Goal: Task Accomplishment & Management: Manage account settings

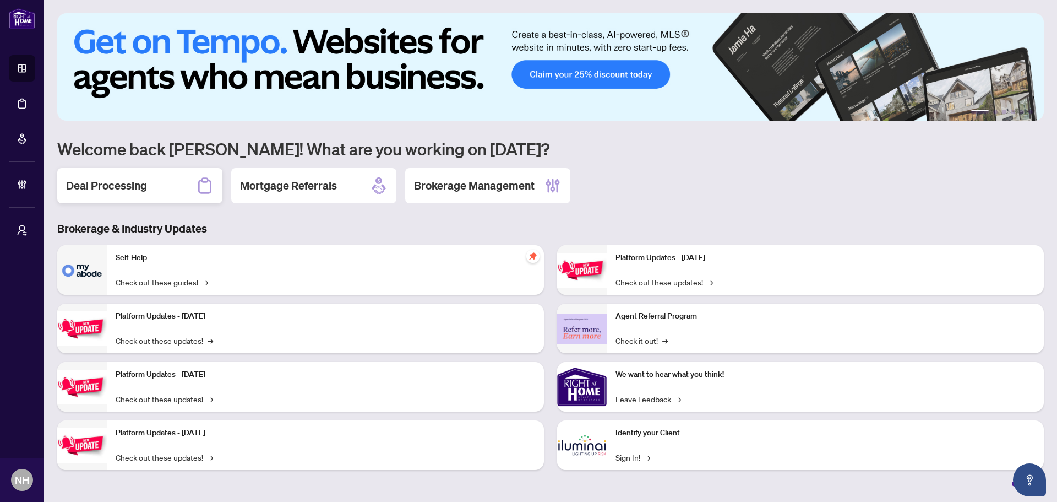
click at [183, 188] on div "Deal Processing" at bounding box center [139, 185] width 165 height 35
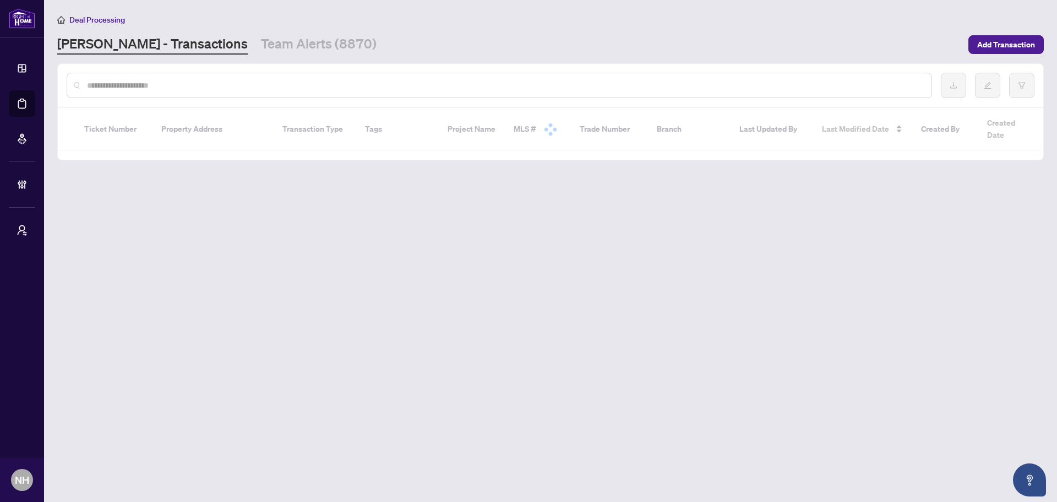
click at [176, 82] on input "text" at bounding box center [505, 85] width 836 height 12
paste input "**********"
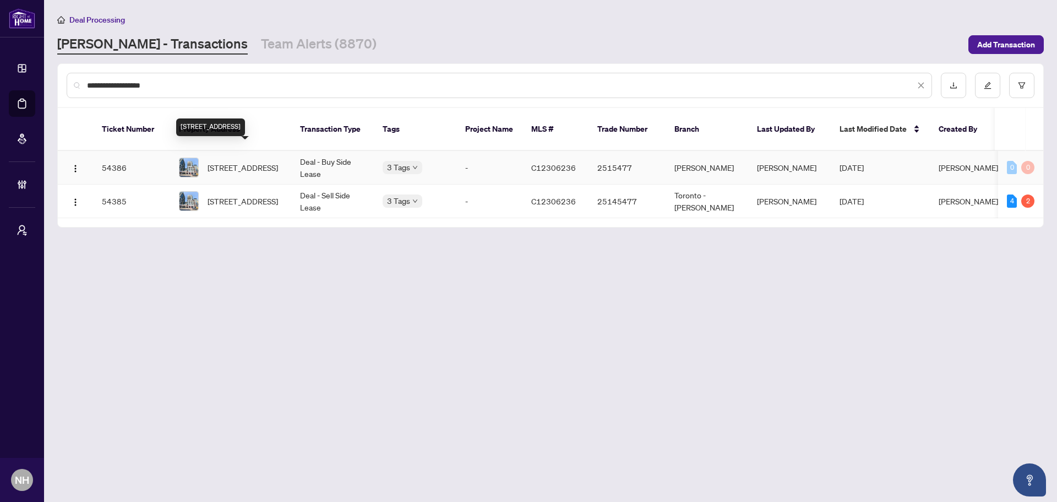
type input "**********"
click at [258, 161] on span "[STREET_ADDRESS]" at bounding box center [243, 167] width 70 height 12
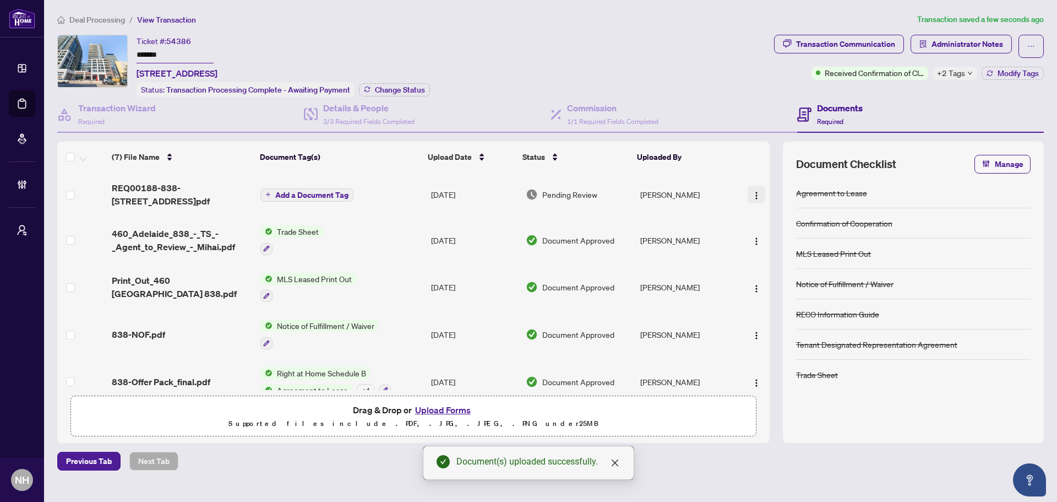
click at [752, 189] on span "button" at bounding box center [756, 194] width 9 height 12
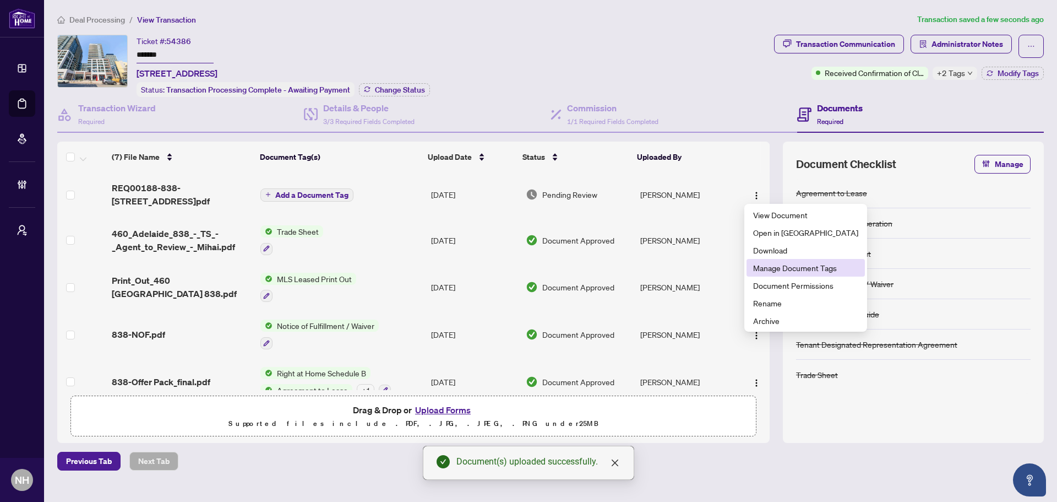
click at [803, 267] on span "Manage Document Tags" at bounding box center [805, 268] width 105 height 12
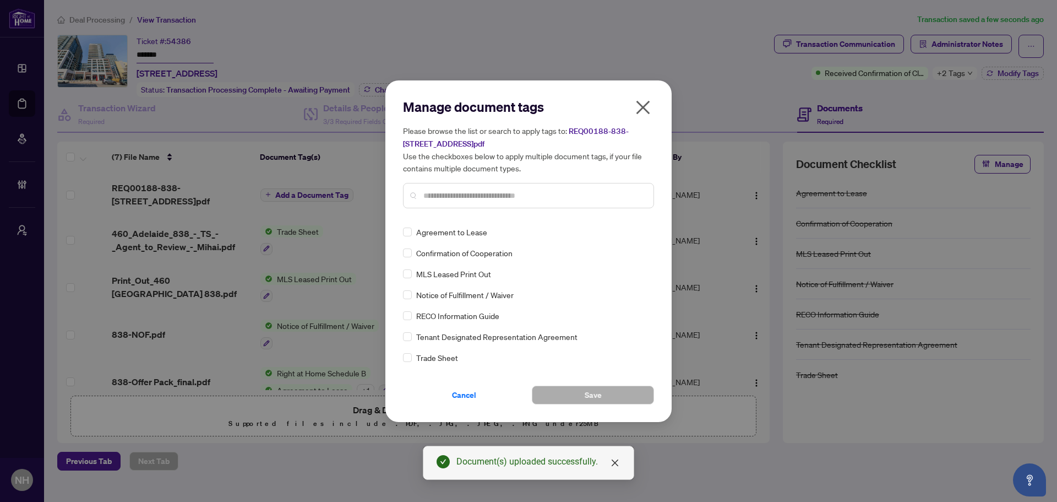
click at [546, 216] on div "Manage document tags Please browse the list or search to apply tags to: REQ0018…" at bounding box center [528, 157] width 251 height 119
click at [643, 97] on div "Manage document tags Please browse the list or search to apply tags to: REQ0018…" at bounding box center [529, 250] width 286 height 341
click at [644, 105] on icon "close" at bounding box center [643, 108] width 18 height 18
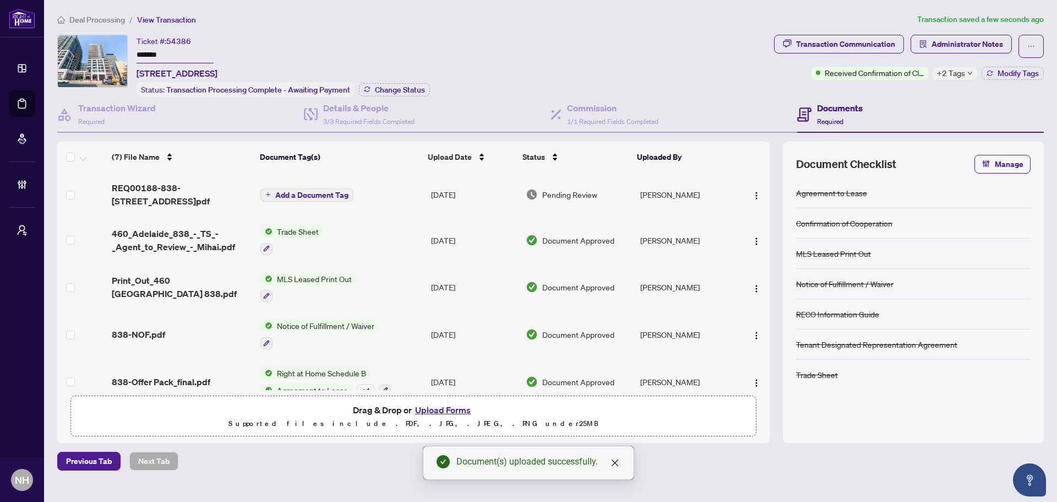
click at [305, 191] on span "Add a Document Tag" at bounding box center [311, 195] width 73 height 8
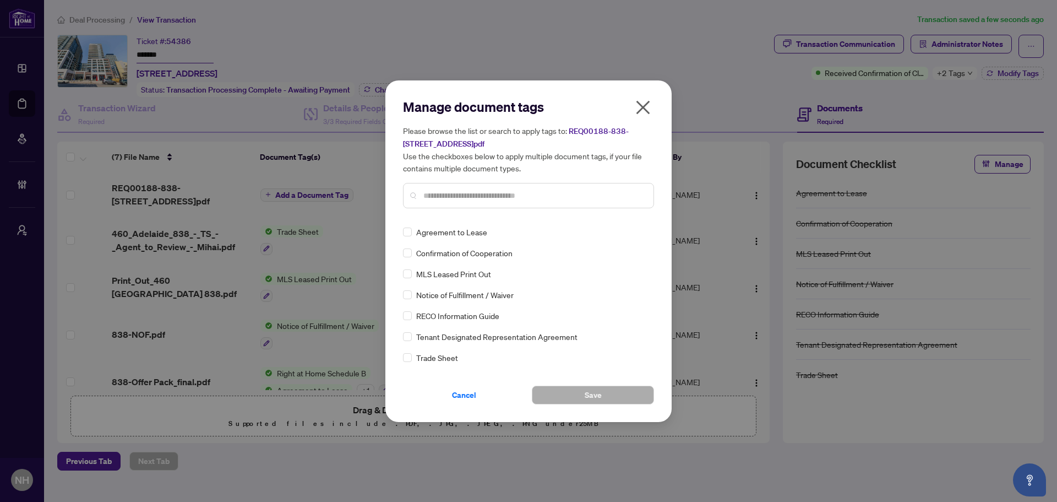
click at [422, 211] on div "Manage document tags Please browse the list or search to apply tags to: REQ0018…" at bounding box center [528, 157] width 251 height 119
click at [431, 192] on input "text" at bounding box center [534, 195] width 221 height 12
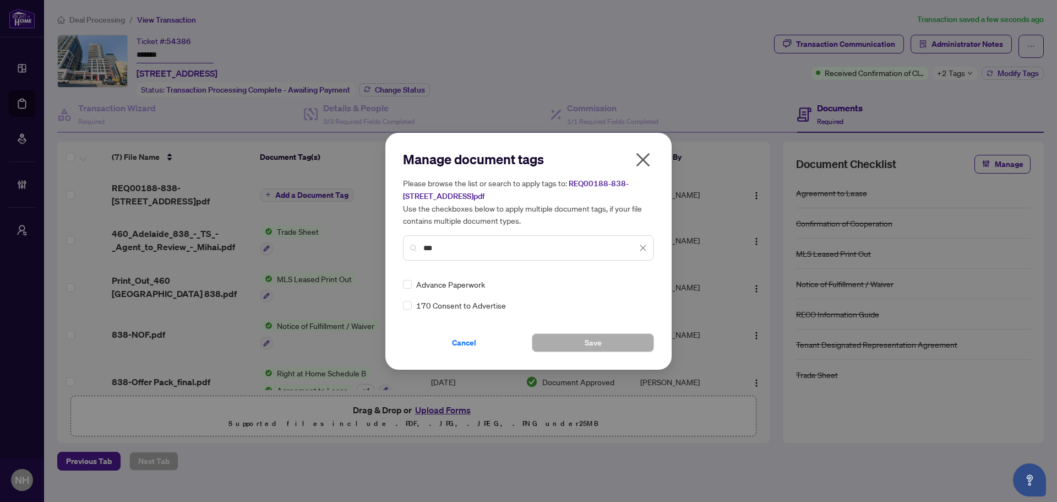
type input "***"
click at [644, 283] on icon at bounding box center [644, 284] width 7 height 4
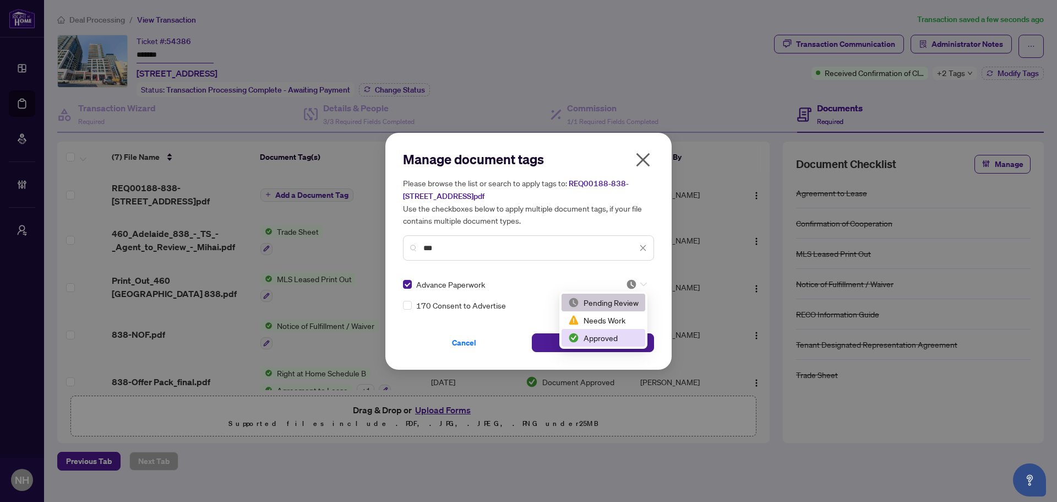
click at [612, 341] on div "Approved" at bounding box center [603, 338] width 70 height 12
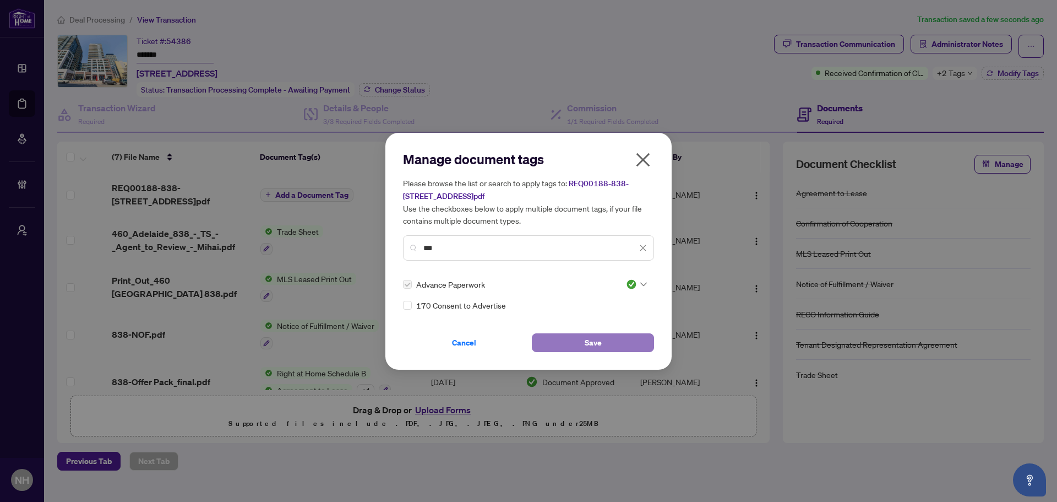
click at [593, 344] on span "Save" at bounding box center [593, 343] width 17 height 18
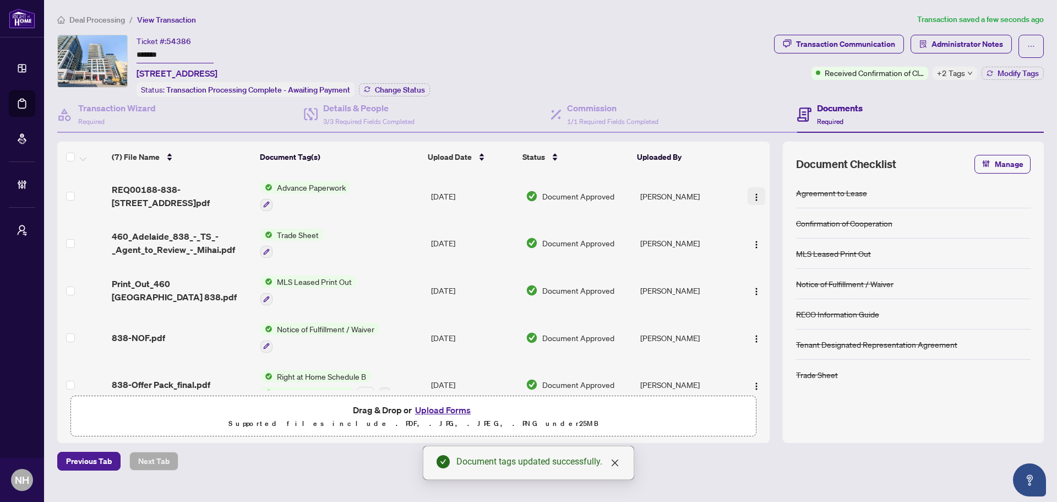
click at [752, 199] on img "button" at bounding box center [756, 197] width 9 height 9
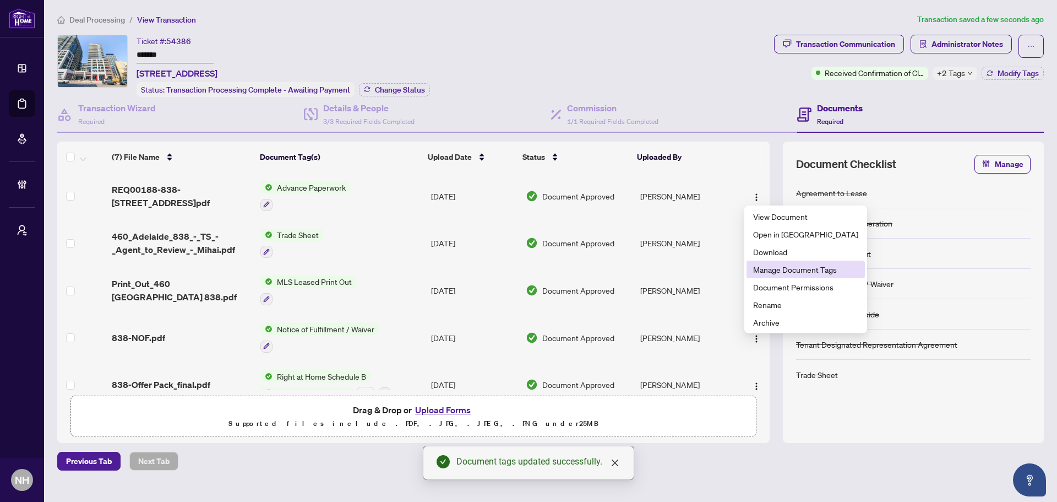
click at [790, 270] on span "Manage Document Tags" at bounding box center [805, 269] width 105 height 12
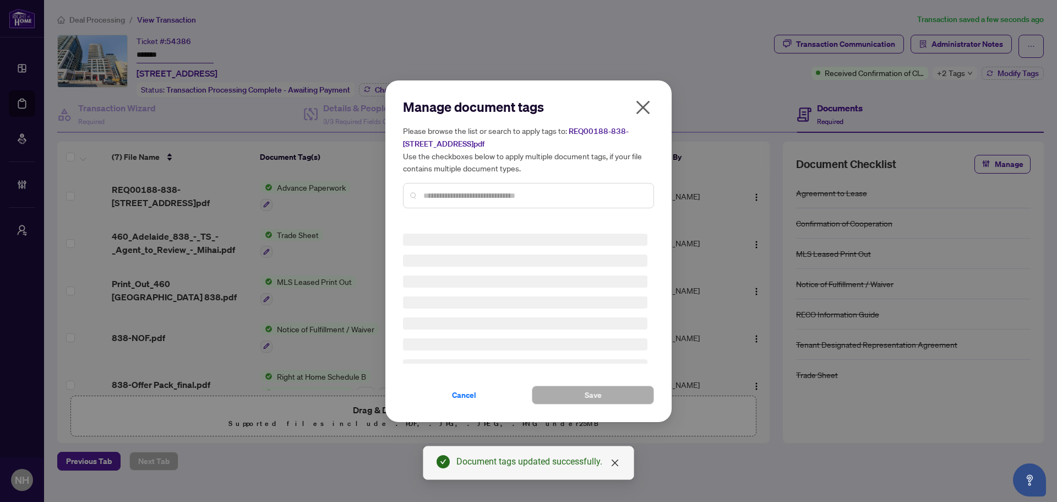
click at [509, 196] on input "text" at bounding box center [534, 195] width 221 height 12
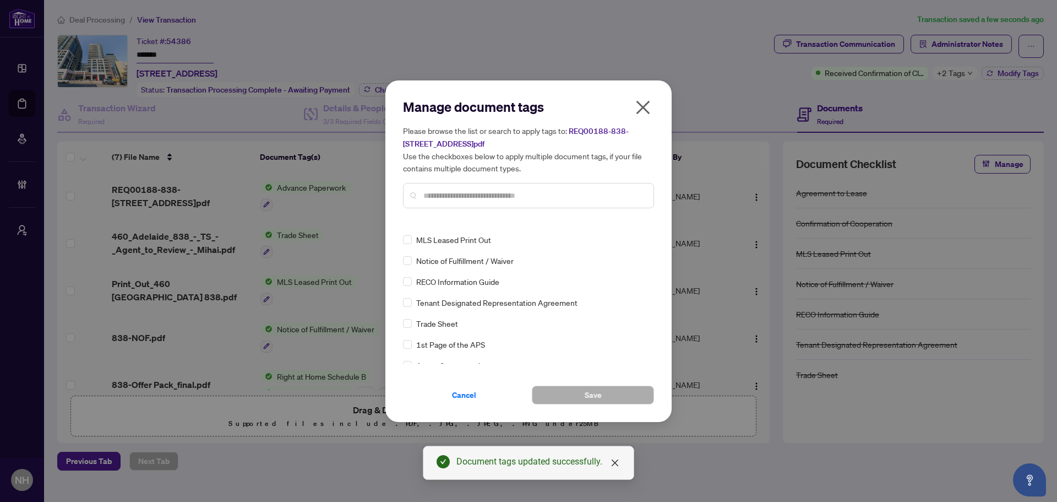
scroll to position [0, 0]
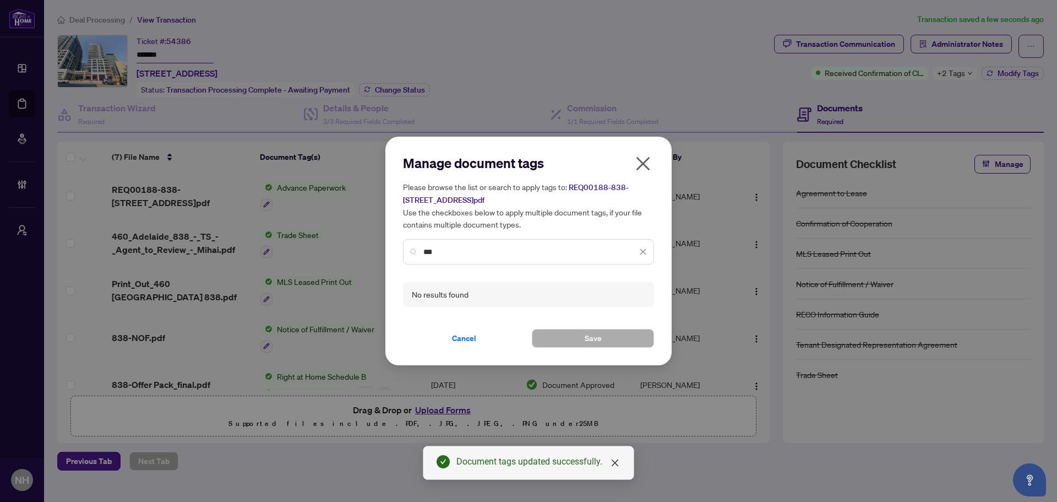
type input "***"
click at [650, 160] on icon "close" at bounding box center [643, 164] width 18 height 18
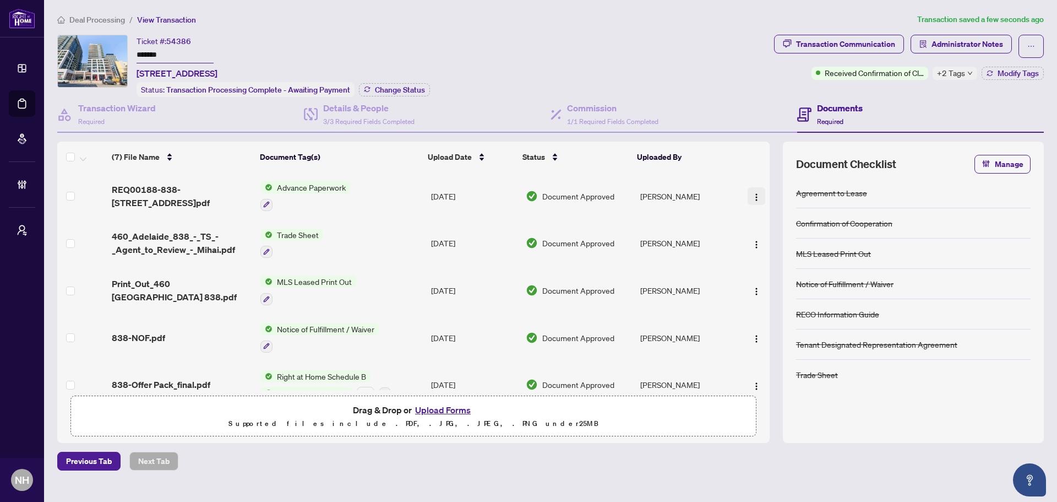
click at [753, 196] on img "button" at bounding box center [756, 197] width 9 height 9
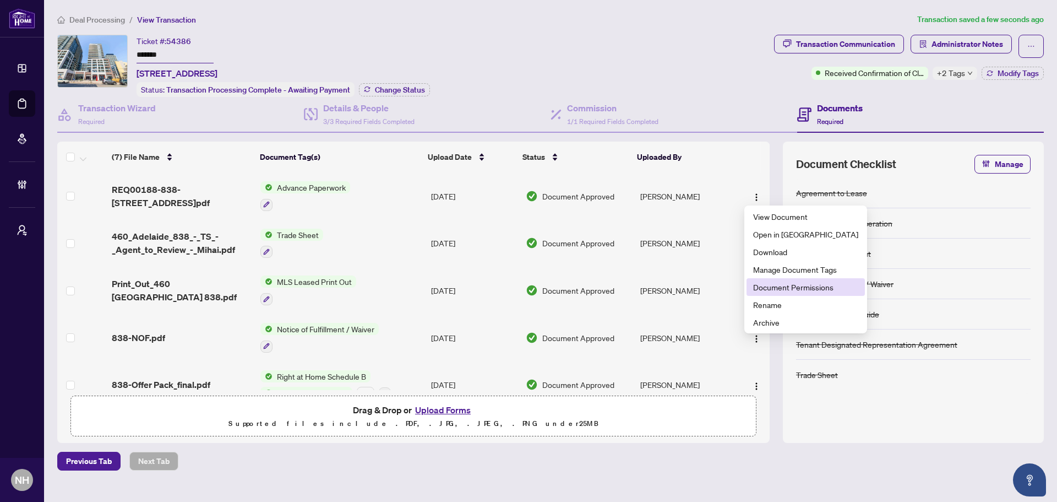
click at [779, 288] on span "Document Permissions" at bounding box center [805, 287] width 105 height 12
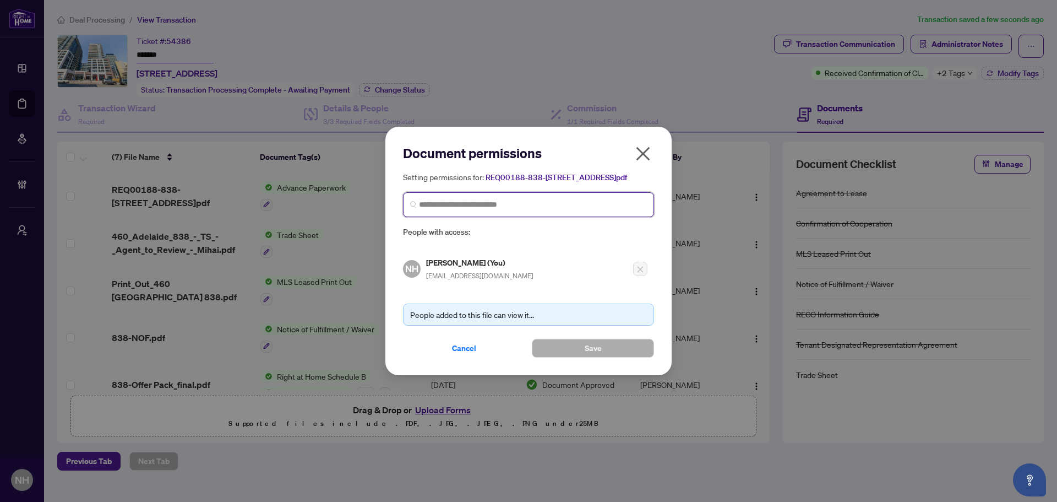
click at [484, 210] on input "search" at bounding box center [533, 205] width 228 height 12
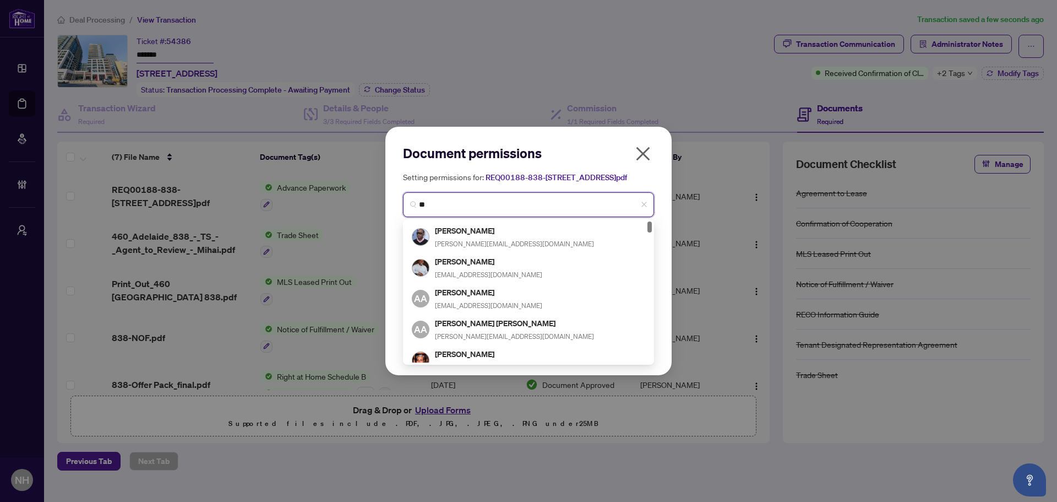
type input "*"
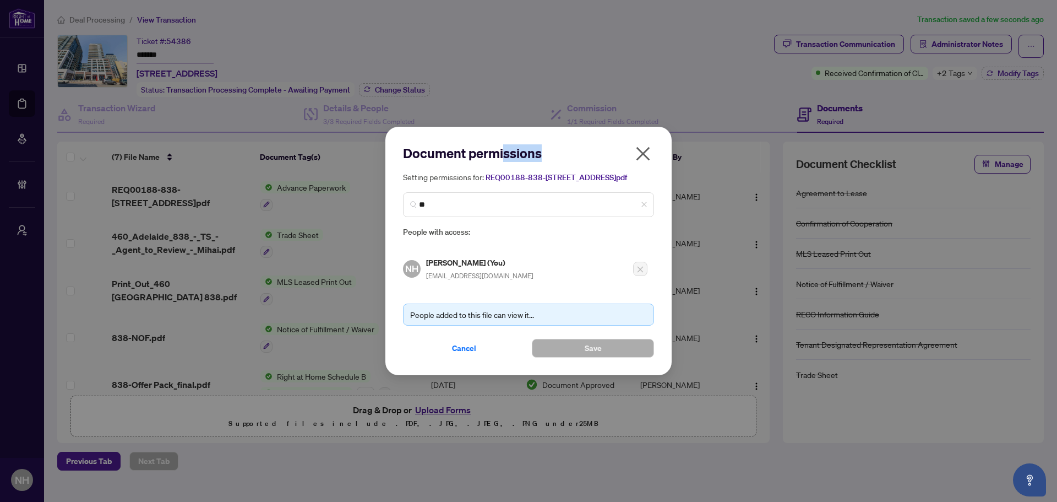
drag, startPoint x: 599, startPoint y: 134, endPoint x: 506, endPoint y: 158, distance: 96.6
click at [506, 158] on div "Document permissions Setting permissions for: REQ00188-838-[STREET_ADDRESS]pdf …" at bounding box center [529, 251] width 286 height 248
click at [643, 153] on icon "close" at bounding box center [643, 154] width 18 height 18
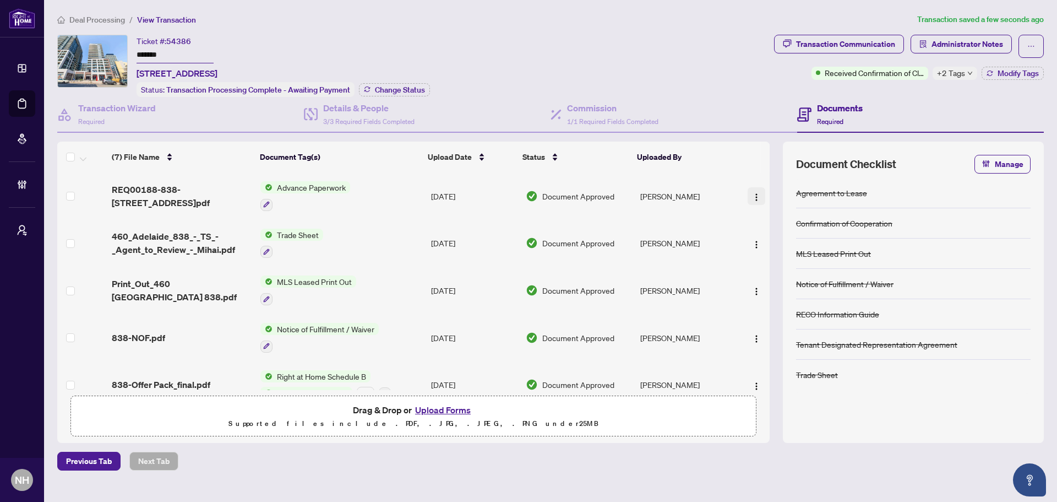
click at [756, 193] on img "button" at bounding box center [756, 197] width 9 height 9
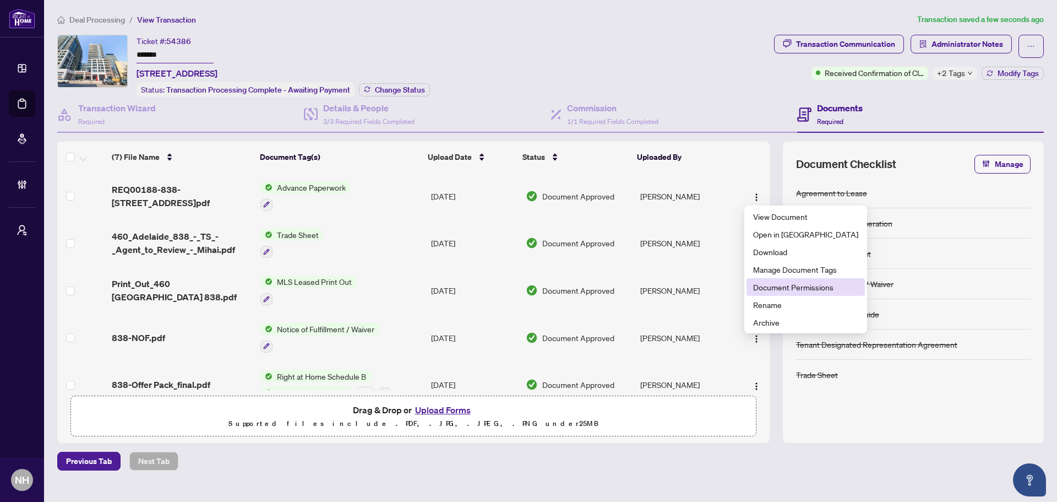
click at [784, 286] on span "Document Permissions" at bounding box center [805, 287] width 105 height 12
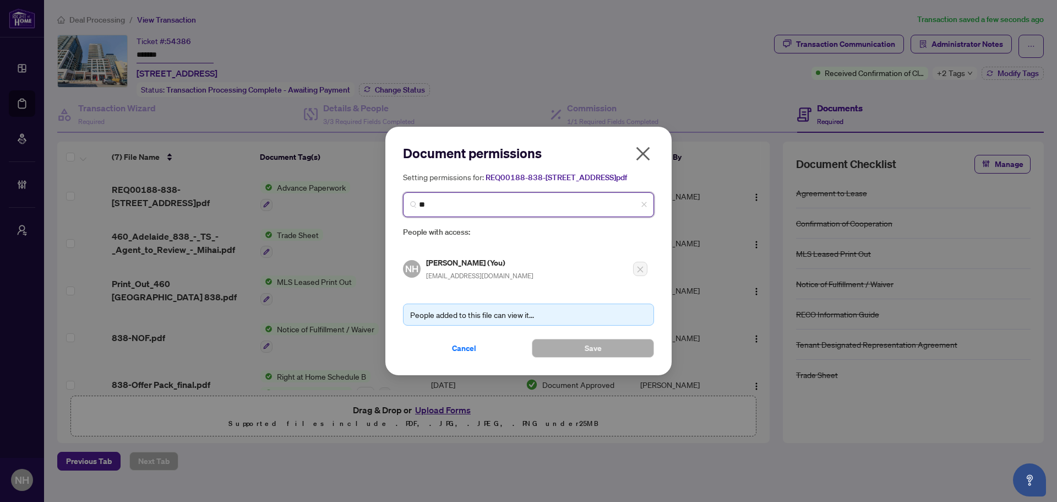
click at [521, 210] on input "**" at bounding box center [533, 205] width 228 height 12
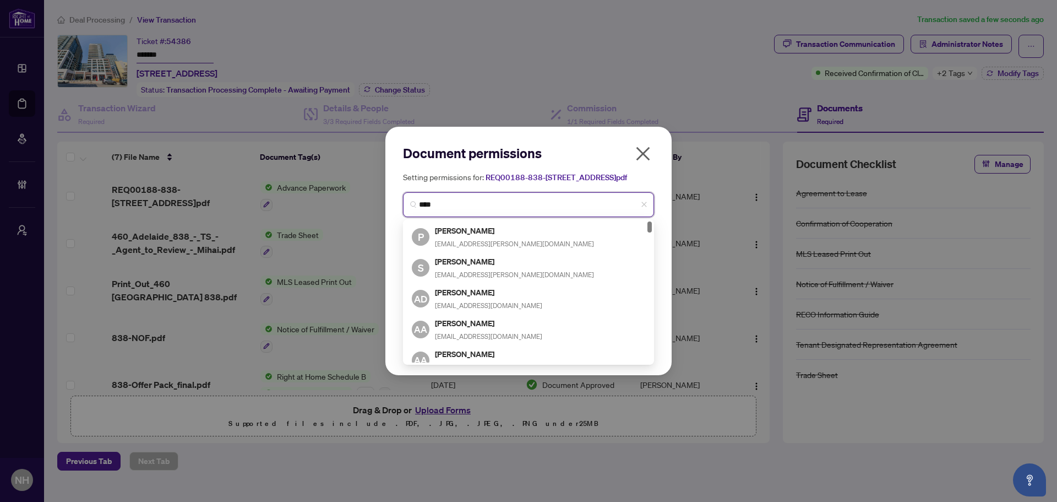
type input "*****"
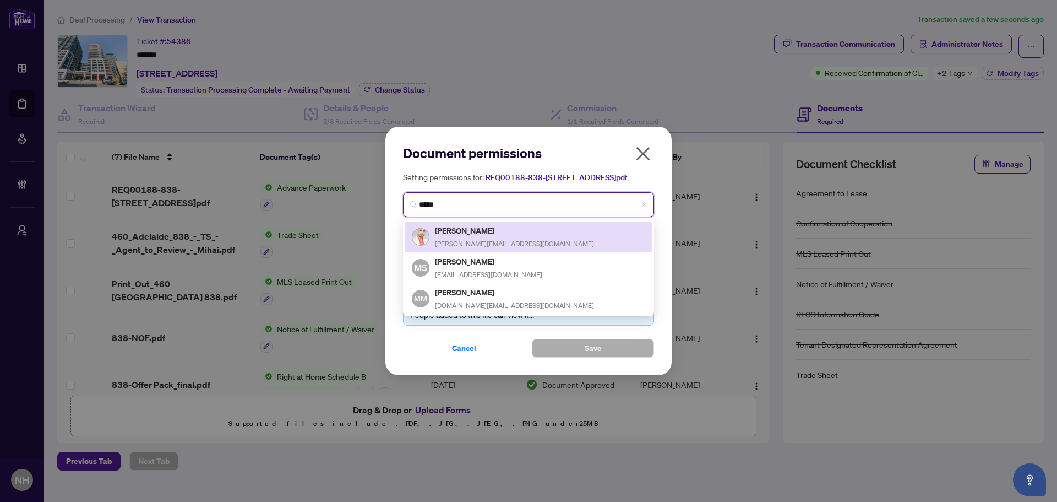
click at [510, 244] on div "[PERSON_NAME] [PERSON_NAME][EMAIL_ADDRESS][DOMAIN_NAME]" at bounding box center [529, 236] width 234 height 25
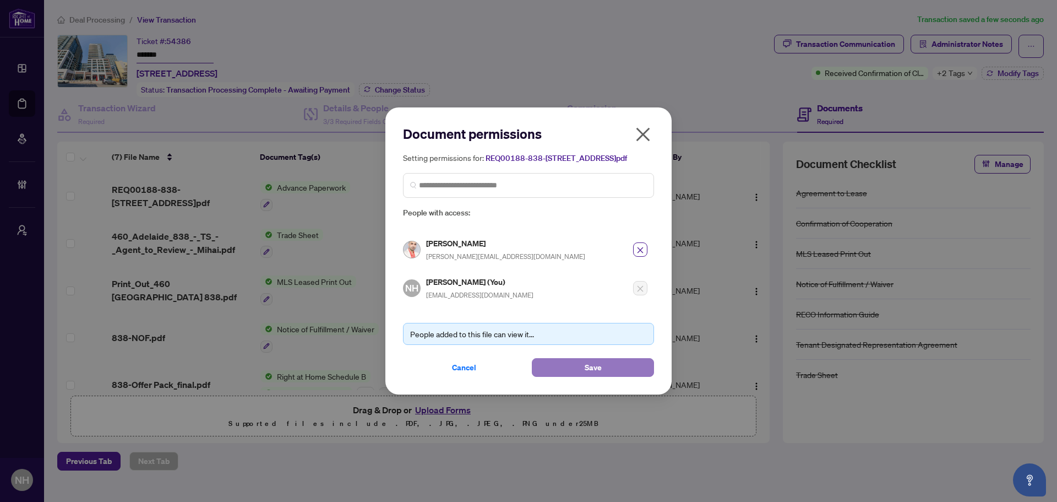
click at [576, 373] on button "Save" at bounding box center [593, 367] width 122 height 19
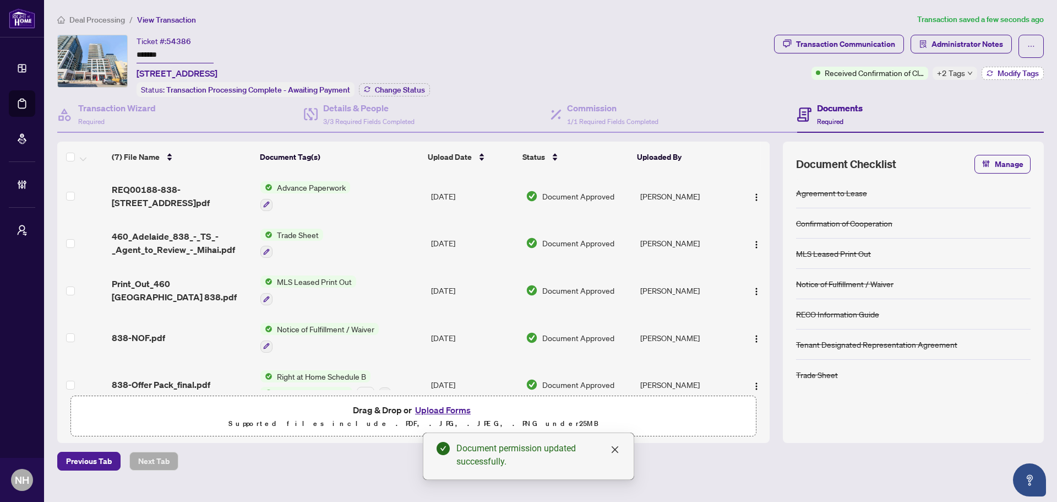
click at [1018, 69] on span "Modify Tags" at bounding box center [1018, 73] width 41 height 8
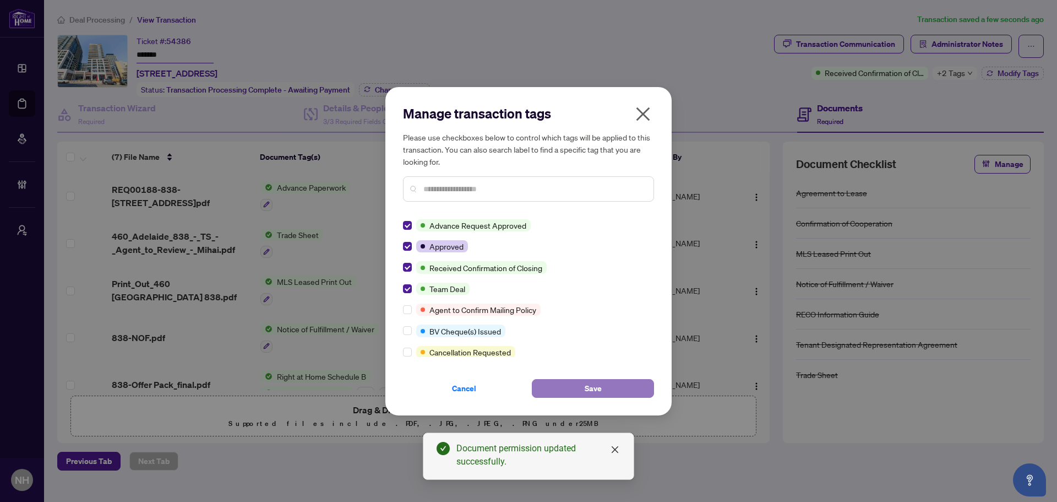
click at [573, 388] on button "Save" at bounding box center [593, 388] width 122 height 19
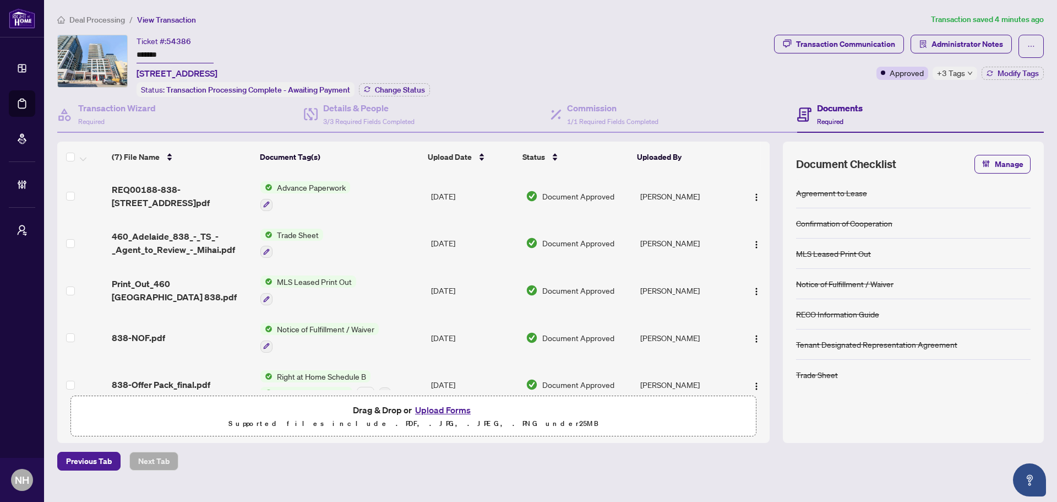
click at [84, 18] on span "Deal Processing" at bounding box center [97, 20] width 56 height 10
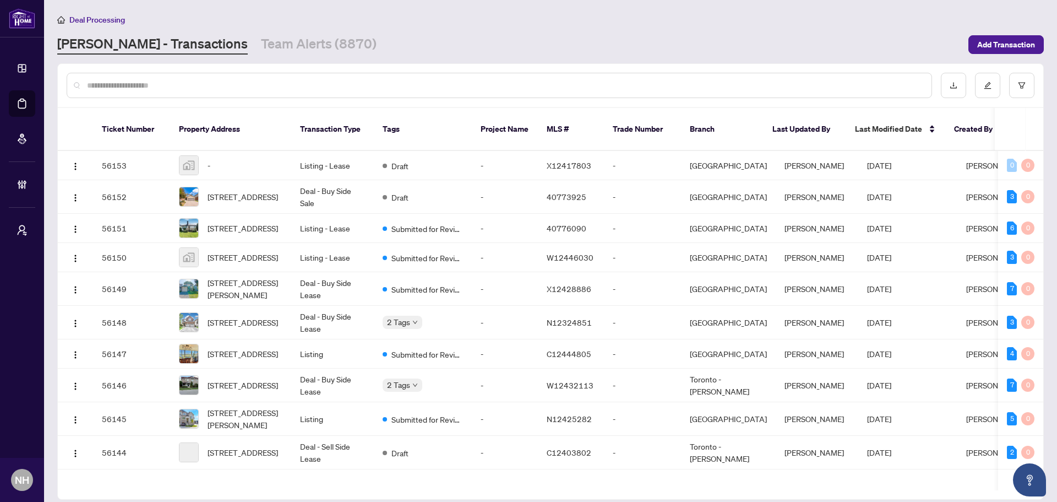
click at [136, 91] on div at bounding box center [500, 85] width 866 height 25
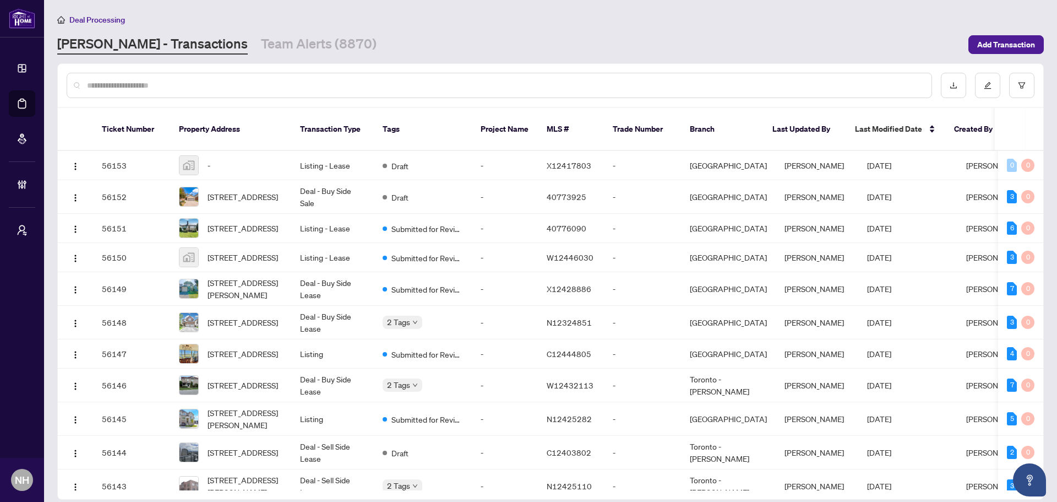
click at [191, 89] on input "text" at bounding box center [505, 85] width 836 height 12
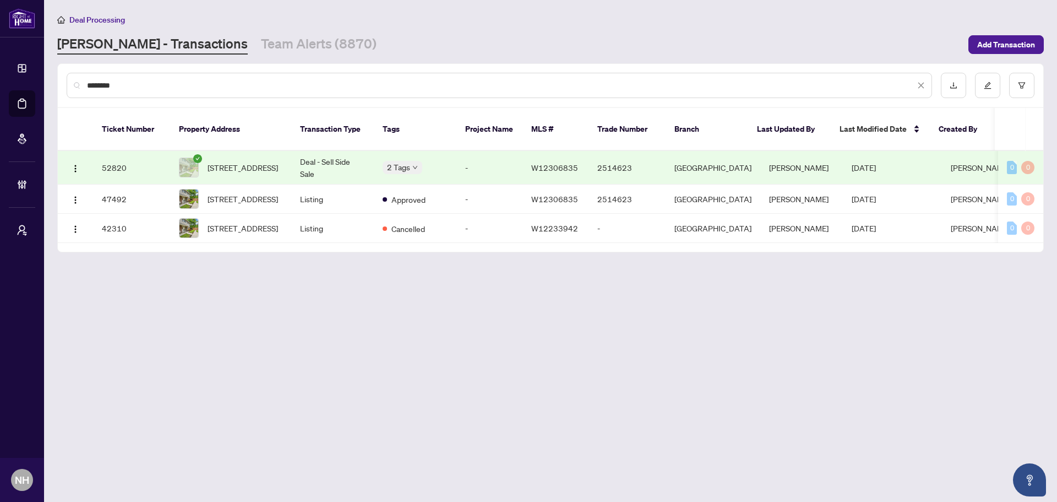
type input "********"
click at [249, 161] on span "[STREET_ADDRESS]" at bounding box center [243, 167] width 70 height 12
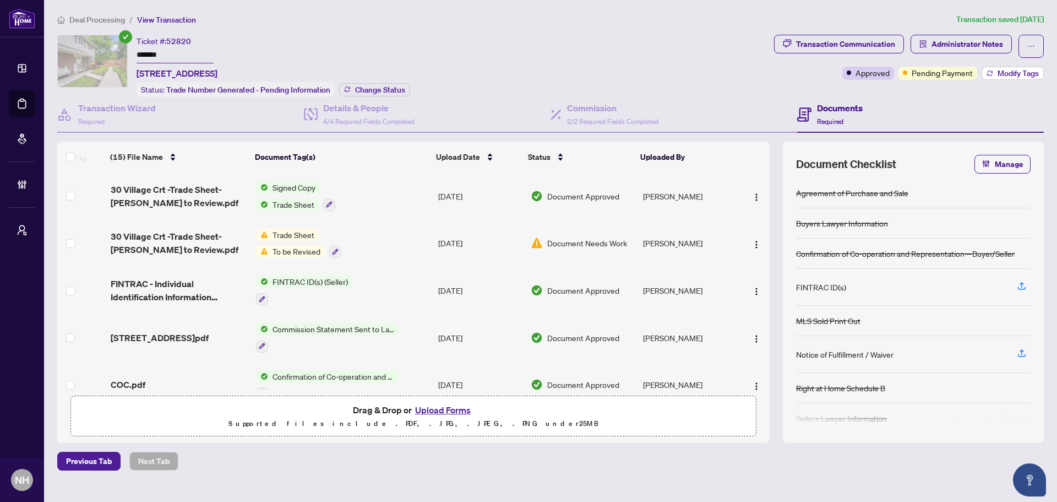
click at [990, 74] on icon "button" at bounding box center [990, 73] width 7 height 7
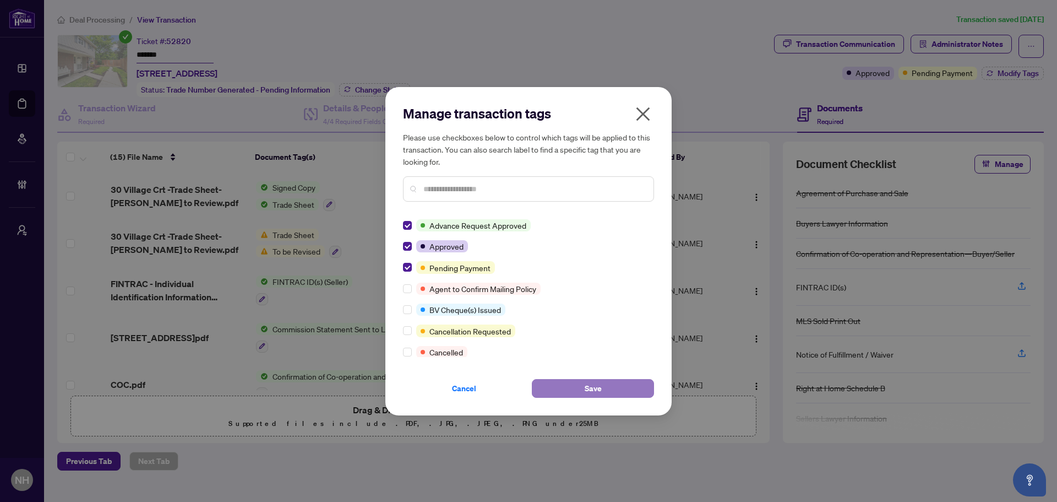
click at [570, 389] on button "Save" at bounding box center [593, 388] width 122 height 19
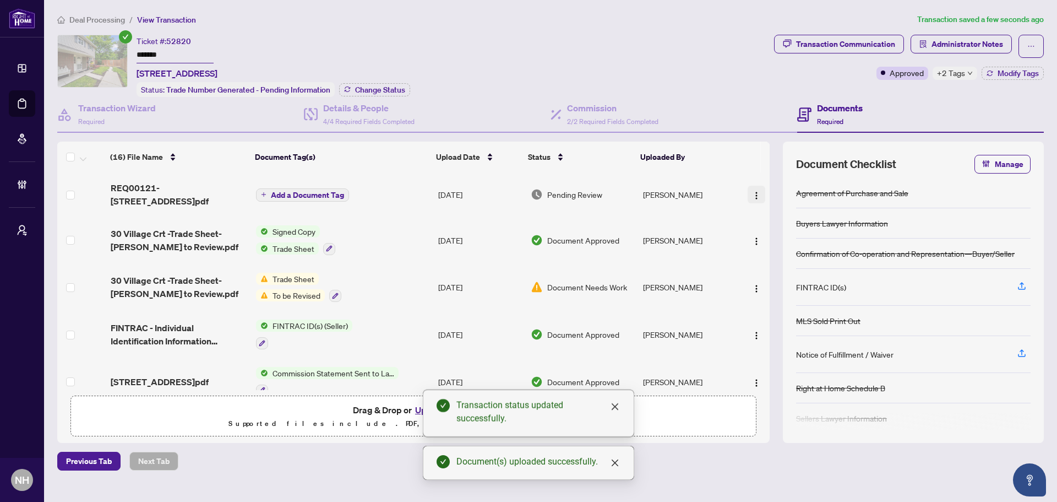
click at [756, 191] on img "button" at bounding box center [756, 195] width 9 height 9
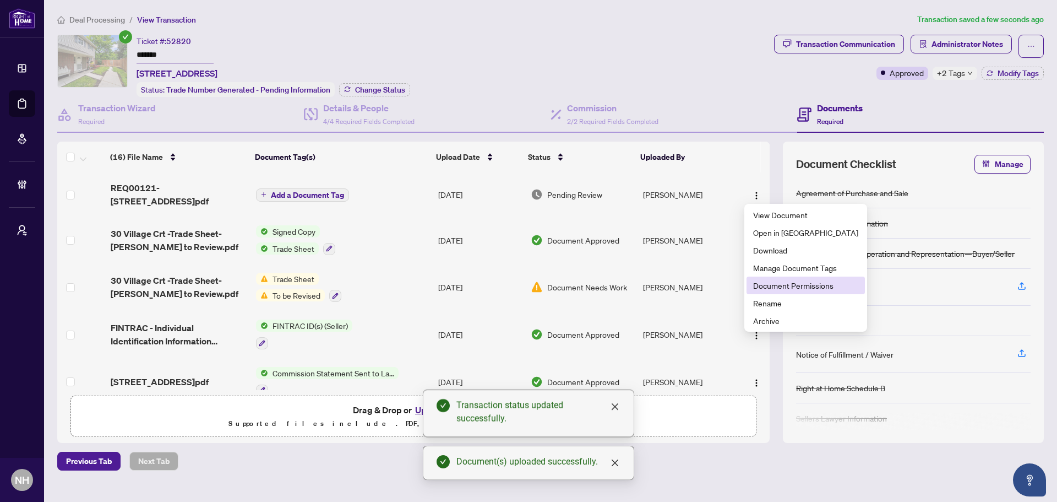
click at [800, 282] on span "Document Permissions" at bounding box center [805, 285] width 105 height 12
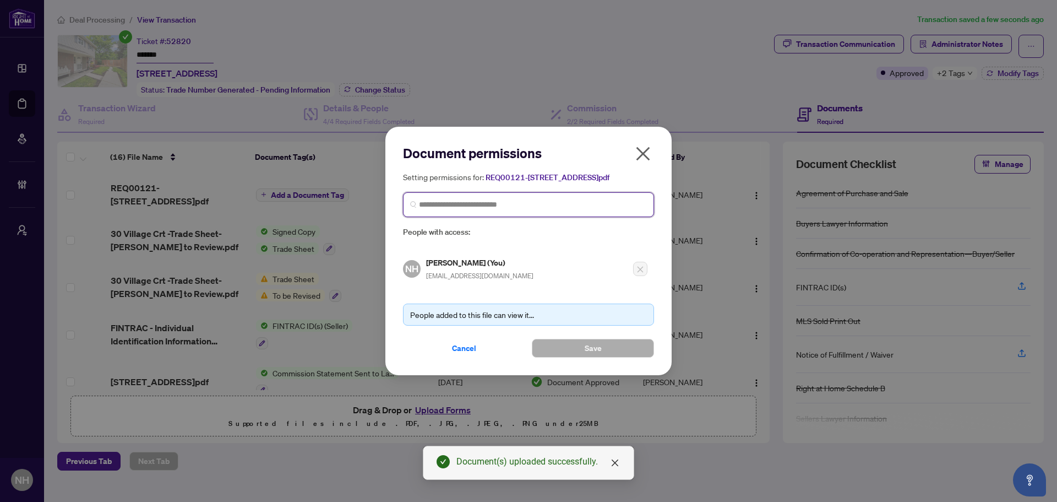
click at [493, 210] on input "search" at bounding box center [533, 205] width 228 height 12
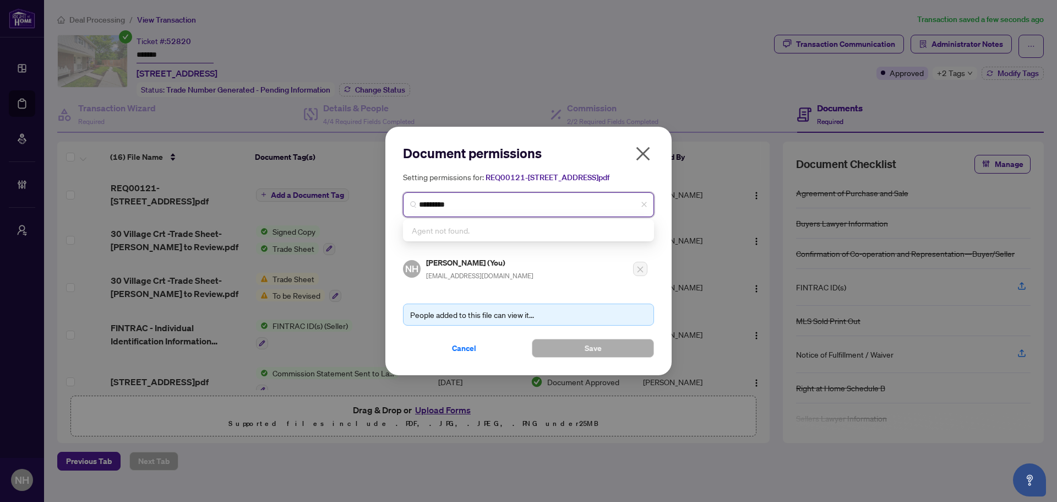
type input "********"
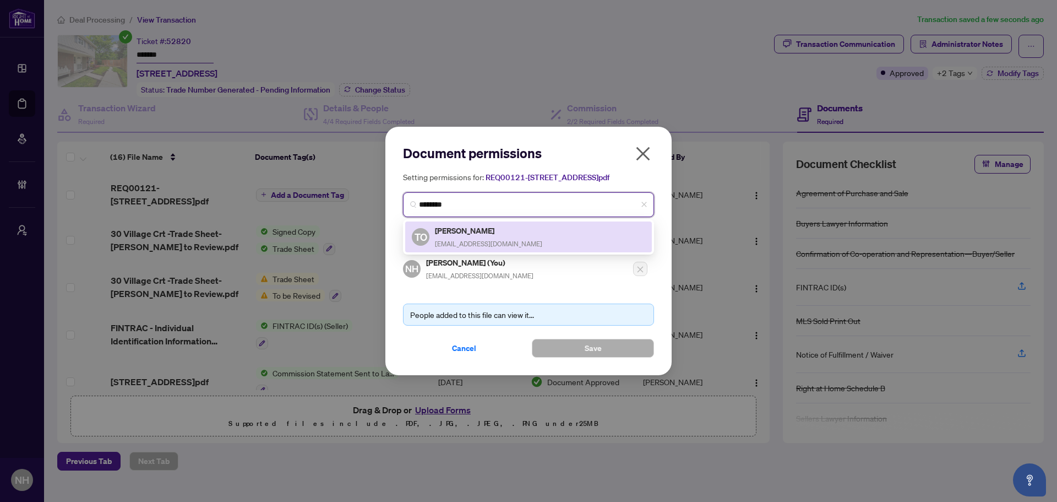
click at [453, 237] on h5 "[PERSON_NAME]" at bounding box center [488, 230] width 107 height 13
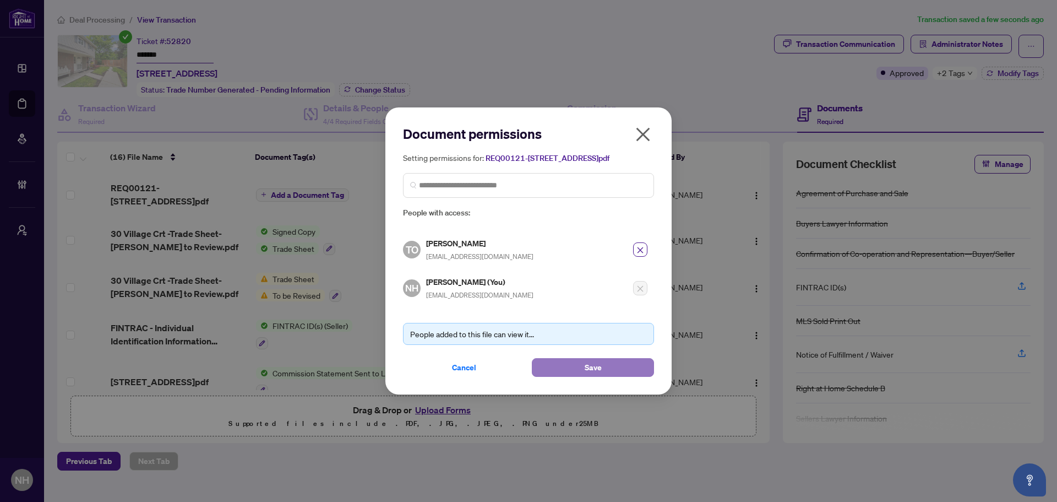
click at [596, 373] on span "Save" at bounding box center [593, 368] width 17 height 18
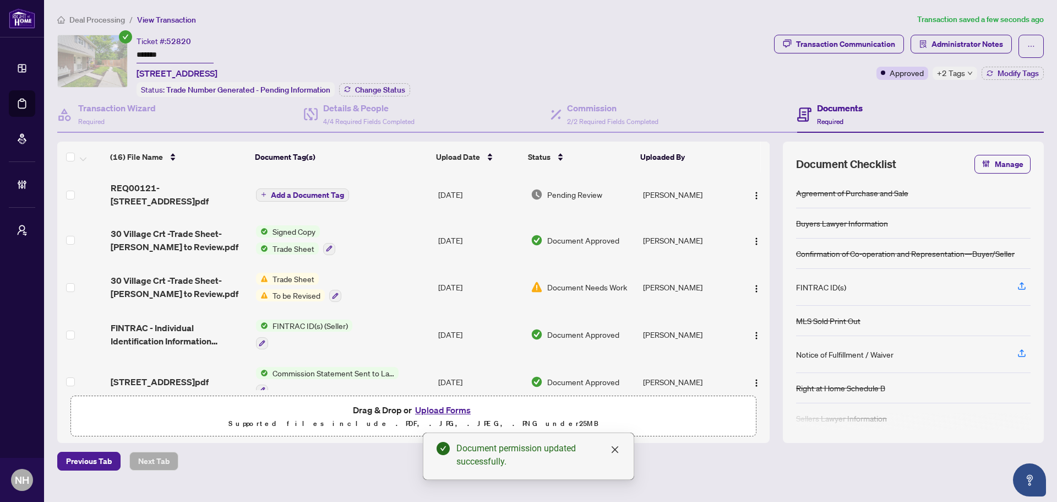
click at [303, 197] on span "Add a Document Tag" at bounding box center [307, 195] width 73 height 8
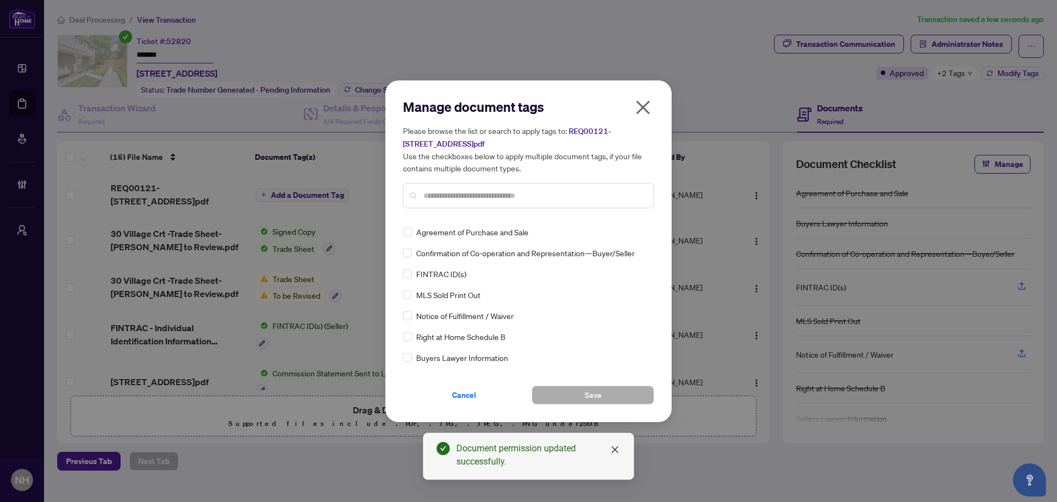
click at [457, 213] on div "Manage document tags Please browse the list or search to apply tags to: REQ0012…" at bounding box center [528, 157] width 251 height 119
click at [455, 197] on input "text" at bounding box center [534, 195] width 221 height 12
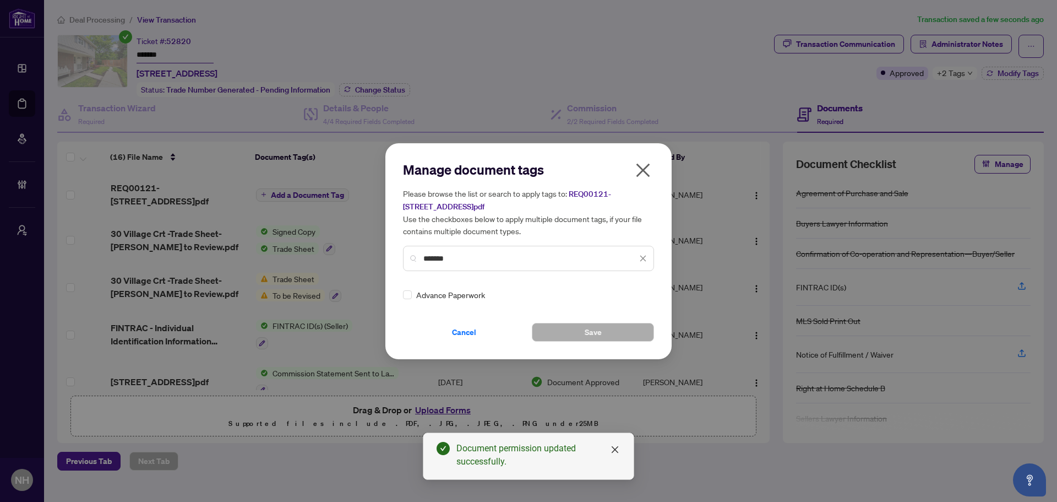
type input "*******"
click at [400, 291] on div "Manage document tags Please browse the list or search to apply tags to: REQ0012…" at bounding box center [529, 251] width 286 height 216
click at [631, 295] on img at bounding box center [631, 294] width 11 height 11
click at [596, 349] on div "Approved" at bounding box center [600, 348] width 70 height 12
click at [585, 328] on span "Save" at bounding box center [593, 332] width 17 height 18
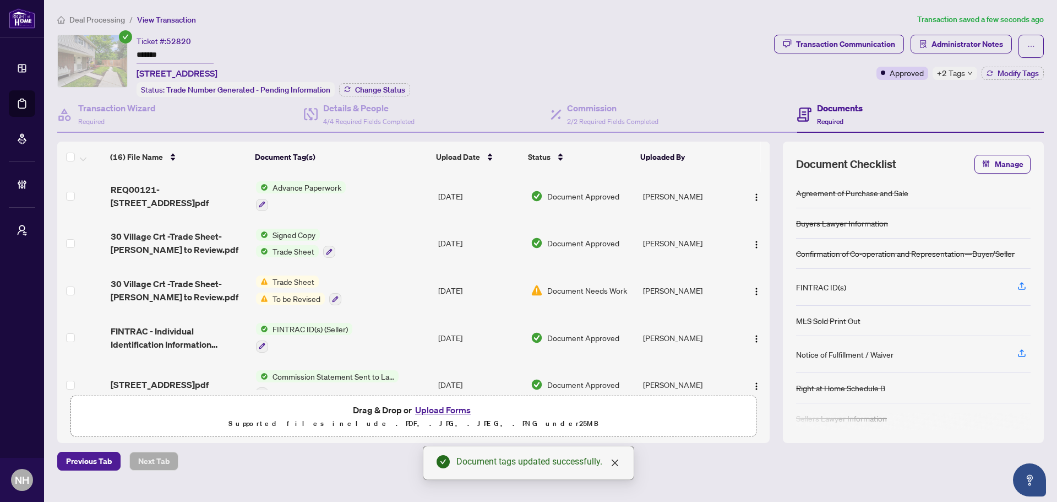
click at [96, 23] on span "Deal Processing" at bounding box center [97, 20] width 56 height 10
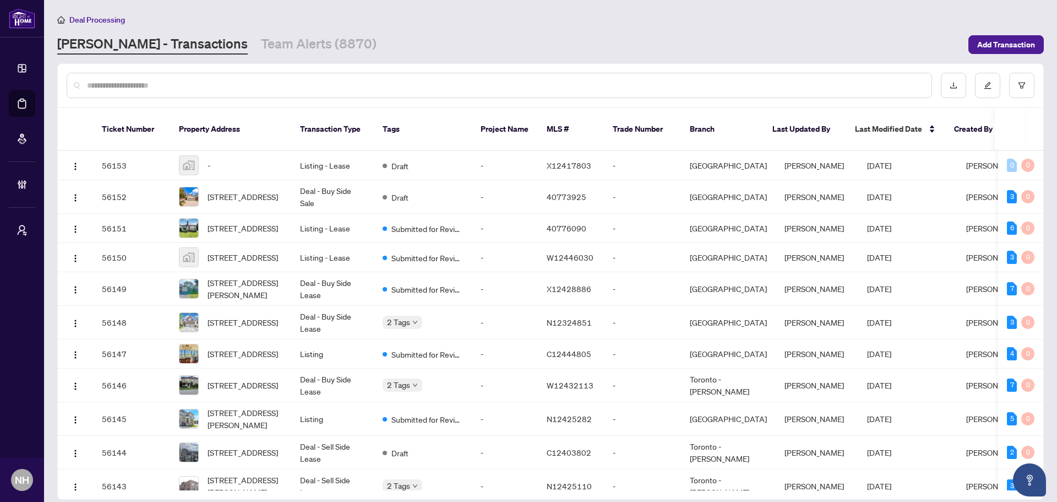
click at [171, 82] on input "text" at bounding box center [505, 85] width 836 height 12
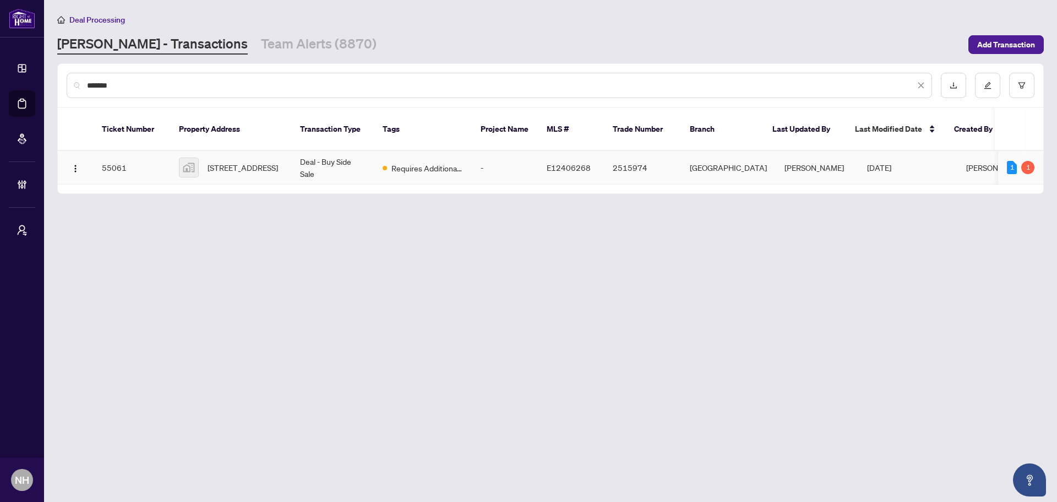
type input "*******"
click at [220, 161] on span "[STREET_ADDRESS]" at bounding box center [243, 167] width 70 height 12
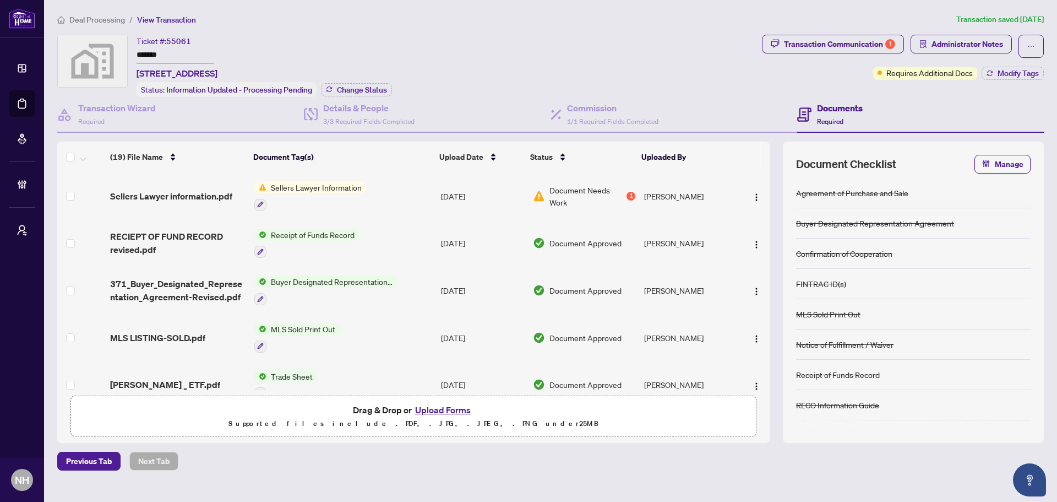
click at [810, 55] on span "Transaction Communication 1" at bounding box center [833, 46] width 142 height 23
click at [817, 39] on div "Transaction Communication 1" at bounding box center [839, 44] width 111 height 18
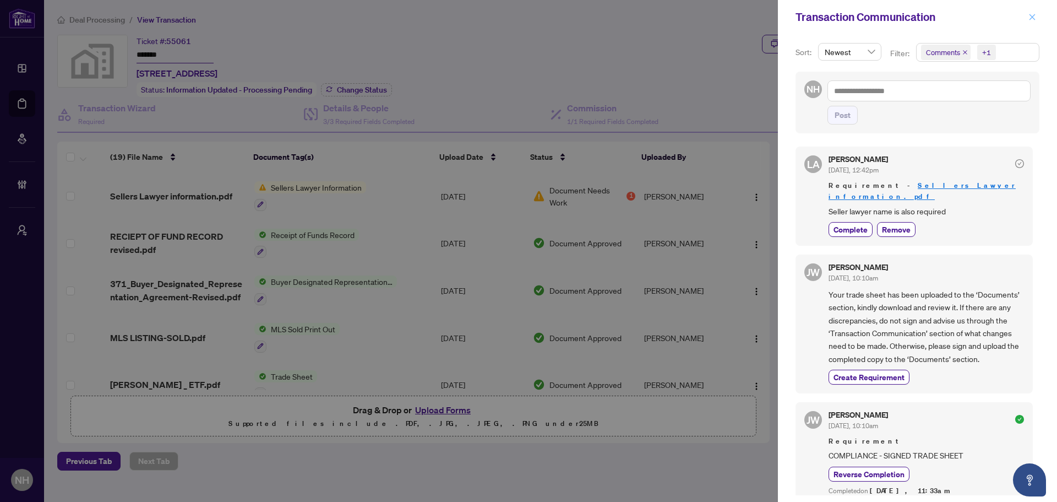
click at [1034, 16] on icon "close" at bounding box center [1033, 17] width 6 height 6
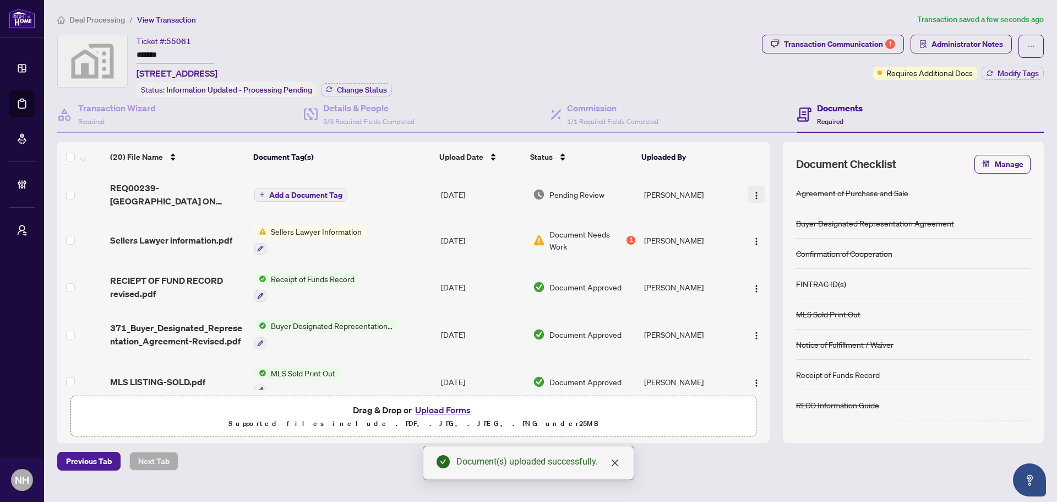
click at [752, 191] on img "button" at bounding box center [756, 195] width 9 height 9
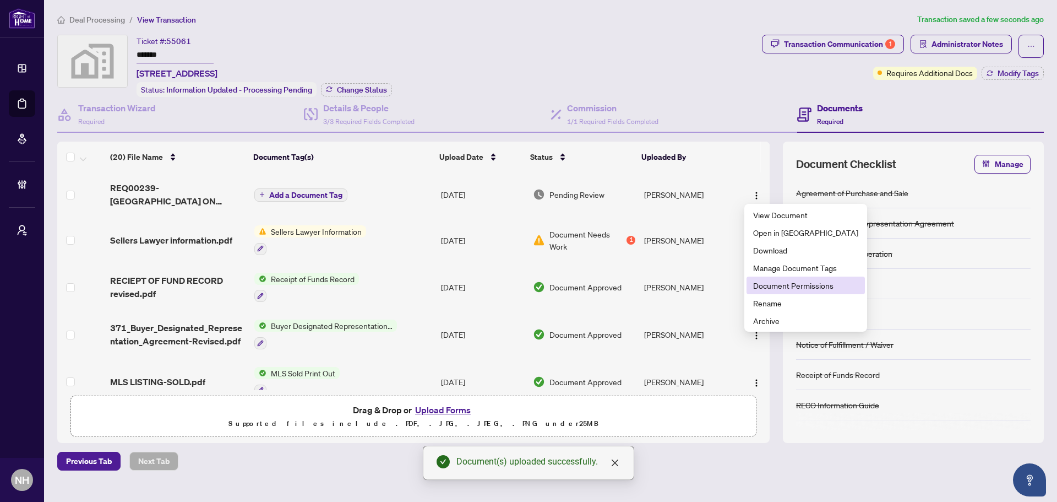
click at [777, 284] on span "Document Permissions" at bounding box center [805, 285] width 105 height 12
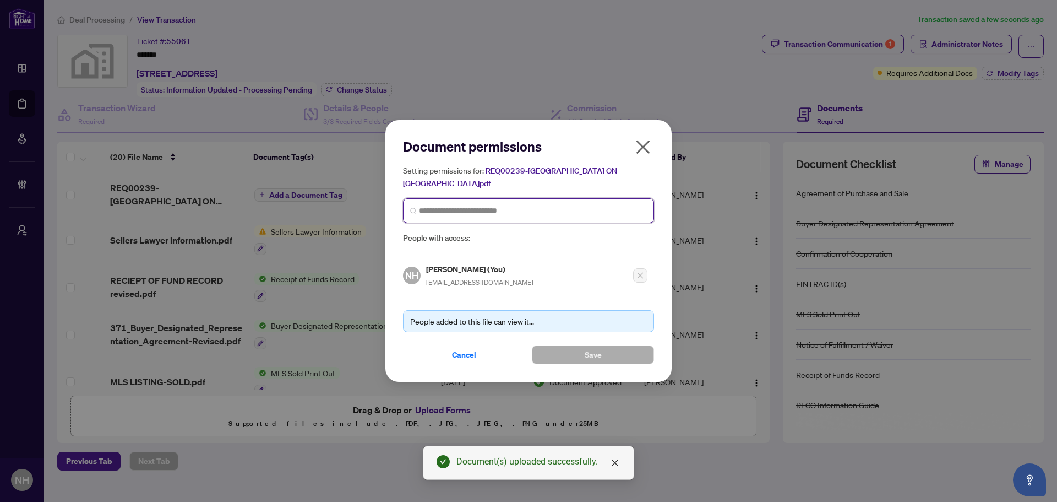
click at [512, 205] on input "search" at bounding box center [533, 211] width 228 height 12
type input "*****"
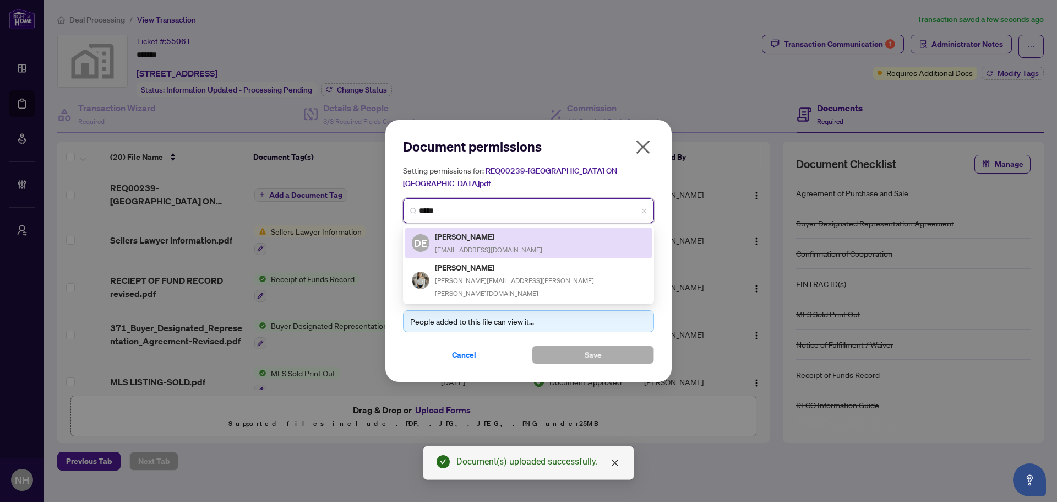
click at [470, 246] on span "[EMAIL_ADDRESS][DOMAIN_NAME]" at bounding box center [488, 250] width 107 height 8
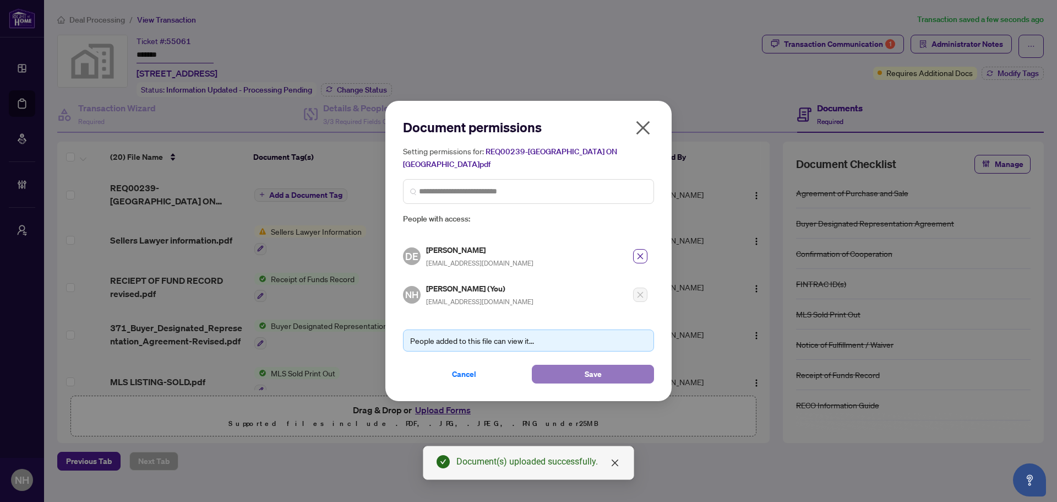
click at [578, 373] on button "Save" at bounding box center [593, 374] width 122 height 19
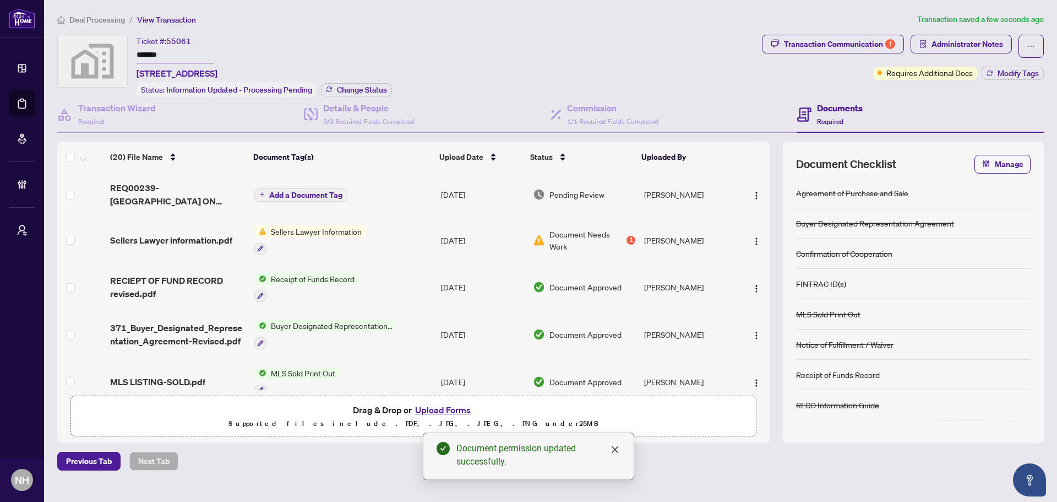
click at [283, 194] on span "Add a Document Tag" at bounding box center [305, 195] width 73 height 8
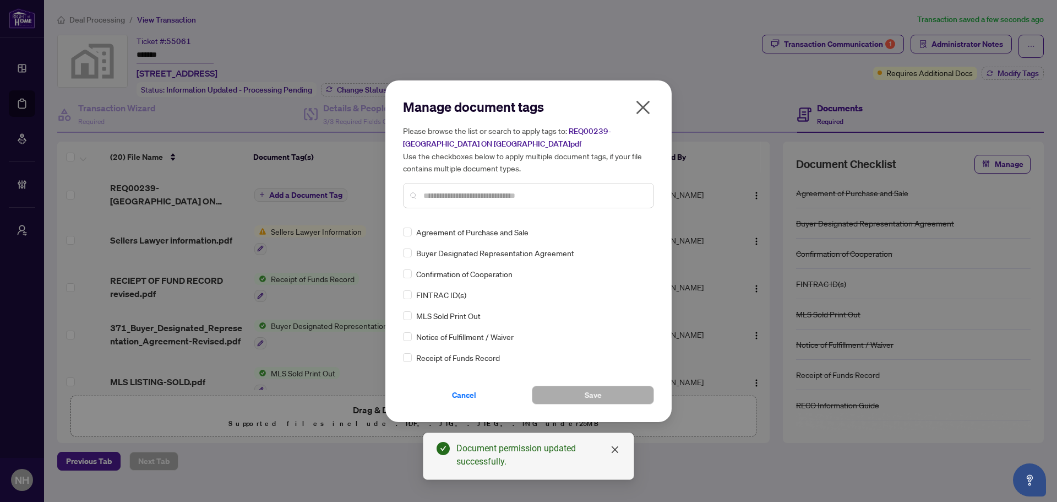
click at [437, 197] on input "text" at bounding box center [534, 195] width 221 height 12
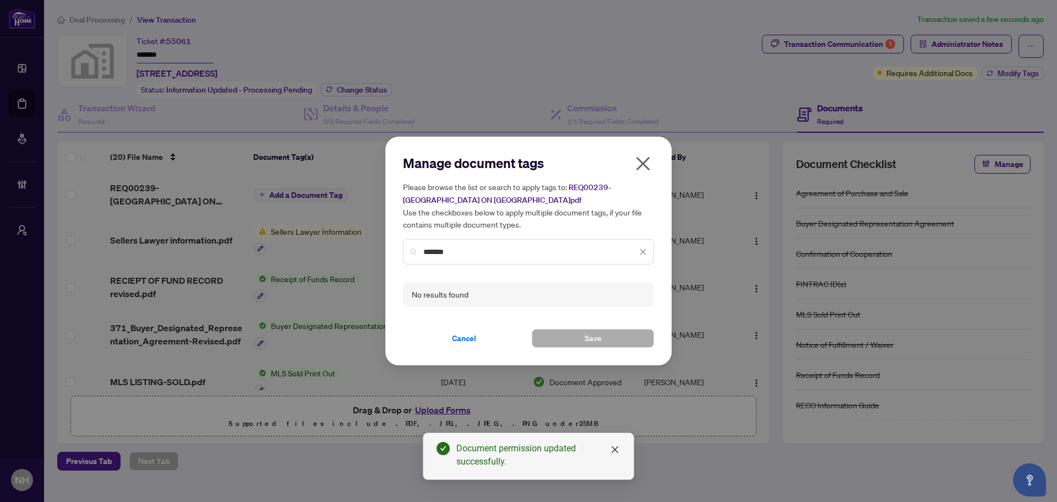
drag, startPoint x: 454, startPoint y: 253, endPoint x: 432, endPoint y: 251, distance: 22.1
click at [432, 251] on input "*******" at bounding box center [531, 252] width 214 height 12
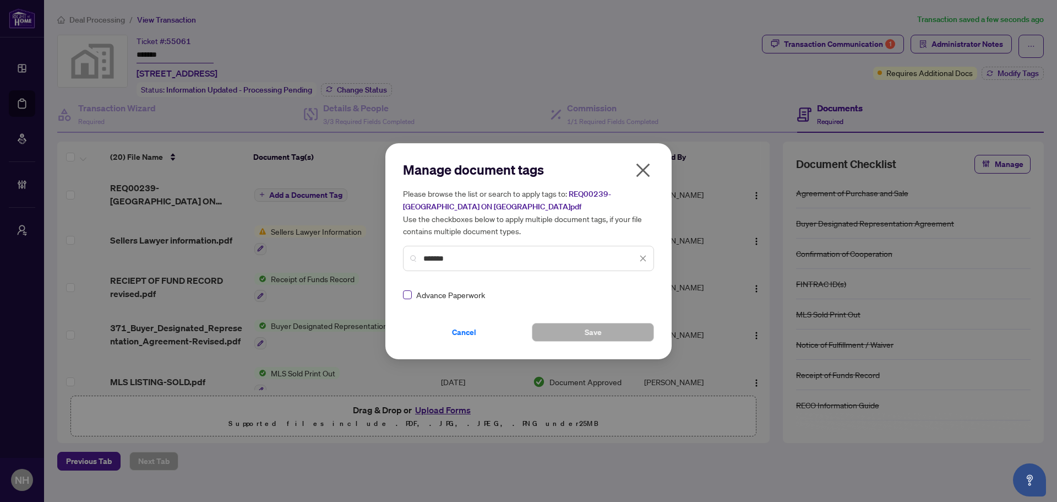
type input "*******"
click at [633, 290] on img at bounding box center [631, 294] width 11 height 11
click at [604, 348] on div "Approved" at bounding box center [600, 348] width 70 height 12
click at [590, 329] on span "Save" at bounding box center [593, 332] width 17 height 18
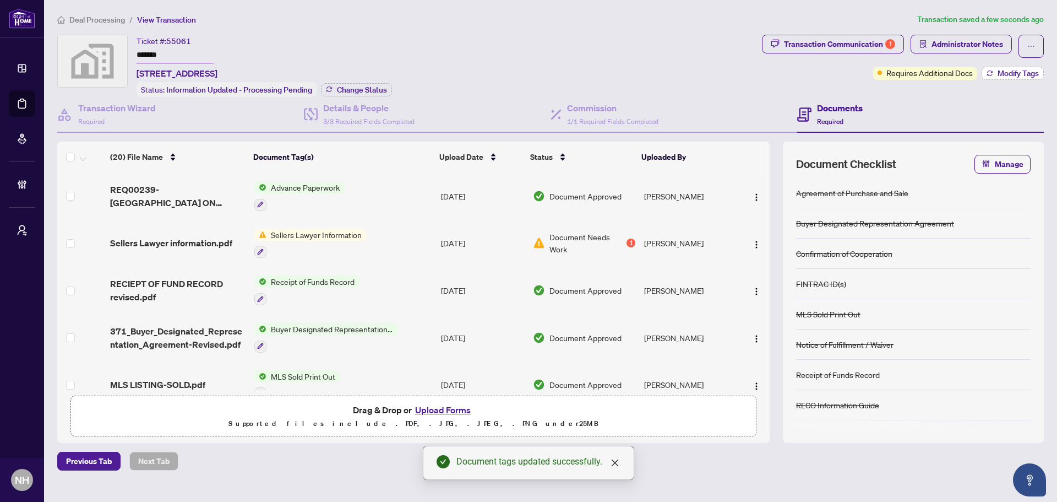
click at [991, 73] on icon "button" at bounding box center [990, 73] width 7 height 7
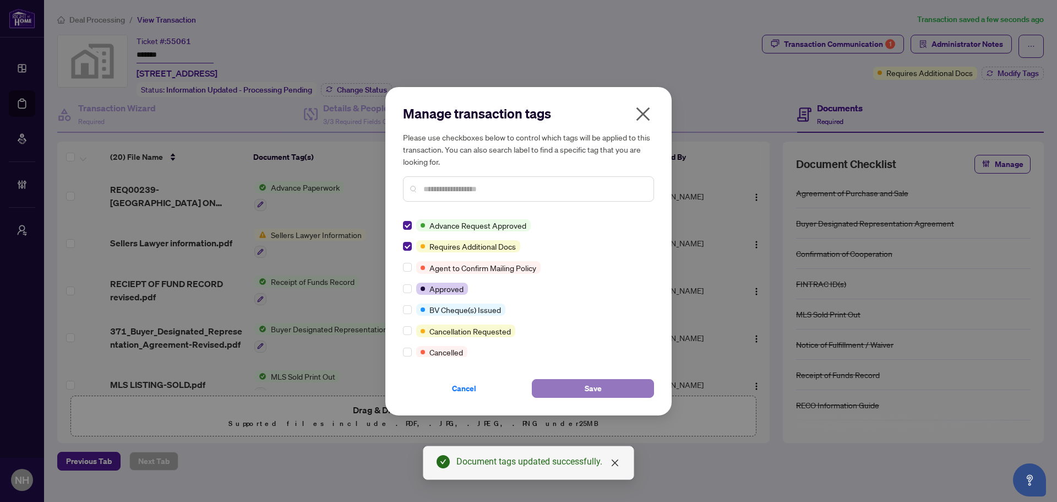
click at [585, 388] on span "Save" at bounding box center [593, 388] width 17 height 18
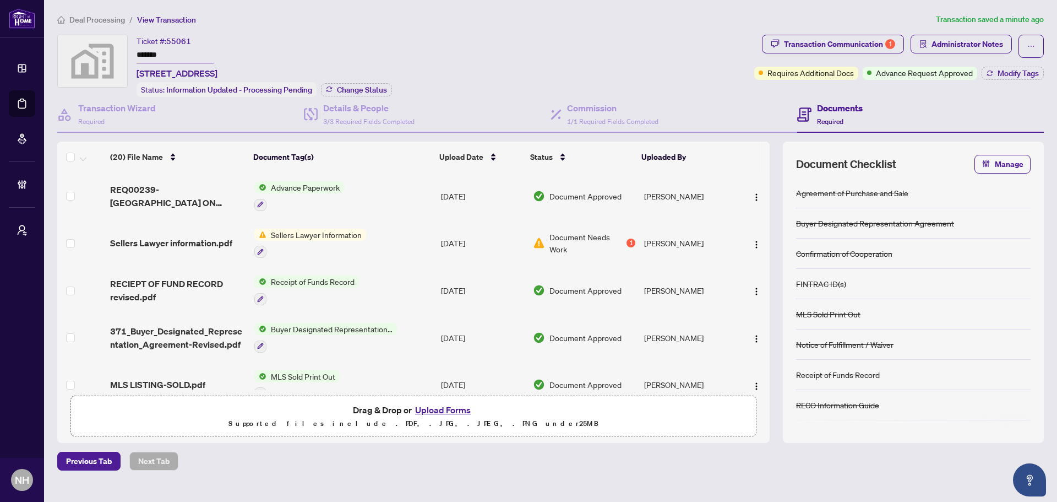
click at [98, 17] on span "Deal Processing" at bounding box center [97, 20] width 56 height 10
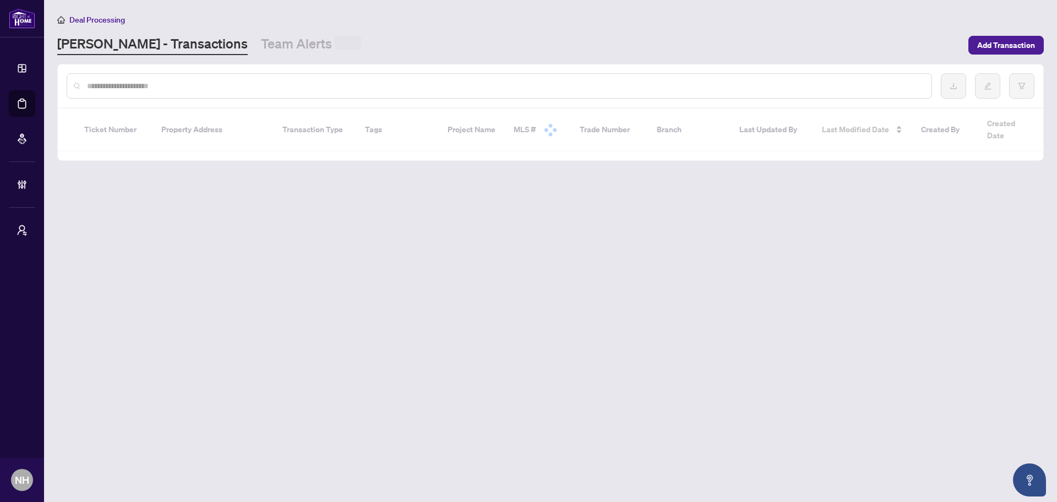
click at [165, 84] on input "text" at bounding box center [505, 86] width 836 height 12
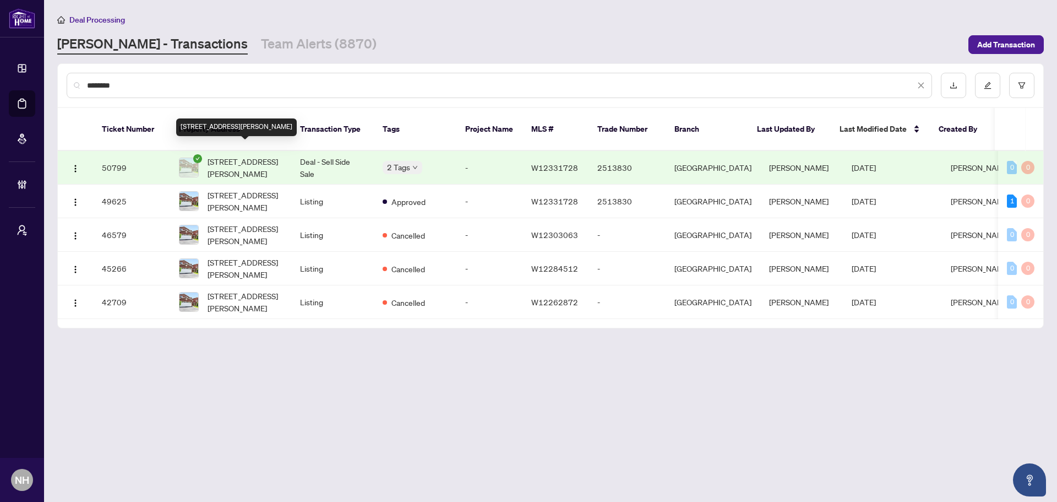
type input "********"
click at [228, 155] on span "[STREET_ADDRESS][PERSON_NAME]" at bounding box center [245, 167] width 75 height 24
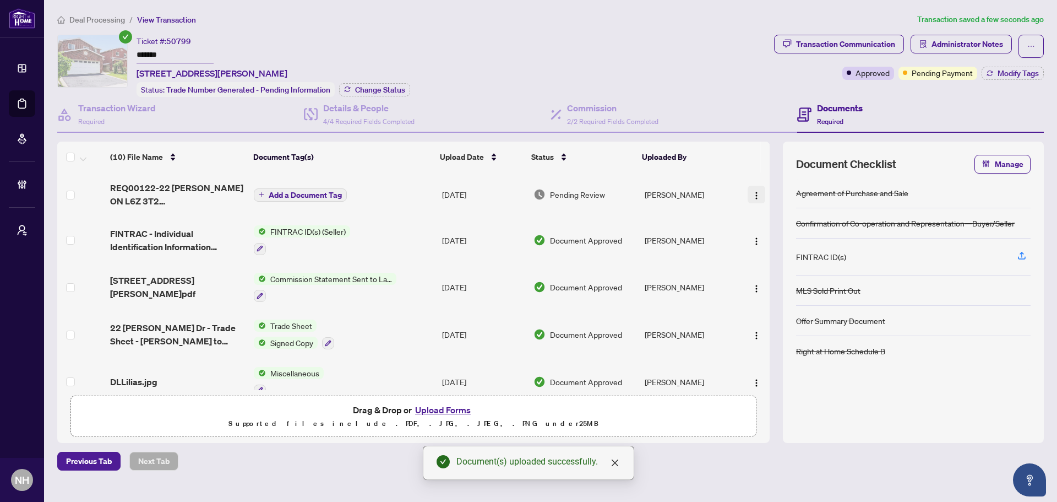
click at [752, 191] on img "button" at bounding box center [756, 195] width 9 height 9
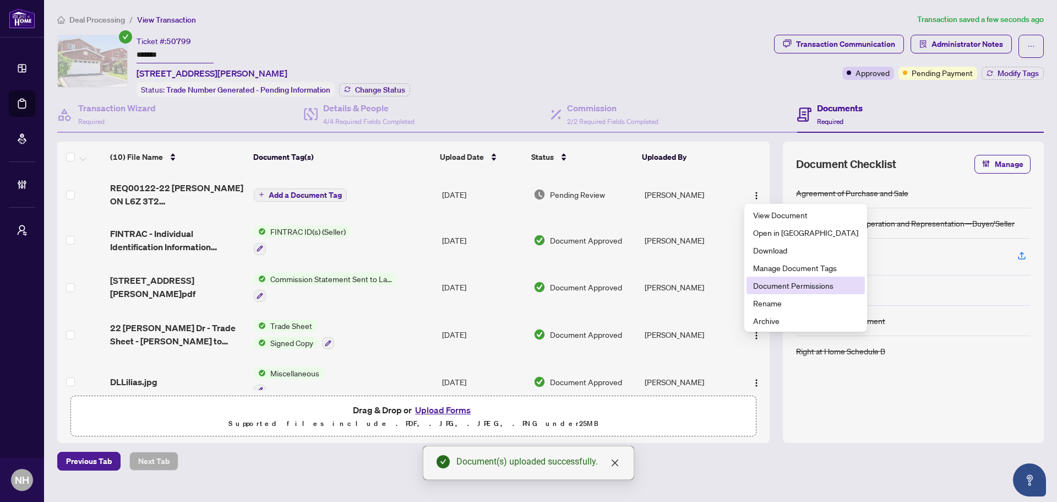
click at [793, 290] on span "Document Permissions" at bounding box center [805, 285] width 105 height 12
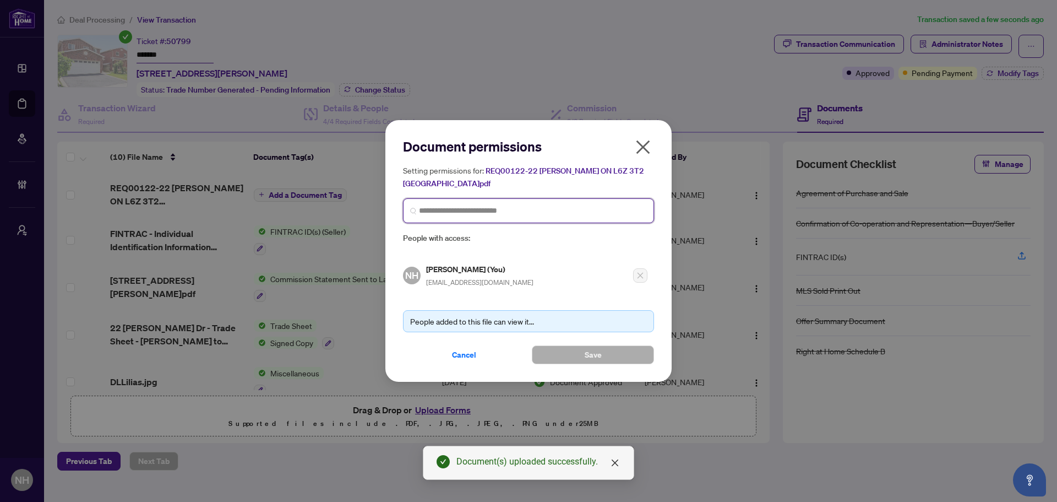
click at [478, 214] on input "search" at bounding box center [533, 211] width 228 height 12
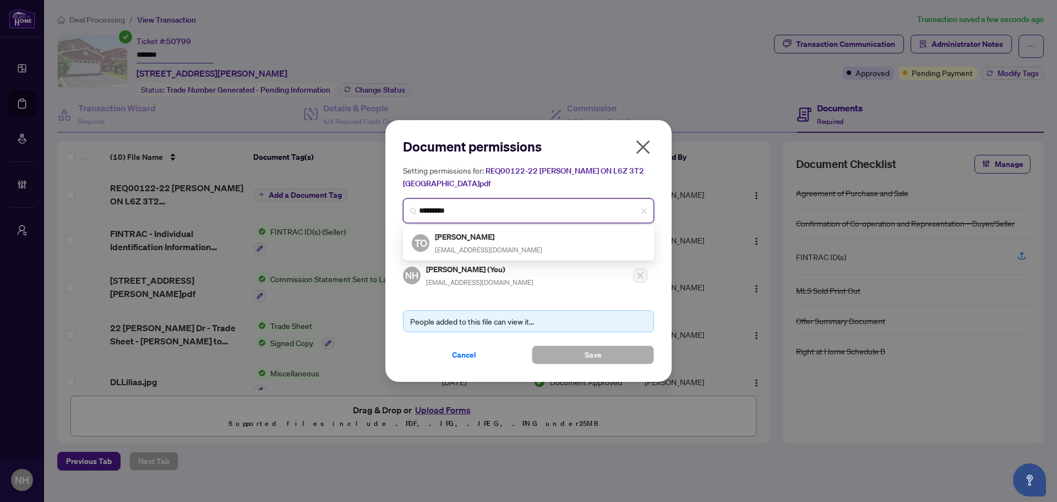
type input "**********"
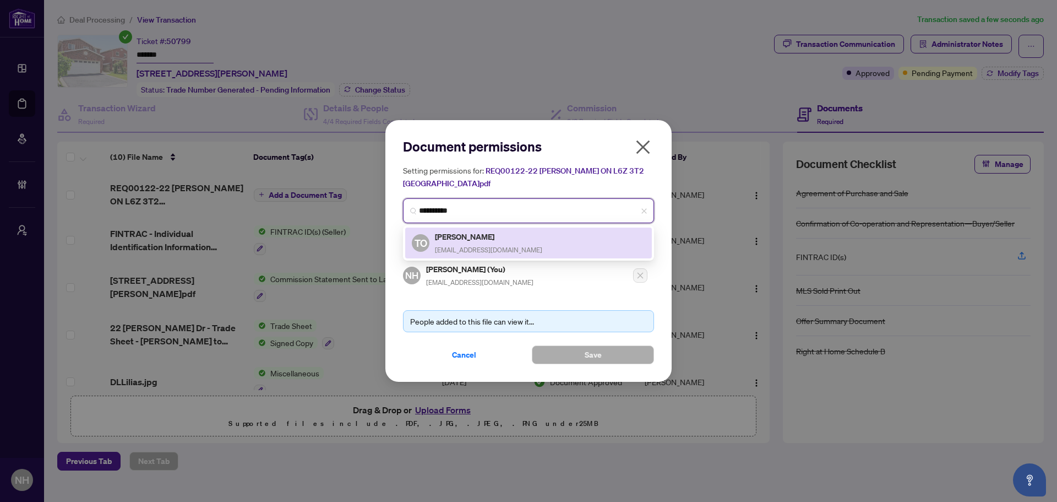
click at [480, 234] on h5 "[PERSON_NAME]" at bounding box center [488, 236] width 107 height 13
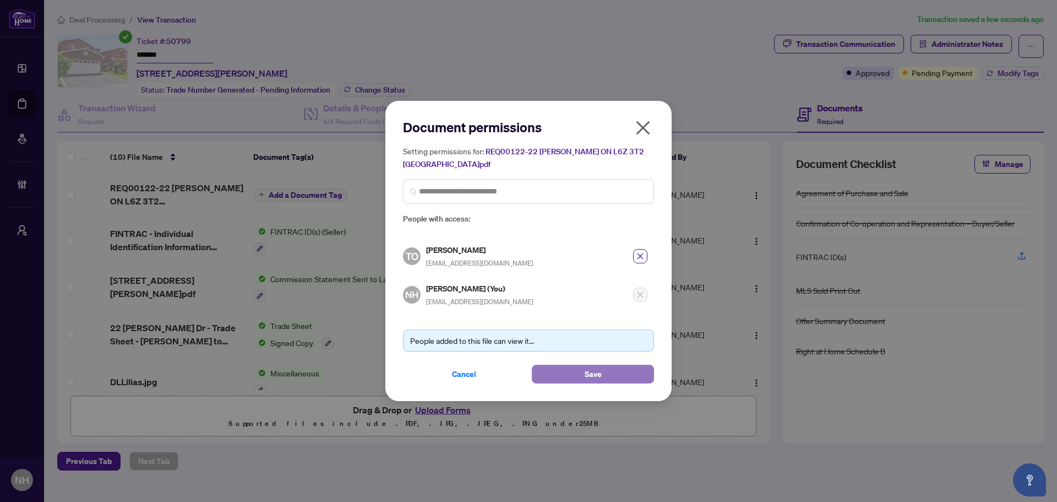
click at [596, 370] on span "Save" at bounding box center [593, 374] width 17 height 18
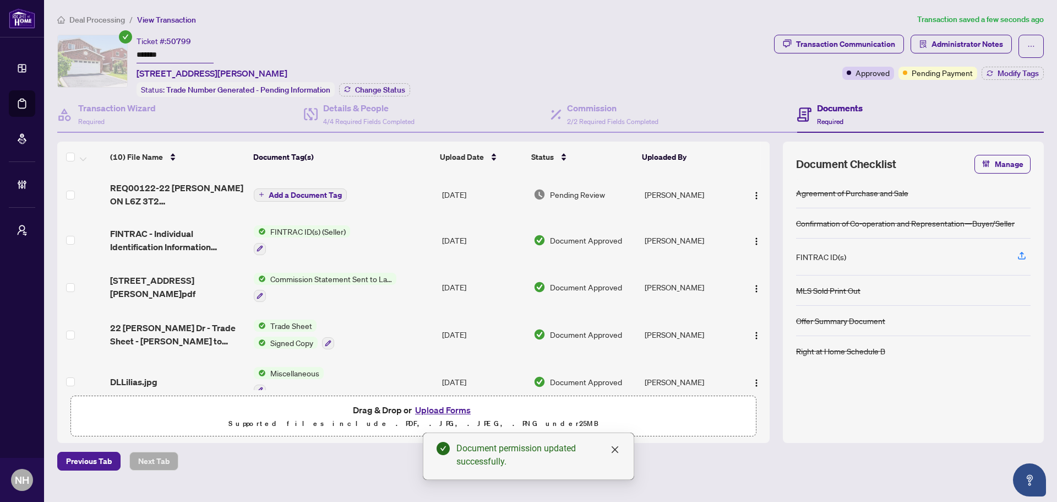
click at [278, 195] on span "Add a Document Tag" at bounding box center [305, 195] width 73 height 8
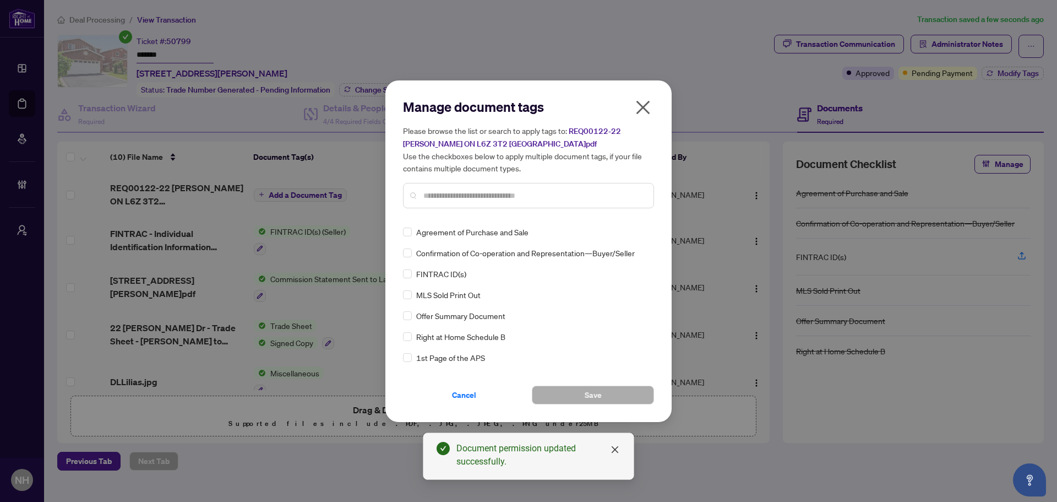
click at [431, 215] on div "Manage document tags Please browse the list or search to apply tags to: REQ0012…" at bounding box center [528, 157] width 251 height 119
click at [444, 196] on input "text" at bounding box center [534, 195] width 221 height 12
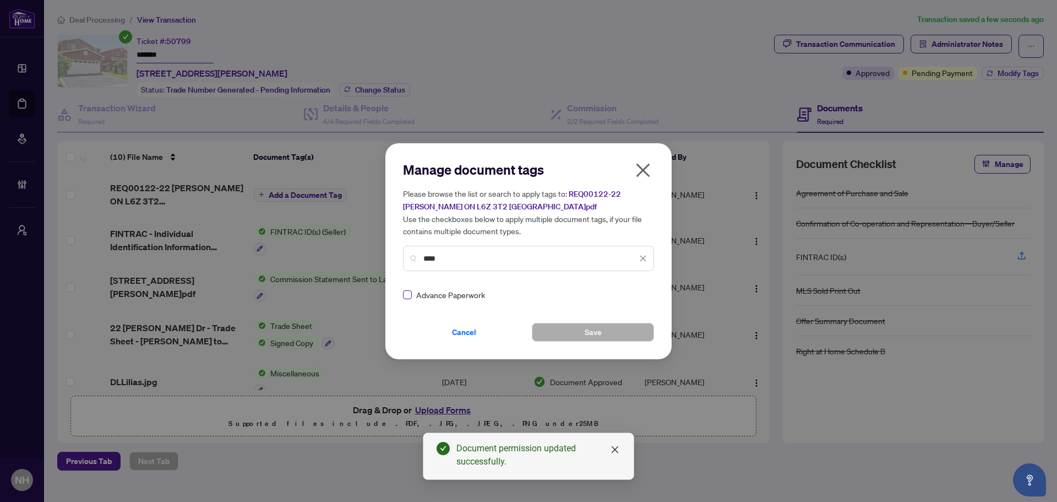
type input "****"
click at [626, 292] on img at bounding box center [631, 294] width 11 height 11
click at [610, 349] on div "Approved" at bounding box center [600, 348] width 70 height 12
click at [598, 328] on span "Save" at bounding box center [593, 332] width 17 height 18
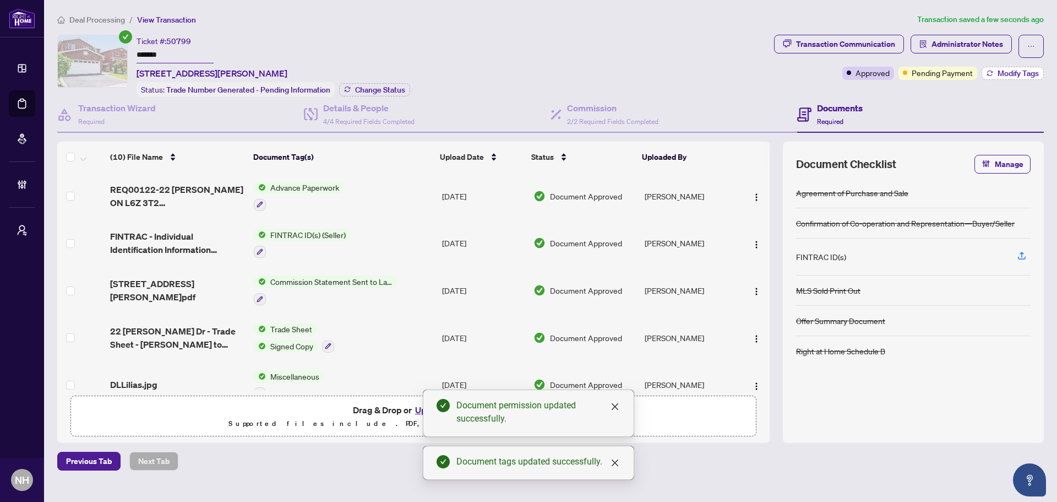
click at [999, 72] on span "Modify Tags" at bounding box center [1018, 73] width 41 height 8
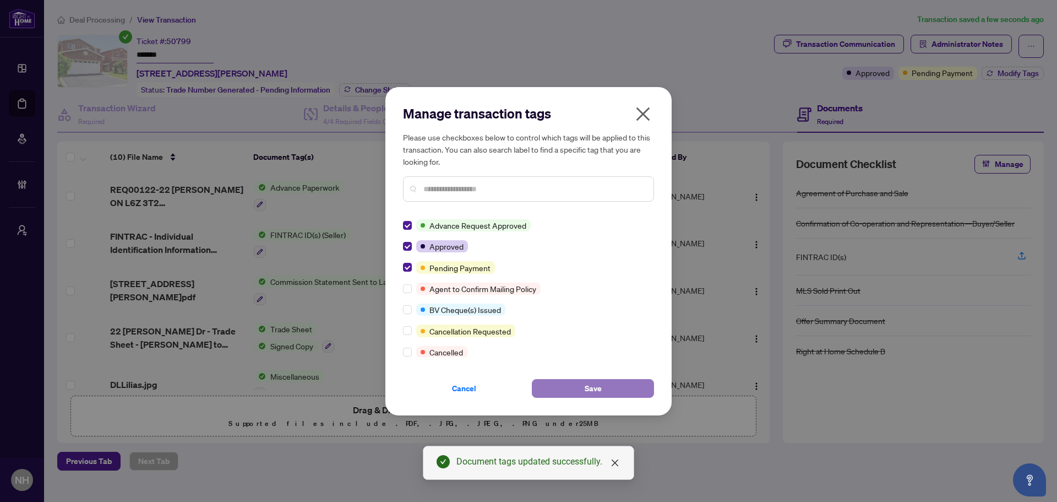
click at [574, 386] on button "Save" at bounding box center [593, 388] width 122 height 19
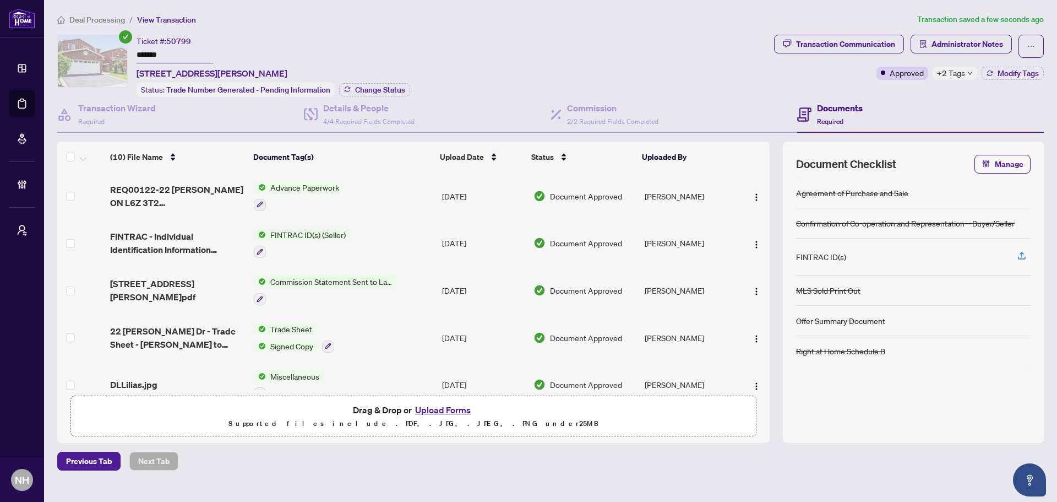
click at [107, 15] on span "Deal Processing" at bounding box center [97, 20] width 56 height 10
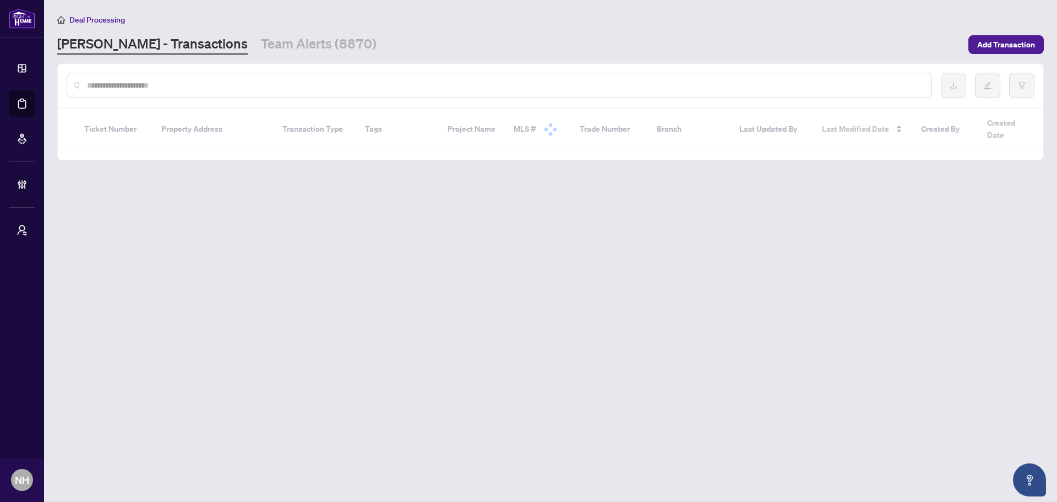
click at [148, 86] on input "text" at bounding box center [505, 85] width 836 height 12
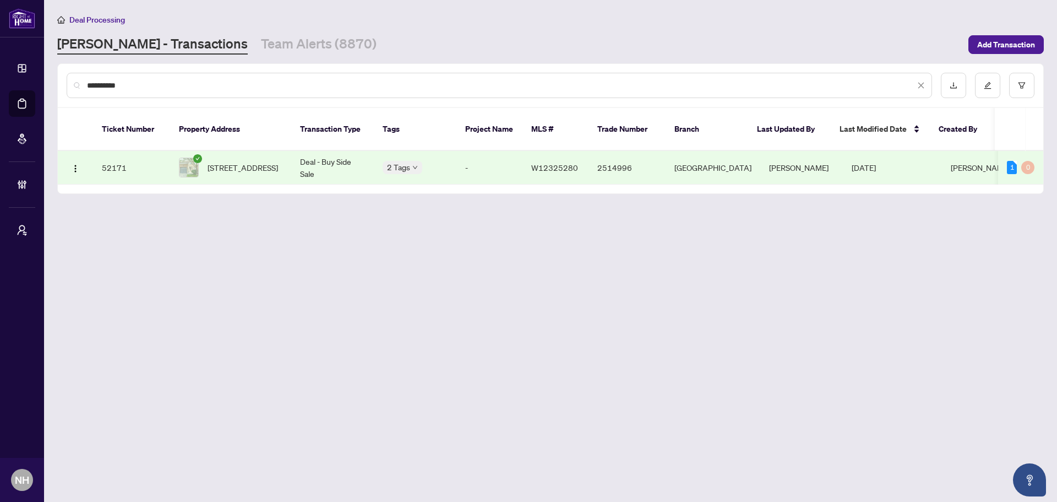
type input "**********"
click at [252, 161] on span "[STREET_ADDRESS]" at bounding box center [243, 167] width 70 height 12
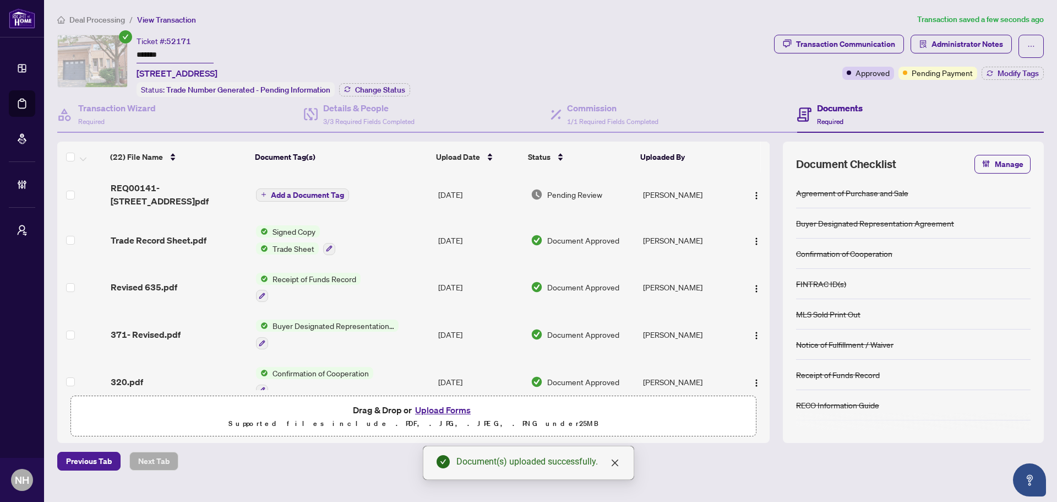
click at [278, 191] on span "Add a Document Tag" at bounding box center [307, 195] width 73 height 8
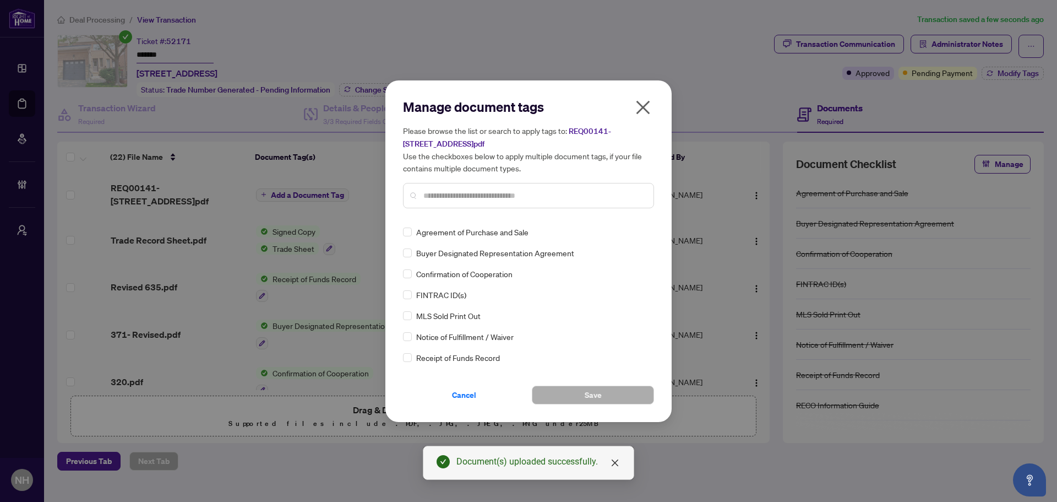
click at [437, 199] on input "text" at bounding box center [534, 195] width 221 height 12
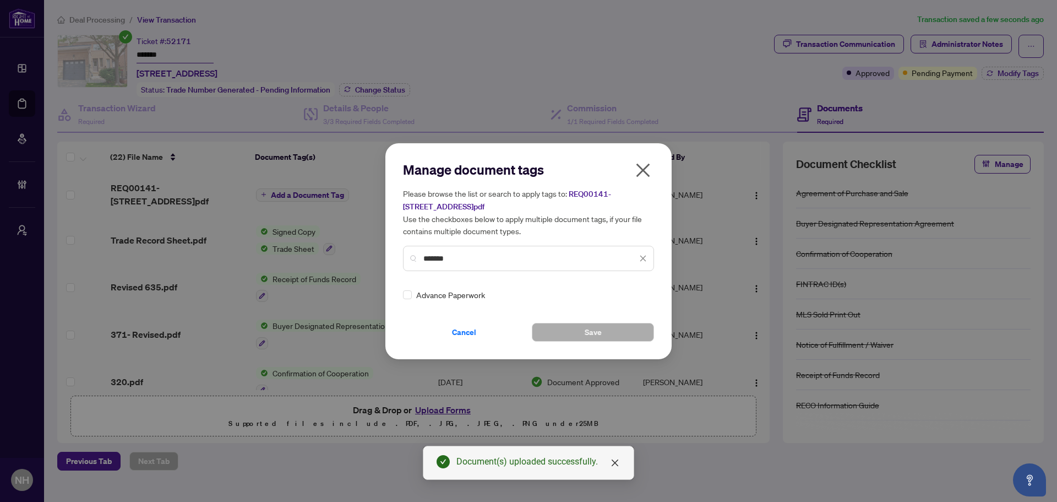
type input "*******"
click at [631, 295] on img at bounding box center [631, 294] width 11 height 11
click at [610, 348] on div "Approved" at bounding box center [600, 348] width 70 height 12
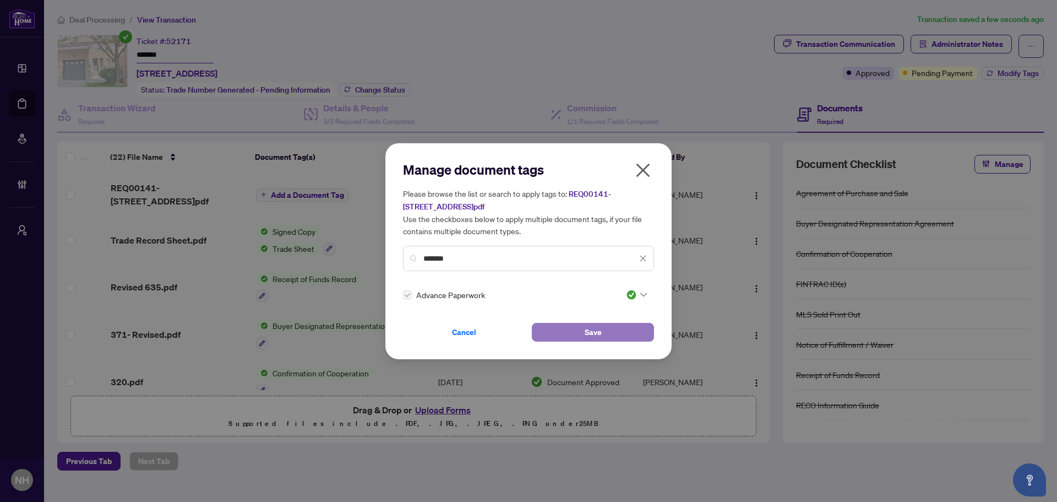
click at [599, 333] on span "Save" at bounding box center [593, 332] width 17 height 18
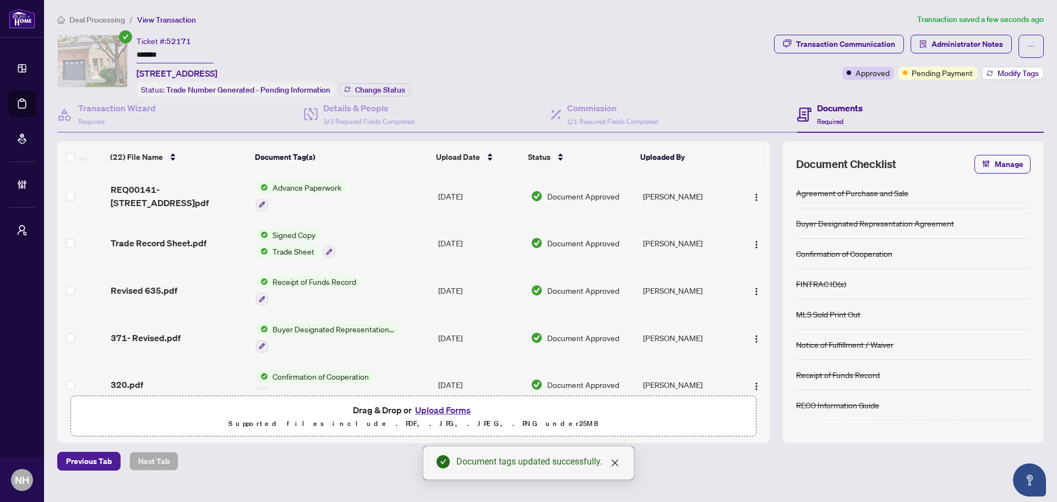
click at [992, 71] on icon "button" at bounding box center [991, 71] width 6 height 2
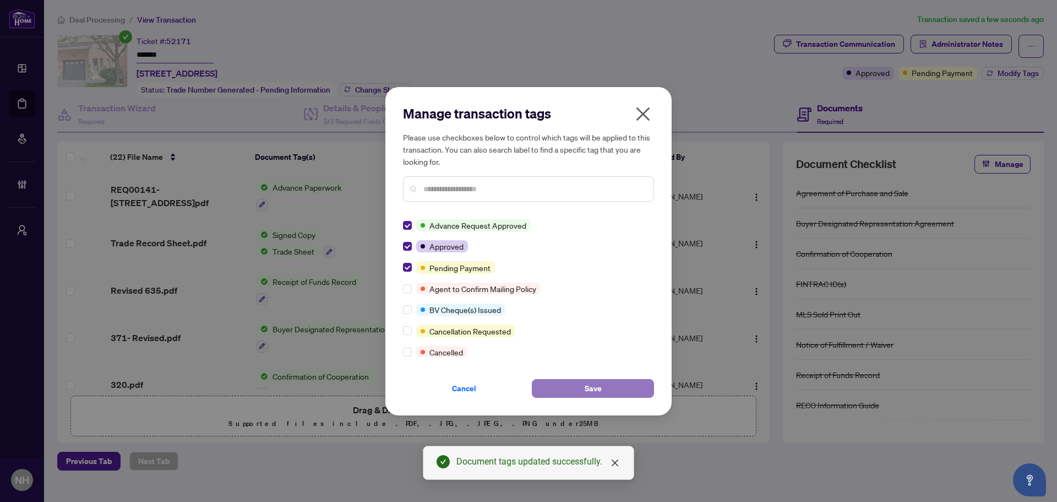
click at [556, 391] on button "Save" at bounding box center [593, 388] width 122 height 19
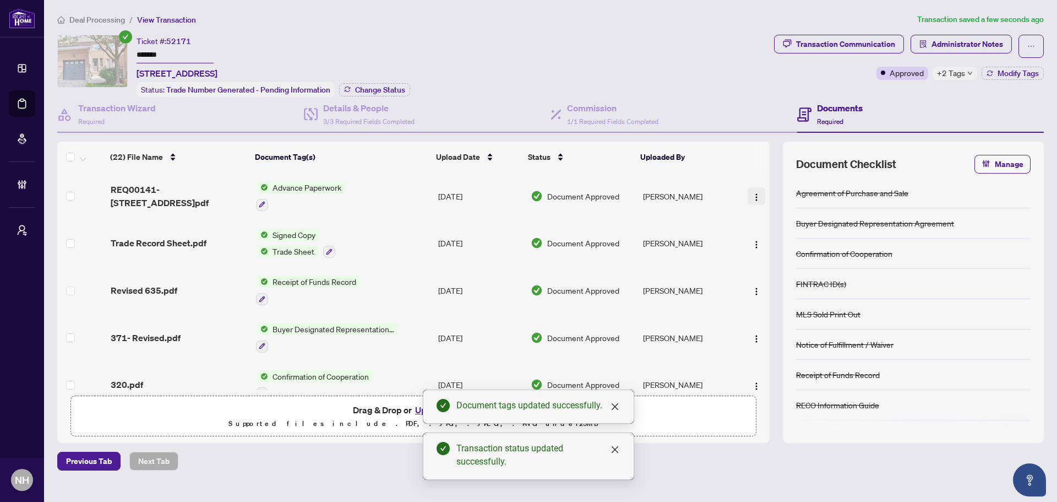
click at [752, 194] on img "button" at bounding box center [756, 197] width 9 height 9
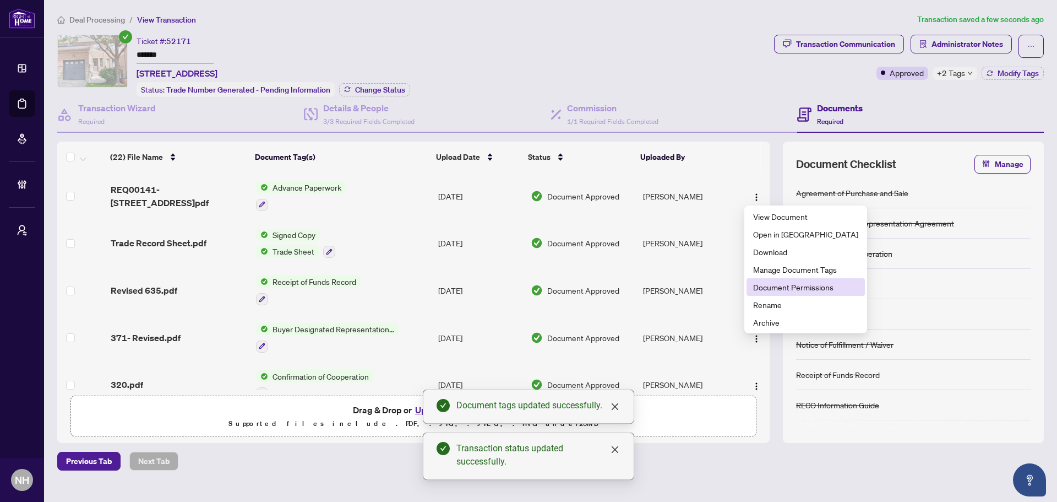
click at [807, 283] on span "Document Permissions" at bounding box center [805, 287] width 105 height 12
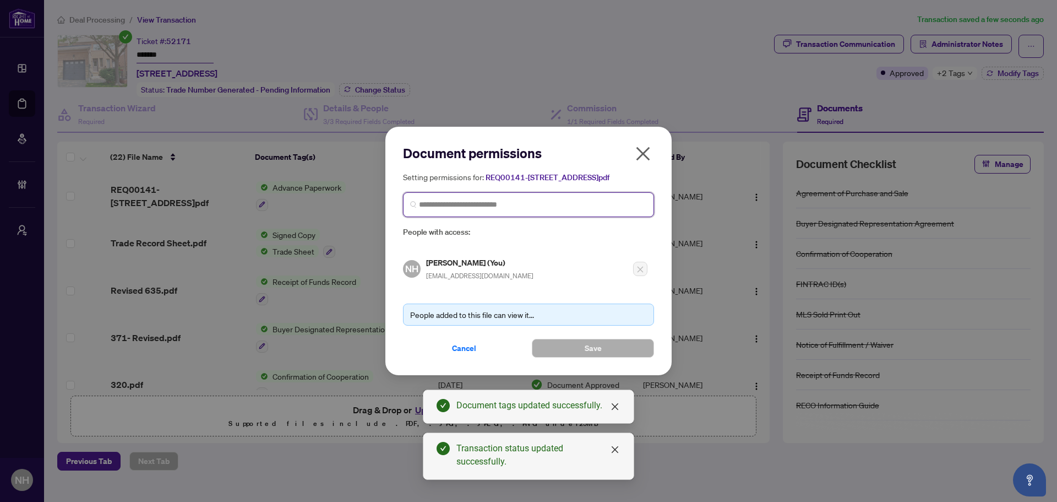
click at [468, 210] on input "search" at bounding box center [533, 205] width 228 height 12
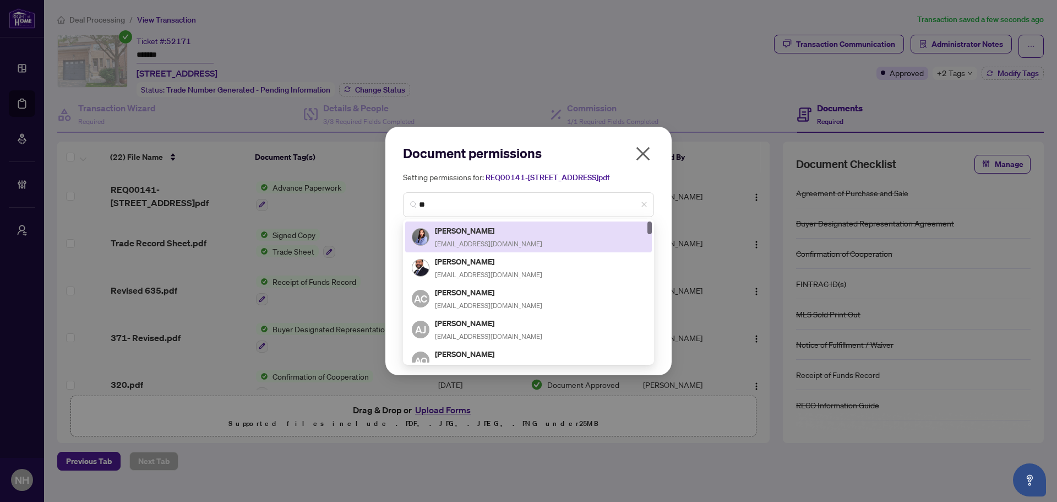
click at [631, 151] on h2 "Document permissions" at bounding box center [528, 153] width 251 height 18
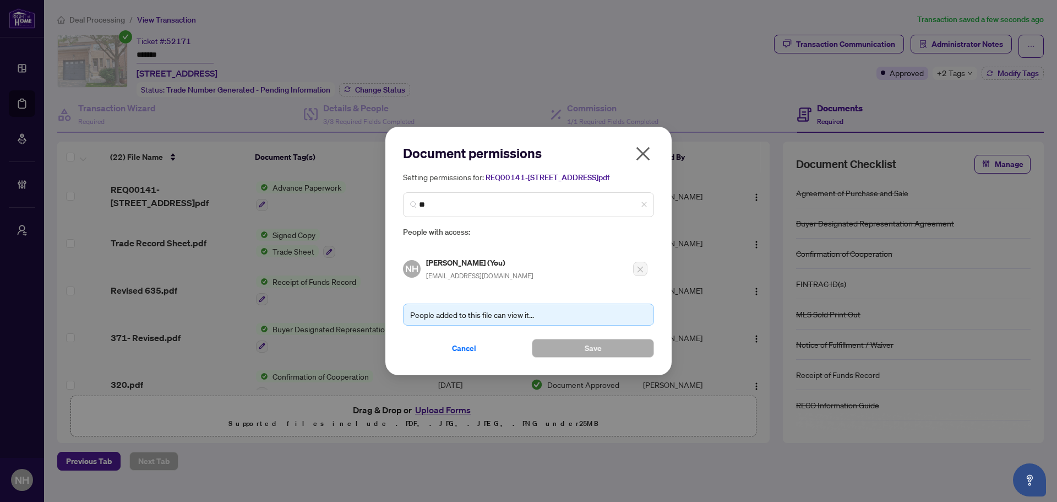
click at [638, 152] on icon "close" at bounding box center [644, 154] width 14 height 14
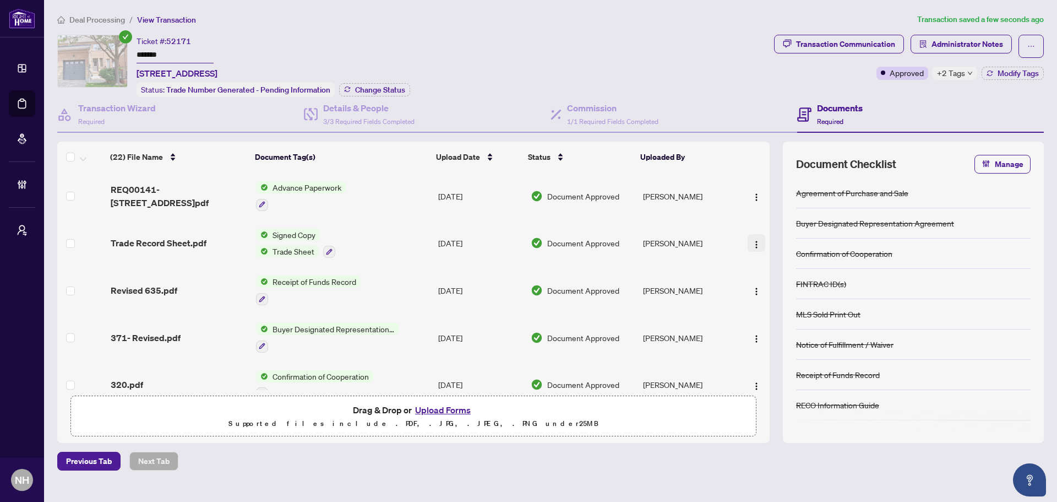
click at [755, 240] on img "button" at bounding box center [756, 244] width 9 height 9
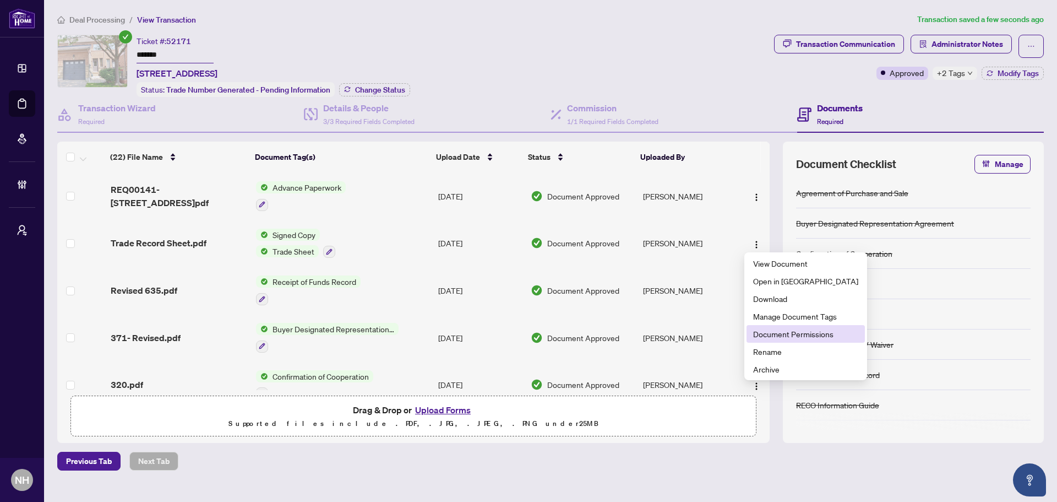
click at [779, 333] on span "Document Permissions" at bounding box center [805, 334] width 105 height 12
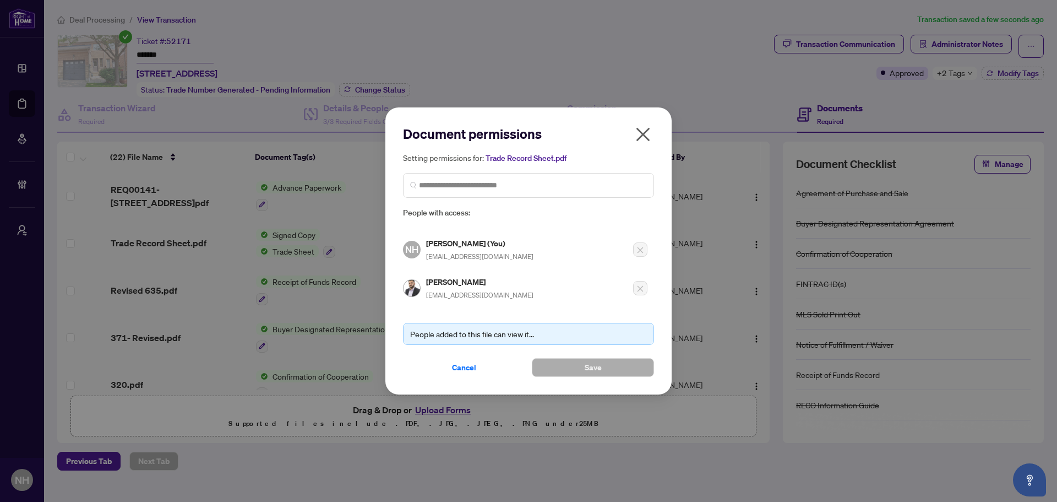
click at [644, 134] on icon "close" at bounding box center [644, 134] width 14 height 14
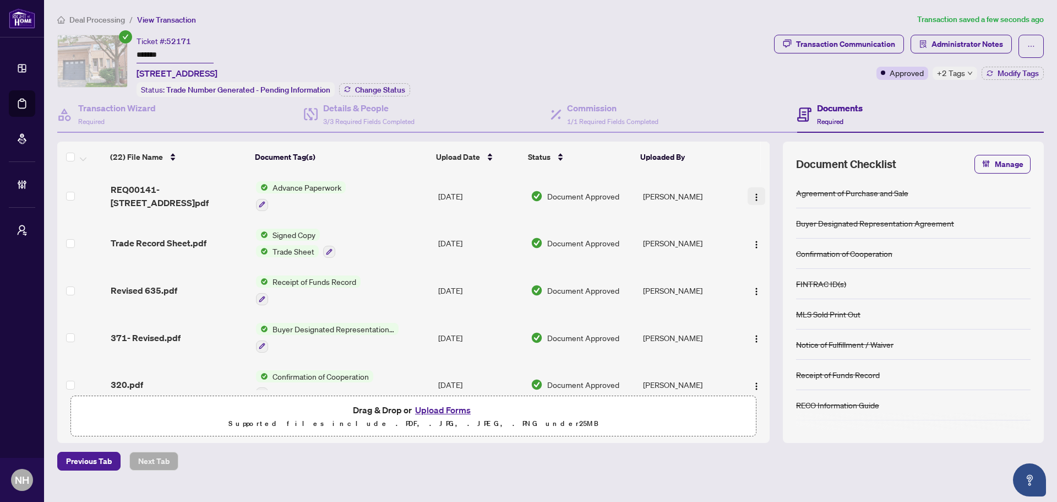
click at [753, 193] on img "button" at bounding box center [756, 197] width 9 height 9
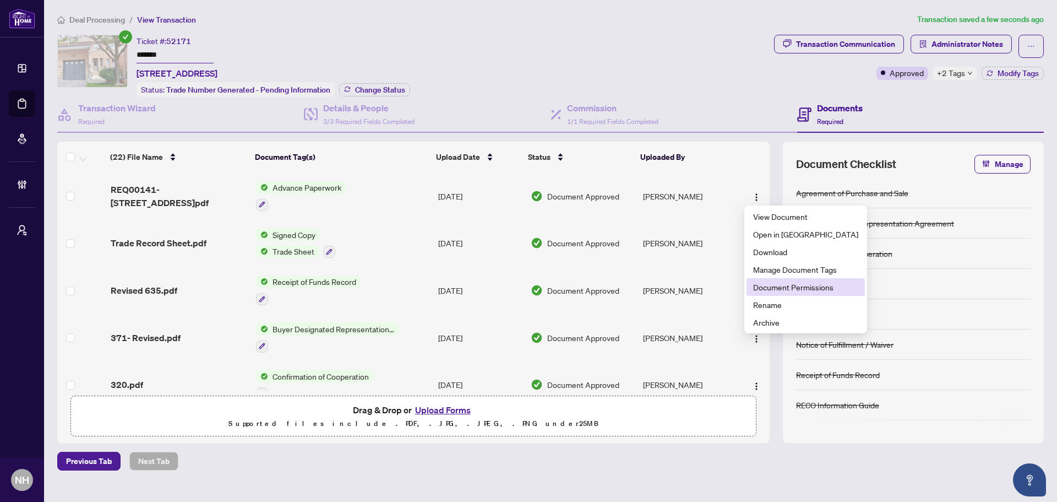
click at [792, 285] on span "Document Permissions" at bounding box center [805, 287] width 105 height 12
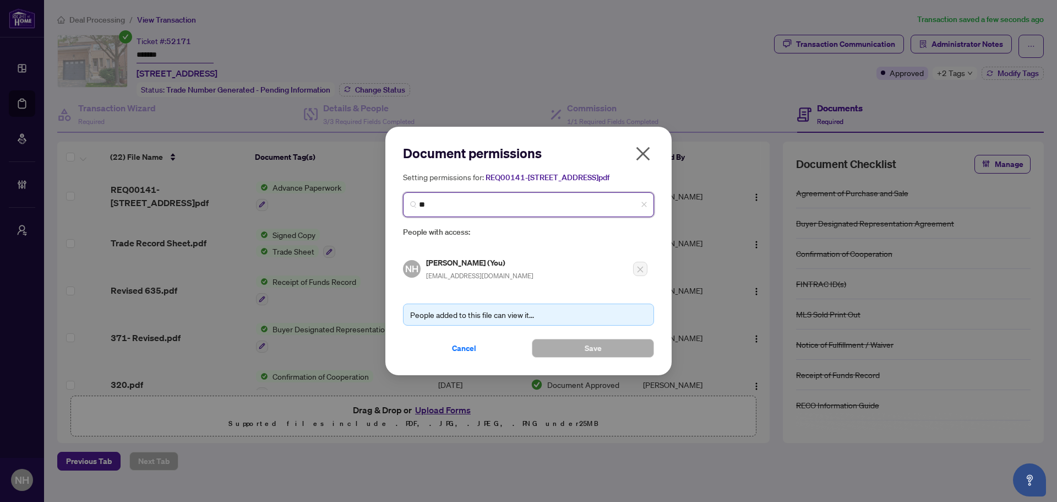
click at [442, 210] on input "**" at bounding box center [533, 205] width 228 height 12
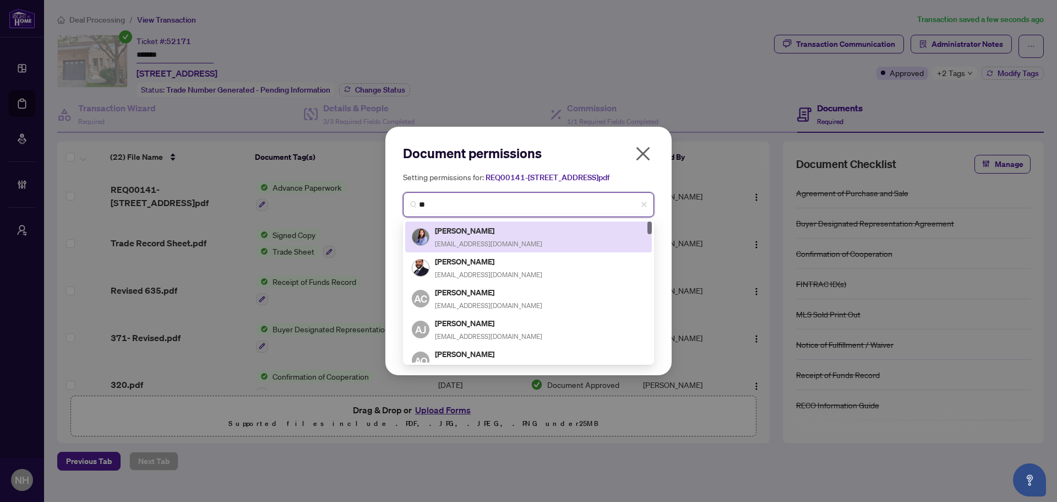
type input "*"
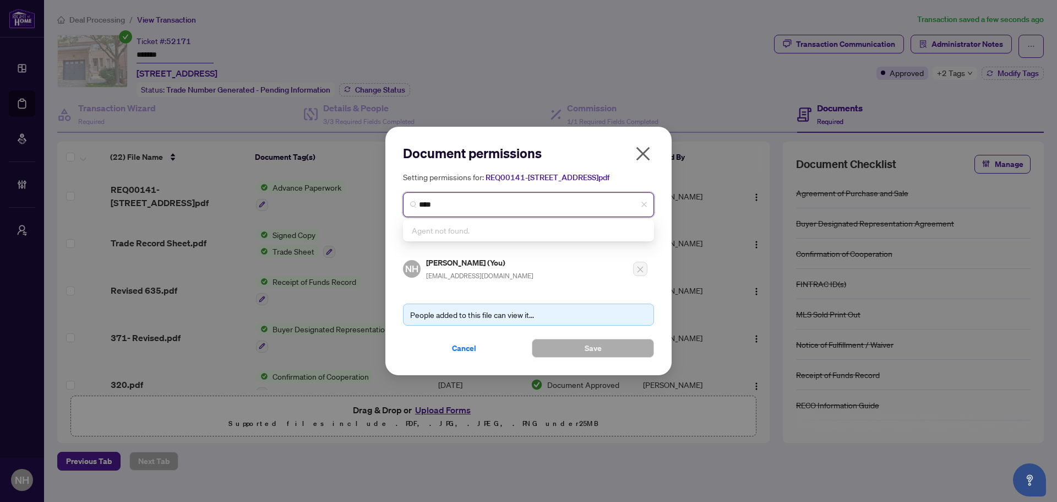
type input "***"
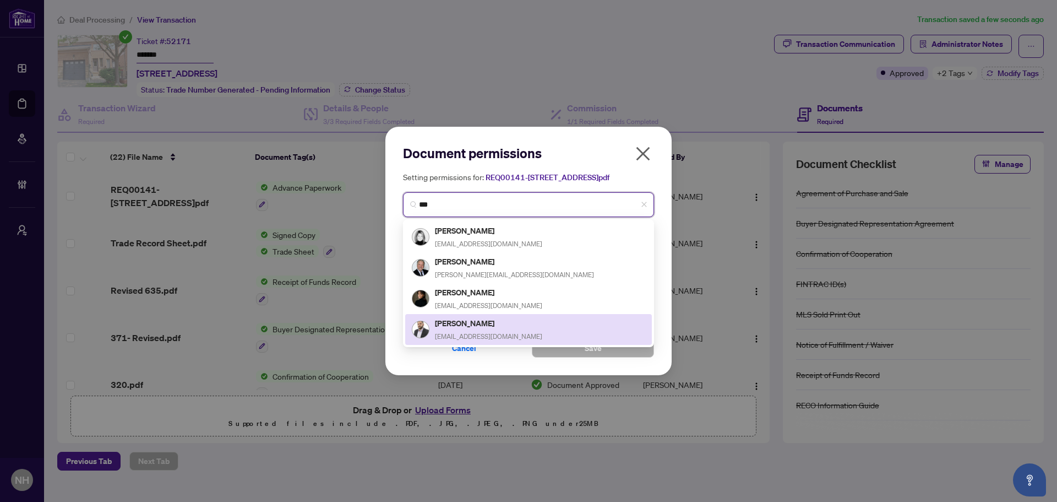
click at [489, 334] on div "[PERSON_NAME] [EMAIL_ADDRESS][DOMAIN_NAME]" at bounding box center [488, 329] width 107 height 25
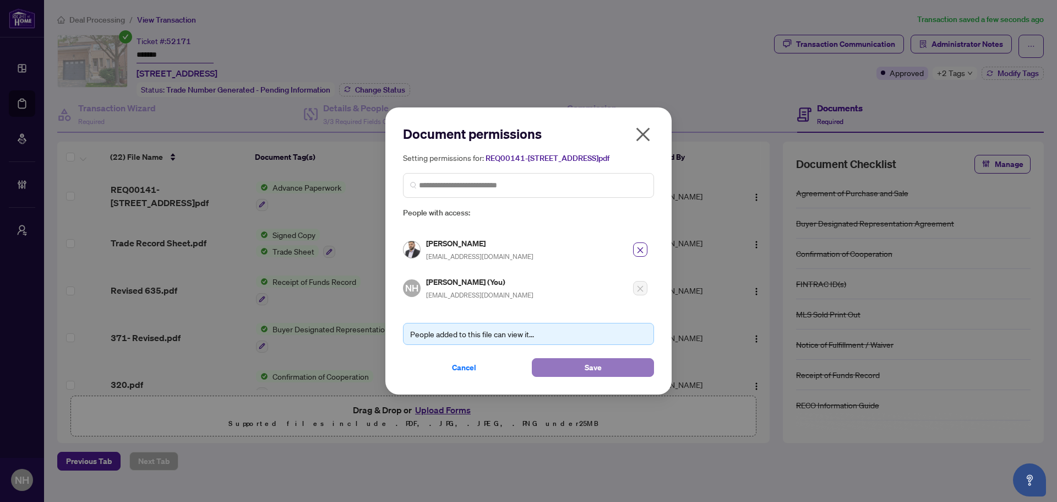
click at [574, 367] on button "Save" at bounding box center [593, 367] width 122 height 19
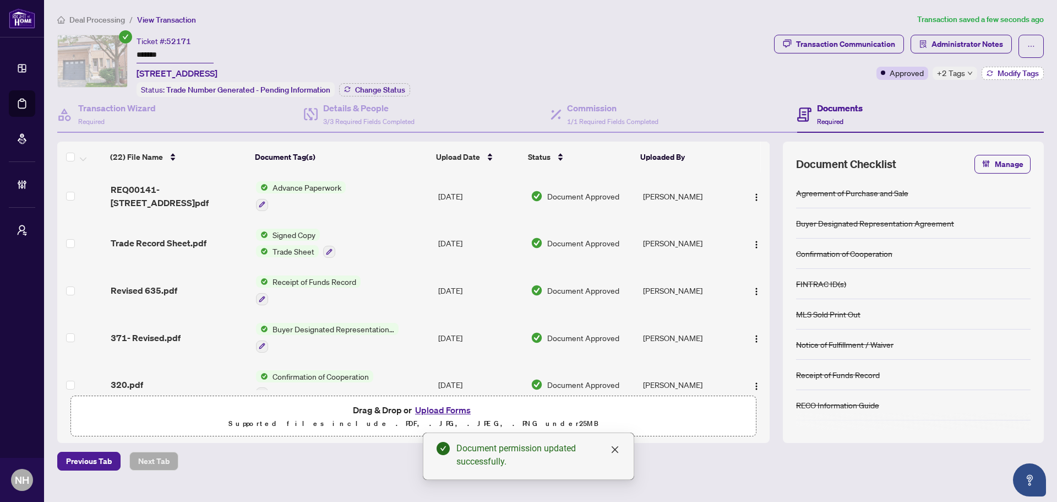
click at [1015, 77] on span "Modify Tags" at bounding box center [1018, 73] width 41 height 8
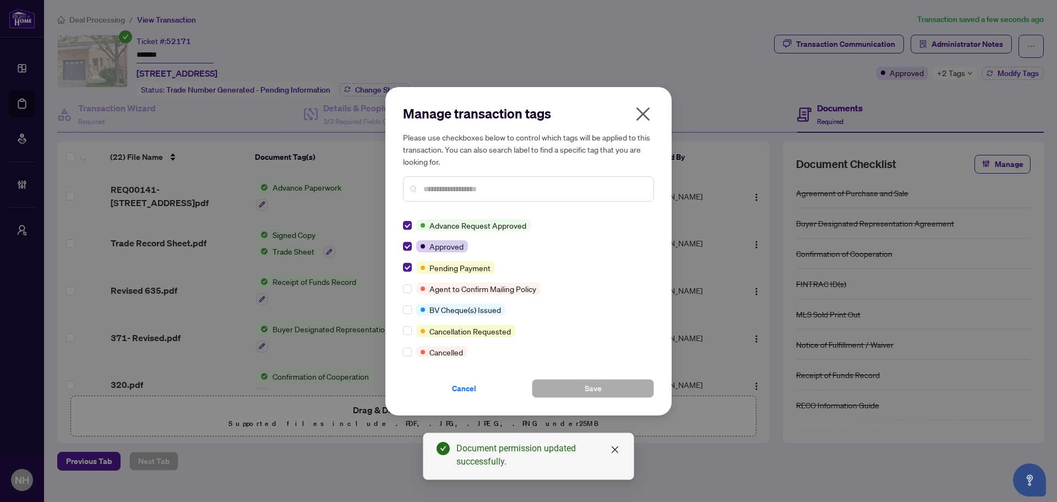
click at [643, 117] on icon "close" at bounding box center [643, 114] width 18 height 18
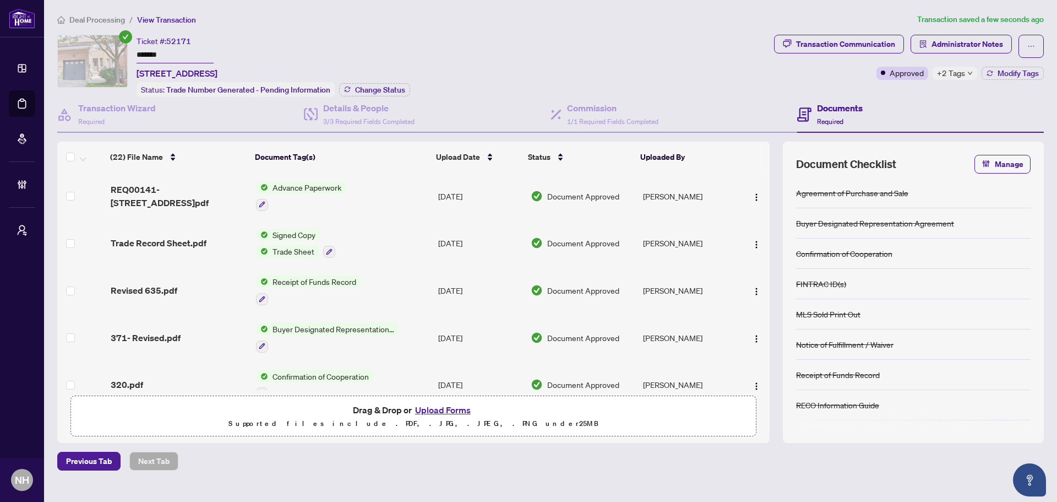
click at [71, 21] on span "Deal Processing" at bounding box center [97, 20] width 56 height 10
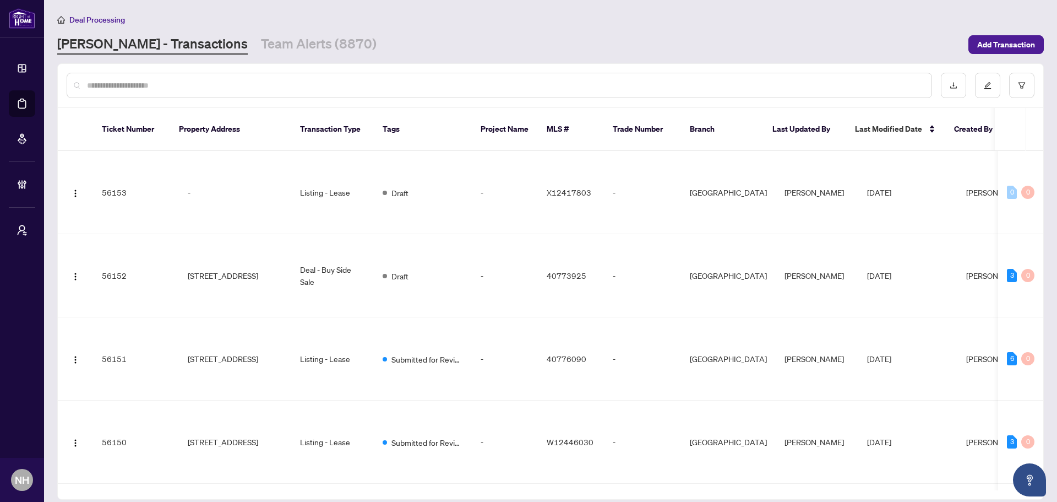
click at [149, 80] on input "text" at bounding box center [505, 85] width 836 height 12
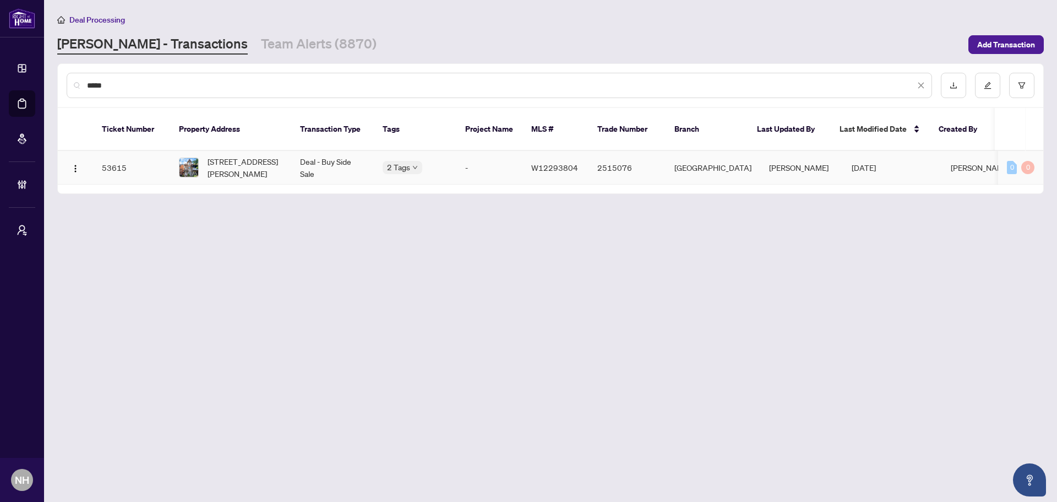
type input "*****"
click at [241, 162] on span "[STREET_ADDRESS][PERSON_NAME]" at bounding box center [245, 167] width 75 height 24
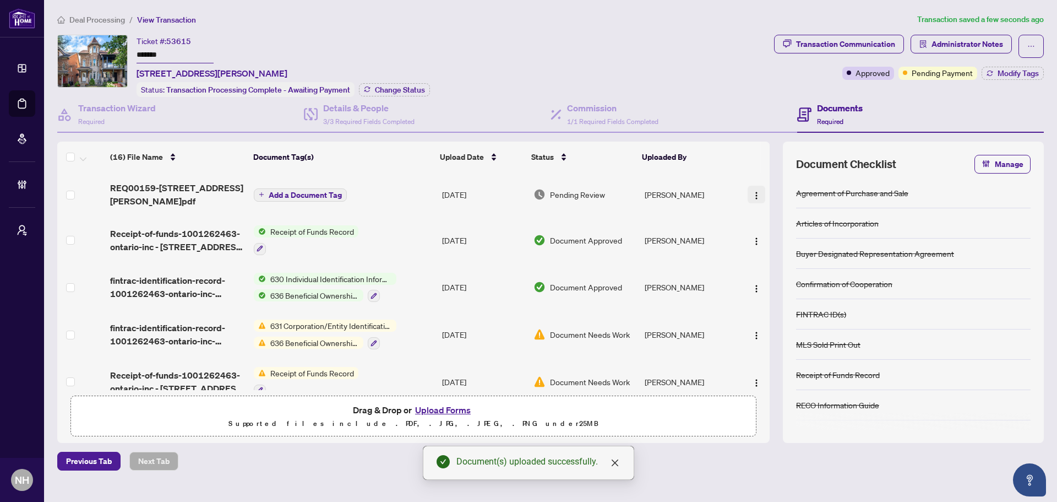
click at [752, 193] on img "button" at bounding box center [756, 195] width 9 height 9
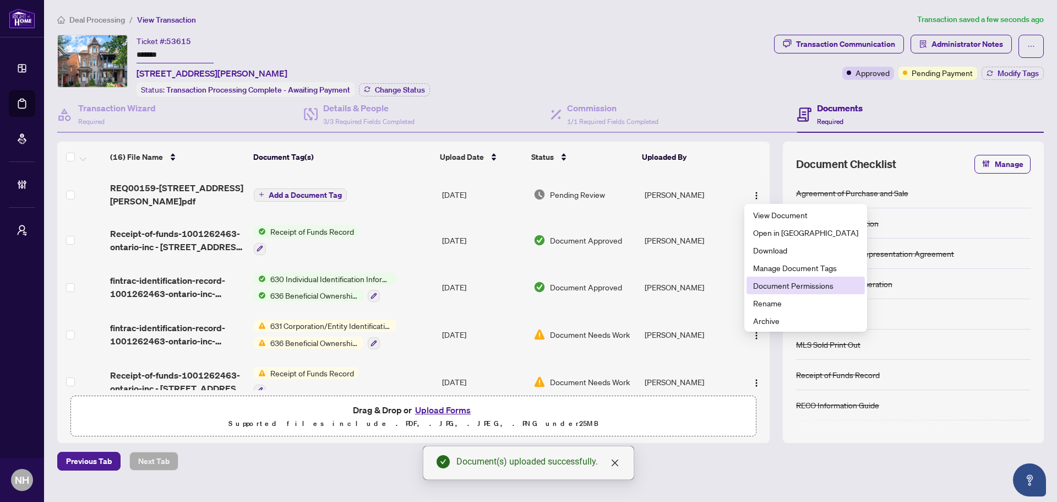
click at [788, 283] on span "Document Permissions" at bounding box center [805, 285] width 105 height 12
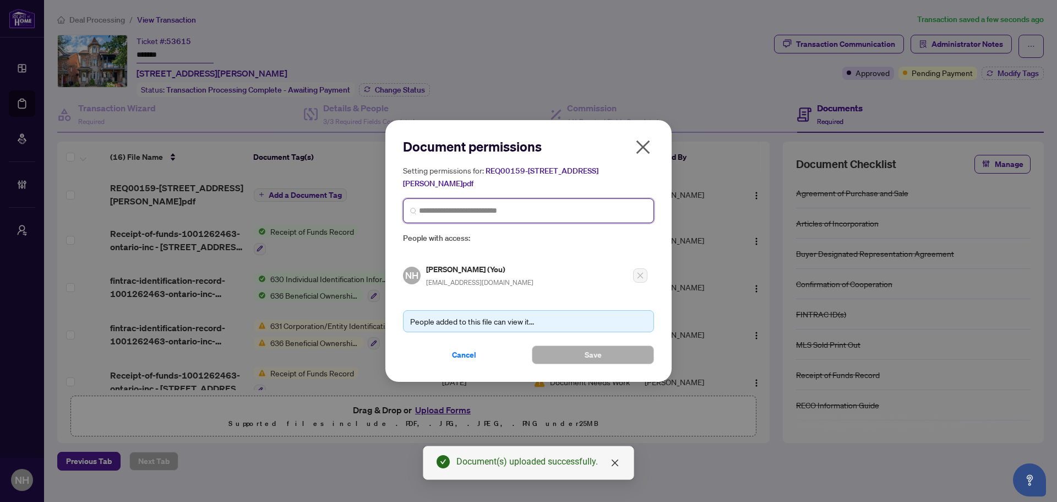
click at [555, 213] on input "search" at bounding box center [533, 211] width 228 height 12
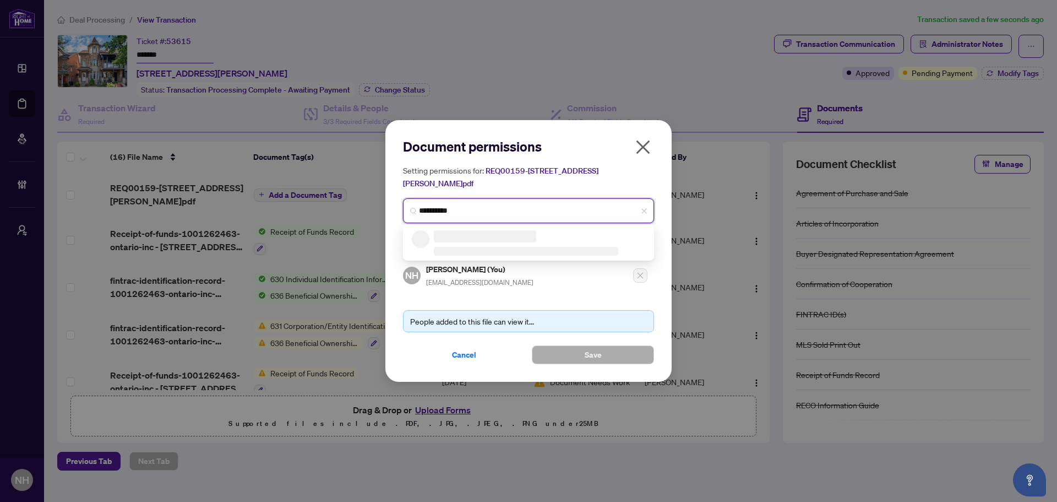
type input "**********"
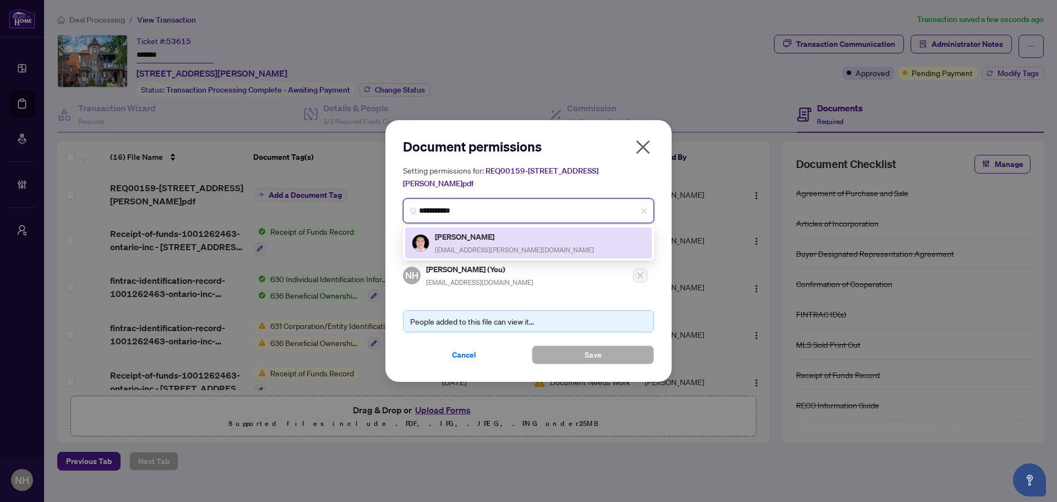
click at [509, 237] on h5 "[PERSON_NAME]" at bounding box center [514, 236] width 159 height 13
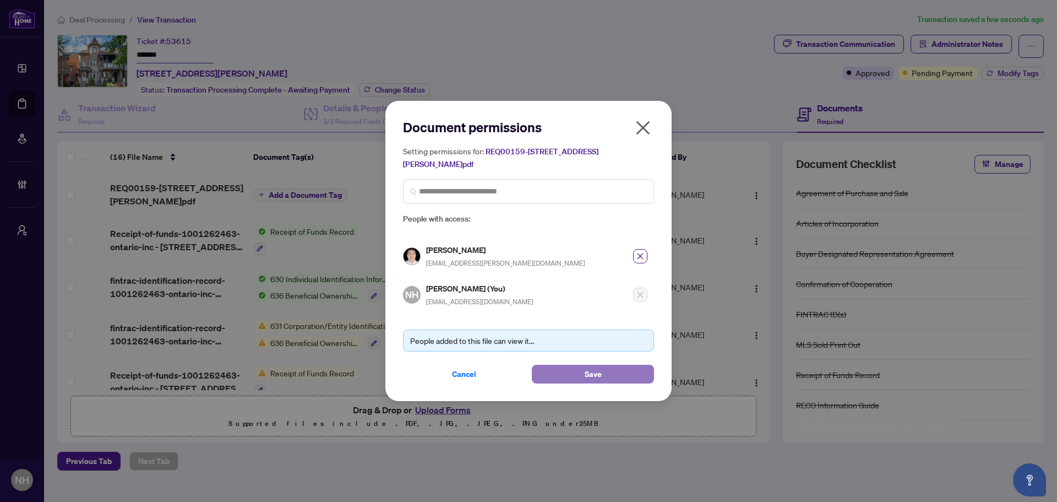
click at [574, 371] on button "Save" at bounding box center [593, 374] width 122 height 19
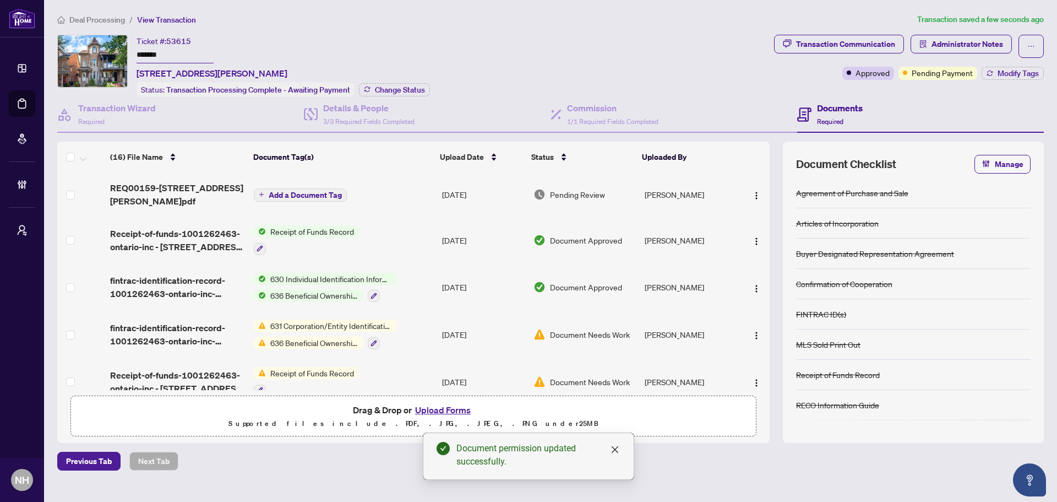
click at [312, 196] on span "Add a Document Tag" at bounding box center [305, 195] width 73 height 8
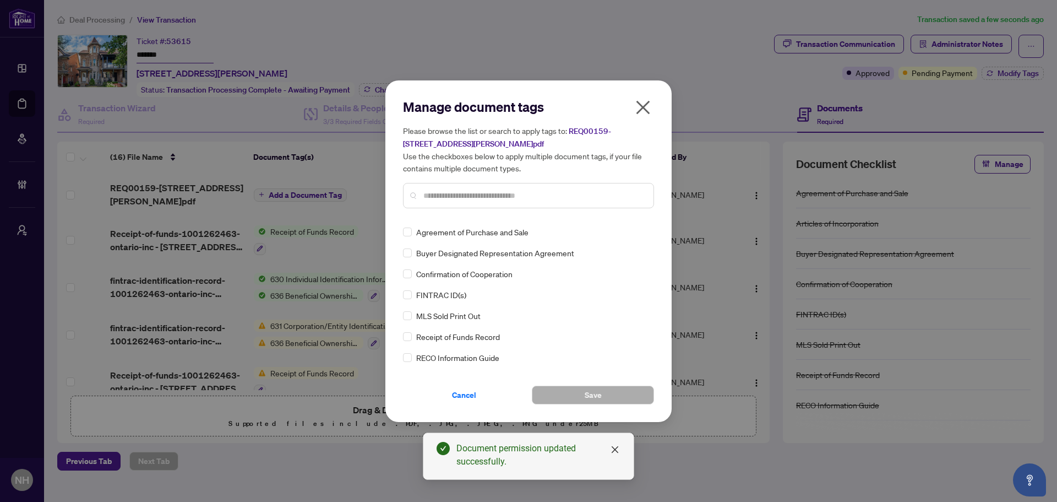
click at [437, 213] on div "Manage document tags Please browse the list or search to apply tags to: REQ0015…" at bounding box center [528, 157] width 251 height 119
click at [433, 196] on input "text" at bounding box center [534, 195] width 221 height 12
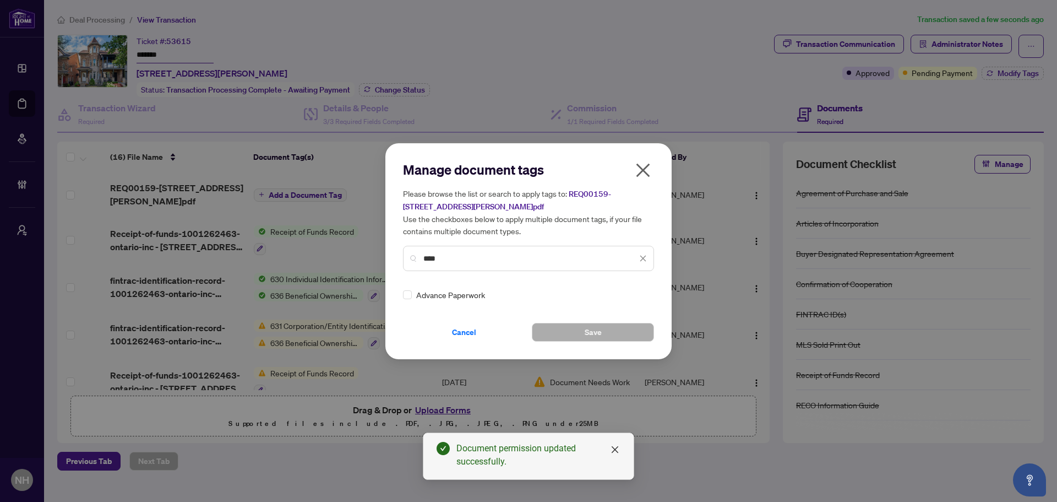
type input "****"
click at [634, 293] on div at bounding box center [636, 294] width 21 height 11
click at [605, 346] on div "Approved" at bounding box center [600, 348] width 70 height 12
click at [595, 326] on span "Save" at bounding box center [593, 332] width 17 height 18
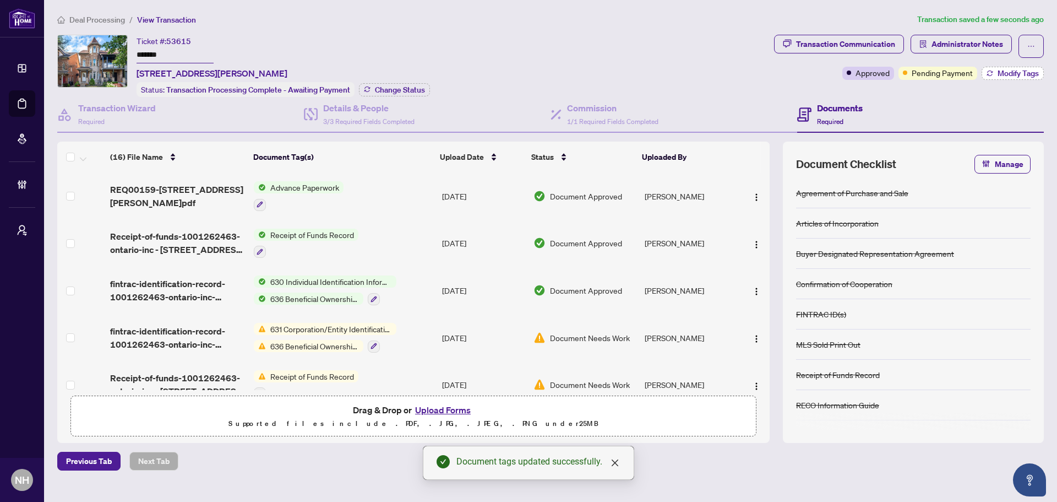
click at [1000, 74] on span "Modify Tags" at bounding box center [1018, 73] width 41 height 8
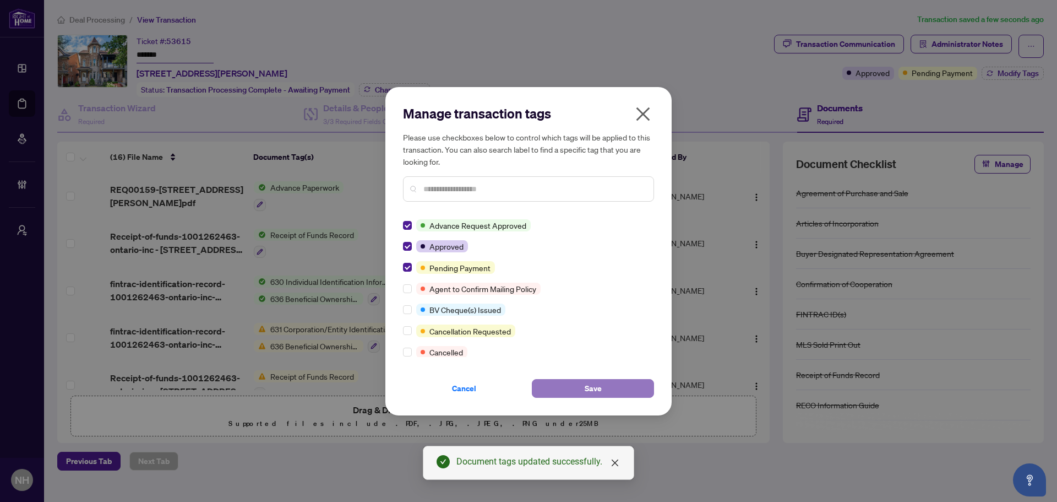
click at [592, 385] on span "Save" at bounding box center [593, 388] width 17 height 18
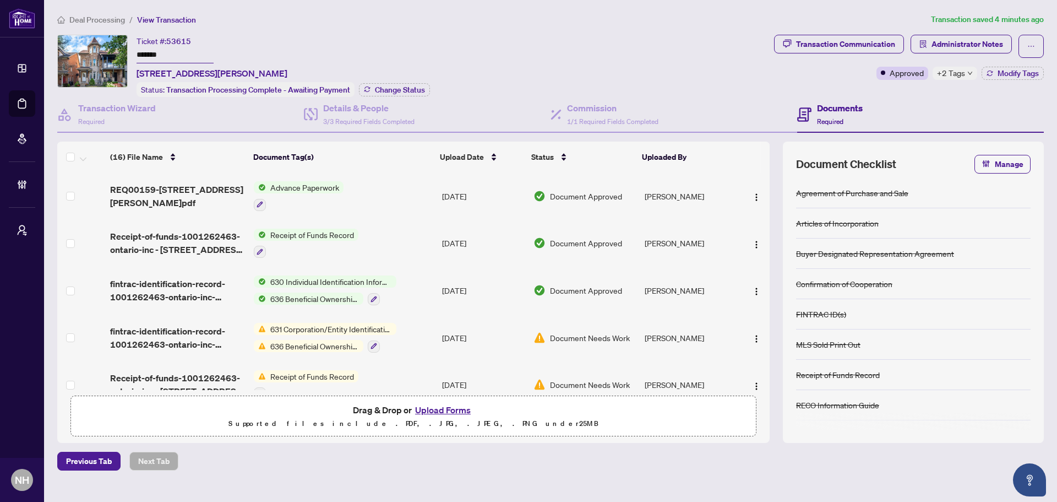
click at [107, 17] on span "Deal Processing" at bounding box center [97, 20] width 56 height 10
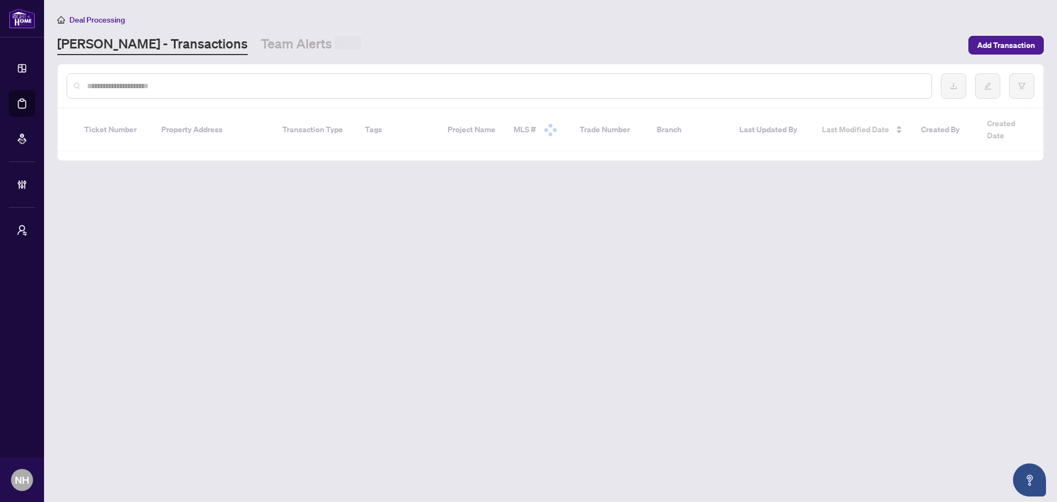
click at [147, 84] on input "text" at bounding box center [505, 86] width 836 height 12
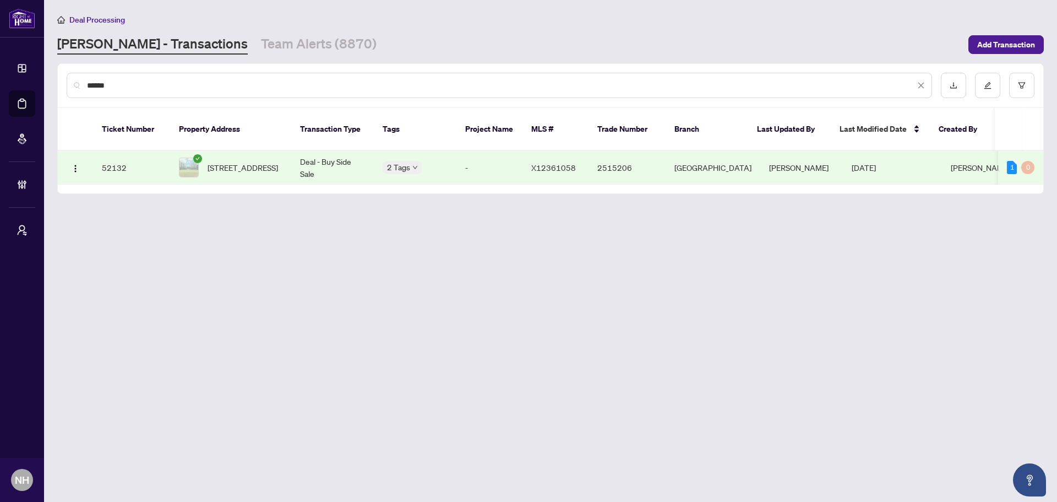
type input "******"
click at [258, 161] on span "[STREET_ADDRESS]" at bounding box center [243, 167] width 70 height 12
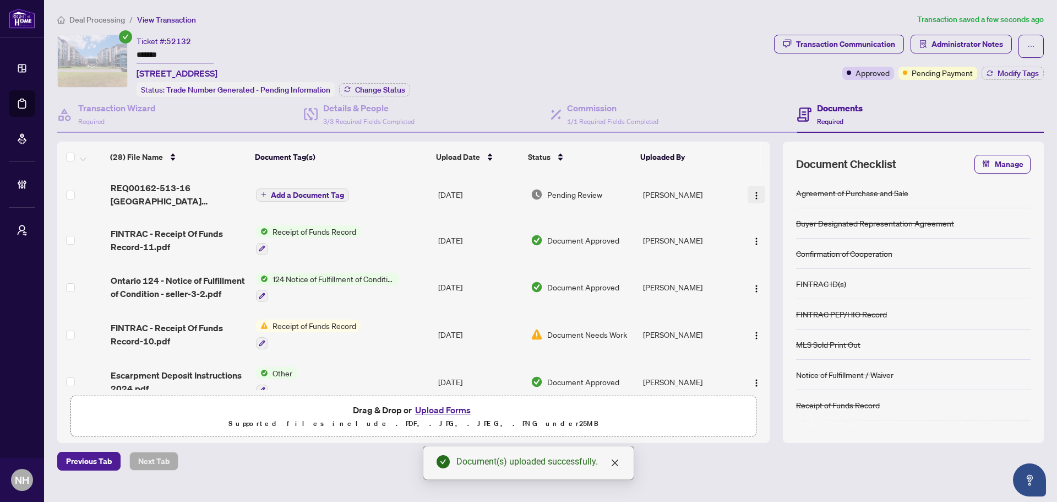
click at [754, 192] on img "button" at bounding box center [756, 195] width 9 height 9
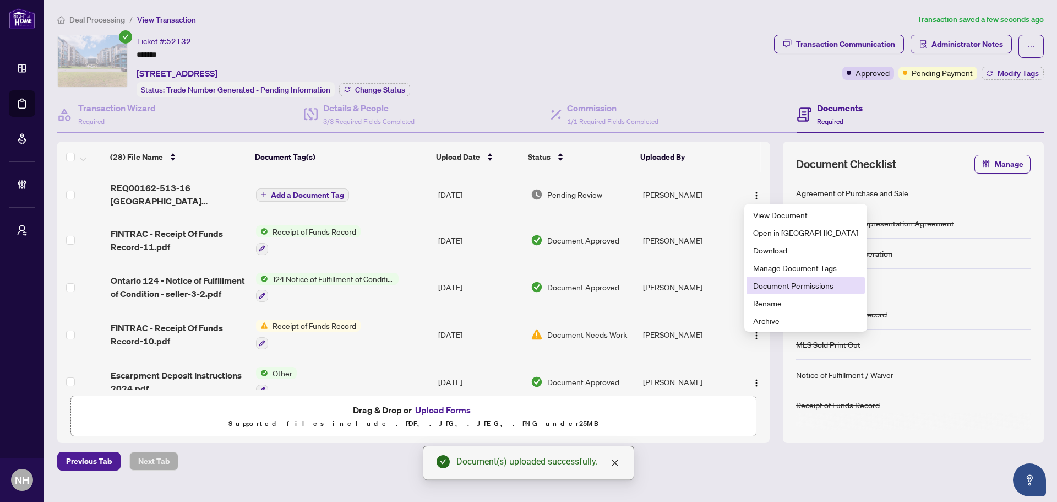
click at [795, 282] on span "Document Permissions" at bounding box center [805, 285] width 105 height 12
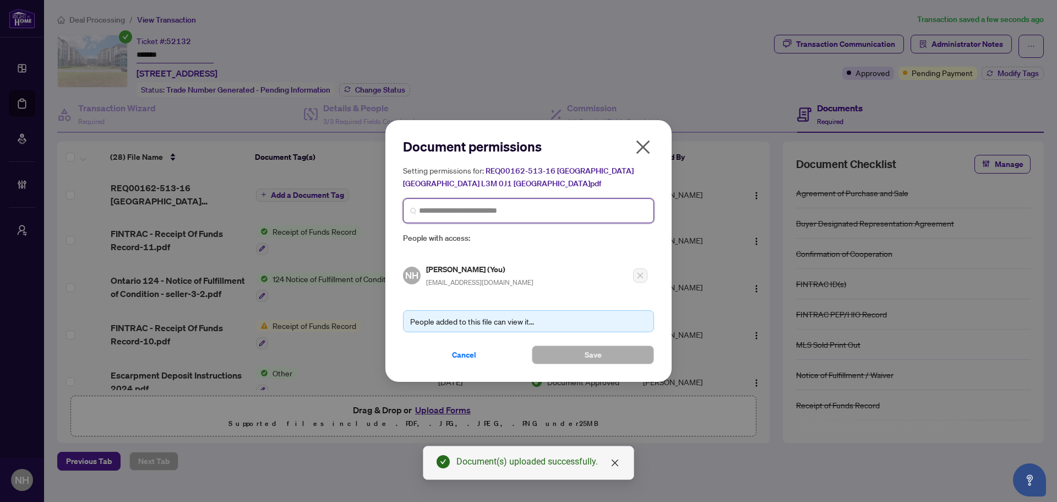
click at [504, 209] on input "search" at bounding box center [533, 211] width 228 height 12
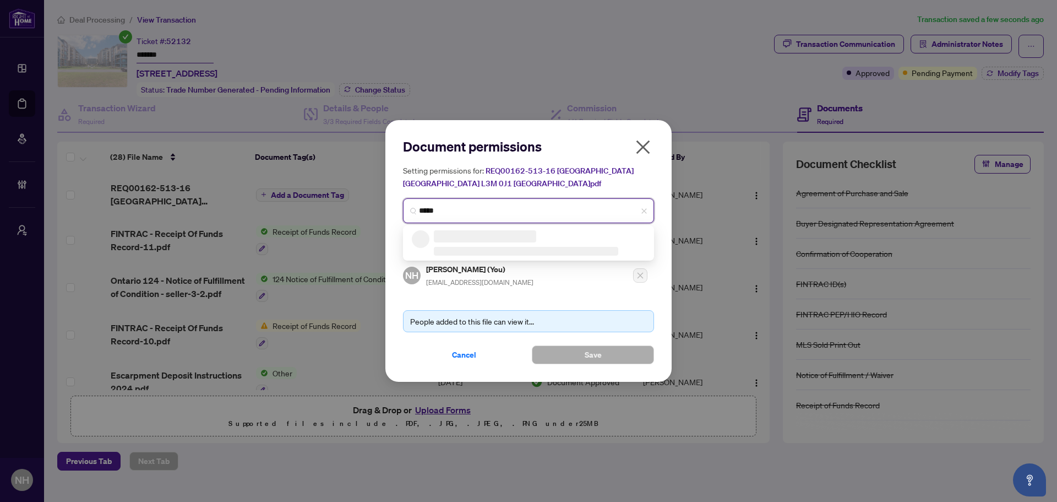
type input "******"
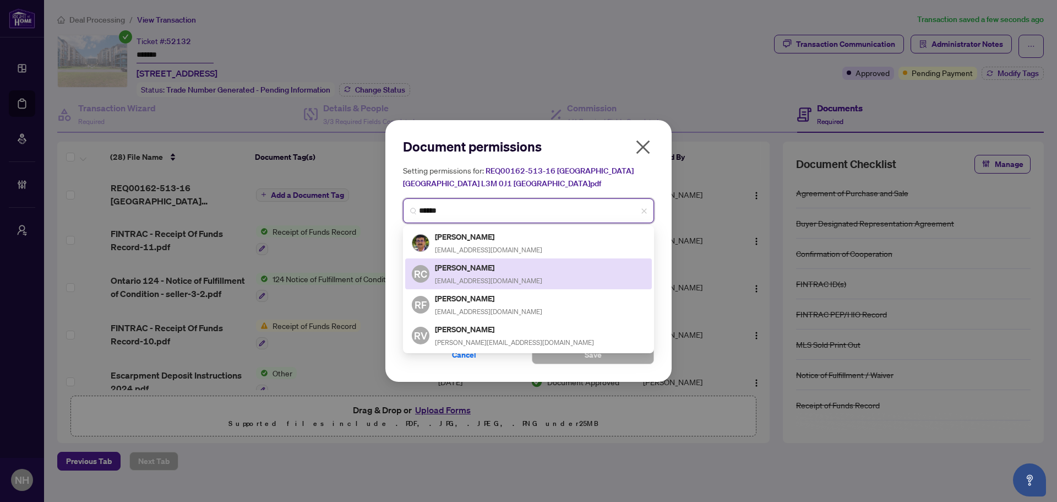
click at [509, 268] on div "RC [PERSON_NAME] [EMAIL_ADDRESS][DOMAIN_NAME]" at bounding box center [529, 273] width 234 height 25
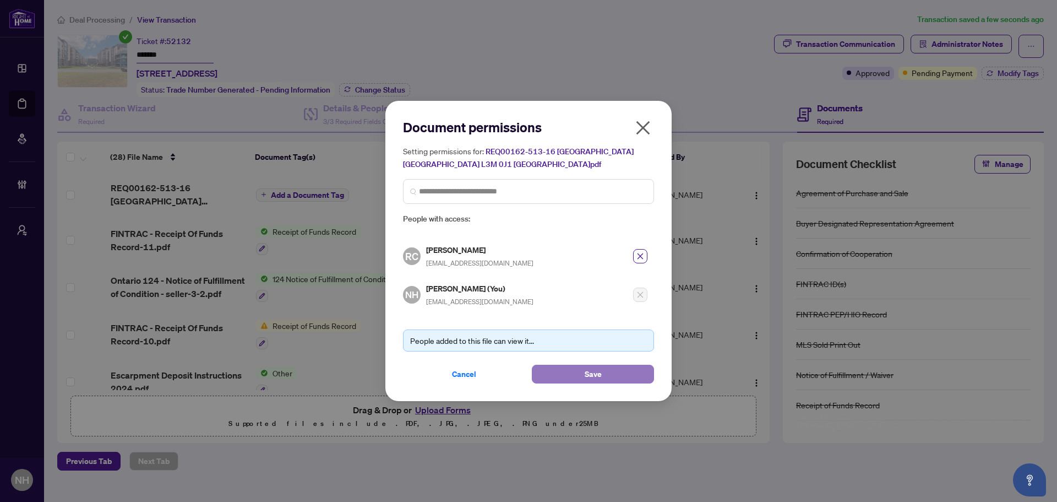
click at [622, 377] on button "Save" at bounding box center [593, 374] width 122 height 19
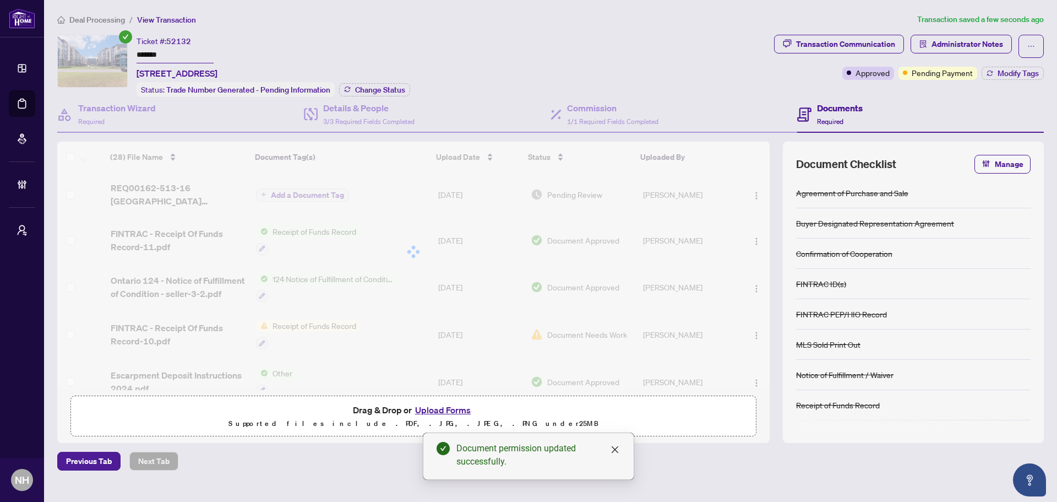
click at [304, 191] on body "Dashboard Deal Processing Mortgage Referrals Brokerage Management My Brokerages…" at bounding box center [528, 251] width 1057 height 502
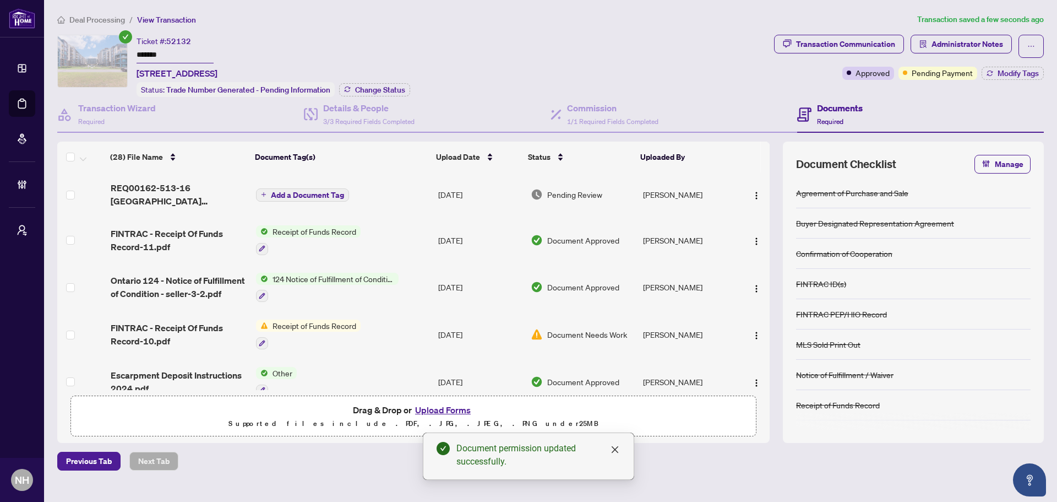
click at [309, 193] on span "Add a Document Tag" at bounding box center [307, 195] width 73 height 8
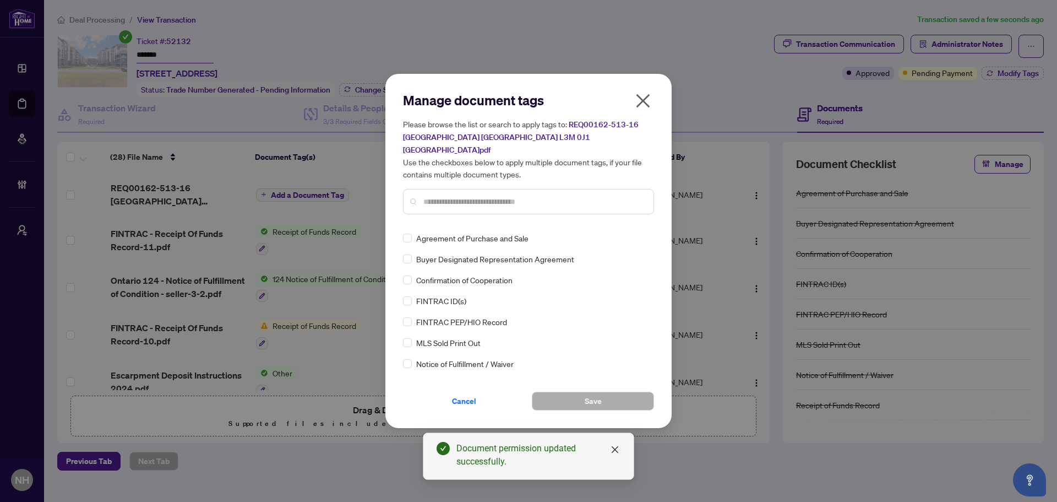
click at [435, 197] on input "text" at bounding box center [534, 202] width 221 height 12
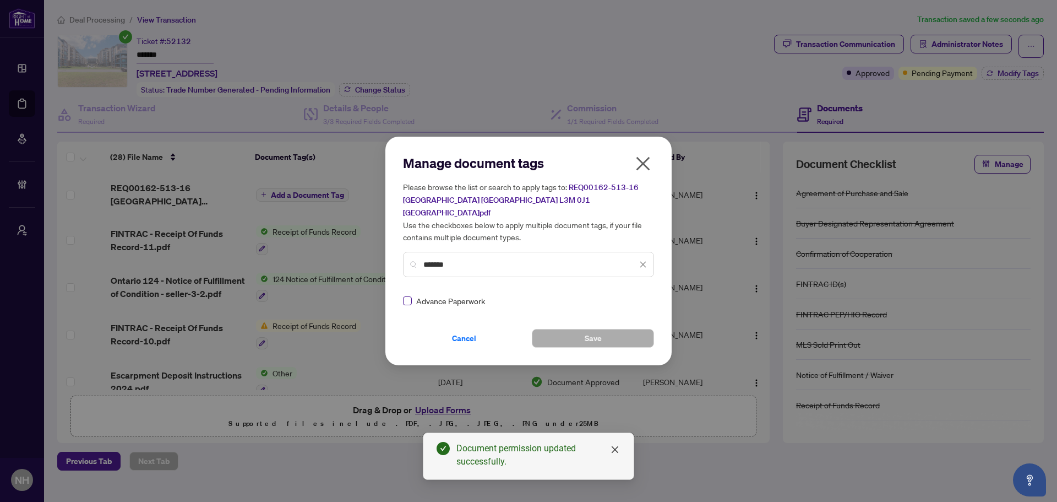
type input "*******"
click at [637, 295] on div at bounding box center [636, 300] width 21 height 11
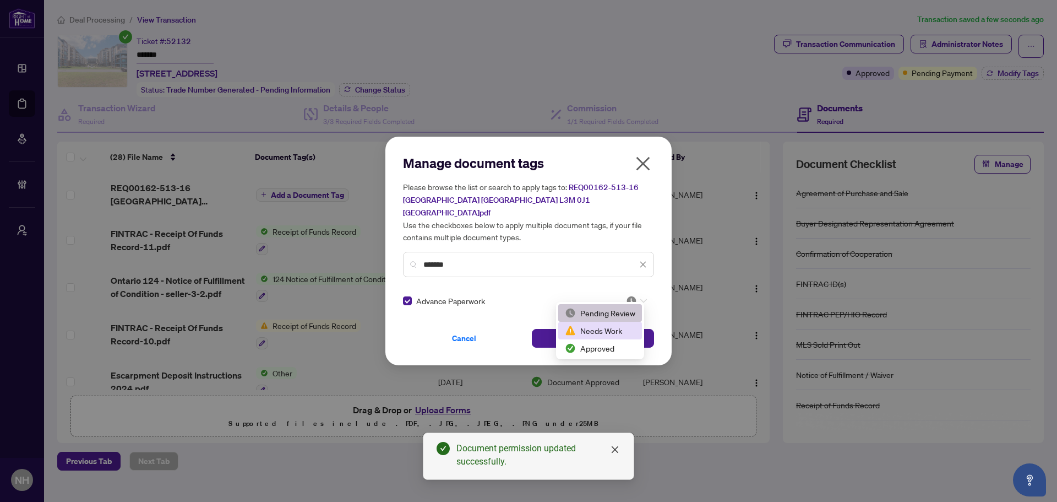
click at [615, 339] on div "Approved" at bounding box center [600, 348] width 84 height 18
click at [626, 329] on button "Save" at bounding box center [593, 338] width 122 height 19
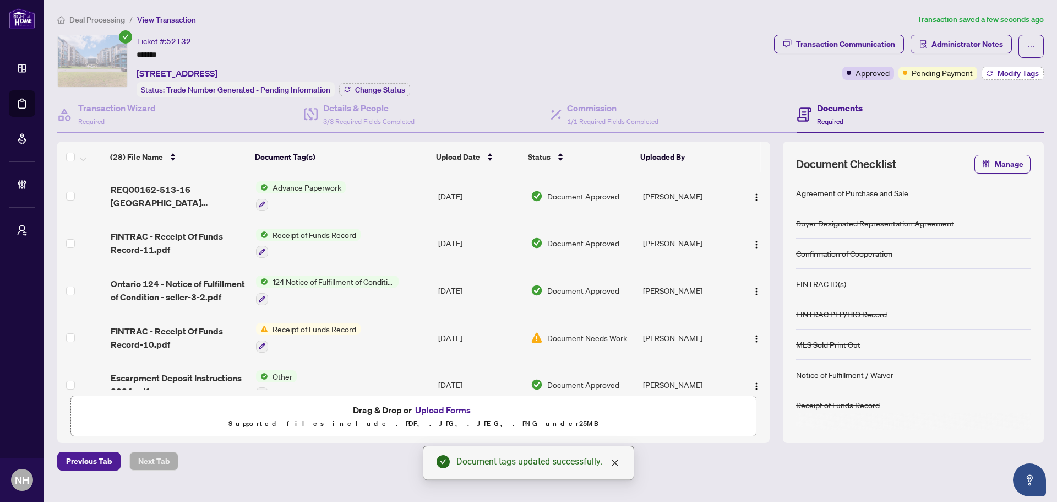
click at [1000, 70] on span "Modify Tags" at bounding box center [1018, 73] width 41 height 8
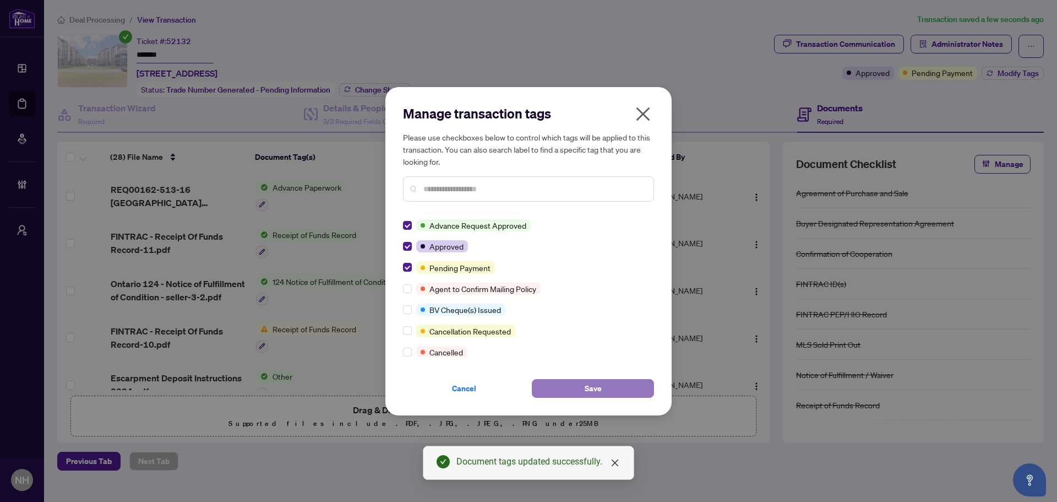
click at [596, 386] on span "Save" at bounding box center [593, 388] width 17 height 18
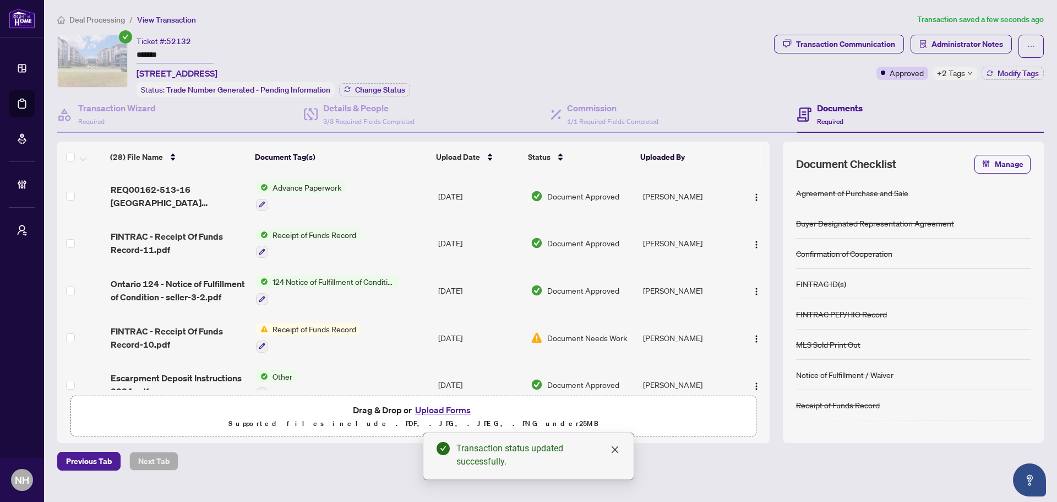
click at [82, 19] on span "Deal Processing" at bounding box center [97, 20] width 56 height 10
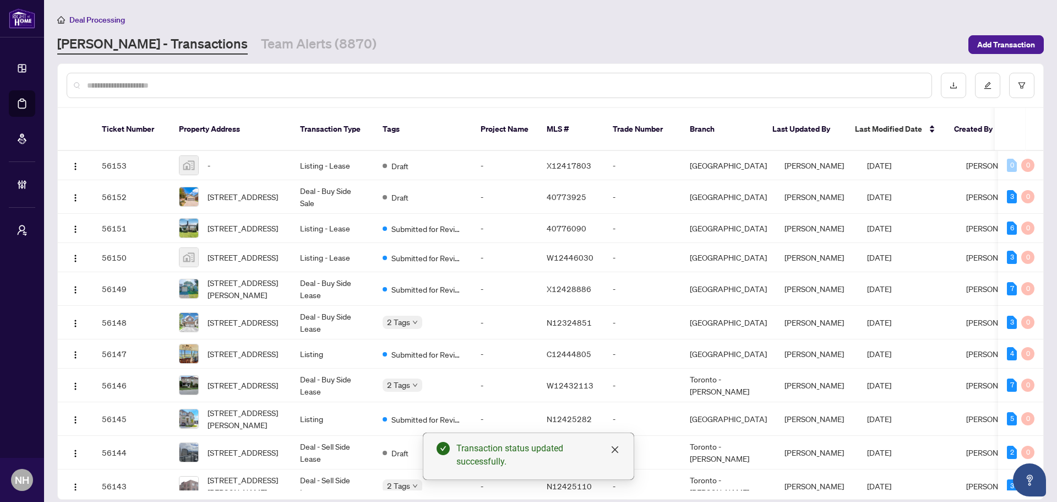
click at [157, 86] on input "text" at bounding box center [505, 85] width 836 height 12
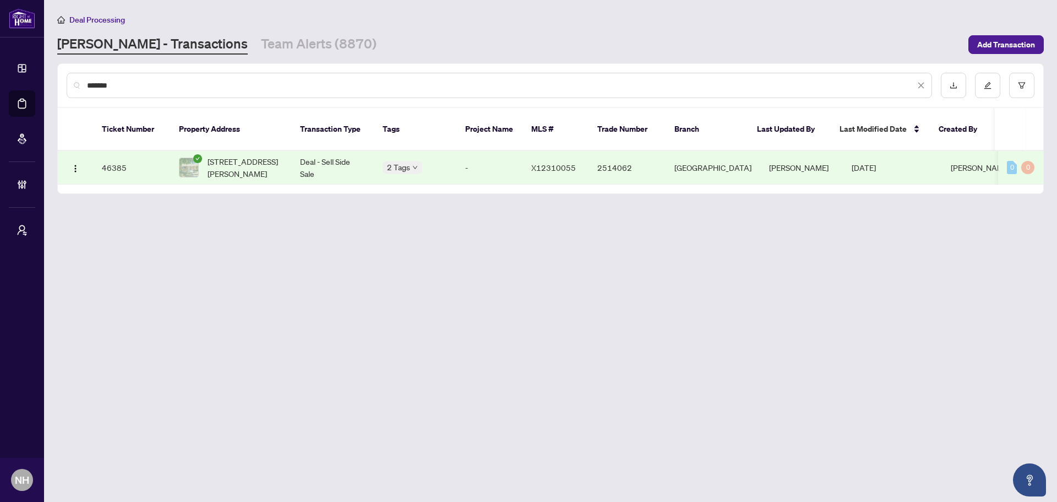
type input "*******"
click at [226, 155] on span "[STREET_ADDRESS][PERSON_NAME]" at bounding box center [245, 167] width 75 height 24
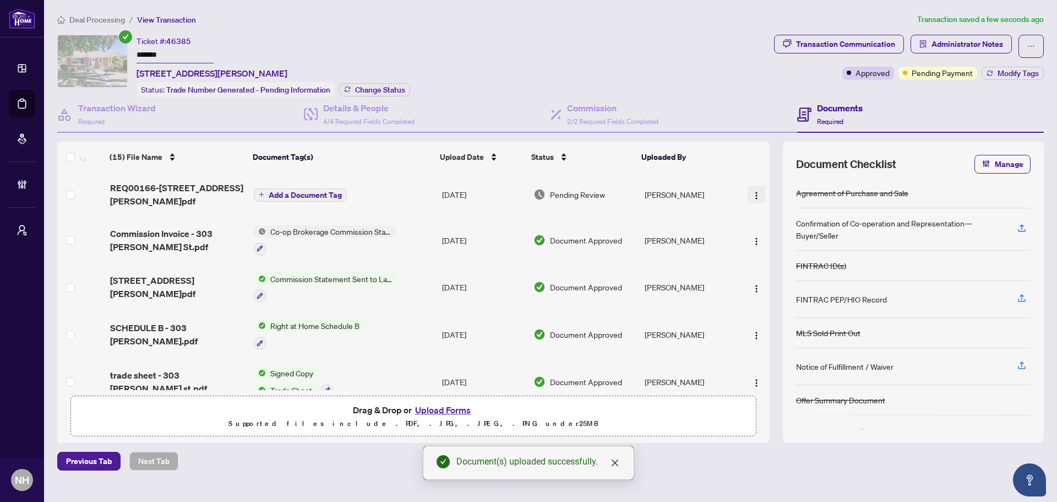
drag, startPoint x: 753, startPoint y: 190, endPoint x: 749, endPoint y: 197, distance: 8.4
click at [753, 191] on img "button" at bounding box center [756, 195] width 9 height 9
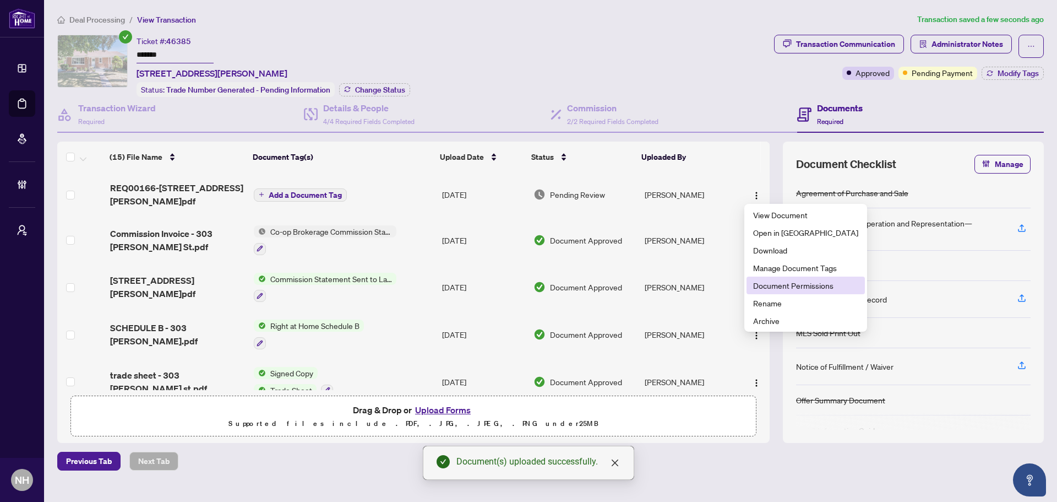
click at [790, 280] on span "Document Permissions" at bounding box center [805, 285] width 105 height 12
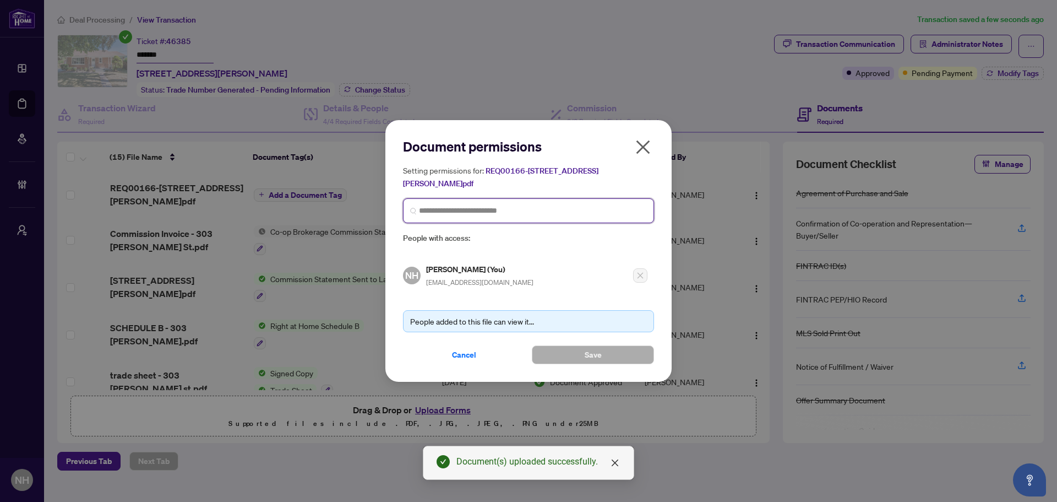
click at [489, 214] on input "search" at bounding box center [533, 211] width 228 height 12
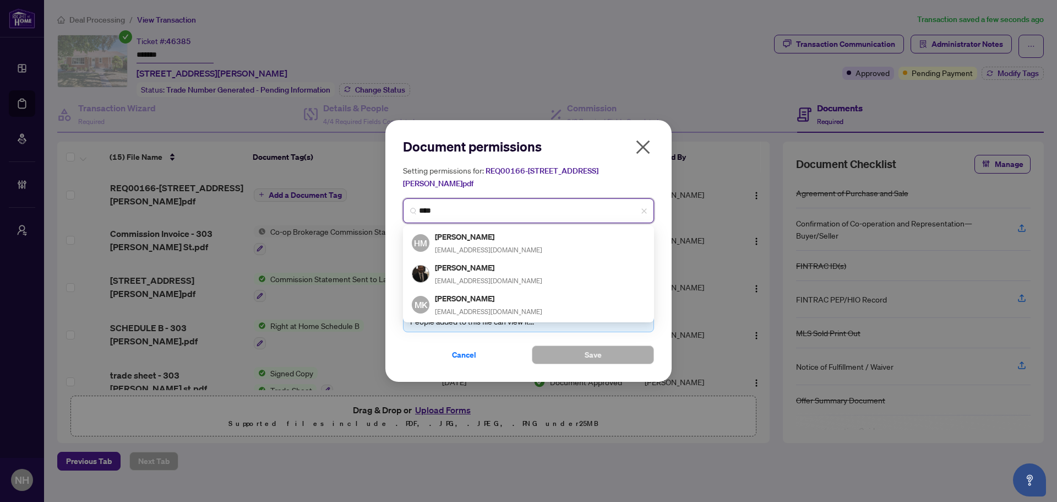
type input "*****"
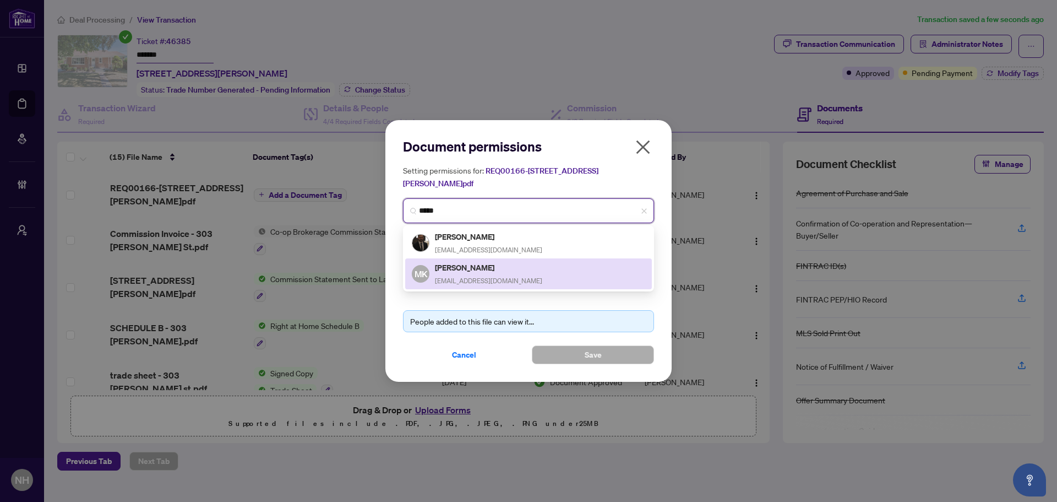
click at [482, 271] on h5 "[PERSON_NAME]" at bounding box center [488, 267] width 107 height 13
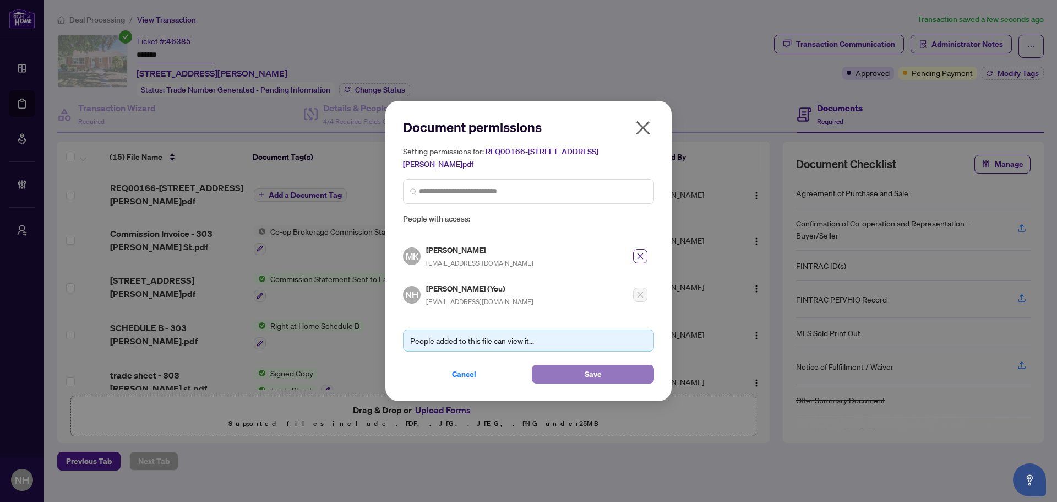
click at [565, 366] on button "Save" at bounding box center [593, 374] width 122 height 19
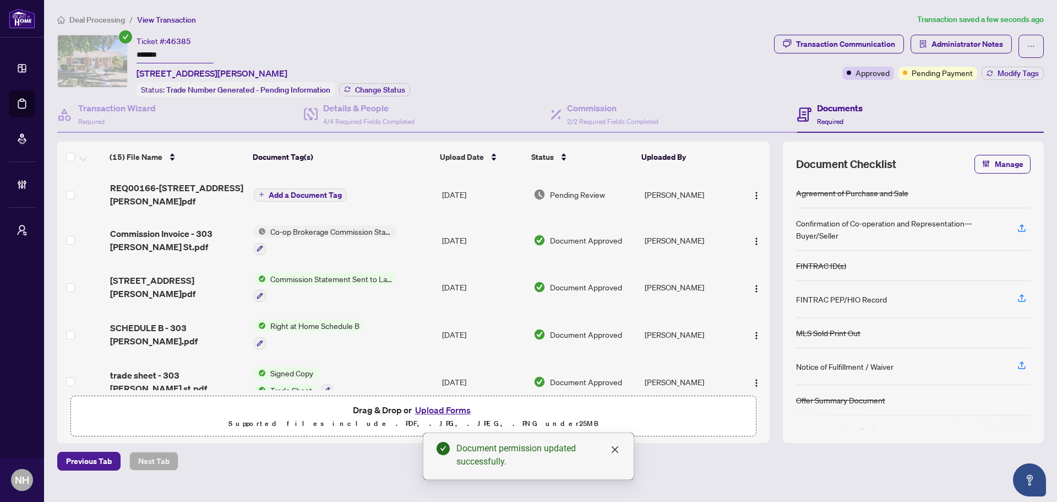
click at [310, 188] on button "Add a Document Tag" at bounding box center [300, 194] width 93 height 13
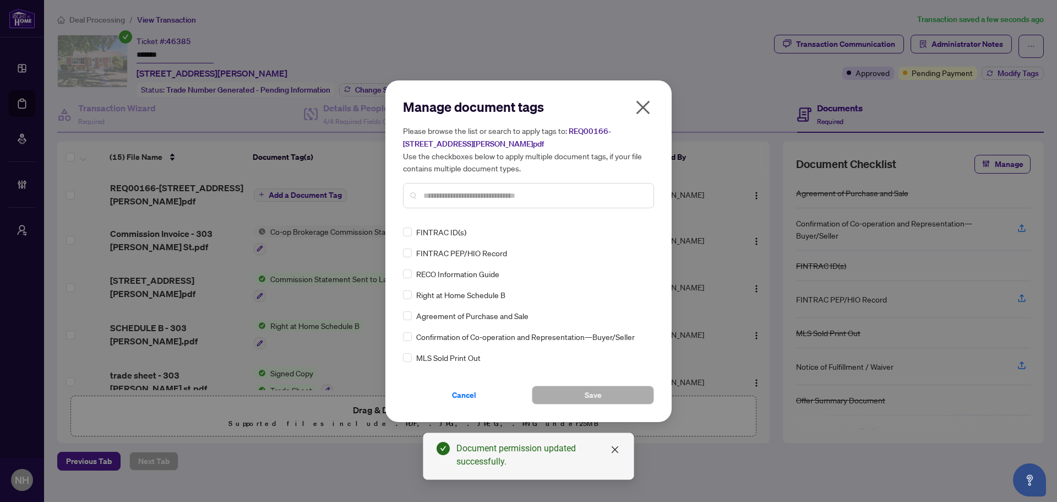
click at [464, 212] on div "Manage document tags Please browse the list or search to apply tags to: REQ0016…" at bounding box center [528, 157] width 251 height 119
click at [463, 196] on input "text" at bounding box center [534, 195] width 221 height 12
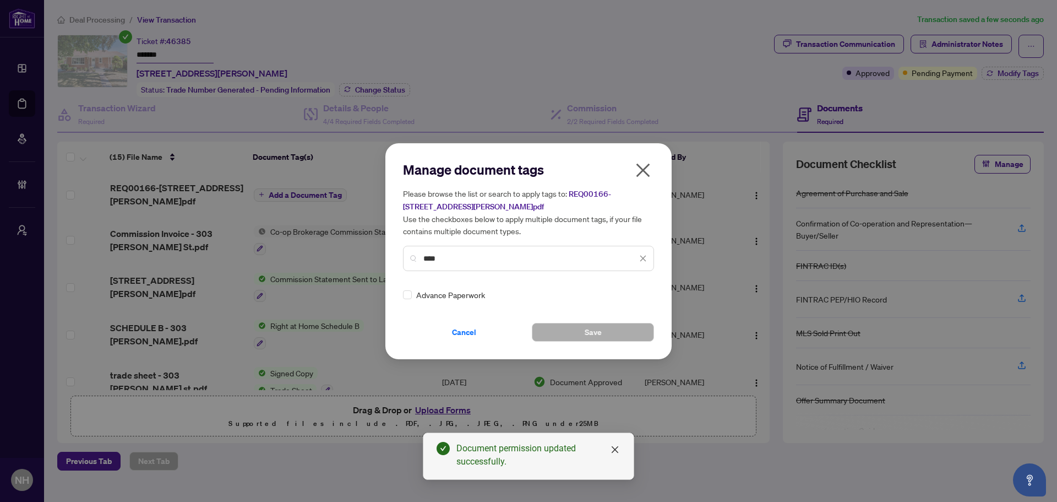
type input "****"
click at [632, 293] on img at bounding box center [631, 294] width 11 height 11
click at [606, 344] on div "Approved" at bounding box center [600, 348] width 70 height 12
click at [611, 329] on button "Save" at bounding box center [593, 332] width 122 height 19
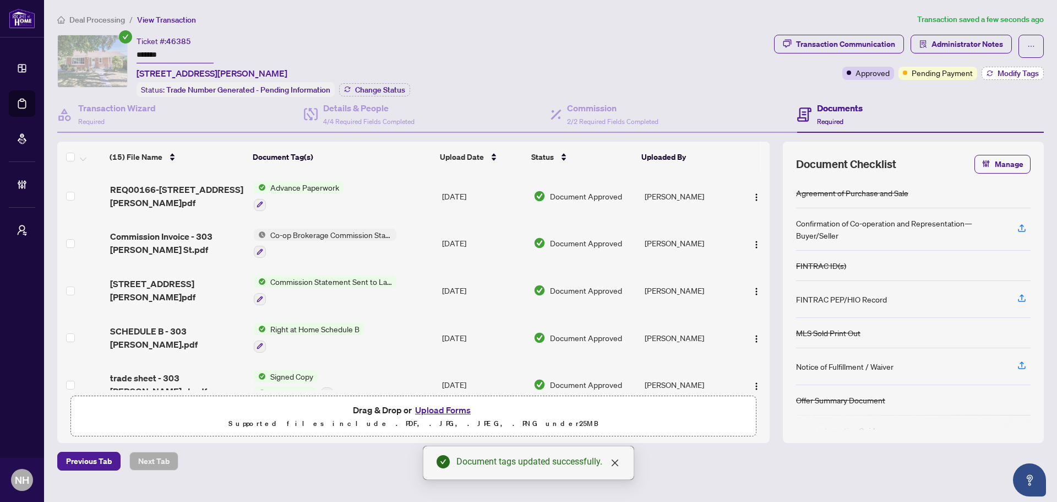
click at [1012, 71] on span "Modify Tags" at bounding box center [1018, 73] width 41 height 8
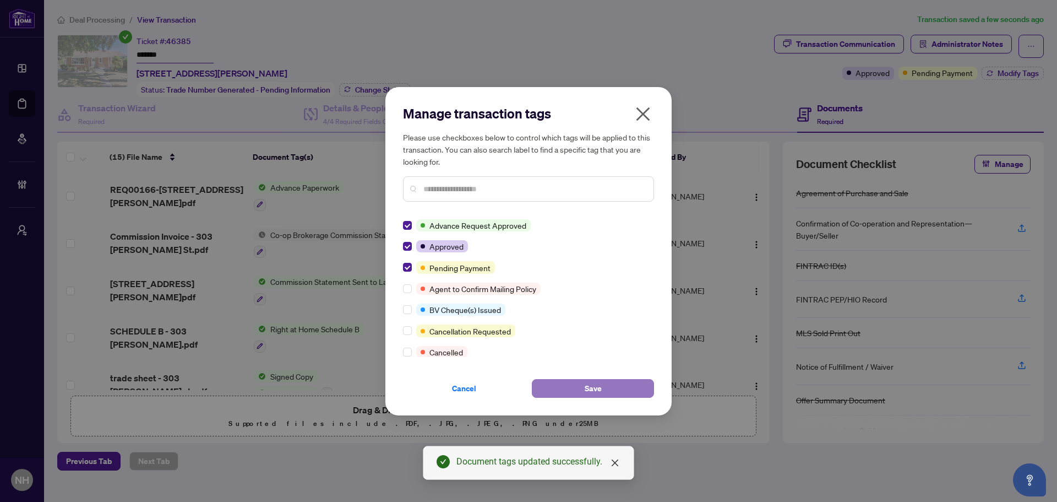
click at [568, 383] on button "Save" at bounding box center [593, 388] width 122 height 19
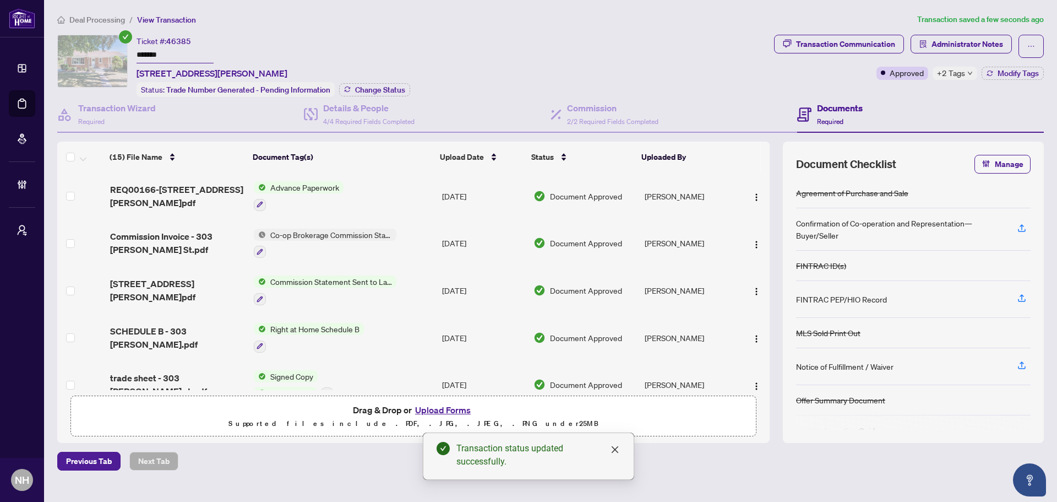
click at [85, 16] on span "Deal Processing" at bounding box center [97, 20] width 56 height 10
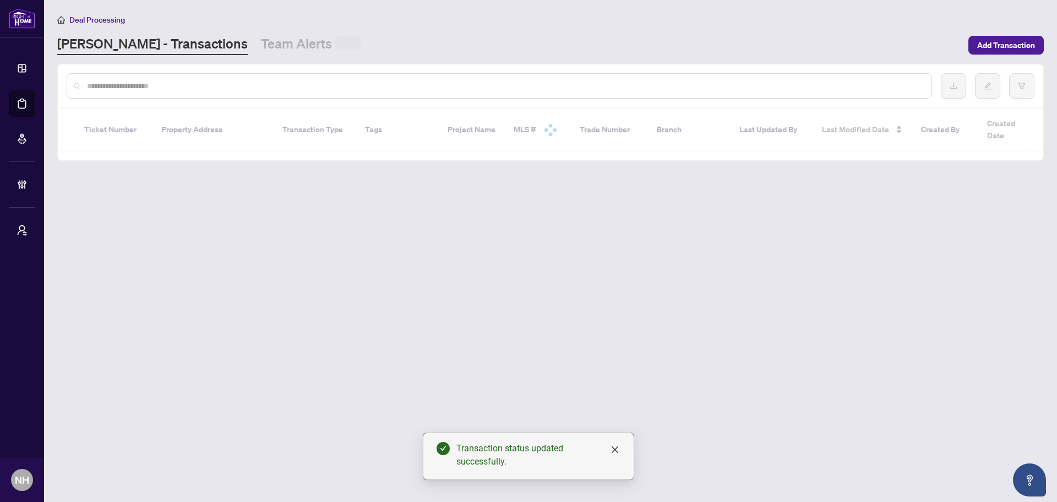
click at [120, 89] on input "text" at bounding box center [505, 86] width 836 height 12
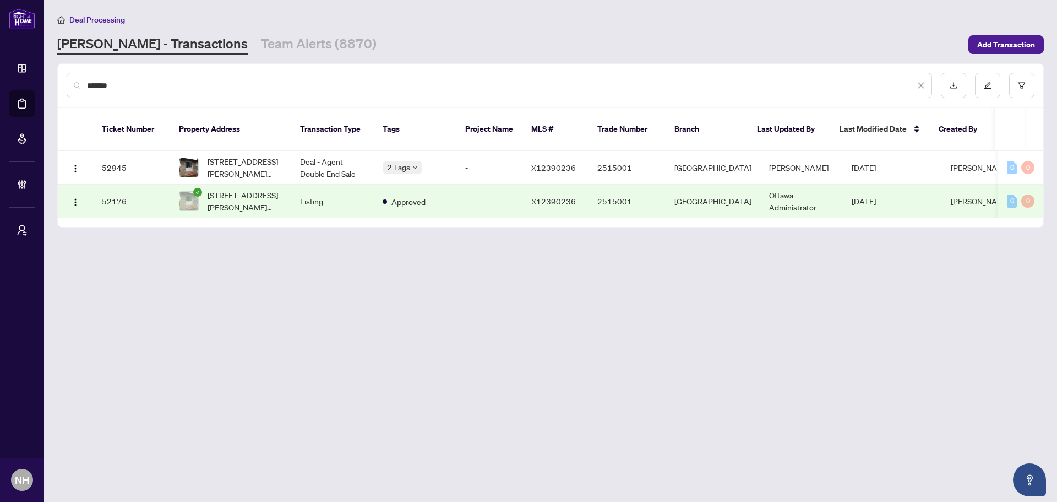
type input "*******"
click at [301, 185] on td "Listing" at bounding box center [332, 202] width 83 height 34
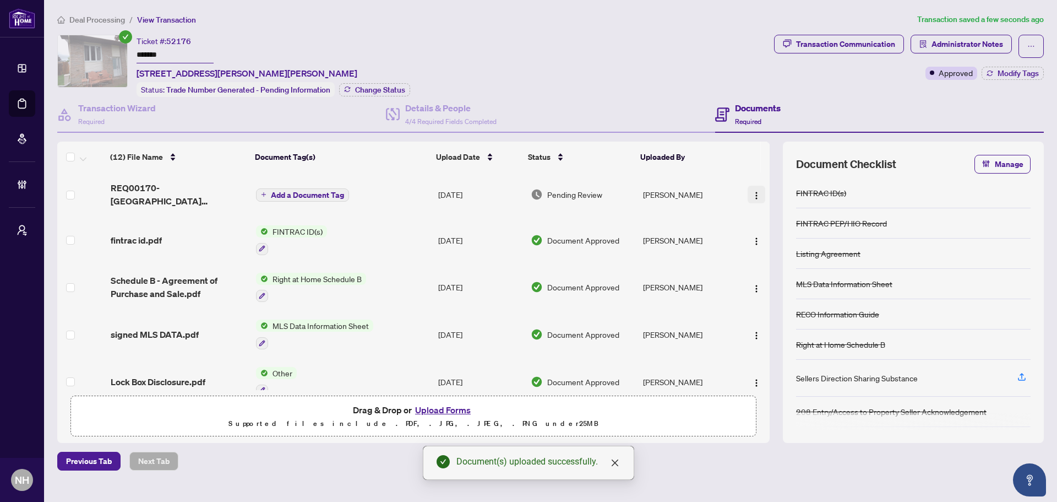
click at [760, 189] on button "button" at bounding box center [757, 195] width 18 height 18
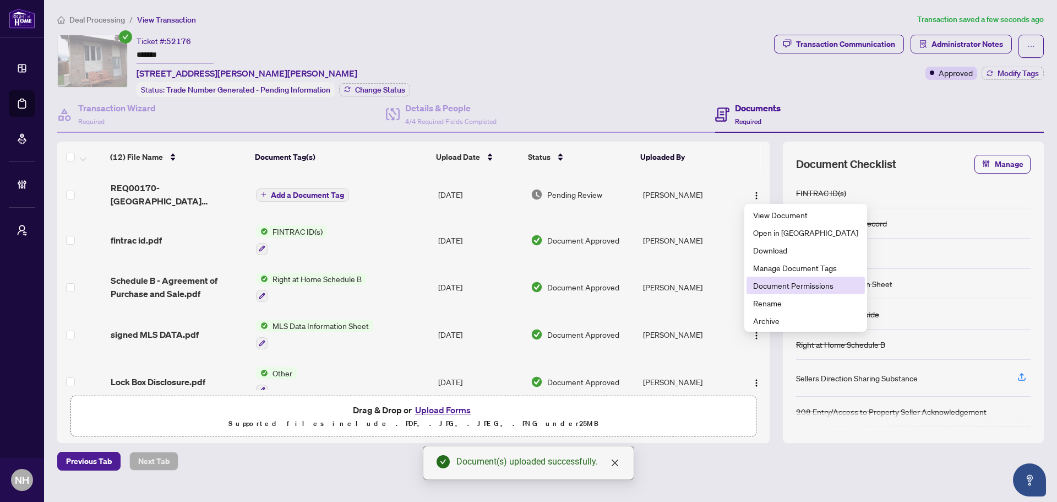
click at [800, 283] on span "Document Permissions" at bounding box center [805, 285] width 105 height 12
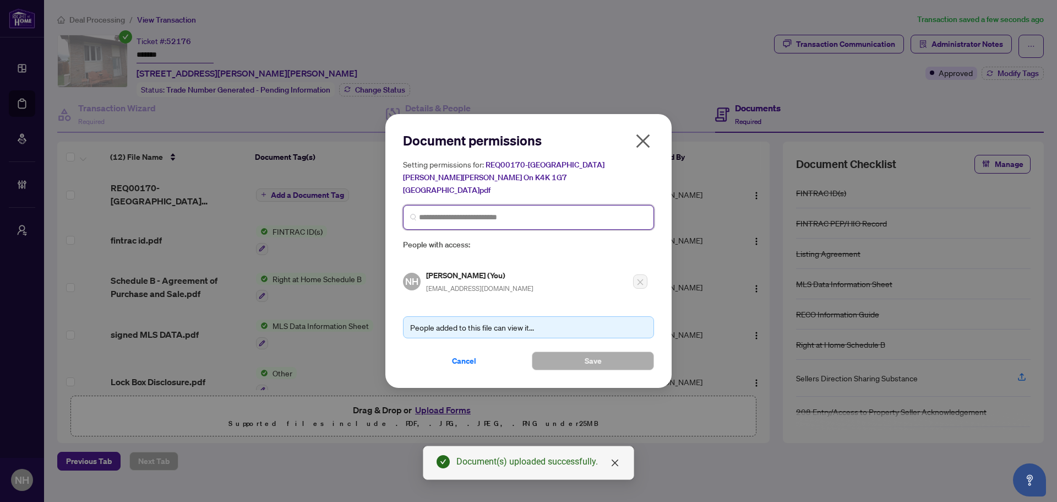
click at [556, 213] on input "search" at bounding box center [533, 217] width 228 height 12
type input "*********"
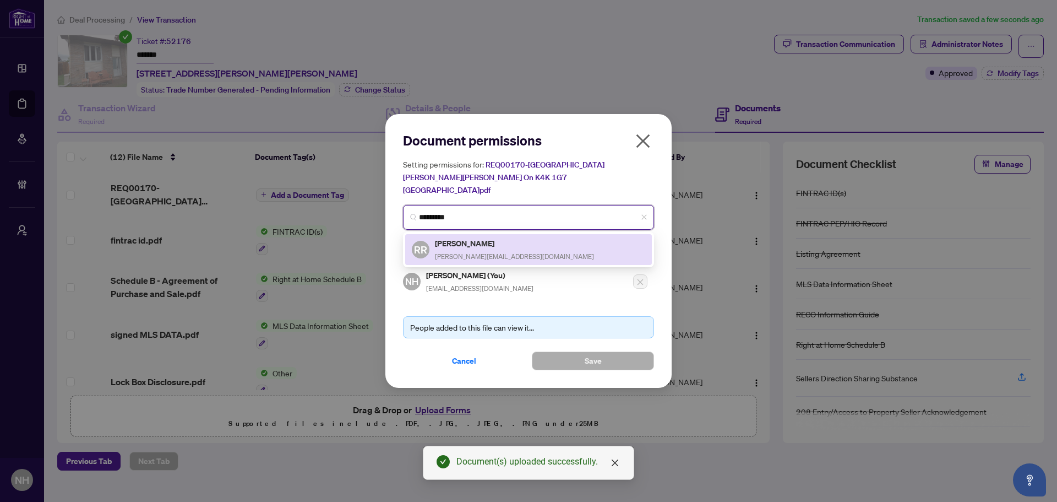
click at [476, 238] on h5 "[PERSON_NAME]" at bounding box center [514, 243] width 159 height 13
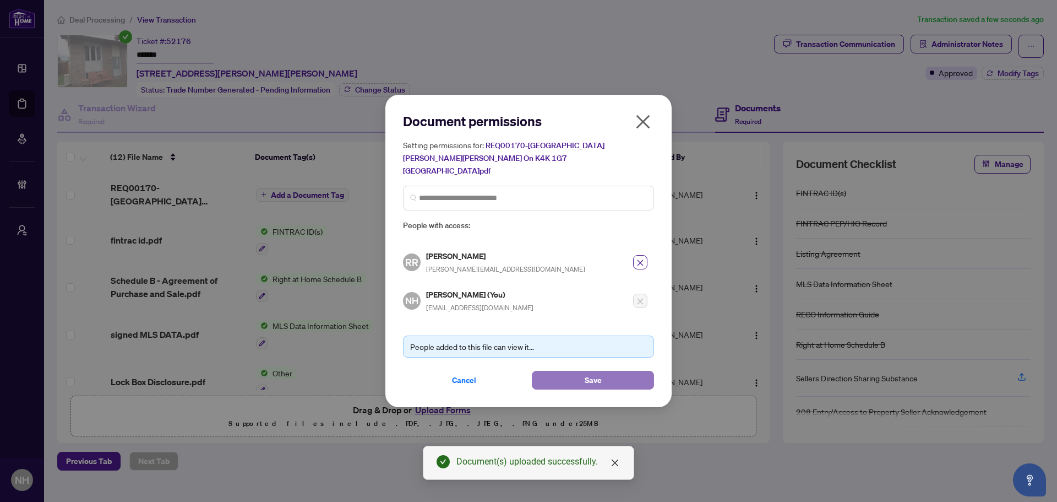
click at [572, 371] on button "Save" at bounding box center [593, 380] width 122 height 19
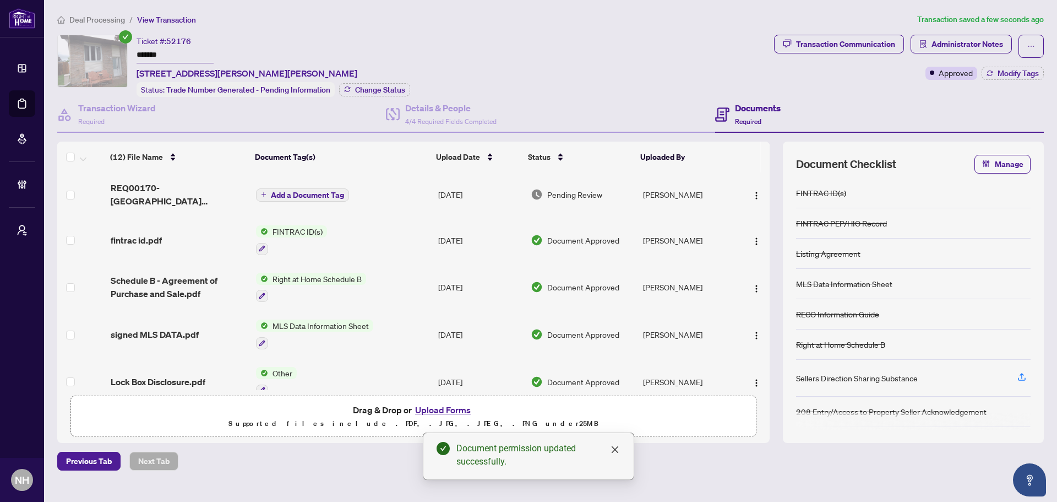
click at [278, 196] on span "Add a Document Tag" at bounding box center [307, 195] width 73 height 8
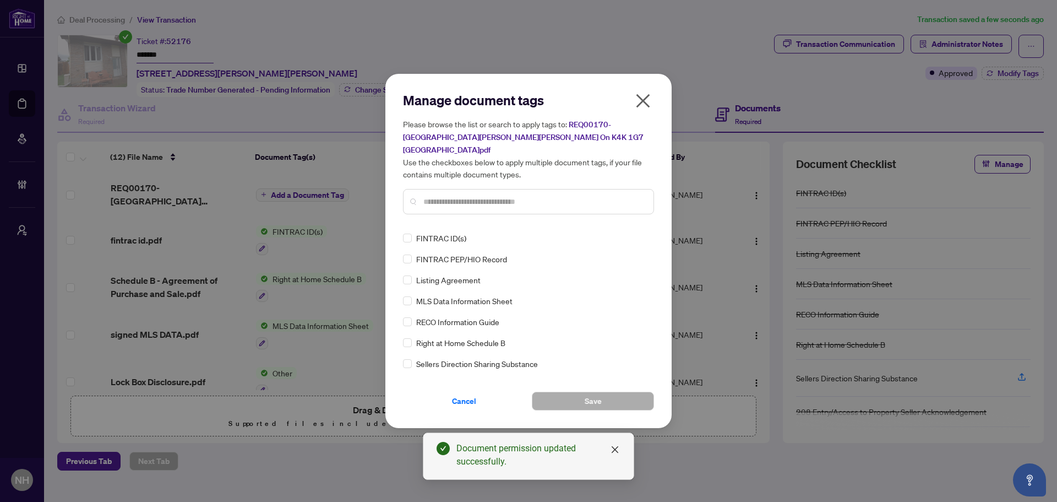
click at [475, 215] on div "Manage document tags Please browse the list or search to apply tags to: REQ0017…" at bounding box center [528, 157] width 251 height 132
click at [459, 196] on input "text" at bounding box center [534, 202] width 221 height 12
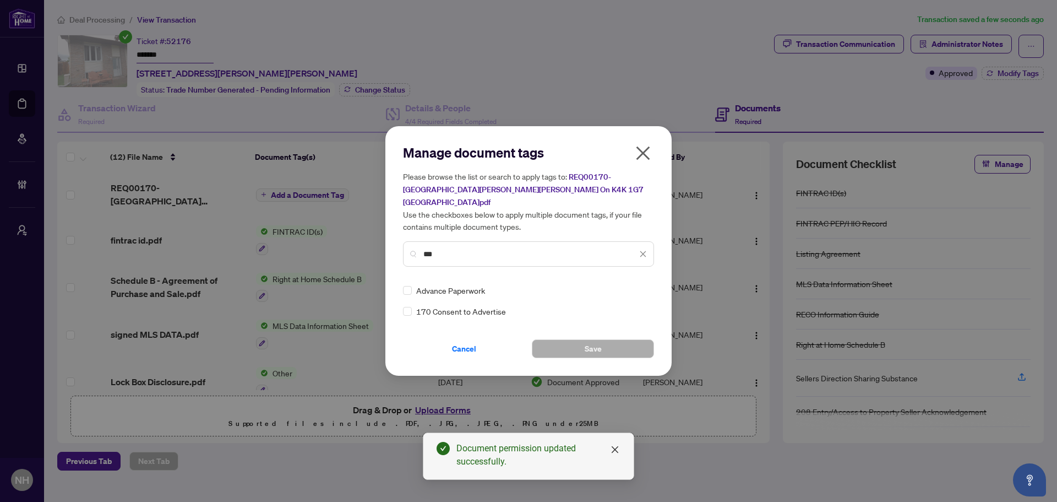
type input "***"
click at [415, 286] on div "Advance Paperwork" at bounding box center [525, 290] width 245 height 12
click at [637, 288] on div at bounding box center [636, 290] width 21 height 11
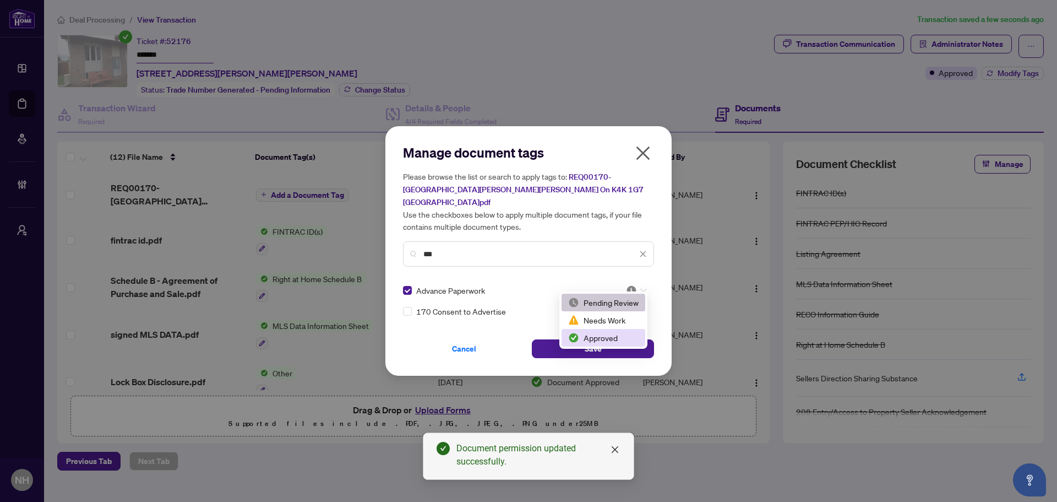
click at [615, 337] on div "Approved" at bounding box center [603, 338] width 70 height 12
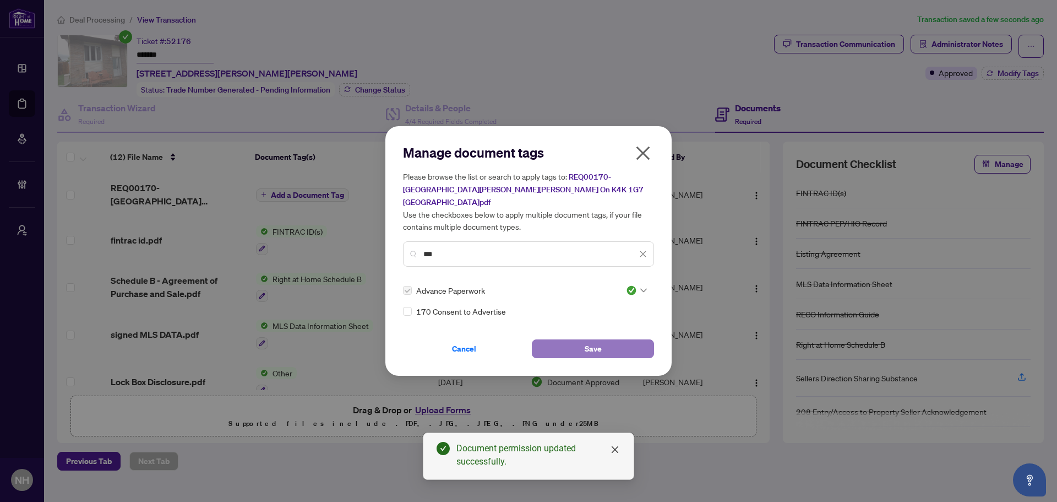
click at [612, 343] on button "Save" at bounding box center [593, 348] width 122 height 19
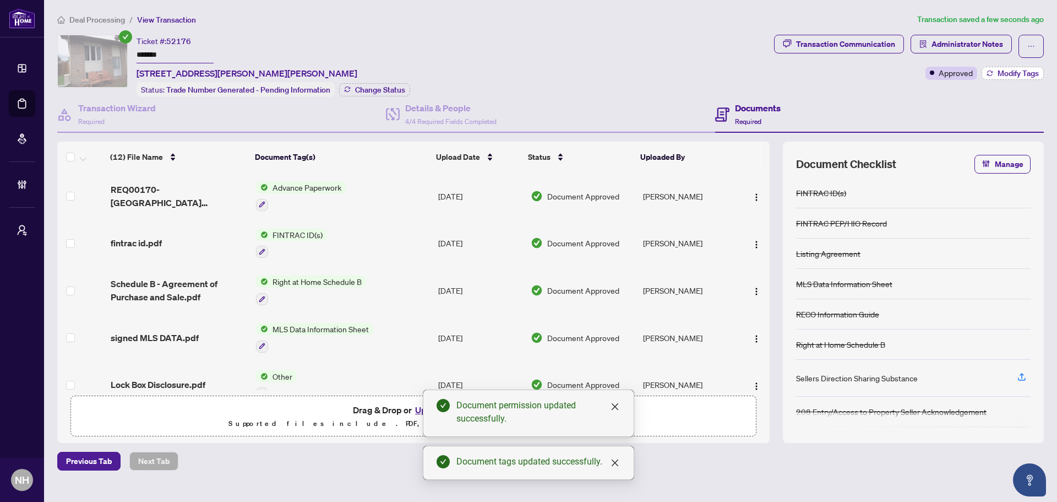
click at [995, 77] on button "Modify Tags" at bounding box center [1013, 73] width 62 height 13
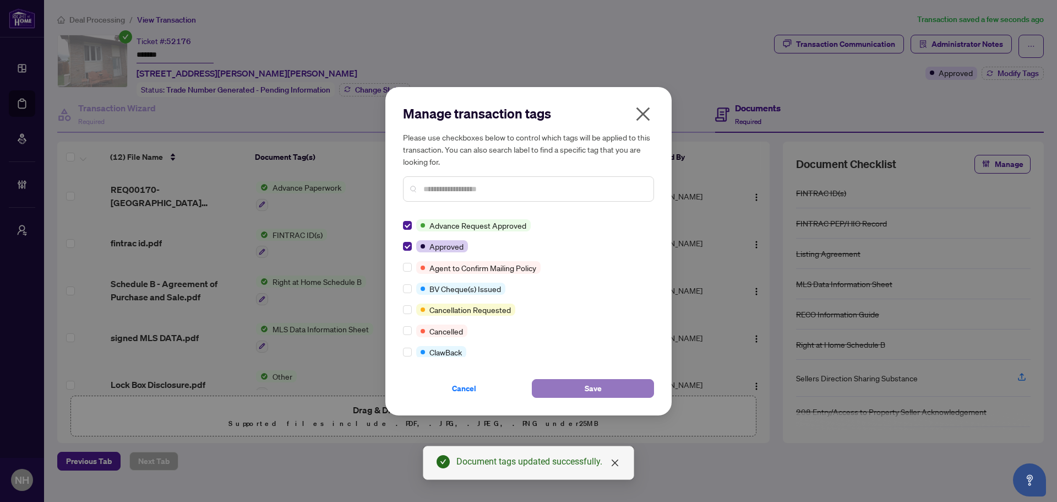
click at [578, 387] on button "Save" at bounding box center [593, 388] width 122 height 19
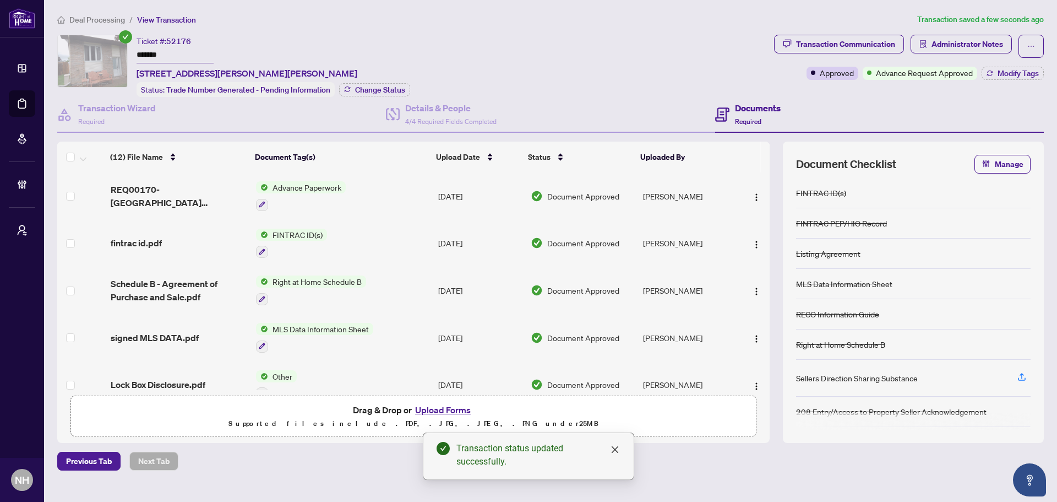
click at [92, 21] on span "Deal Processing" at bounding box center [97, 20] width 56 height 10
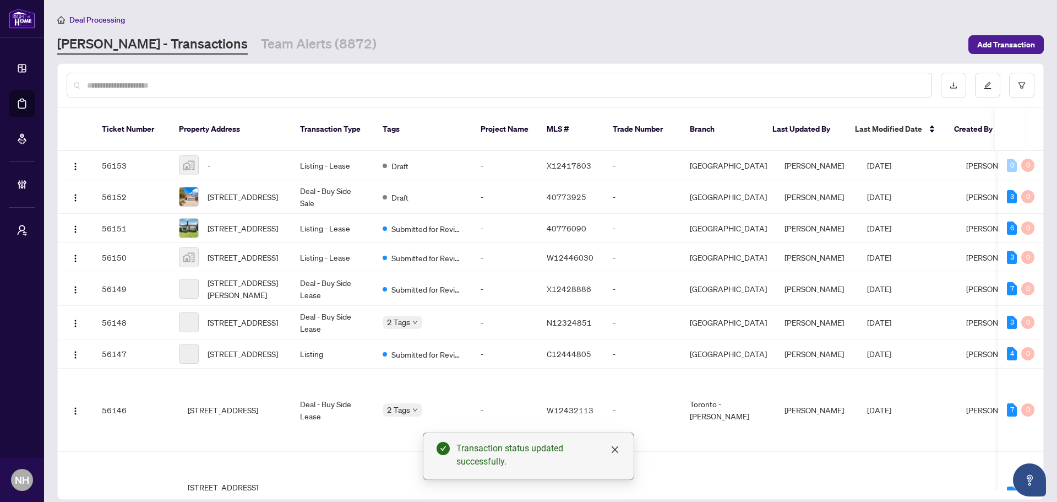
click at [138, 91] on div at bounding box center [500, 85] width 866 height 25
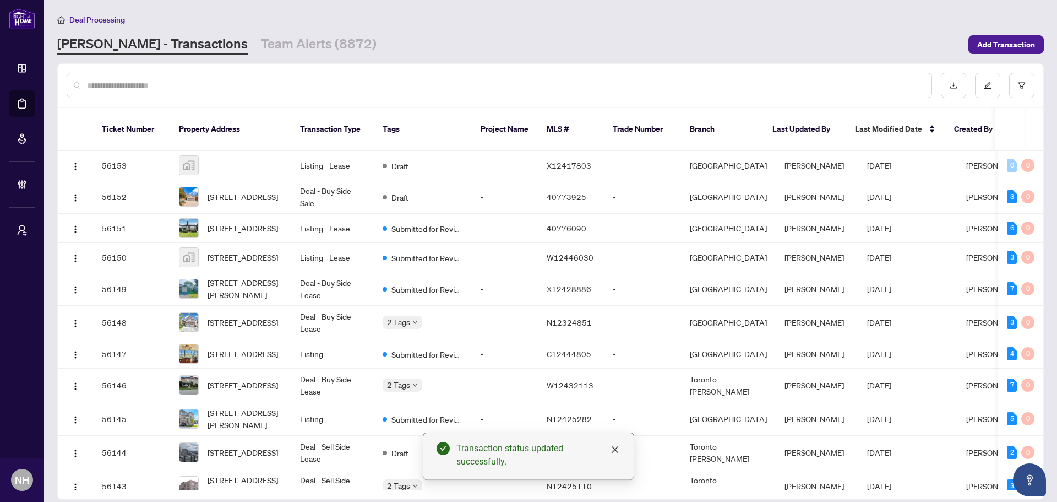
click at [140, 84] on input "text" at bounding box center [505, 85] width 836 height 12
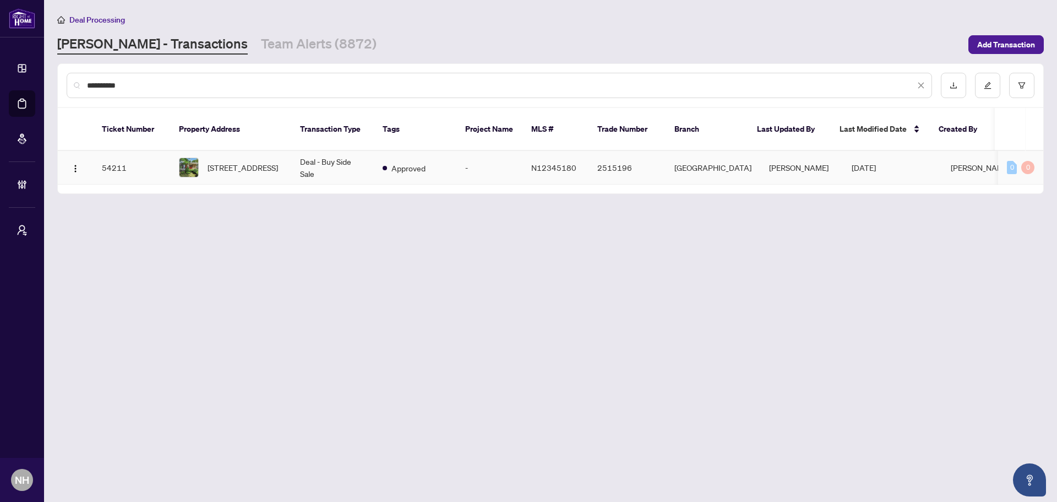
type input "**********"
click at [242, 161] on span "[STREET_ADDRESS]" at bounding box center [243, 167] width 70 height 12
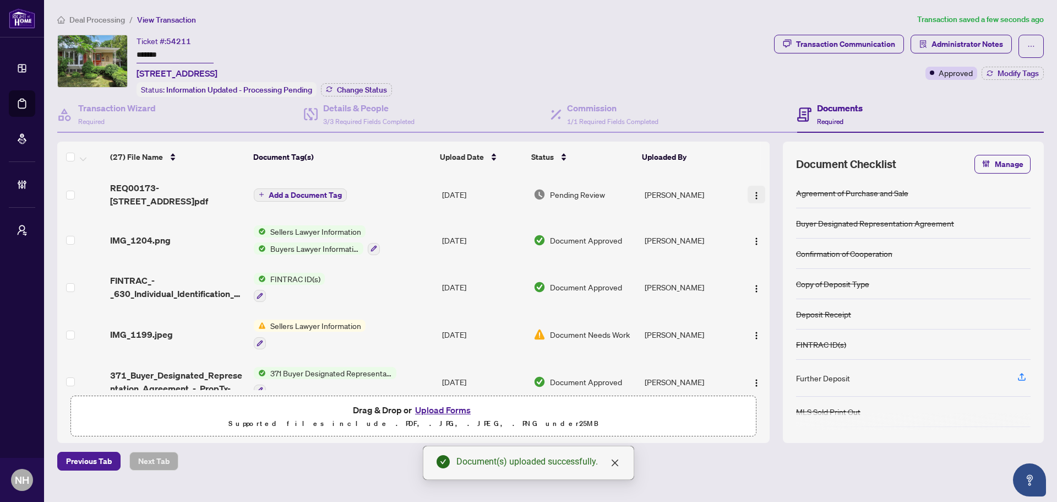
click at [752, 194] on img "button" at bounding box center [756, 195] width 9 height 9
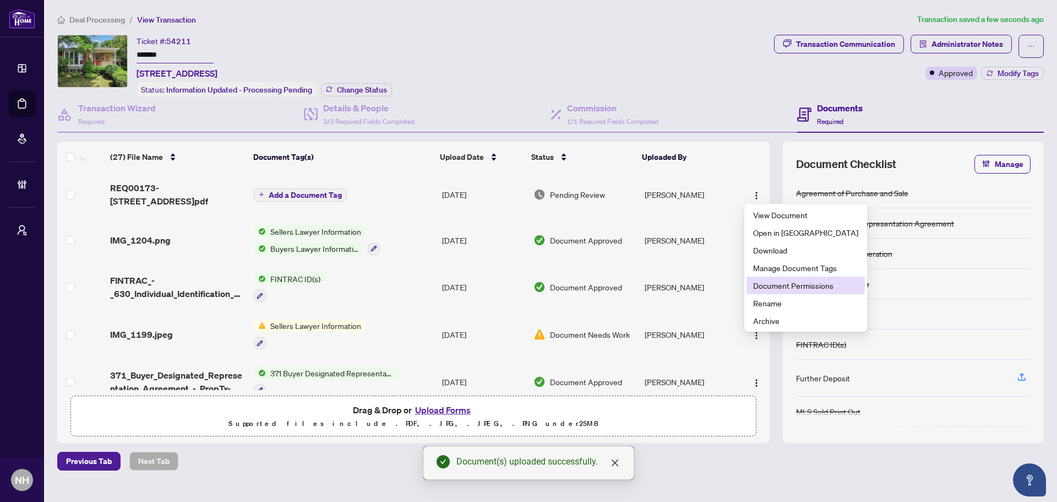
click at [791, 282] on span "Document Permissions" at bounding box center [805, 285] width 105 height 12
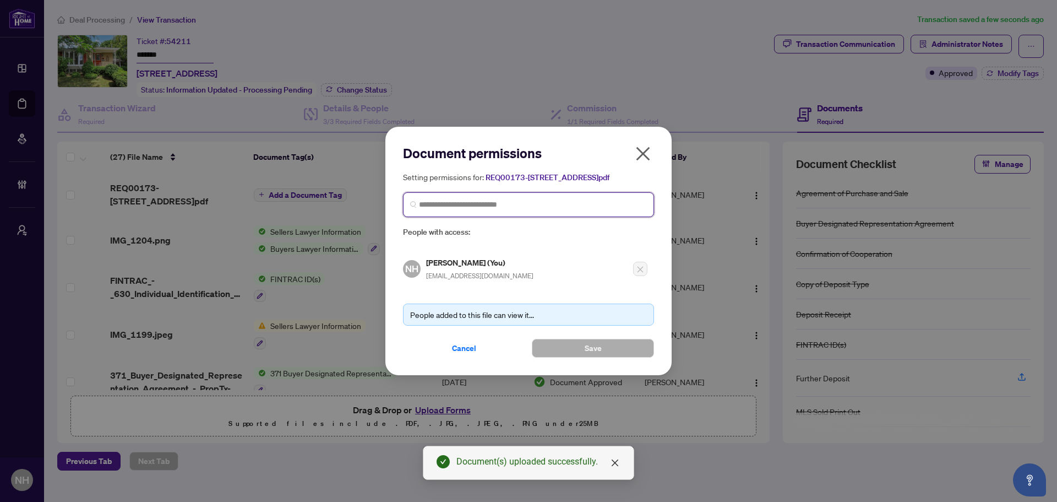
click at [478, 210] on input "search" at bounding box center [533, 205] width 228 height 12
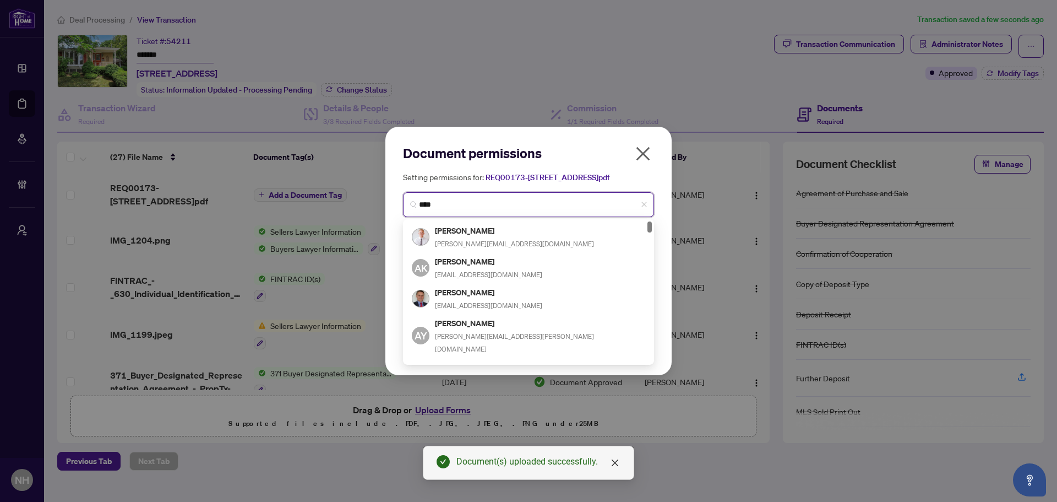
type input "*****"
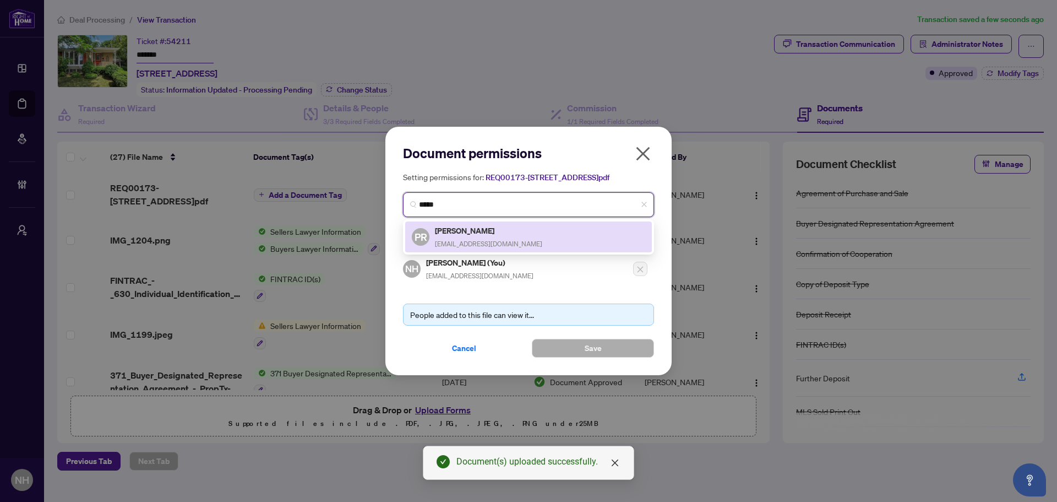
click at [471, 237] on h5 "[PERSON_NAME]" at bounding box center [488, 230] width 107 height 13
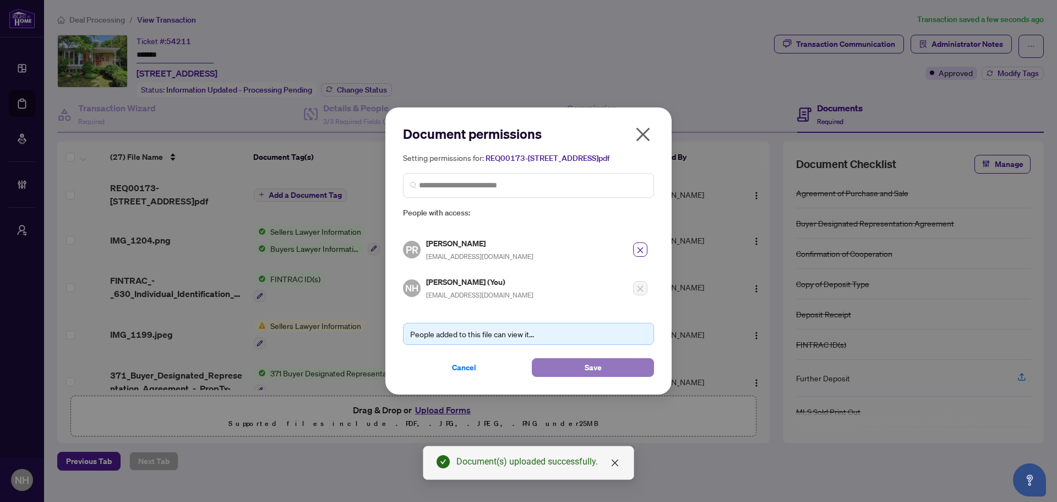
click at [566, 372] on button "Save" at bounding box center [593, 367] width 122 height 19
click at [296, 190] on div "Document permissions Setting permissions for: REQ00173-[STREET_ADDRESS]pdf 746 …" at bounding box center [528, 251] width 1057 height 502
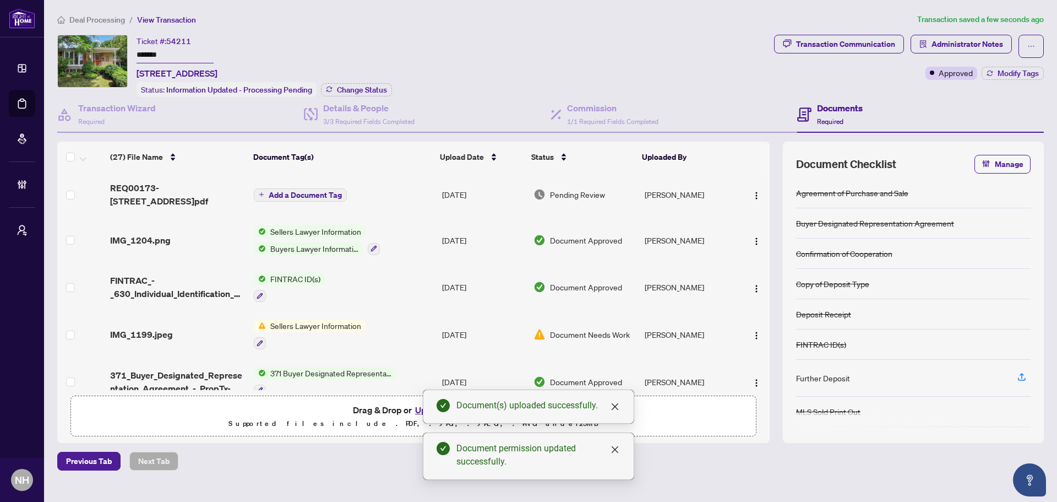
click at [301, 195] on span "Add a Document Tag" at bounding box center [305, 195] width 73 height 8
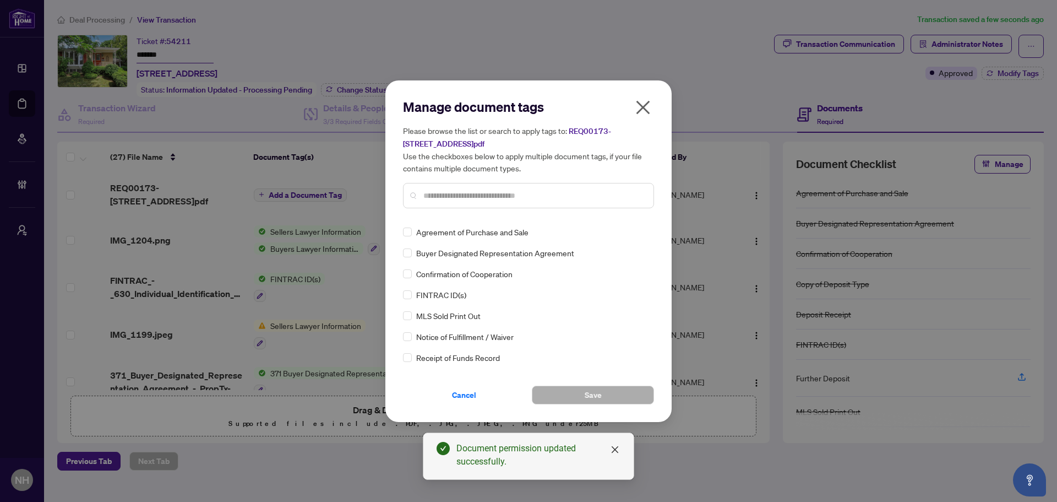
click at [463, 219] on div "Manage document tags Please browse the list or search to apply tags to: REQ0017…" at bounding box center [528, 251] width 251 height 306
click at [463, 203] on div at bounding box center [528, 195] width 251 height 25
click at [460, 193] on input "text" at bounding box center [534, 195] width 221 height 12
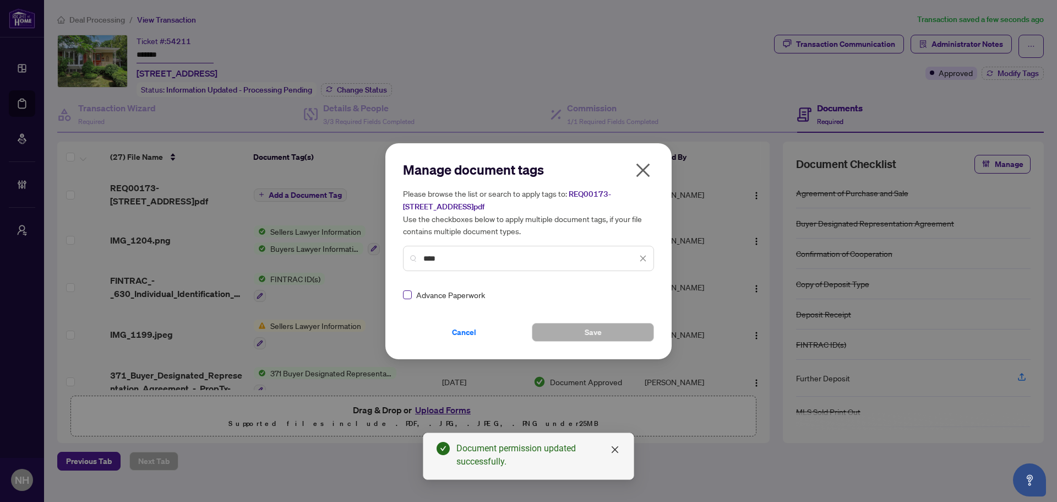
type input "****"
click at [641, 294] on icon at bounding box center [644, 294] width 7 height 4
click at [602, 348] on div "Approved" at bounding box center [600, 348] width 70 height 12
click at [600, 330] on span "Save" at bounding box center [593, 332] width 17 height 18
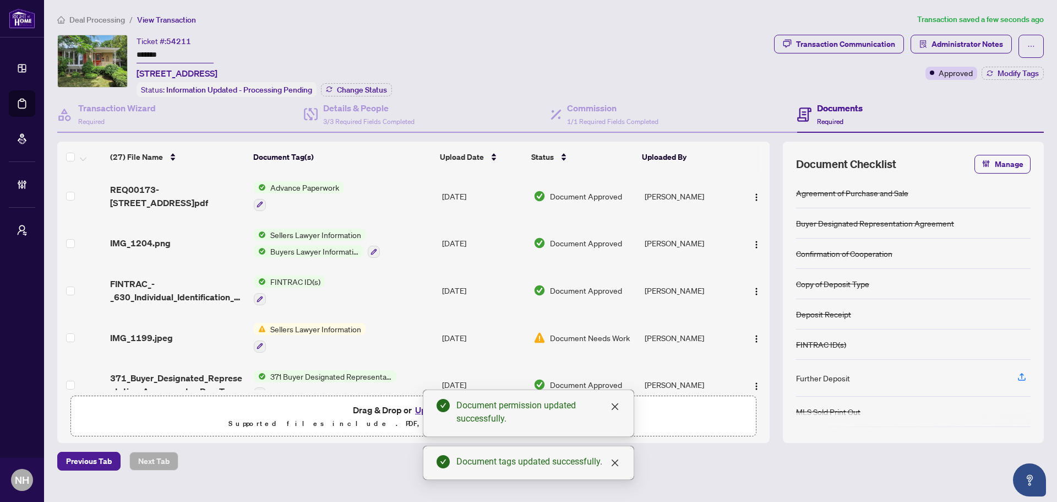
click at [1046, 72] on div "Ticket #: 54211 ******* [STREET_ADDRESS] Status: Information Updated - Processi…" at bounding box center [551, 239] width 996 height 408
click at [1034, 74] on span "Modify Tags" at bounding box center [1018, 73] width 41 height 8
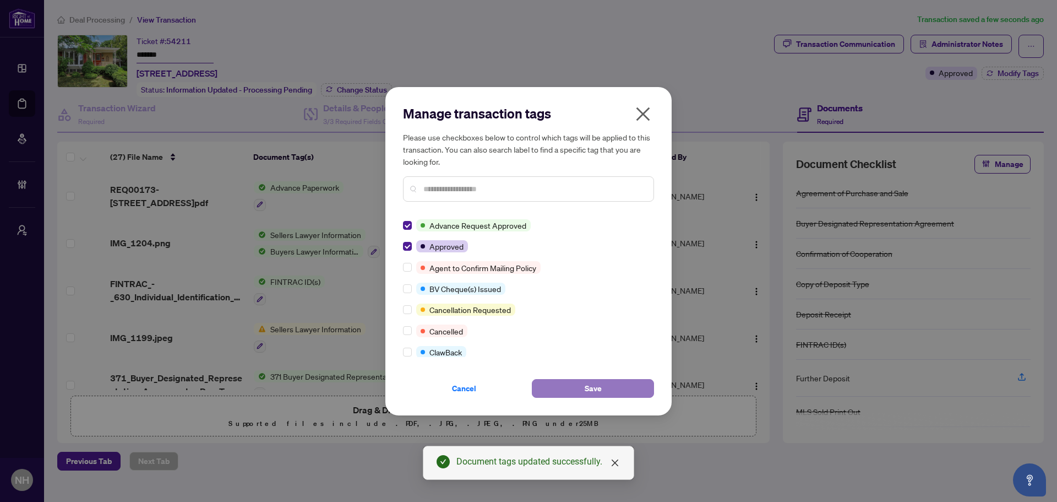
click at [578, 386] on button "Save" at bounding box center [593, 388] width 122 height 19
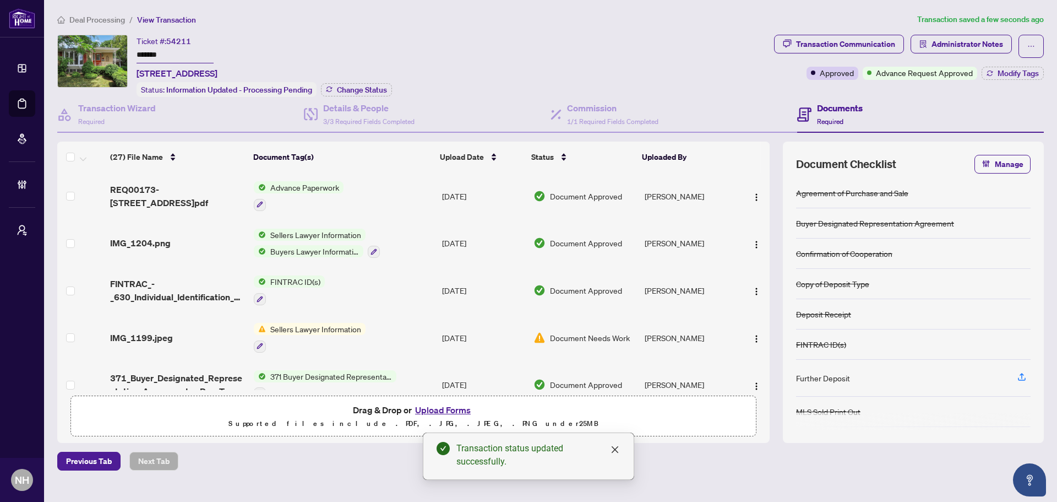
drag, startPoint x: 80, startPoint y: 12, endPoint x: 82, endPoint y: 19, distance: 7.2
click at [80, 12] on main "Deal Processing / View Transaction Transaction saved a few seconds ago Ticket #…" at bounding box center [550, 251] width 1013 height 502
click at [82, 19] on span "Deal Processing" at bounding box center [97, 20] width 56 height 10
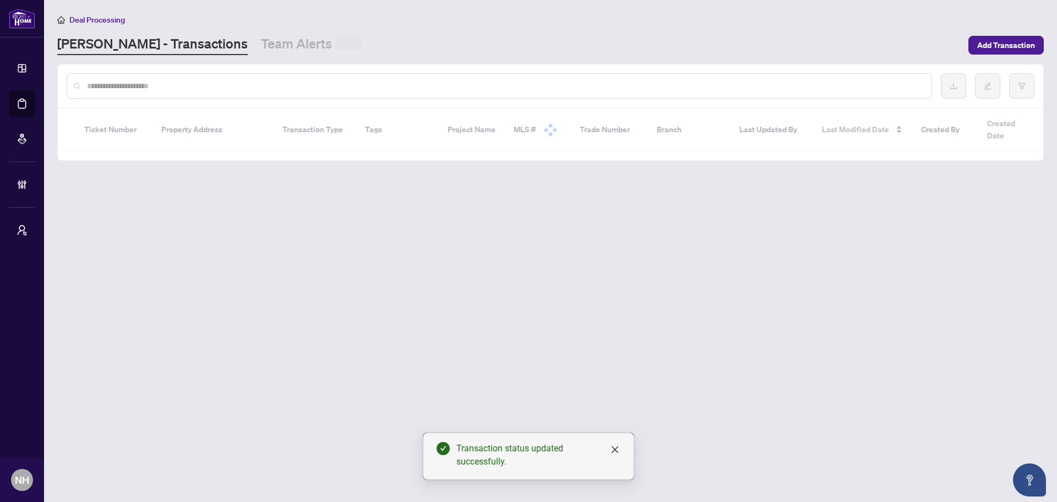
click at [150, 91] on div at bounding box center [500, 85] width 866 height 25
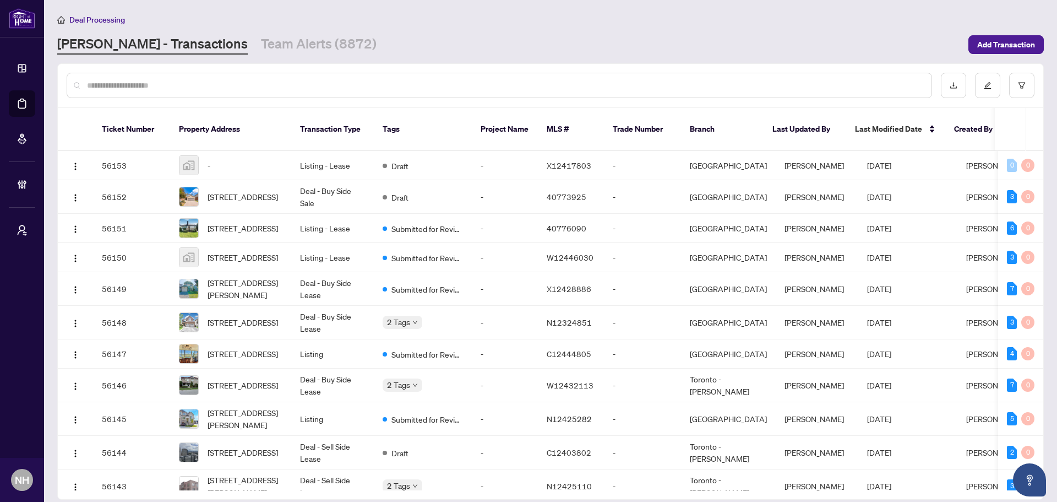
click at [123, 86] on input "text" at bounding box center [505, 85] width 836 height 12
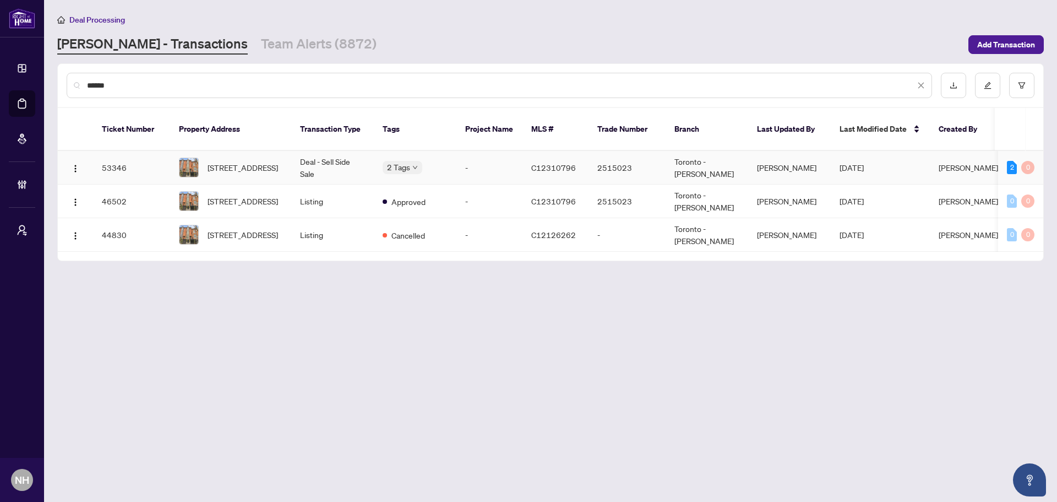
type input "******"
click at [265, 161] on span "[STREET_ADDRESS]" at bounding box center [243, 167] width 70 height 12
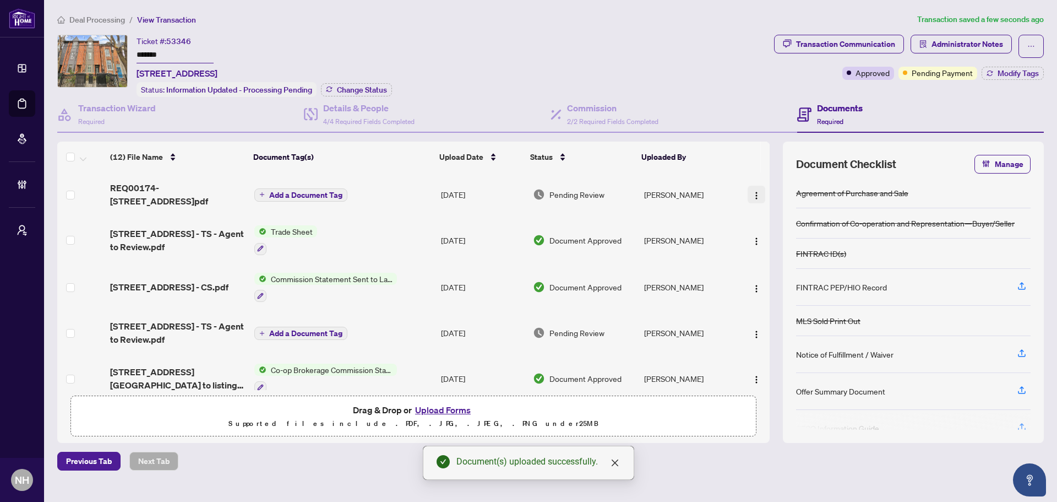
click at [752, 192] on img "button" at bounding box center [756, 195] width 9 height 9
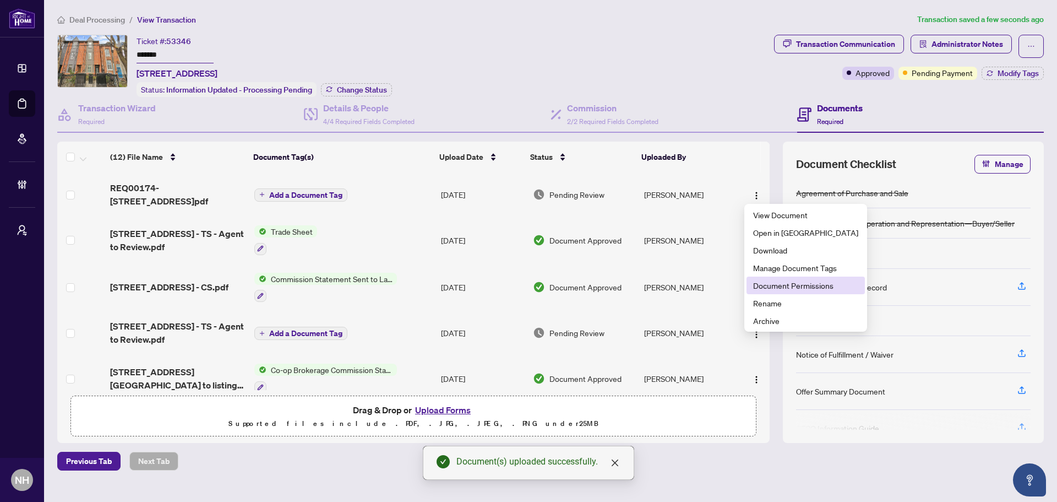
click at [778, 280] on span "Document Permissions" at bounding box center [805, 285] width 105 height 12
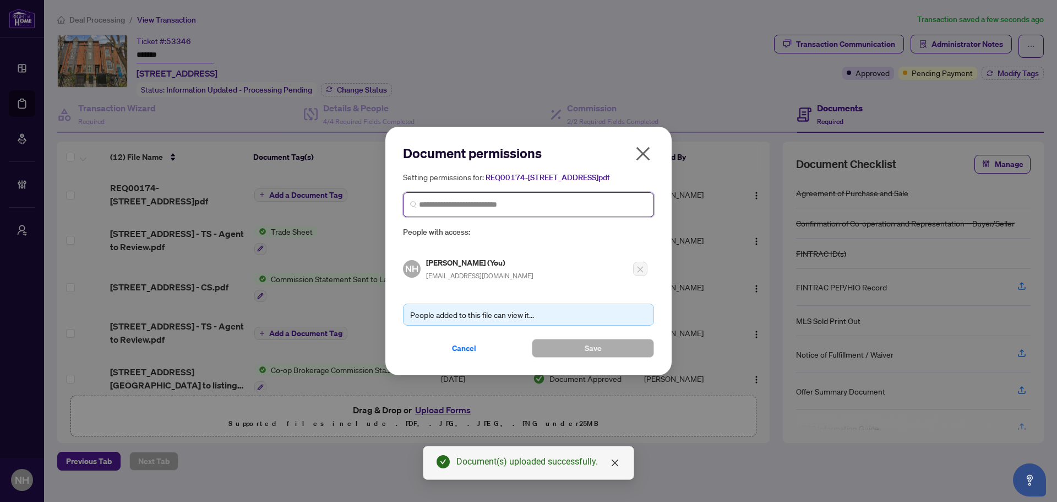
click at [475, 210] on input "search" at bounding box center [533, 205] width 228 height 12
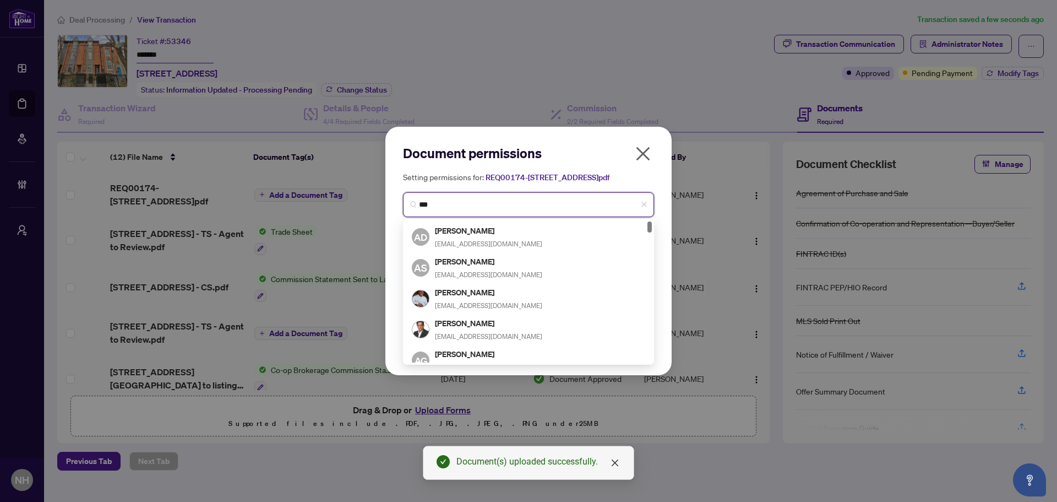
type input "**"
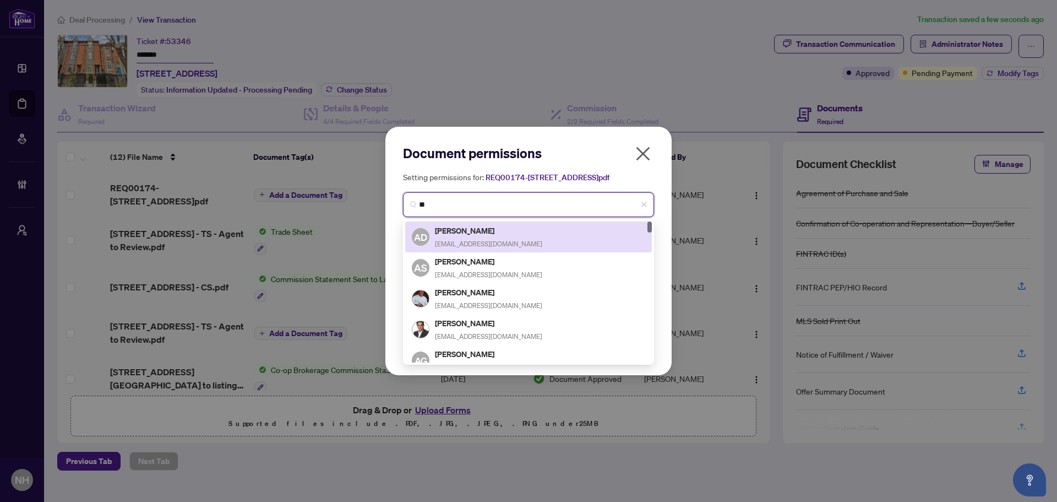
click at [480, 240] on div "AD [PERSON_NAME] [EMAIL_ADDRESS][DOMAIN_NAME]" at bounding box center [529, 236] width 234 height 25
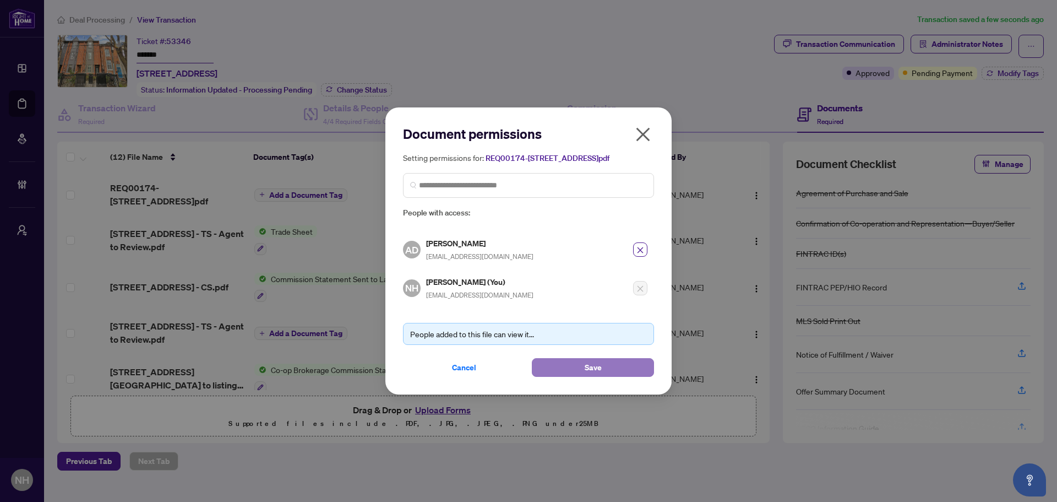
click at [598, 376] on span "Save" at bounding box center [593, 368] width 17 height 18
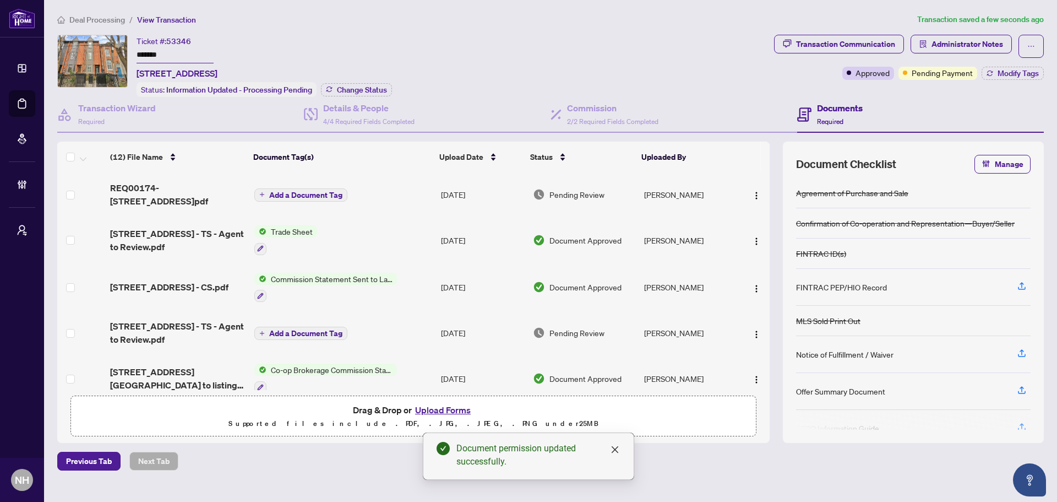
click at [281, 191] on span "Add a Document Tag" at bounding box center [305, 195] width 73 height 8
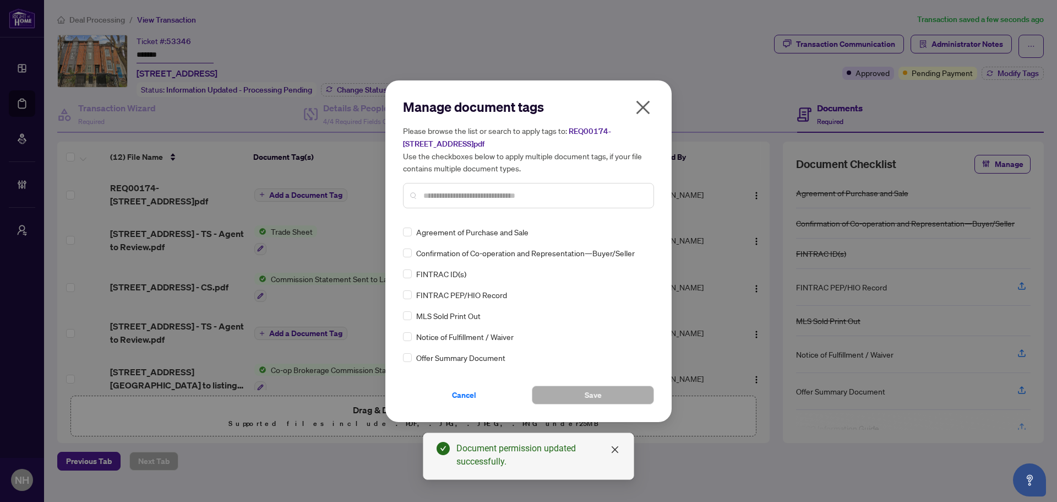
click at [446, 200] on input "text" at bounding box center [534, 195] width 221 height 12
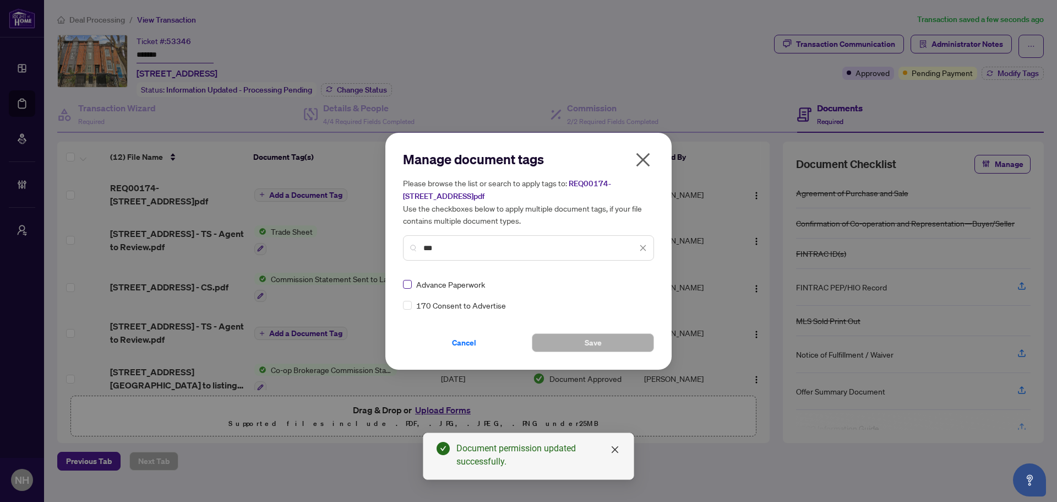
type input "***"
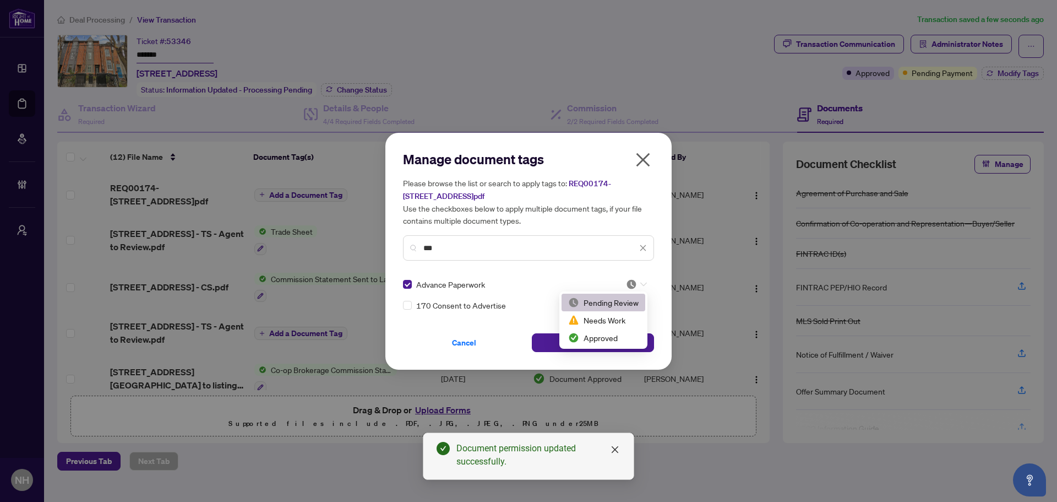
click at [640, 285] on div at bounding box center [636, 284] width 21 height 11
click at [614, 334] on div "Approved" at bounding box center [603, 338] width 70 height 12
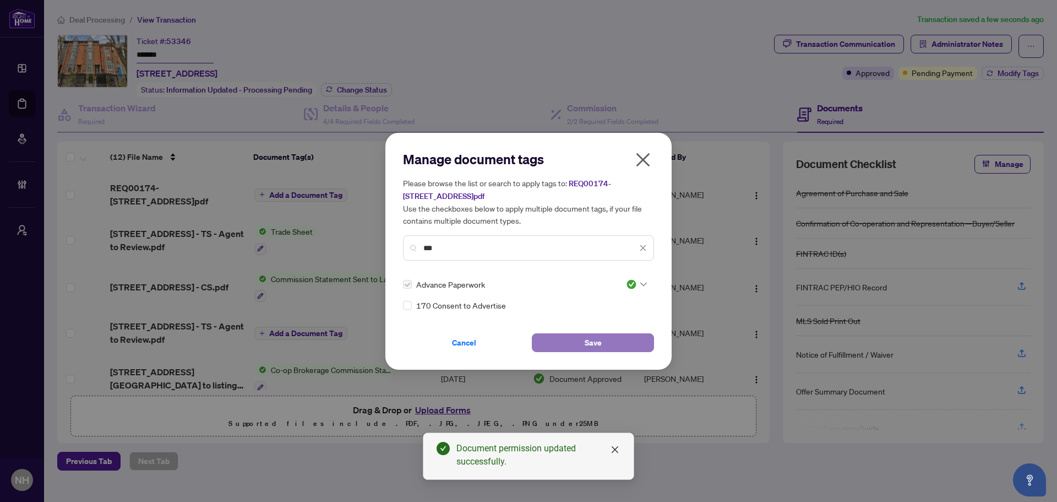
click at [582, 339] on button "Save" at bounding box center [593, 342] width 122 height 19
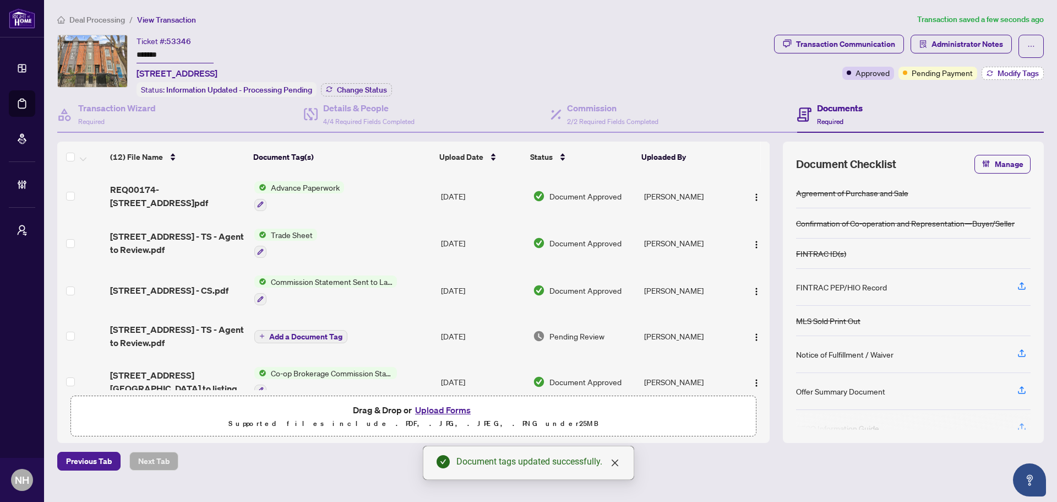
click at [1010, 71] on span "Modify Tags" at bounding box center [1018, 73] width 41 height 8
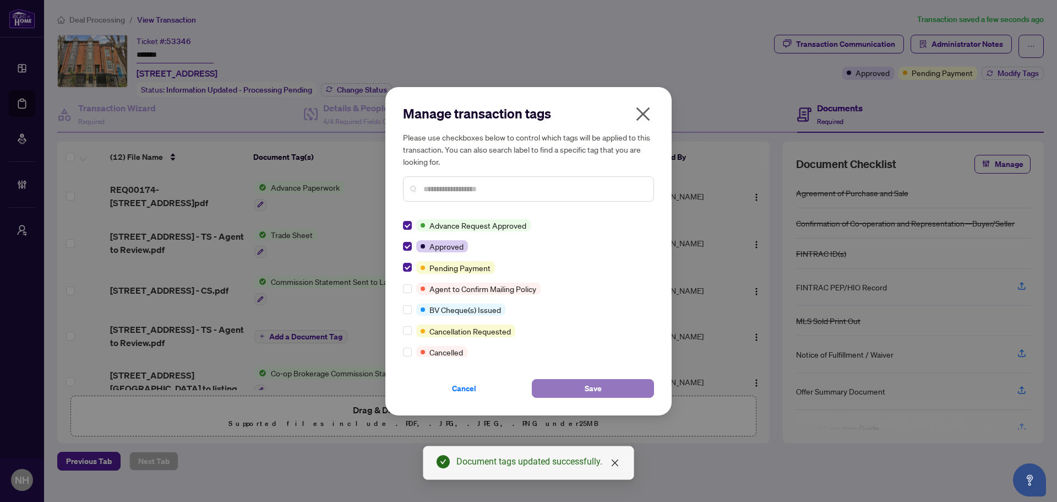
click at [578, 388] on button "Save" at bounding box center [593, 388] width 122 height 19
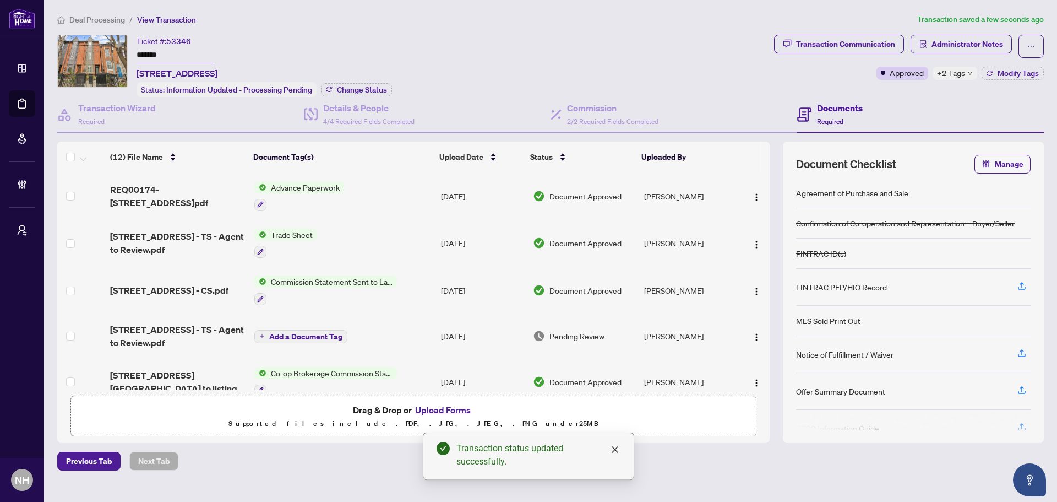
click at [95, 21] on span "Deal Processing" at bounding box center [97, 20] width 56 height 10
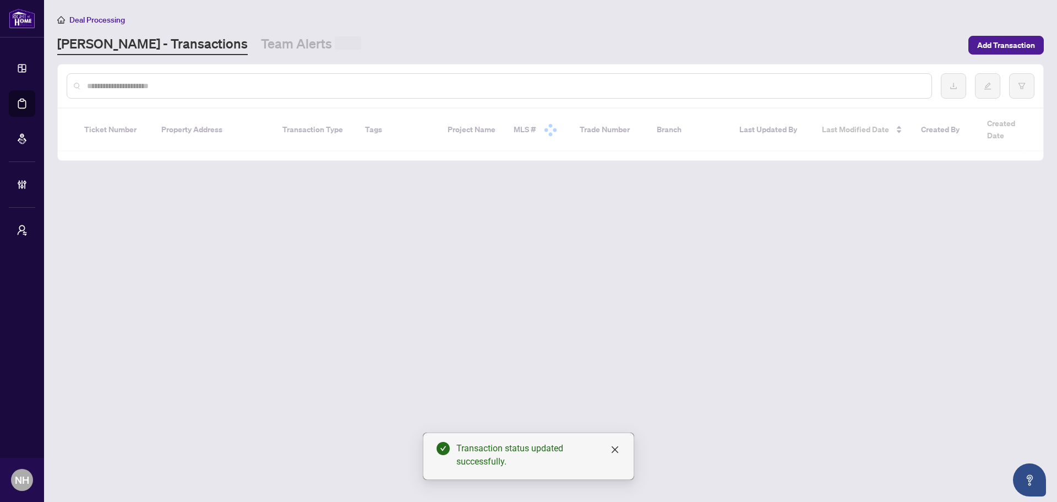
click at [153, 83] on input "text" at bounding box center [505, 86] width 836 height 12
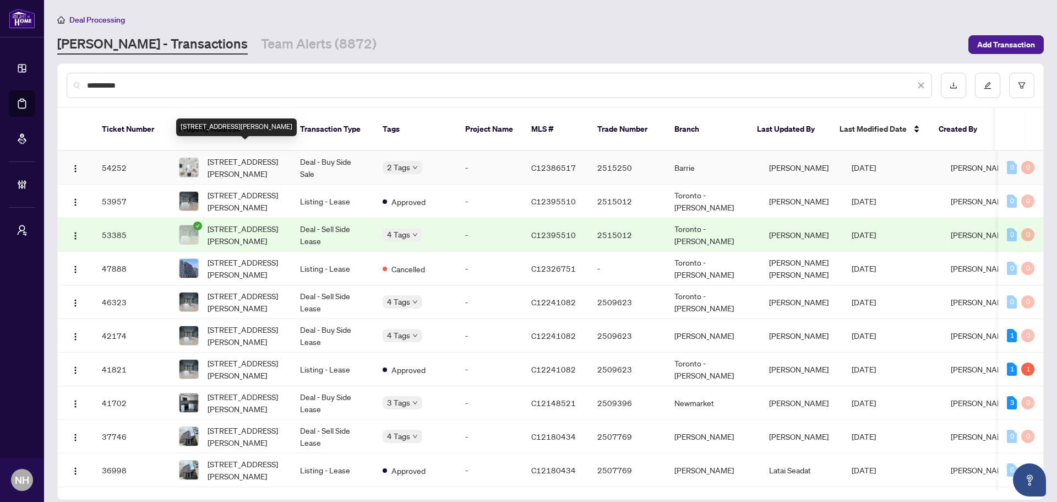
type input "**********"
click at [237, 160] on span "[STREET_ADDRESS][PERSON_NAME]" at bounding box center [245, 167] width 75 height 24
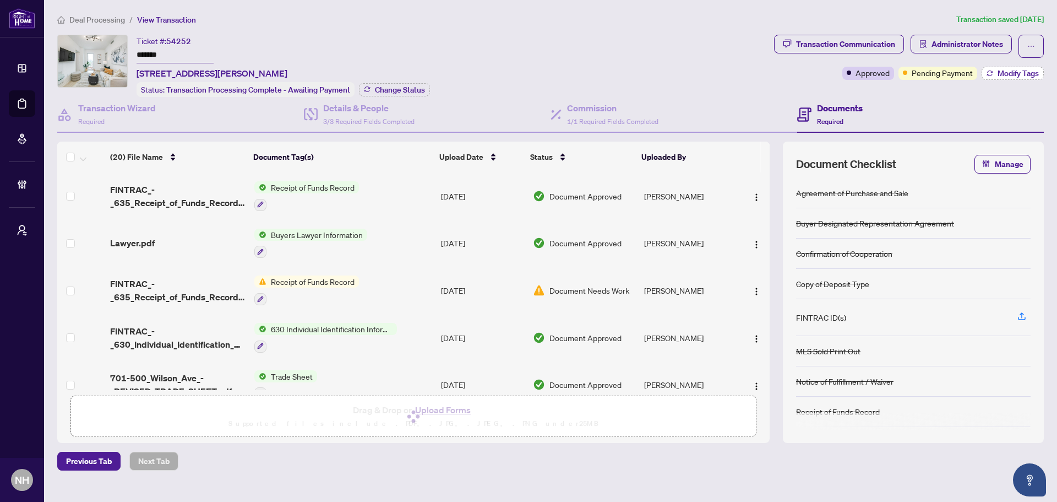
click at [1016, 77] on span "Modify Tags" at bounding box center [1018, 73] width 41 height 8
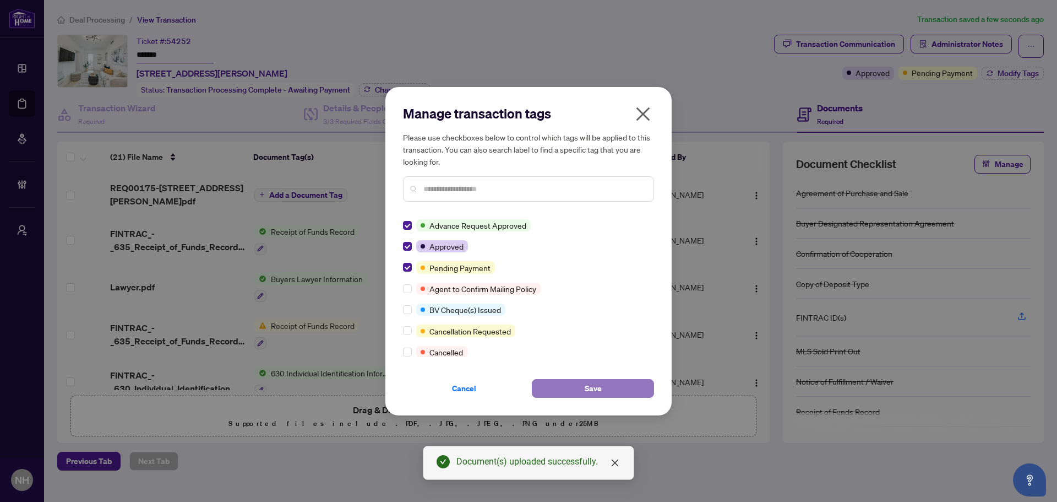
click at [579, 385] on button "Save" at bounding box center [593, 388] width 122 height 19
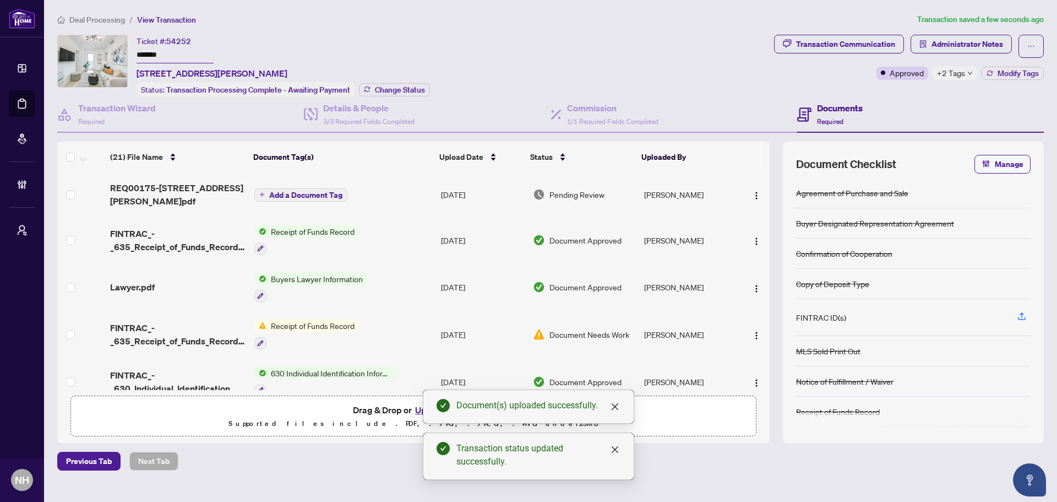
click at [314, 191] on span "Add a Document Tag" at bounding box center [305, 195] width 73 height 8
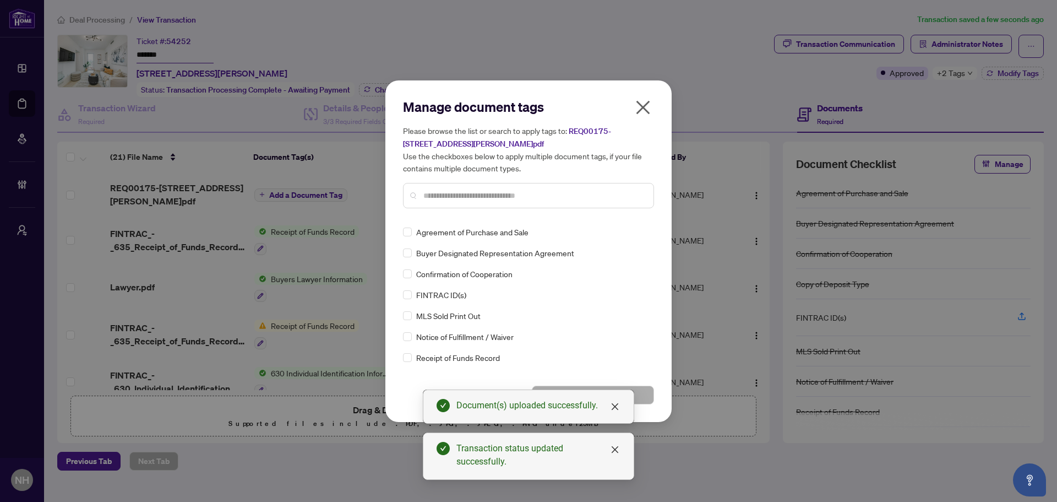
click at [433, 218] on div "Manage document tags Please browse the list or search to apply tags to: REQ0017…" at bounding box center [528, 251] width 251 height 306
click at [432, 199] on input "text" at bounding box center [534, 195] width 221 height 12
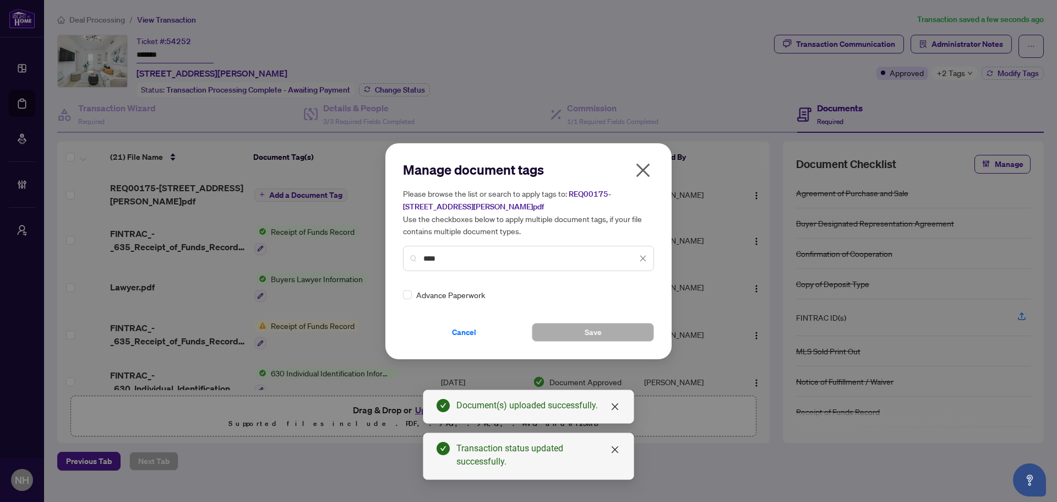
type input "****"
click at [403, 294] on div "Manage document tags Please browse the list or search to apply tags to: REQ0017…" at bounding box center [529, 251] width 286 height 216
click at [634, 292] on div at bounding box center [636, 294] width 21 height 11
click at [611, 344] on div "Approved" at bounding box center [600, 348] width 70 height 12
click at [620, 330] on button "Save" at bounding box center [593, 332] width 122 height 19
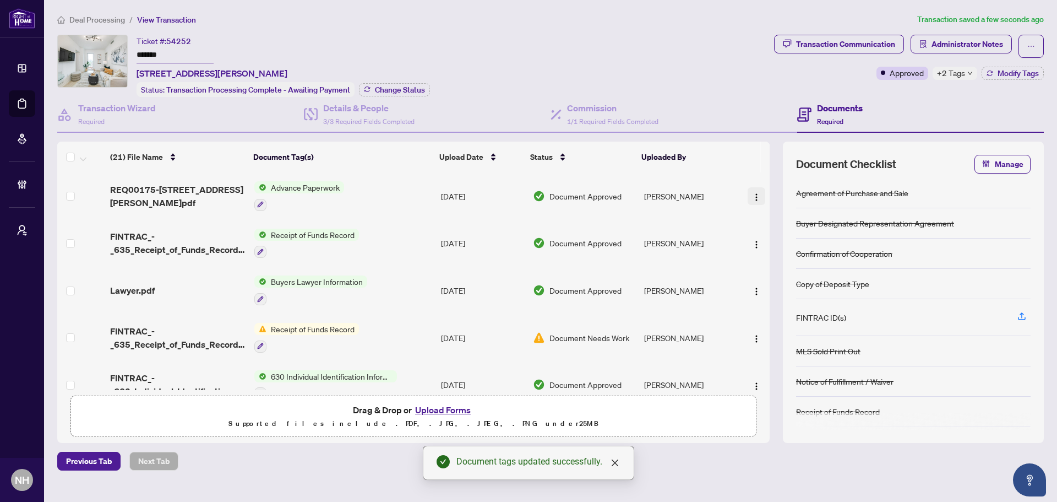
click at [758, 193] on button "button" at bounding box center [757, 196] width 18 height 18
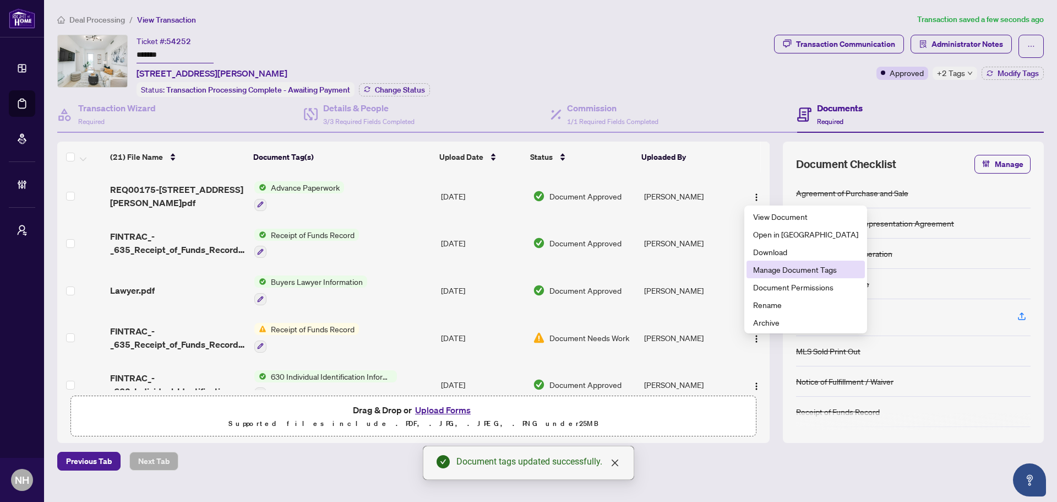
click at [784, 269] on span "Manage Document Tags" at bounding box center [805, 269] width 105 height 12
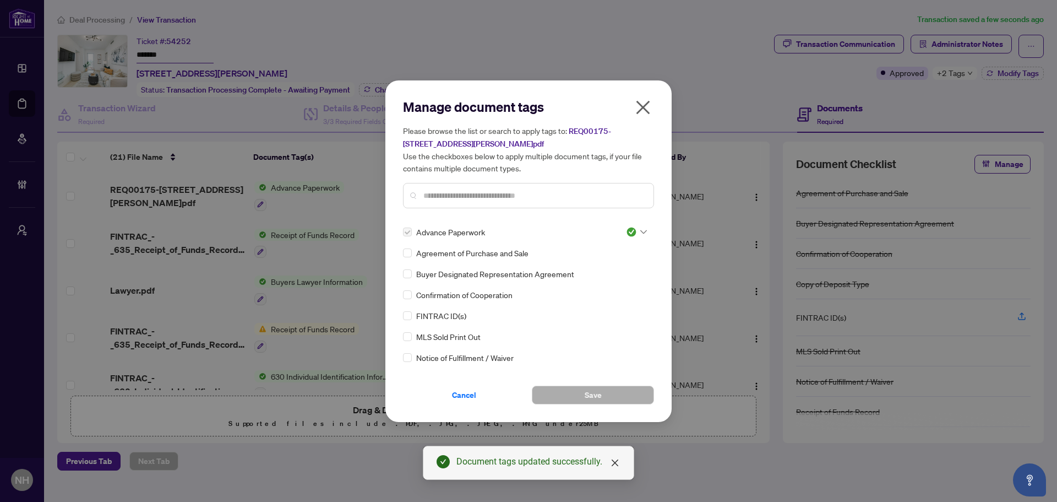
click at [522, 194] on input "text" at bounding box center [534, 195] width 221 height 12
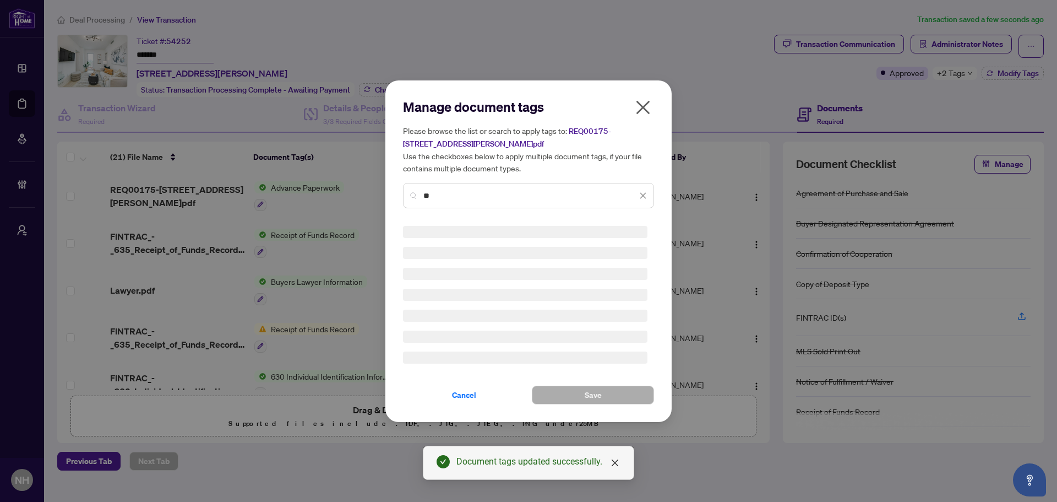
type input "*"
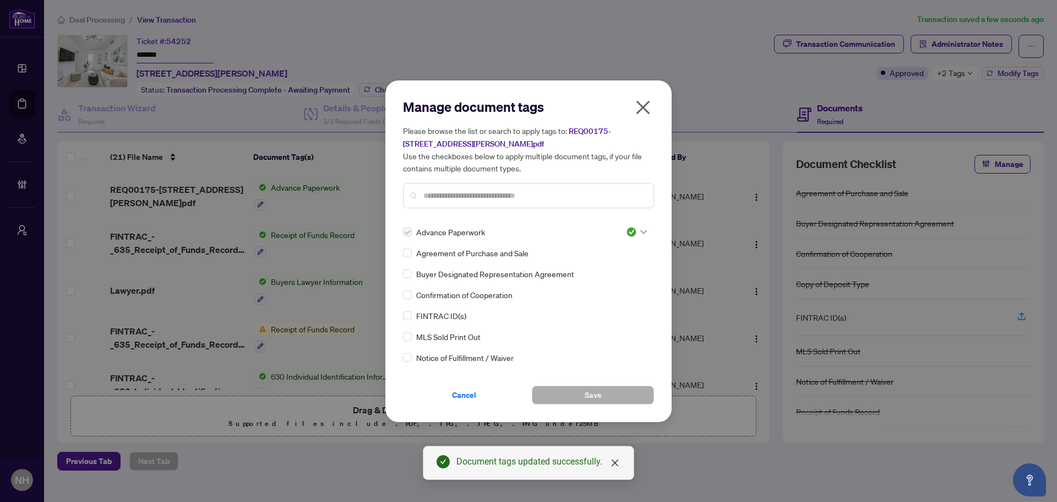
click at [640, 106] on icon "close" at bounding box center [643, 108] width 18 height 18
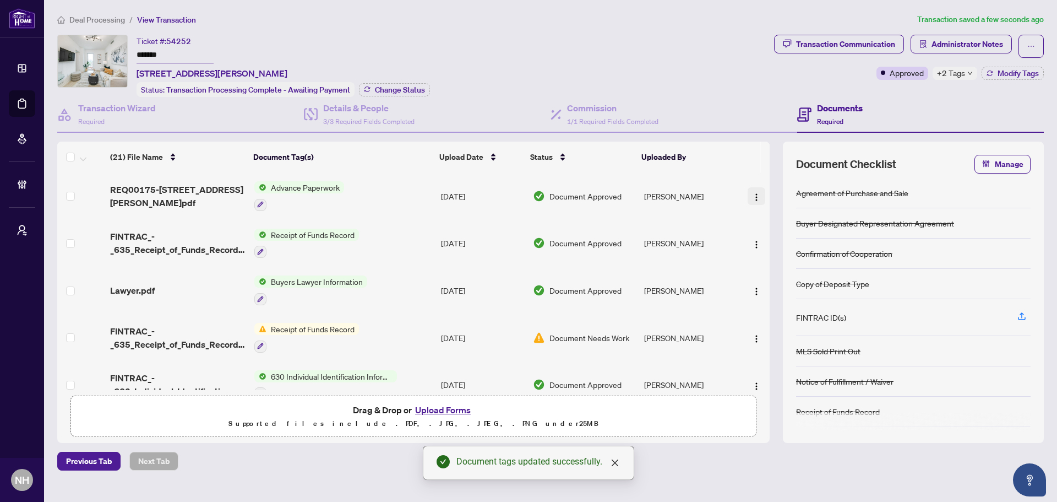
click at [752, 194] on img "button" at bounding box center [756, 197] width 9 height 9
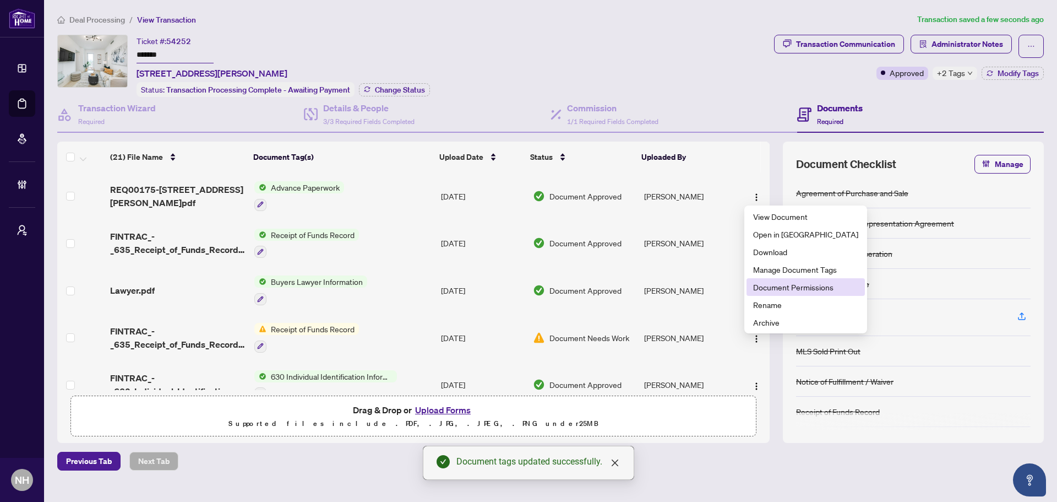
click at [804, 288] on span "Document Permissions" at bounding box center [805, 287] width 105 height 12
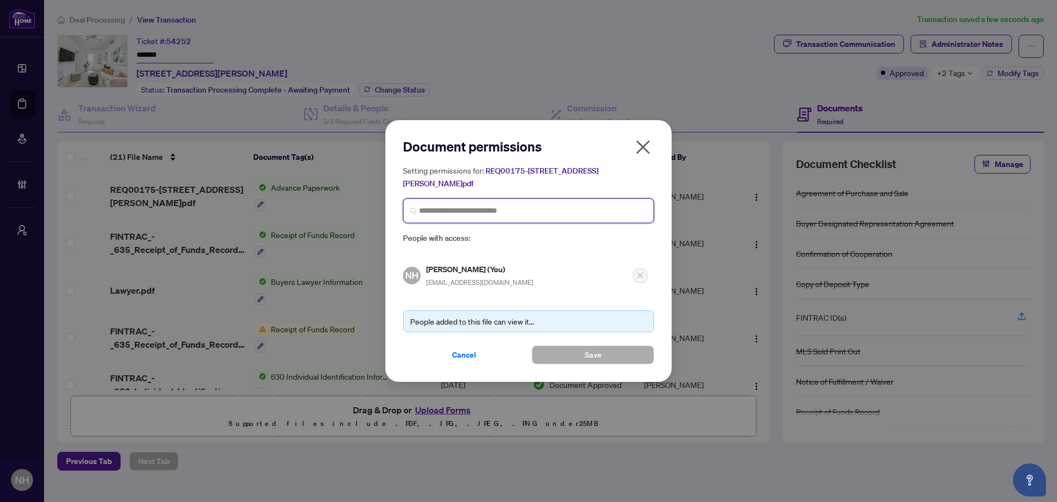
click at [488, 211] on input "search" at bounding box center [533, 211] width 228 height 12
click at [487, 215] on input "*********" at bounding box center [533, 211] width 228 height 12
type input "*********"
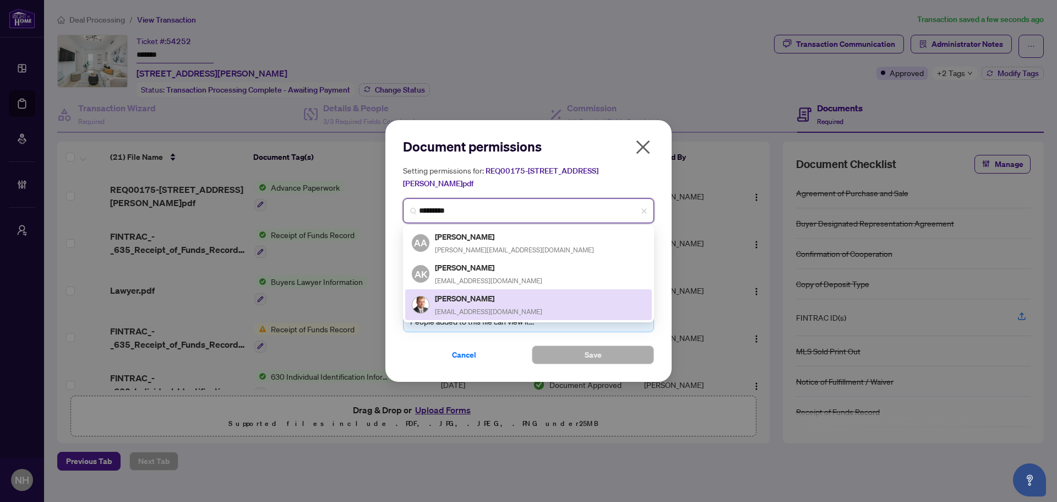
click at [528, 304] on div "[PERSON_NAME] [PERSON_NAME][EMAIL_ADDRESS][DOMAIN_NAME]" at bounding box center [488, 304] width 107 height 25
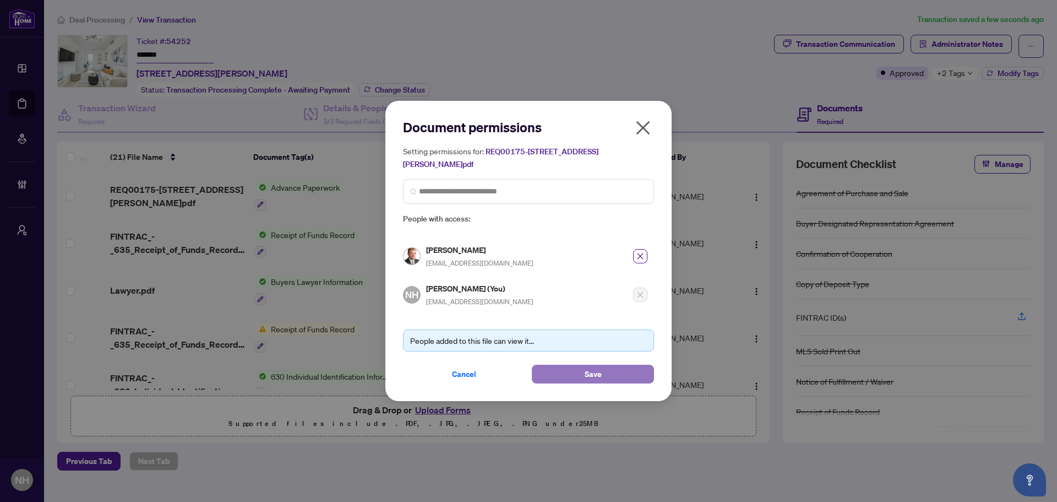
click at [573, 369] on button "Save" at bounding box center [593, 374] width 122 height 19
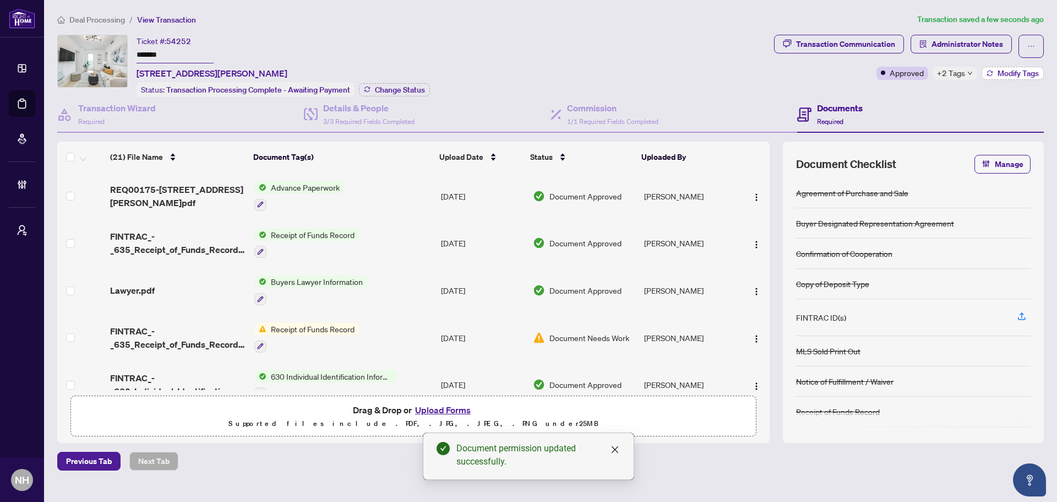
click at [993, 72] on button "Modify Tags" at bounding box center [1013, 73] width 62 height 13
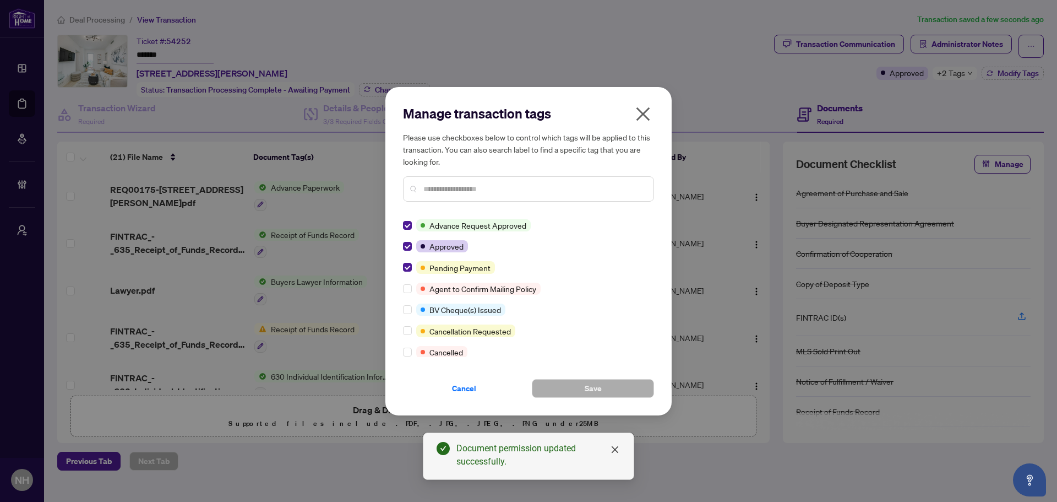
click at [646, 119] on icon "close" at bounding box center [643, 114] width 18 height 18
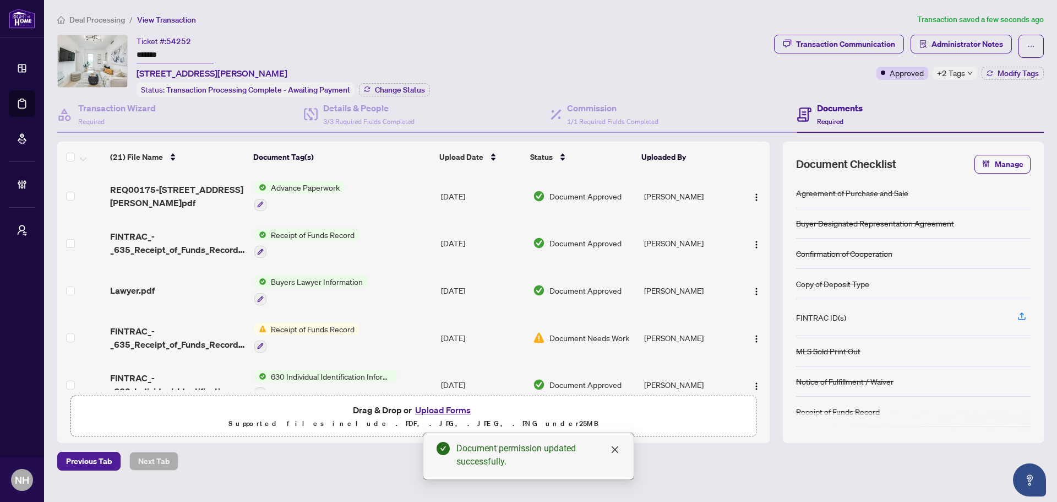
click at [112, 24] on span "Deal Processing" at bounding box center [97, 20] width 56 height 10
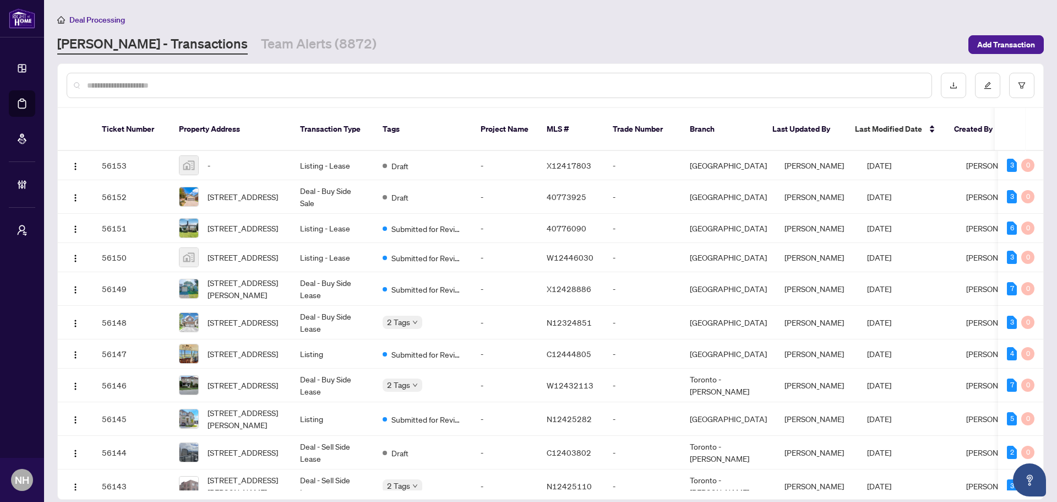
click at [142, 89] on input "text" at bounding box center [505, 85] width 836 height 12
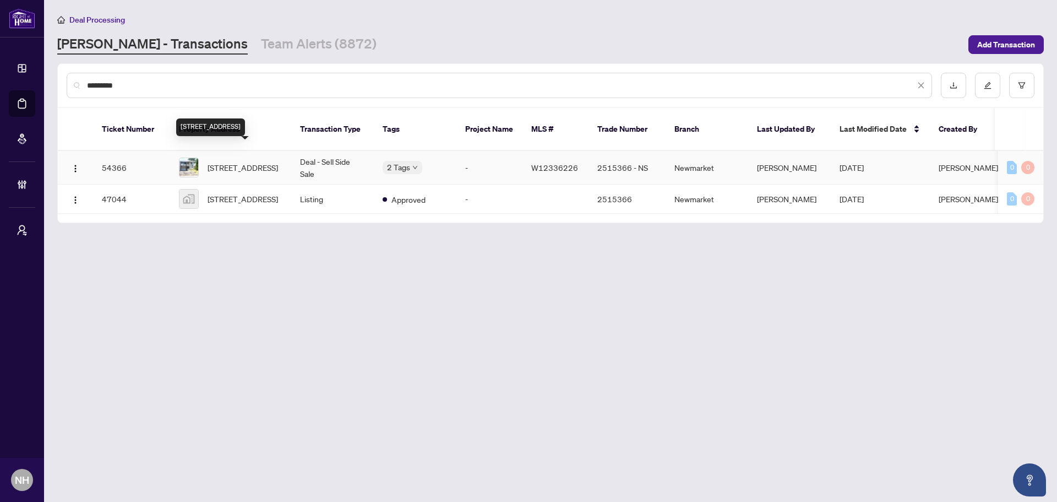
type input "*********"
click at [232, 161] on span "[STREET_ADDRESS]" at bounding box center [243, 167] width 70 height 12
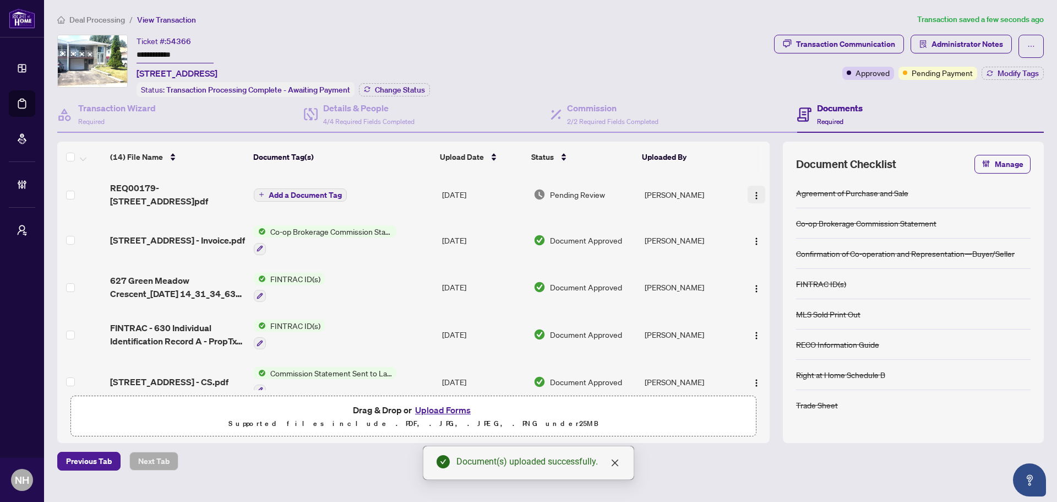
click at [756, 192] on img "button" at bounding box center [756, 195] width 9 height 9
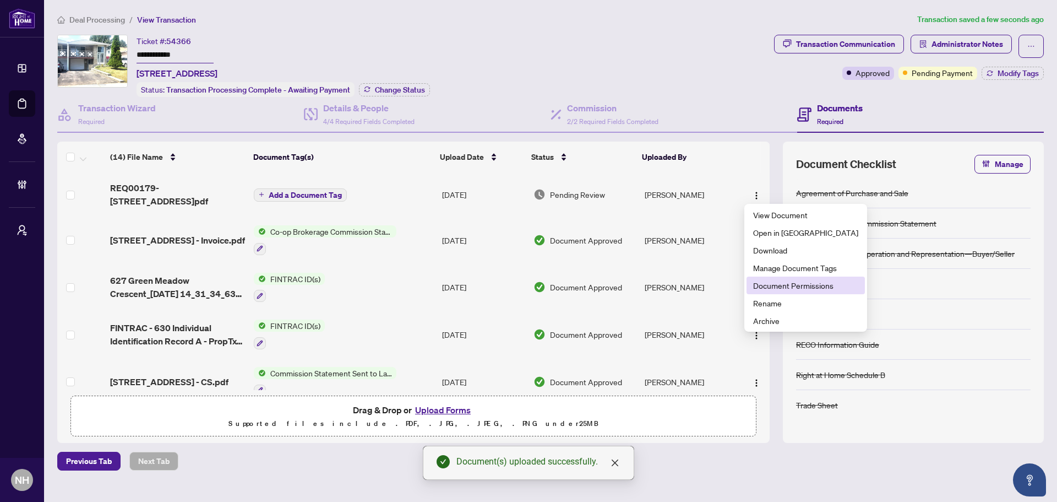
click at [782, 285] on span "Document Permissions" at bounding box center [805, 285] width 105 height 12
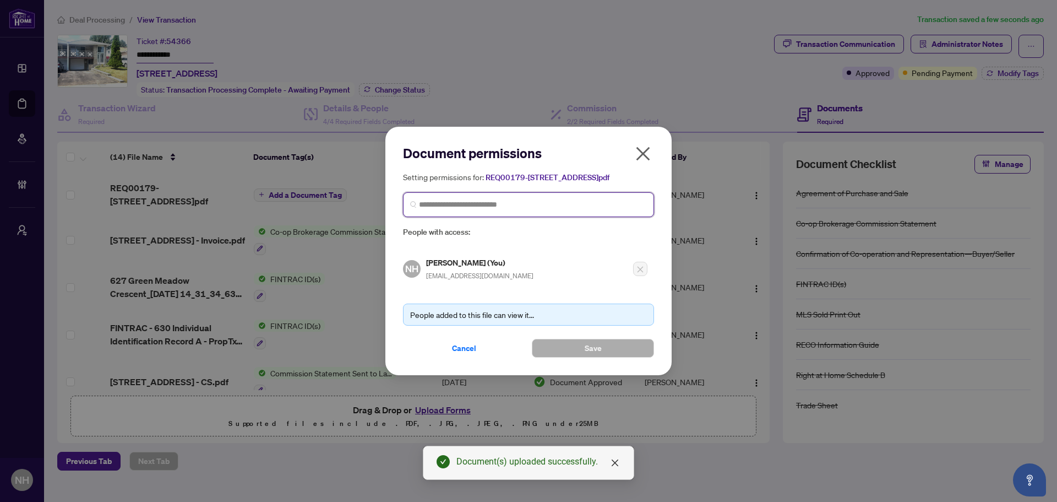
click at [440, 210] on input "search" at bounding box center [533, 205] width 228 height 12
type input "********"
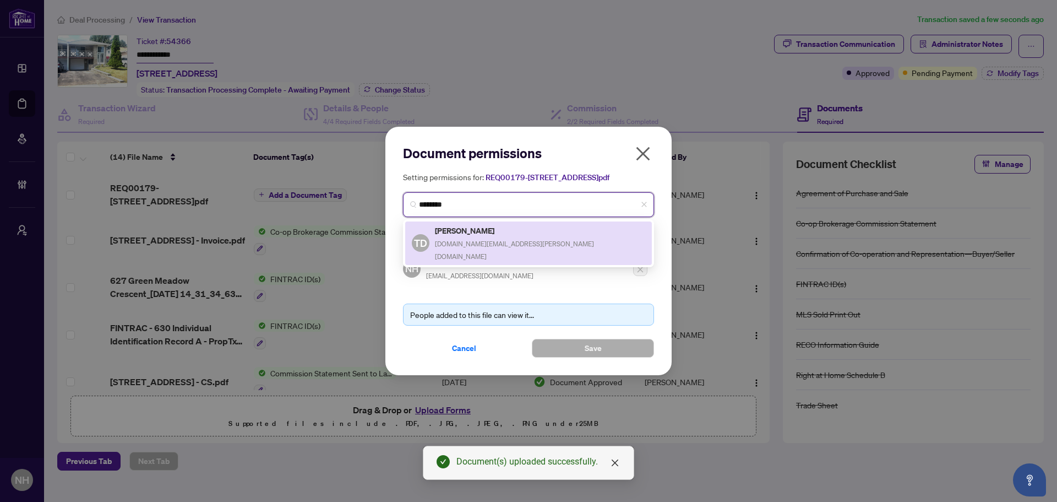
click at [475, 245] on span "[DOMAIN_NAME][EMAIL_ADDRESS][PERSON_NAME][DOMAIN_NAME]" at bounding box center [514, 250] width 159 height 21
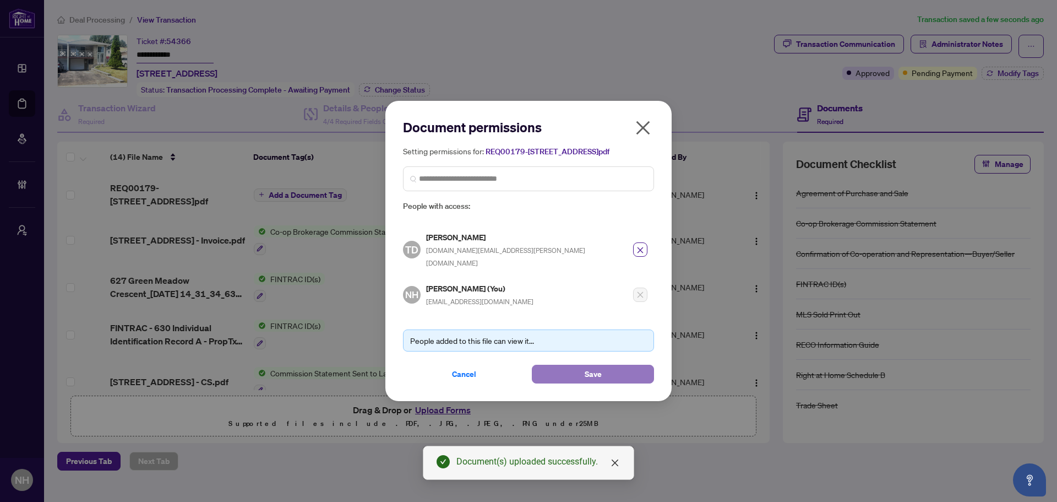
click at [606, 370] on button "Save" at bounding box center [593, 374] width 122 height 19
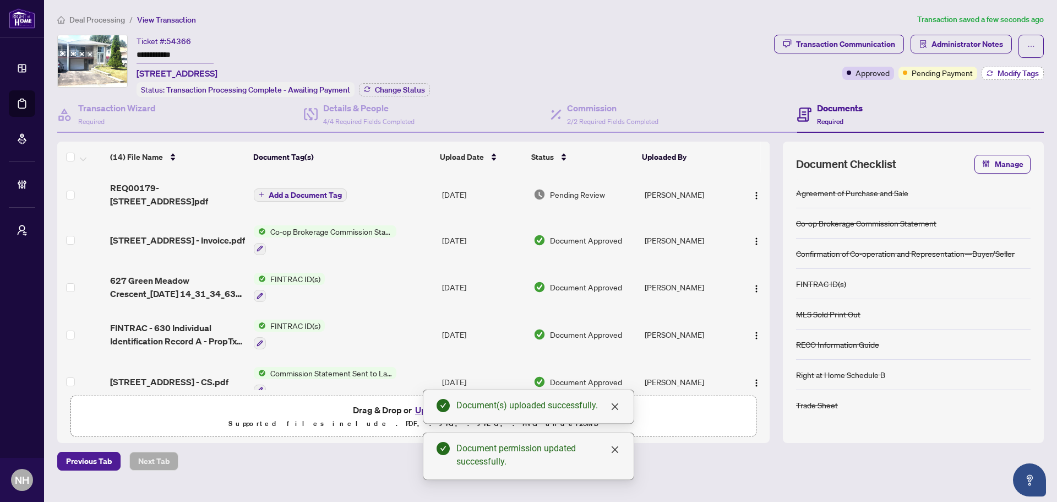
click at [998, 67] on button "Modify Tags" at bounding box center [1013, 73] width 62 height 13
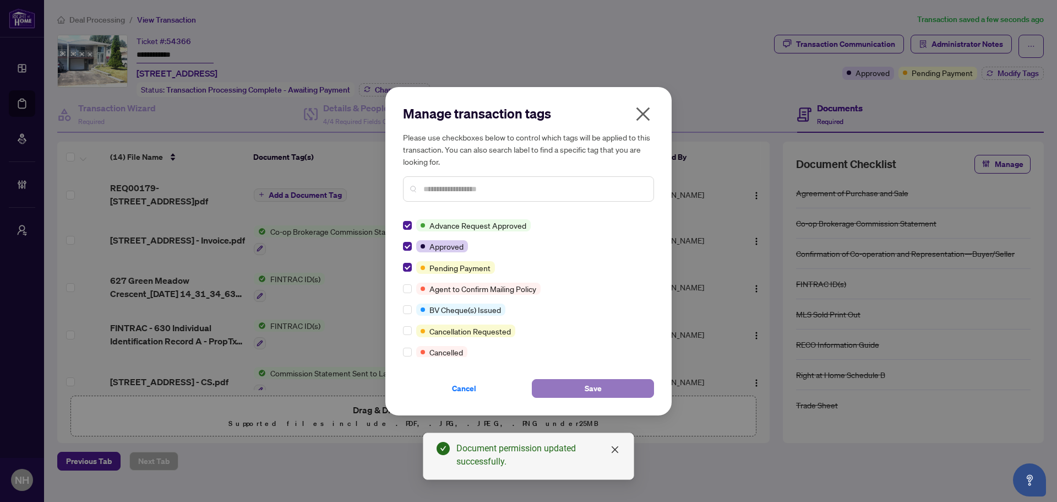
click at [565, 392] on button "Save" at bounding box center [593, 388] width 122 height 19
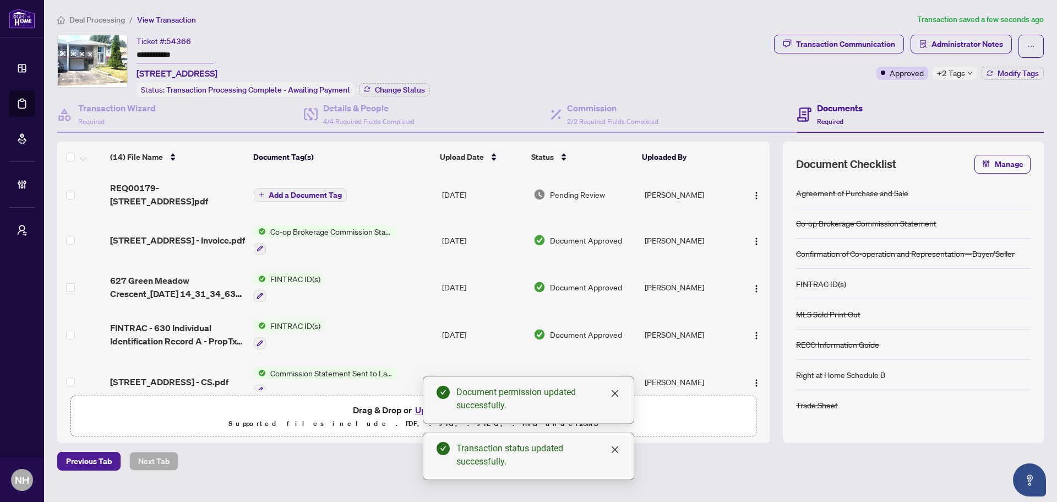
click at [285, 191] on span "Add a Document Tag" at bounding box center [305, 195] width 73 height 8
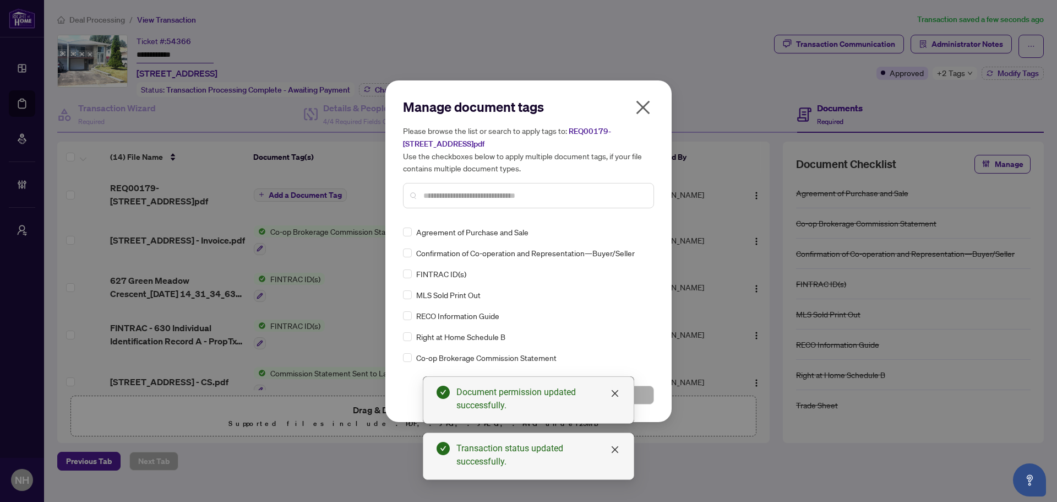
click at [462, 219] on div "Manage document tags Please browse the list or search to apply tags to: REQ0017…" at bounding box center [528, 251] width 251 height 306
click at [454, 198] on input "text" at bounding box center [534, 195] width 221 height 12
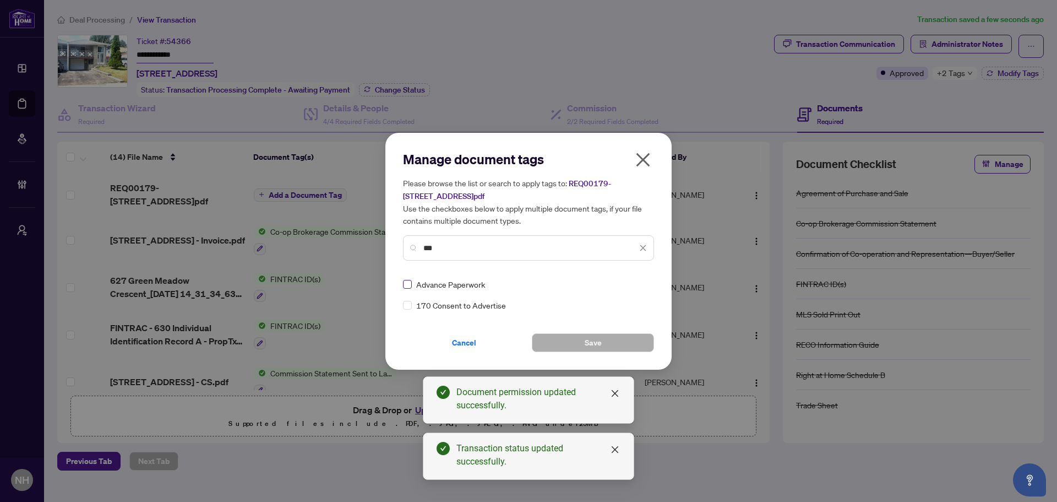
type input "***"
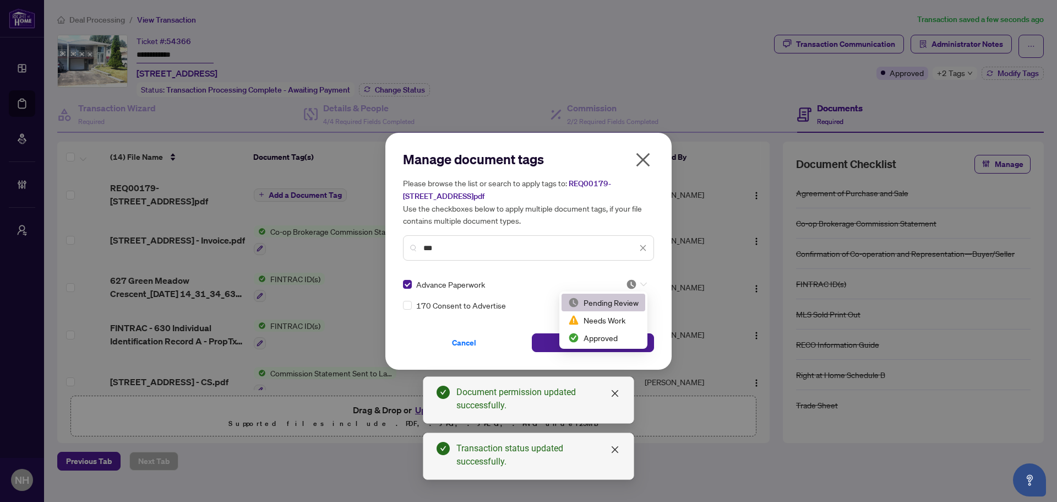
click at [644, 282] on icon at bounding box center [644, 284] width 7 height 4
click at [617, 340] on div "Approved" at bounding box center [603, 338] width 70 height 12
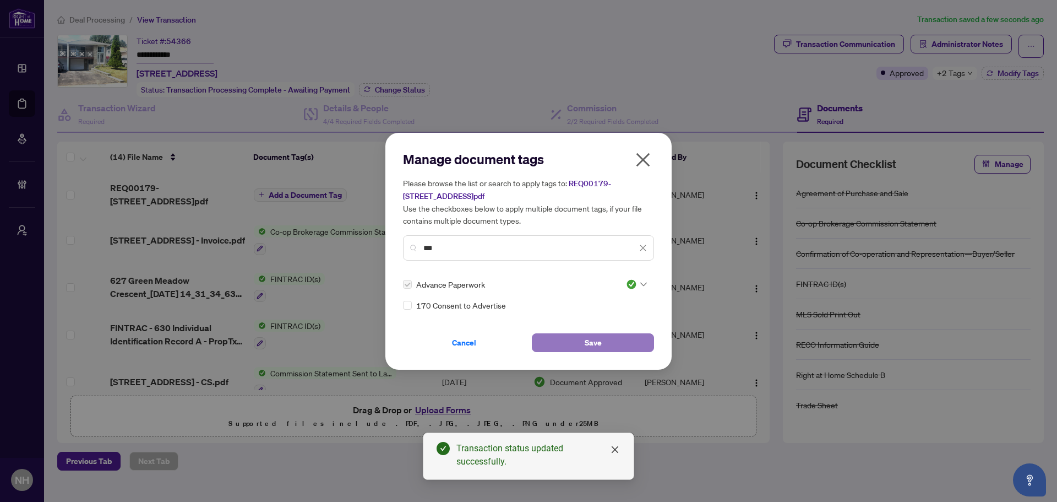
click at [585, 337] on span "Save" at bounding box center [593, 343] width 17 height 18
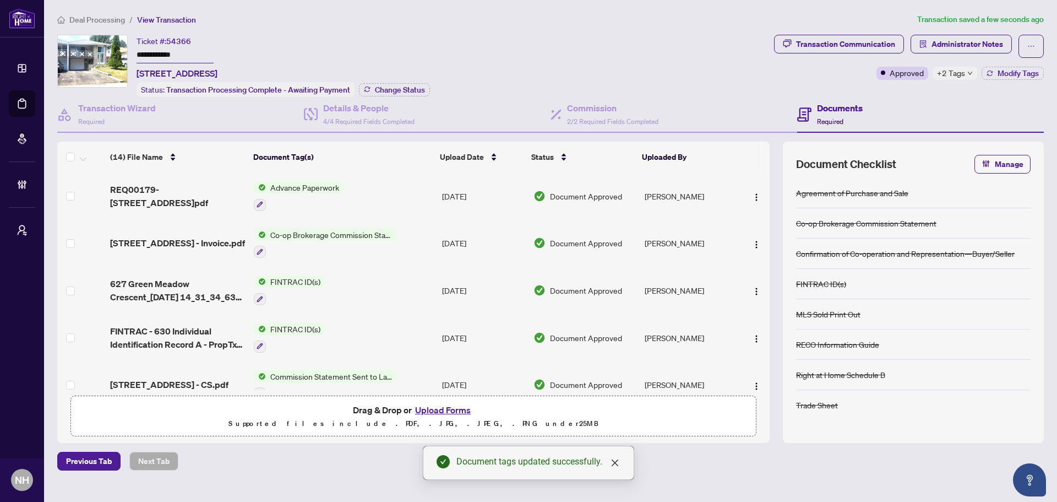
click at [94, 13] on li "Deal Processing" at bounding box center [91, 19] width 68 height 13
click at [94, 18] on span "Deal Processing" at bounding box center [97, 20] width 56 height 10
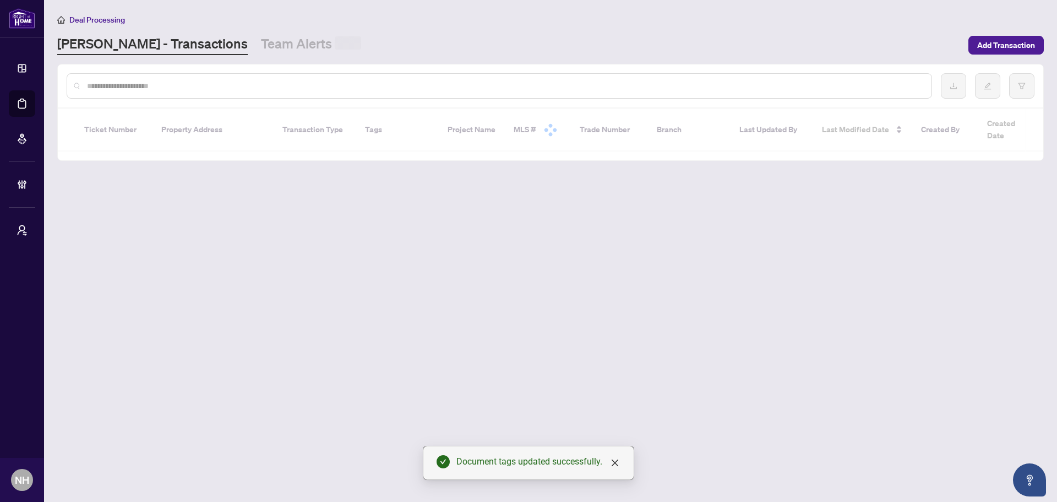
click at [145, 82] on input "text" at bounding box center [505, 86] width 836 height 12
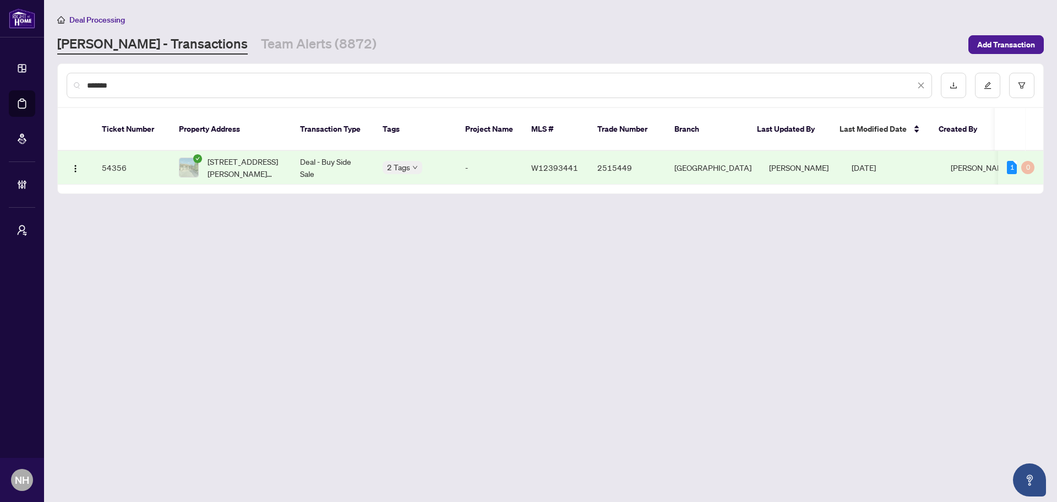
type input "*******"
click at [246, 155] on span "[STREET_ADDRESS][PERSON_NAME][PERSON_NAME]" at bounding box center [245, 167] width 75 height 24
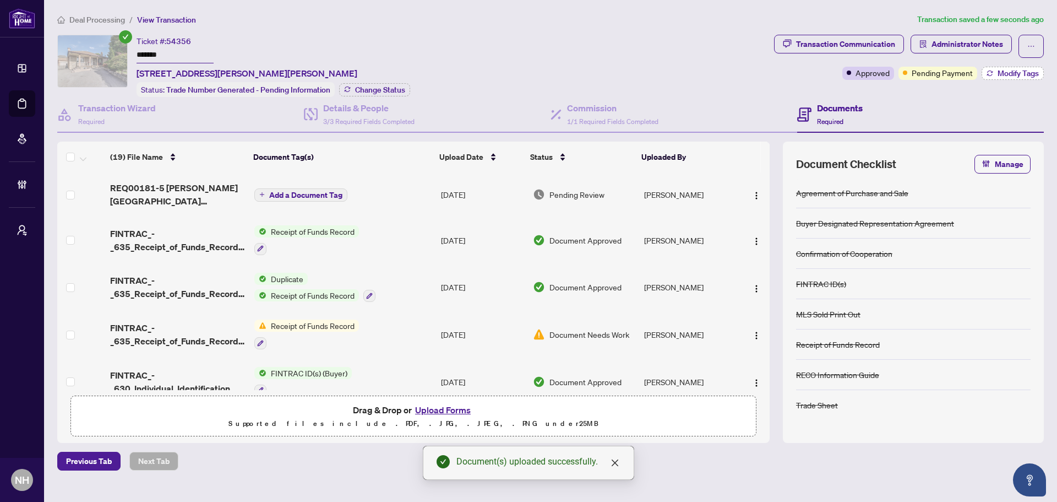
click at [1022, 71] on span "Modify Tags" at bounding box center [1018, 73] width 41 height 8
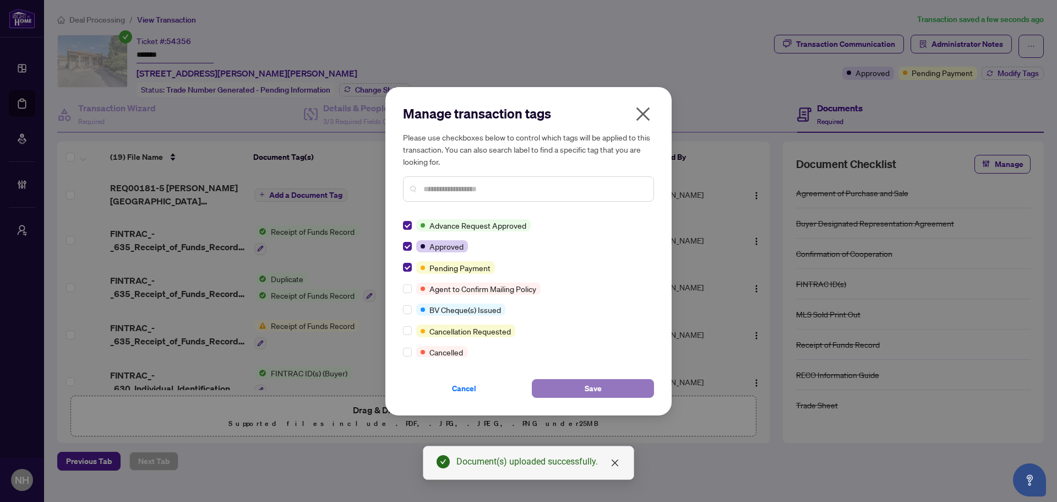
click at [562, 391] on button "Save" at bounding box center [593, 388] width 122 height 19
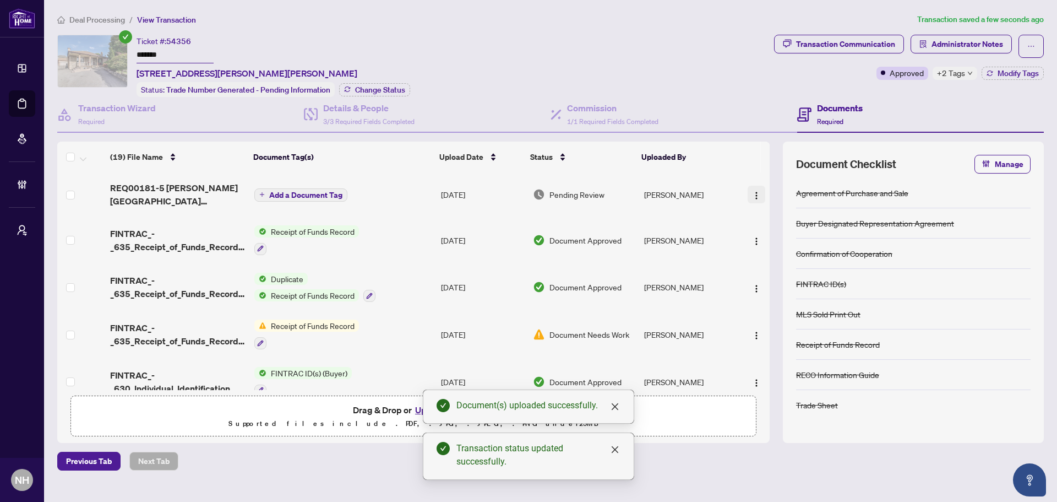
click at [753, 191] on img "button" at bounding box center [756, 195] width 9 height 9
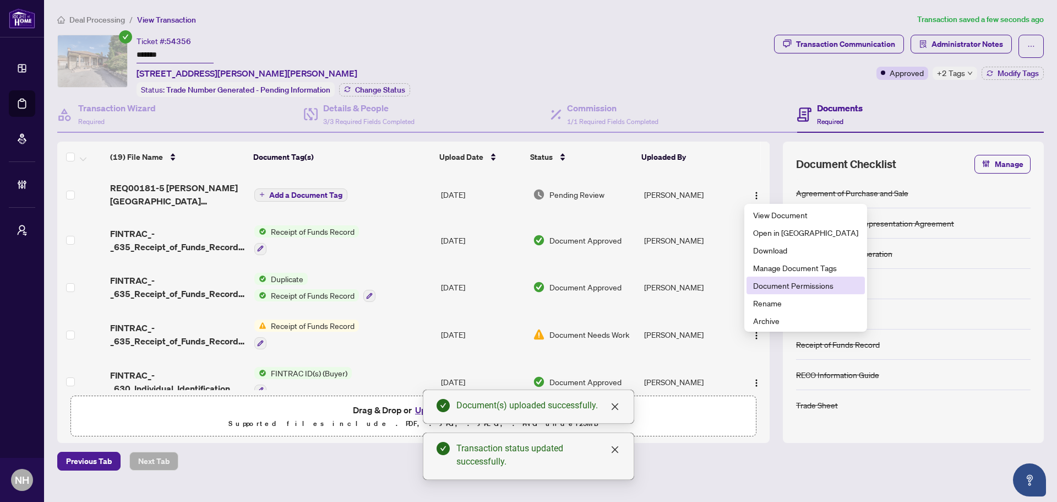
click at [777, 287] on span "Document Permissions" at bounding box center [805, 285] width 105 height 12
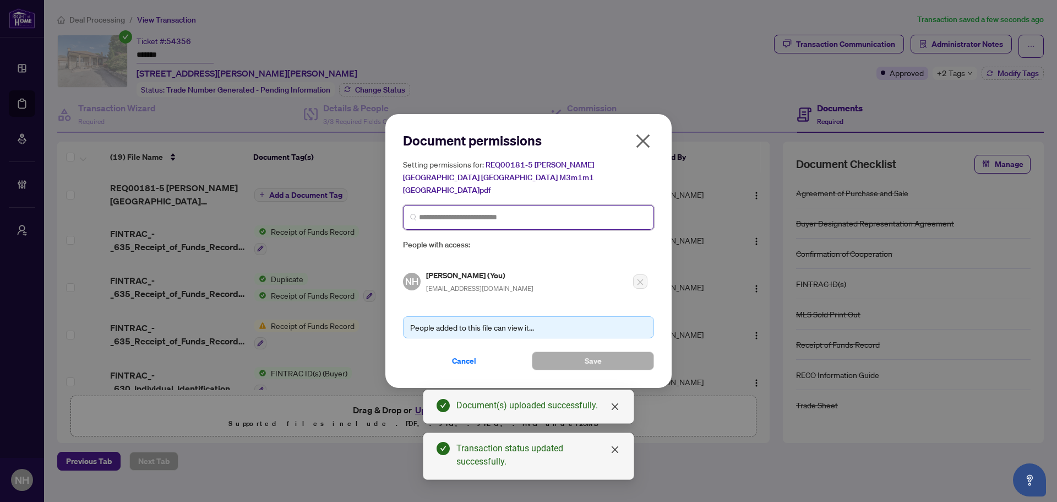
click at [466, 213] on input "search" at bounding box center [533, 217] width 228 height 12
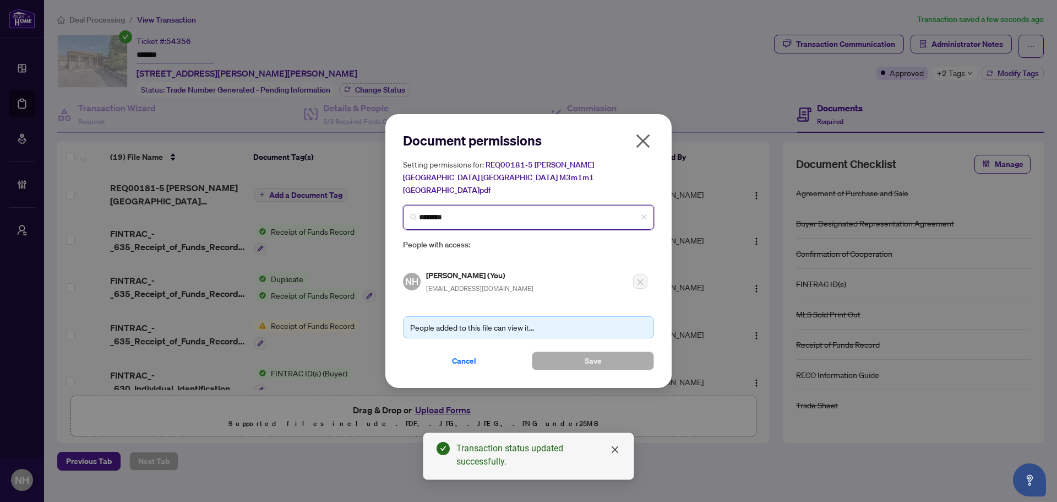
type input "*********"
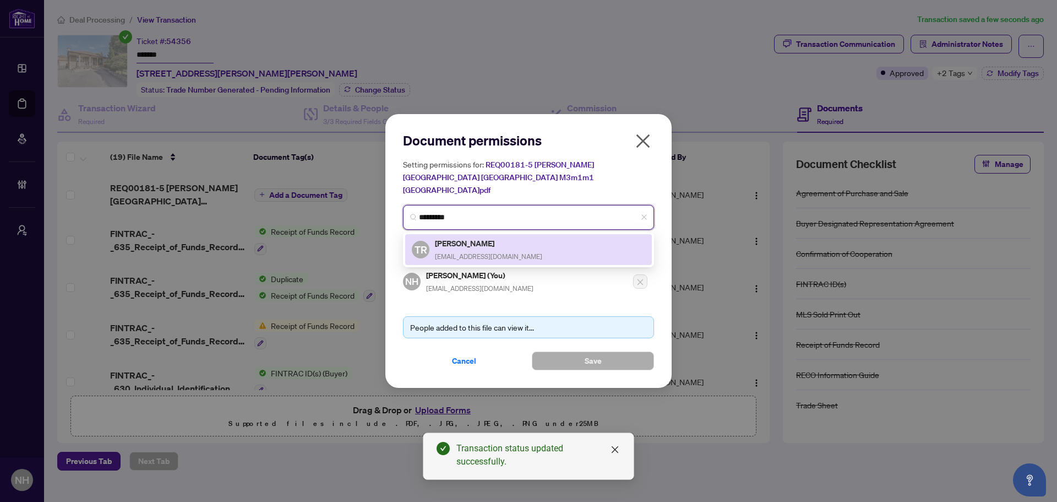
click at [476, 240] on h5 "[PERSON_NAME]" at bounding box center [488, 243] width 107 height 13
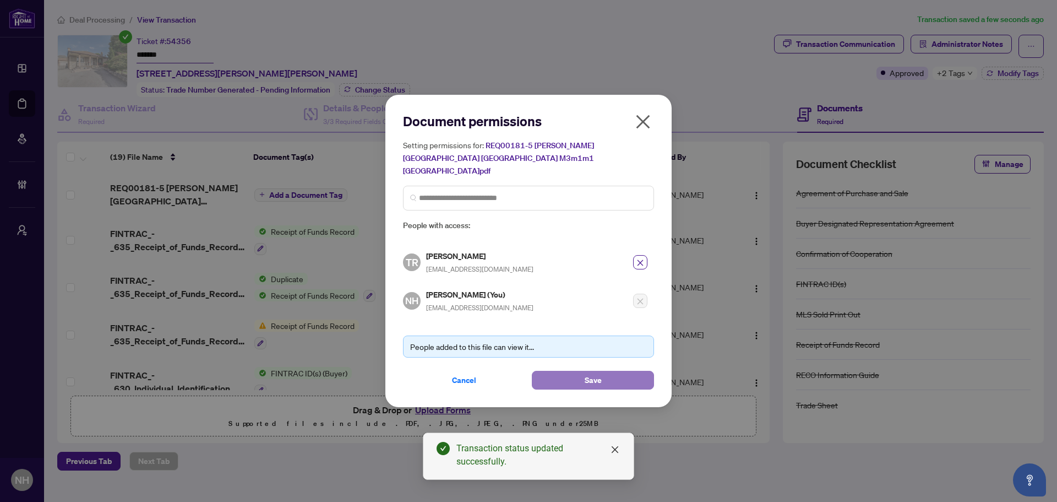
click at [581, 371] on button "Save" at bounding box center [593, 380] width 122 height 19
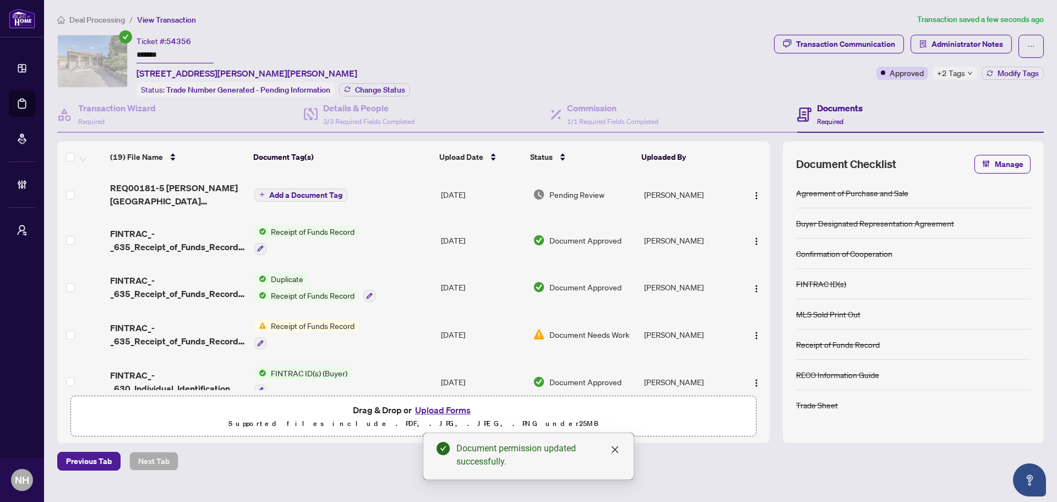
click at [288, 194] on span "Add a Document Tag" at bounding box center [305, 195] width 73 height 8
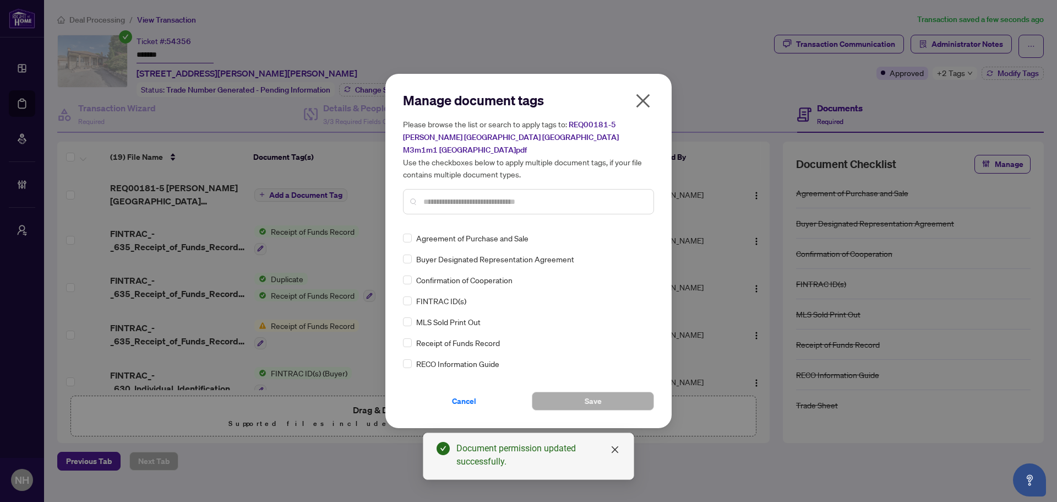
click at [443, 201] on div at bounding box center [528, 201] width 251 height 25
click at [441, 196] on input "text" at bounding box center [534, 202] width 221 height 12
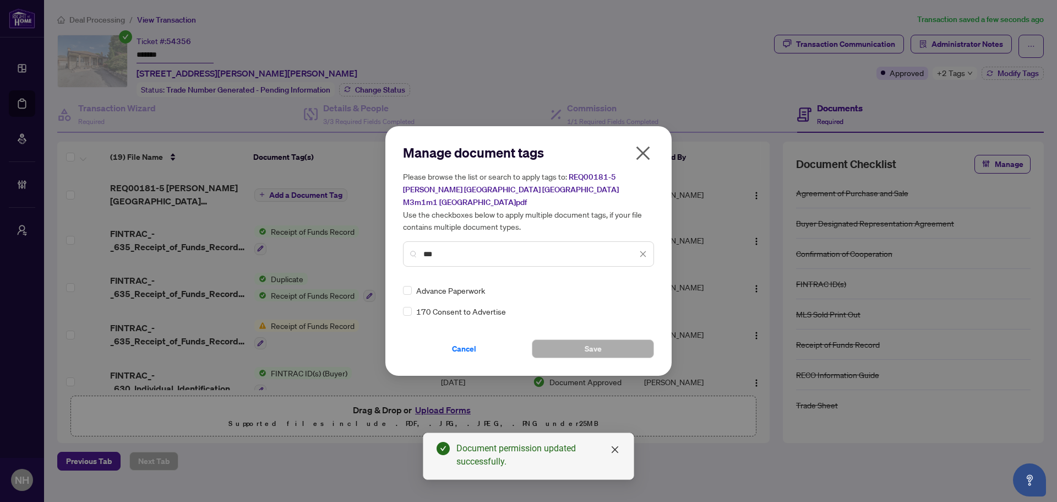
type input "***"
click at [634, 285] on img at bounding box center [631, 290] width 11 height 11
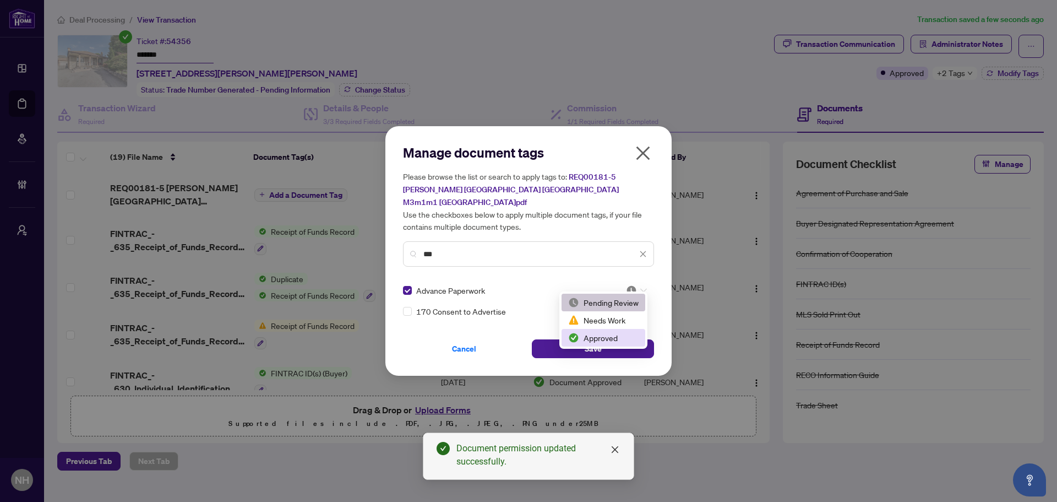
click at [606, 337] on div "Approved" at bounding box center [603, 338] width 70 height 12
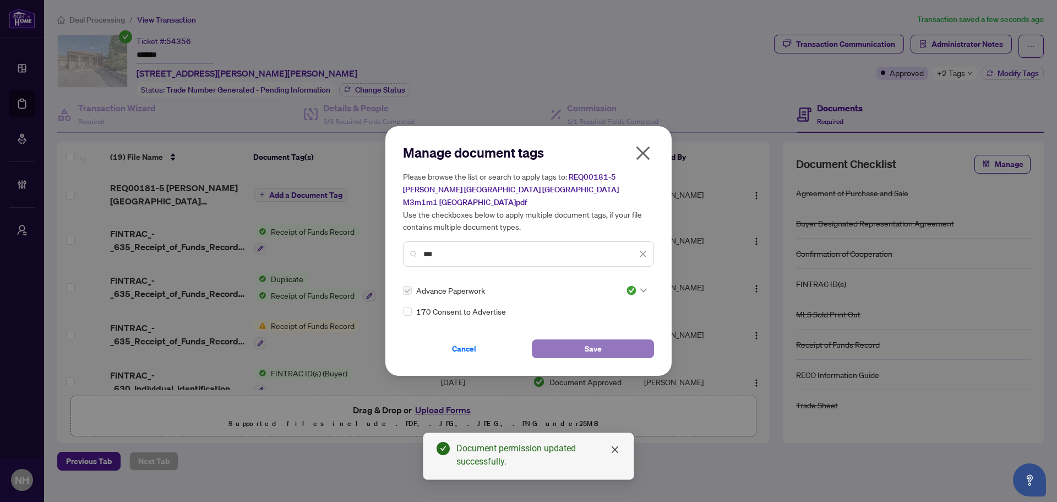
click at [596, 340] on span "Save" at bounding box center [593, 349] width 17 height 18
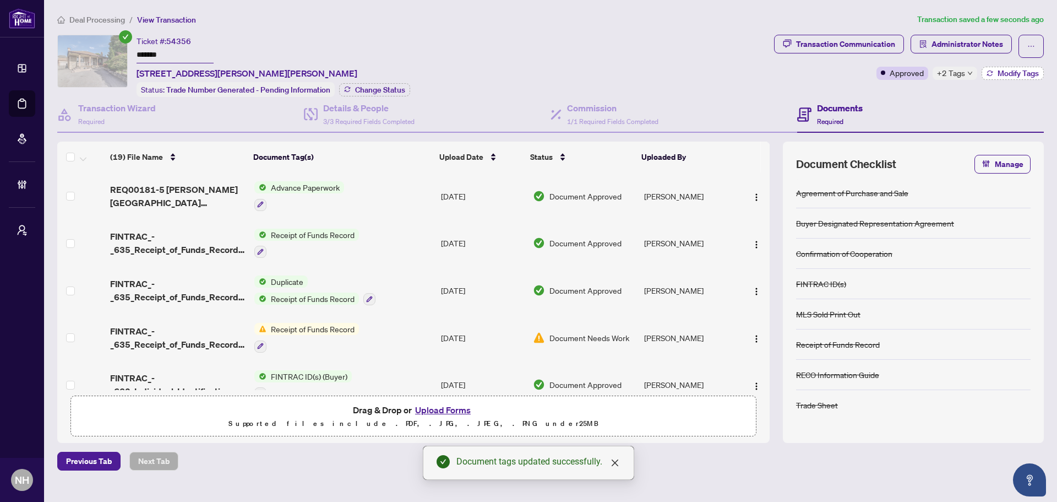
click at [990, 72] on icon "button" at bounding box center [990, 73] width 7 height 7
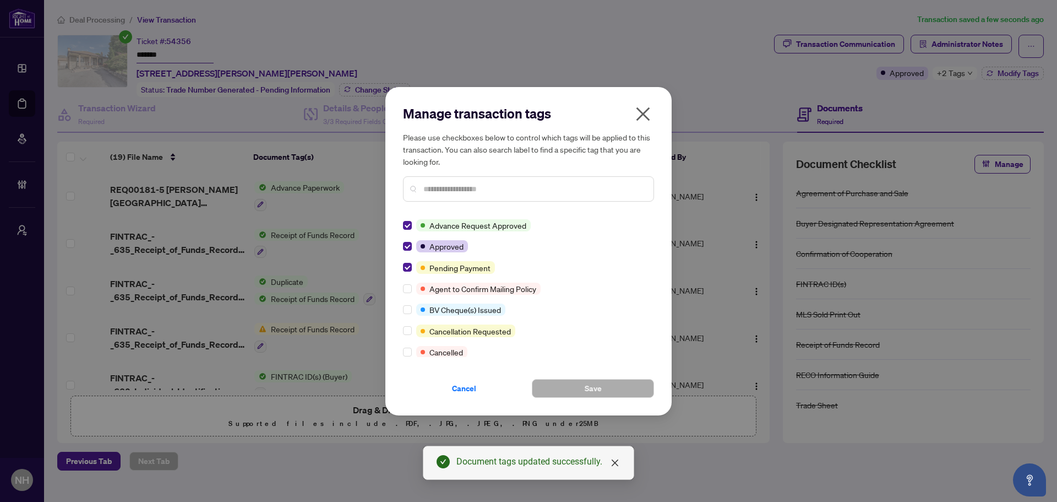
click at [650, 107] on icon "close" at bounding box center [643, 114] width 18 height 18
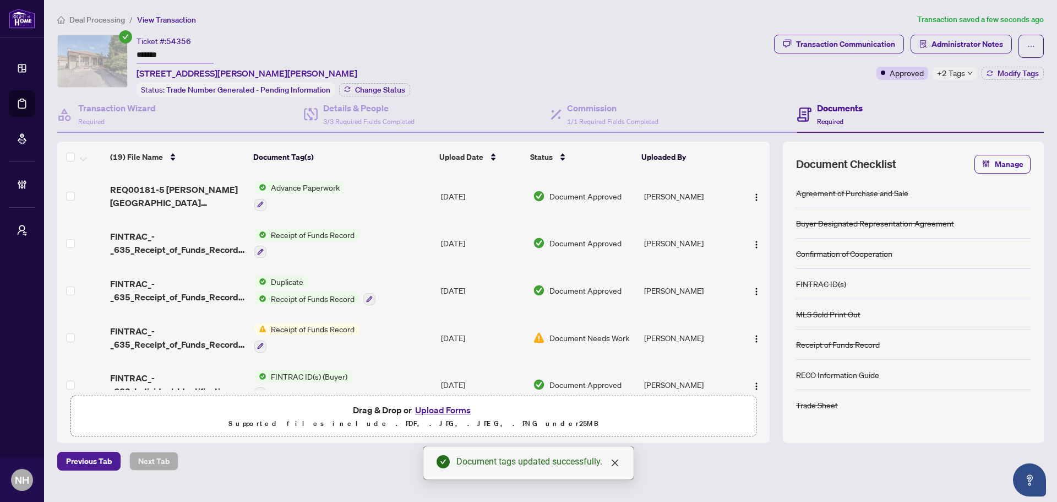
click at [99, 21] on span "Deal Processing" at bounding box center [97, 20] width 56 height 10
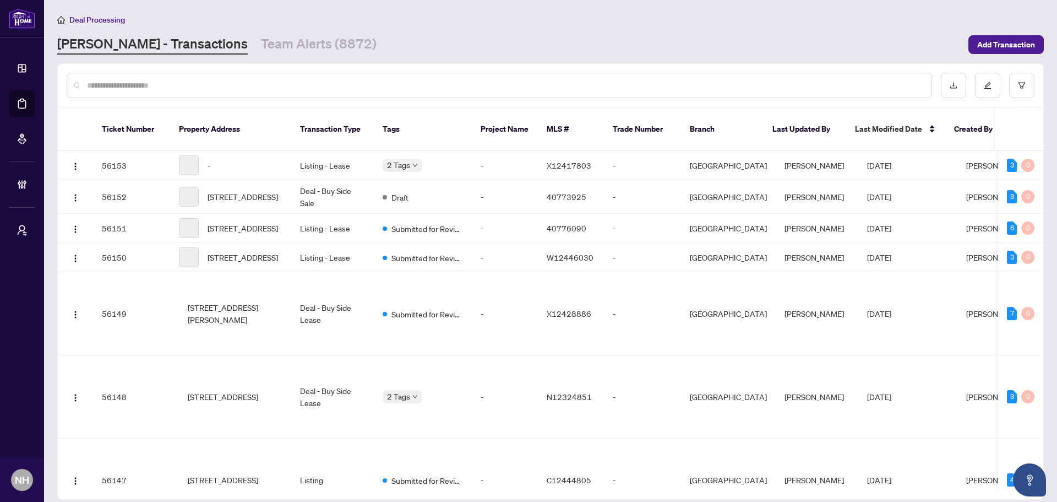
click at [130, 85] on input "text" at bounding box center [505, 85] width 836 height 12
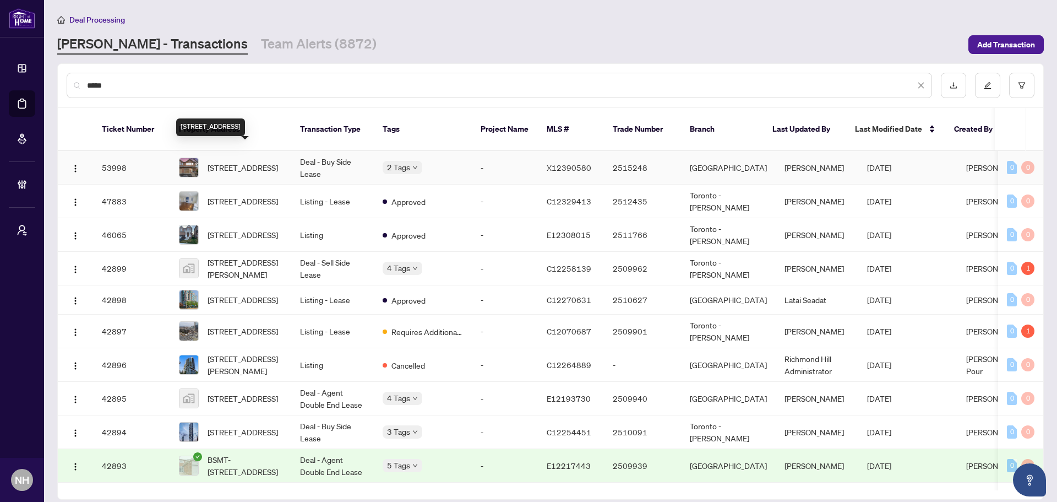
type input "****"
click at [244, 161] on span "[STREET_ADDRESS]" at bounding box center [243, 167] width 70 height 12
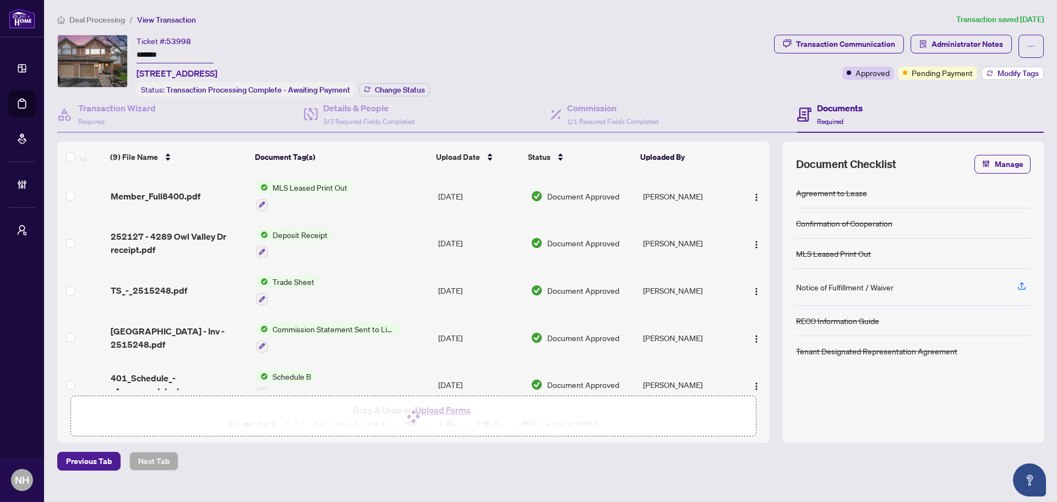
click at [1003, 74] on span "Modify Tags" at bounding box center [1018, 73] width 41 height 8
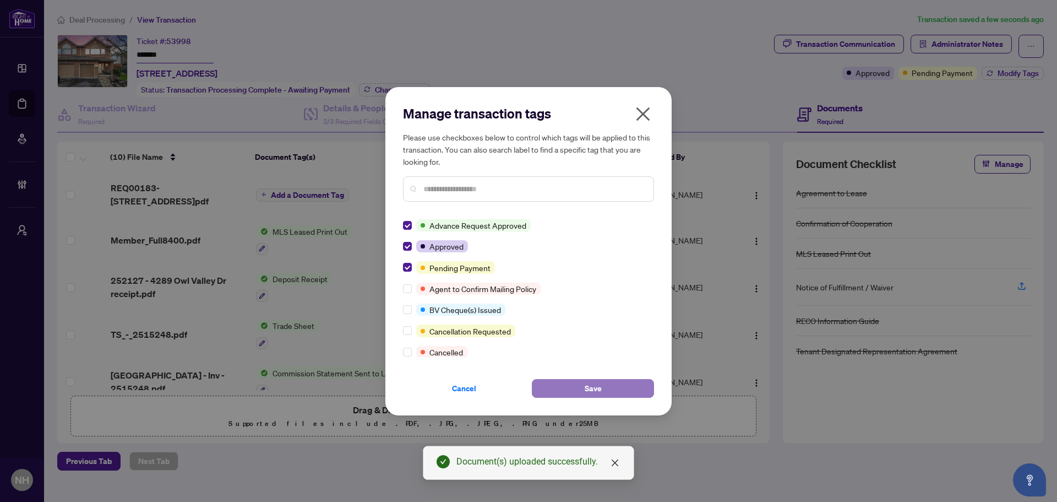
click at [579, 388] on button "Save" at bounding box center [593, 388] width 122 height 19
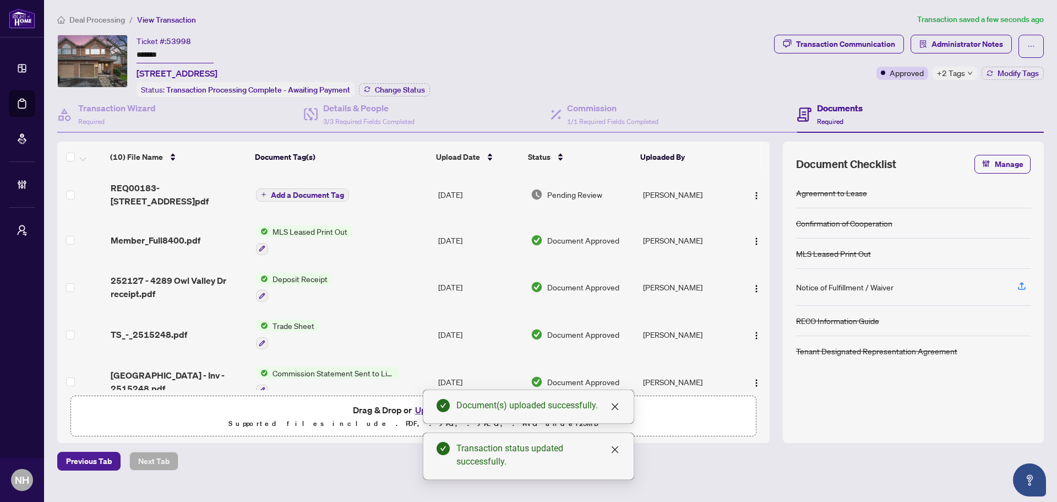
click at [273, 196] on span "Add a Document Tag" at bounding box center [307, 195] width 73 height 8
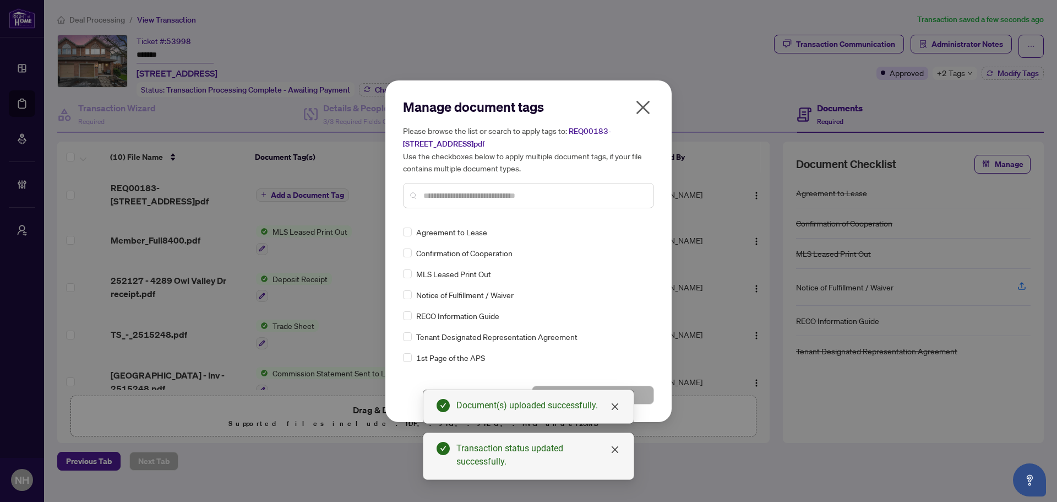
click at [432, 197] on input "text" at bounding box center [534, 195] width 221 height 12
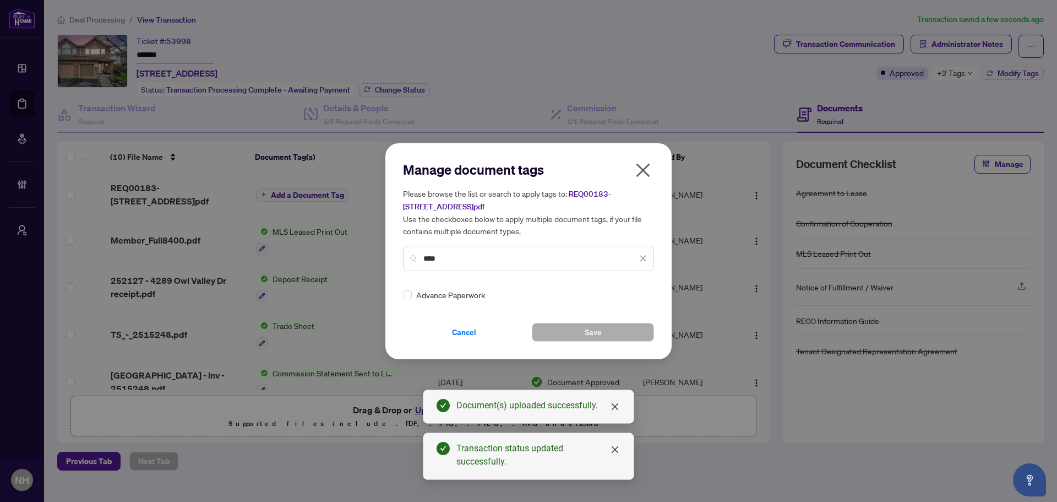
type input "****"
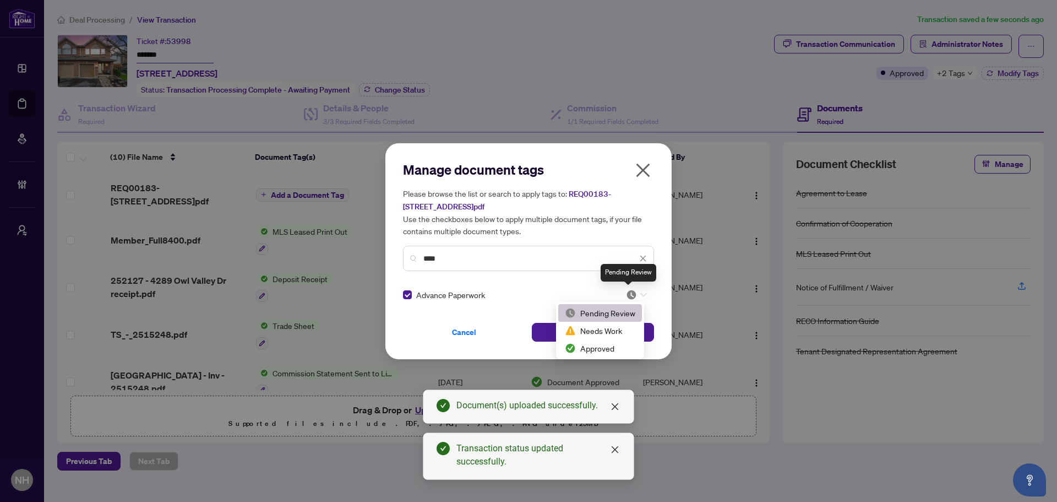
click at [633, 292] on img at bounding box center [631, 294] width 11 height 11
click at [598, 348] on div "Approved" at bounding box center [600, 348] width 70 height 12
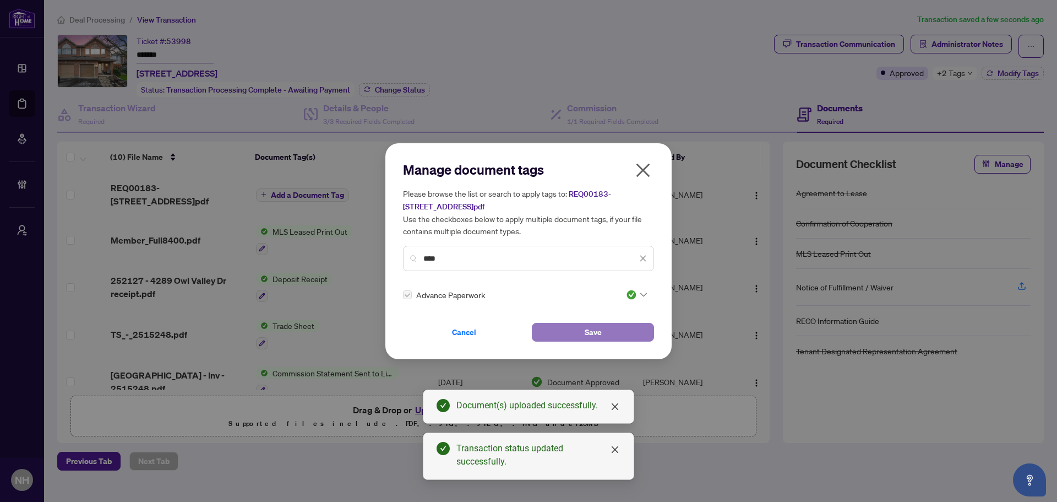
click at [579, 329] on button "Save" at bounding box center [593, 332] width 122 height 19
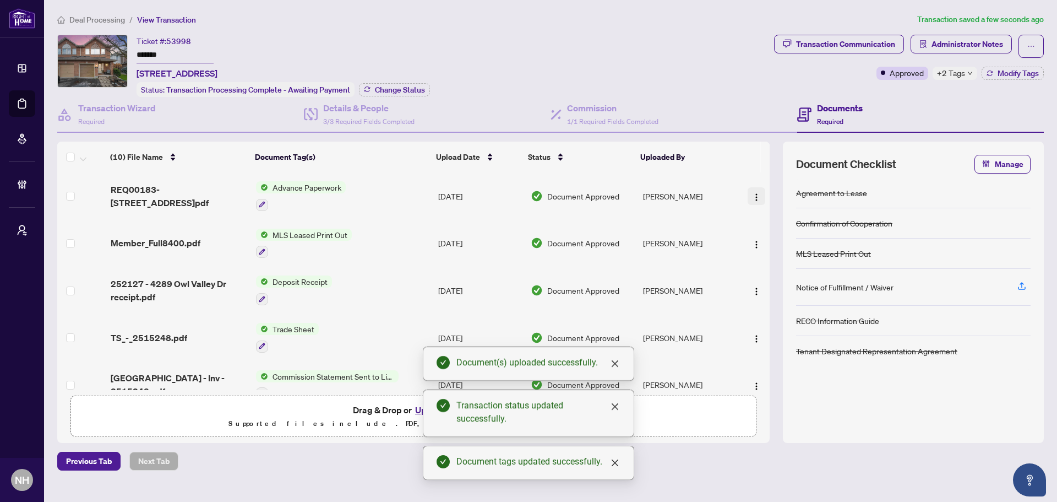
click at [753, 194] on img "button" at bounding box center [756, 197] width 9 height 9
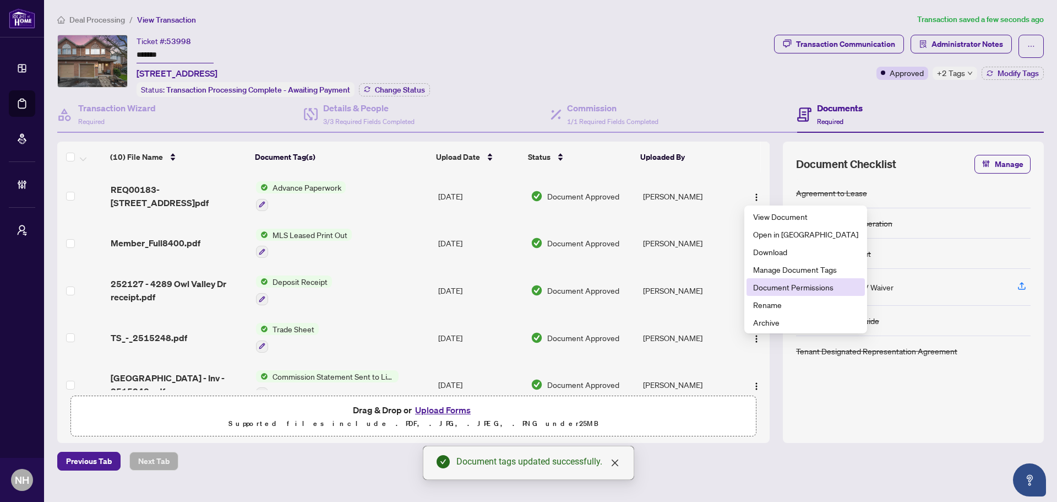
click at [789, 285] on span "Document Permissions" at bounding box center [805, 287] width 105 height 12
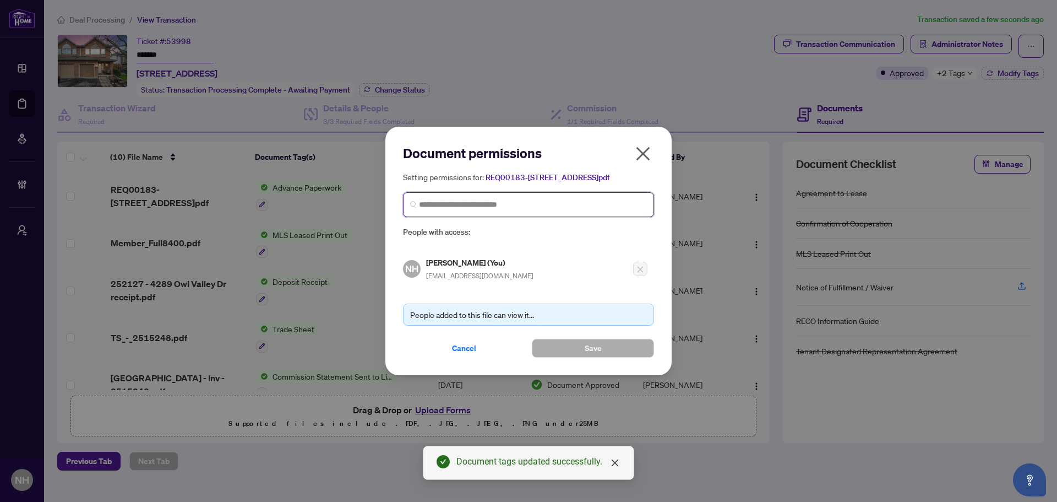
click at [428, 207] on input "search" at bounding box center [533, 205] width 228 height 12
type input "*****"
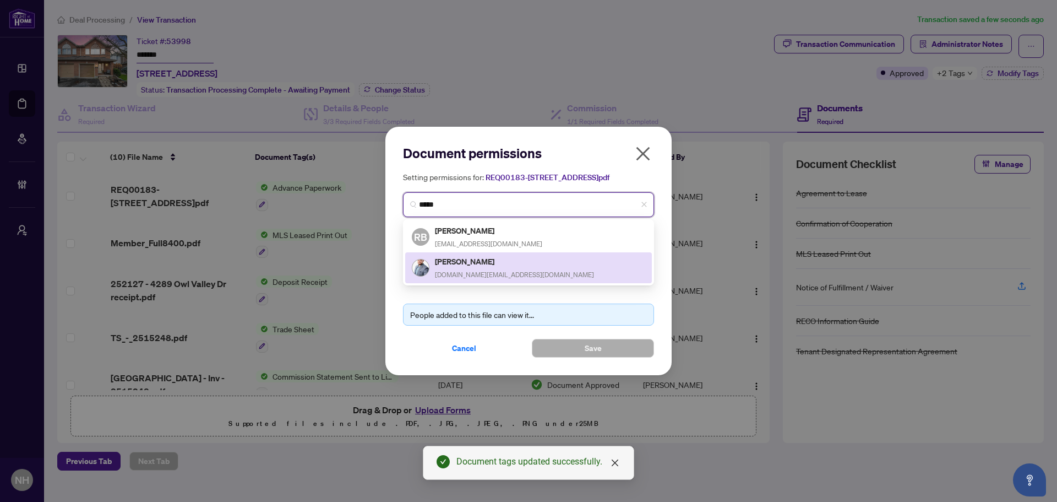
click at [482, 268] on h5 "[PERSON_NAME]" at bounding box center [514, 261] width 159 height 13
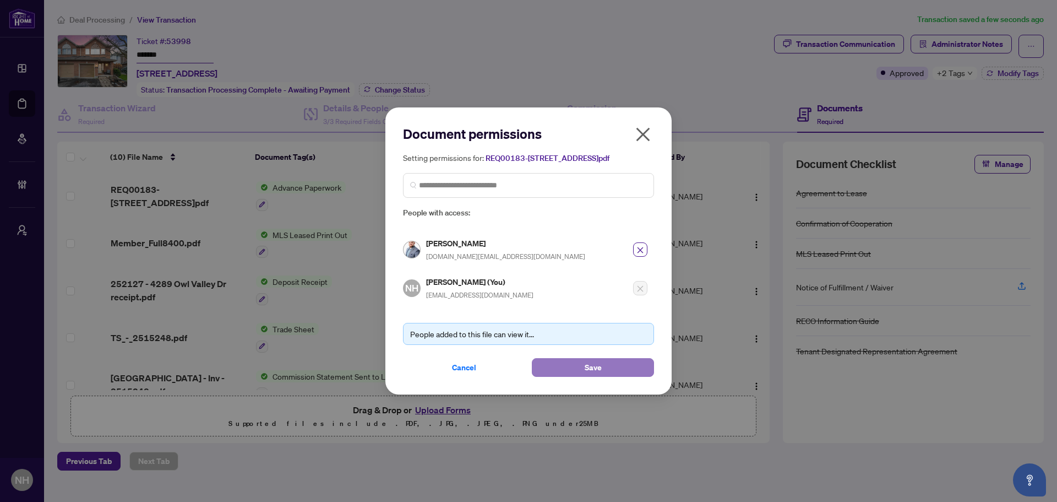
click at [625, 370] on button "Save" at bounding box center [593, 367] width 122 height 19
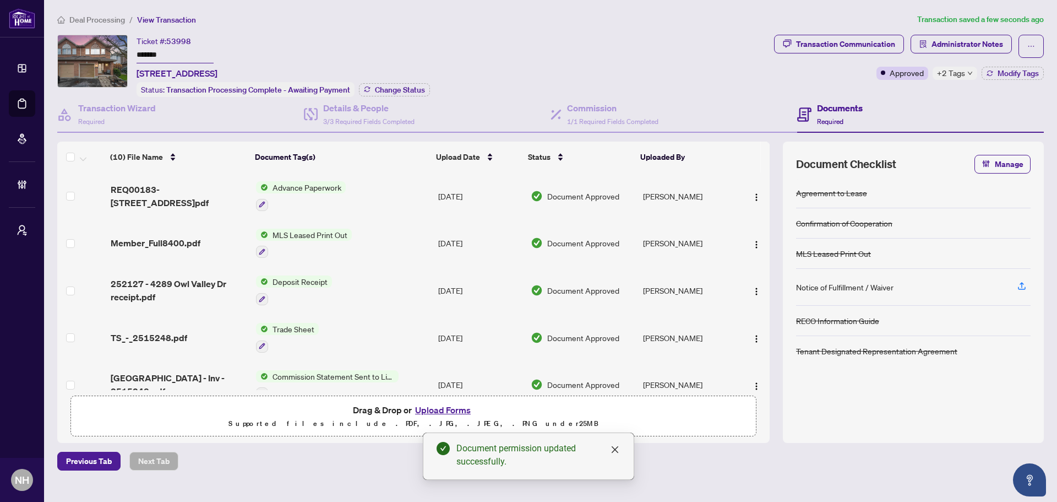
click at [112, 18] on span "Deal Processing" at bounding box center [97, 20] width 56 height 10
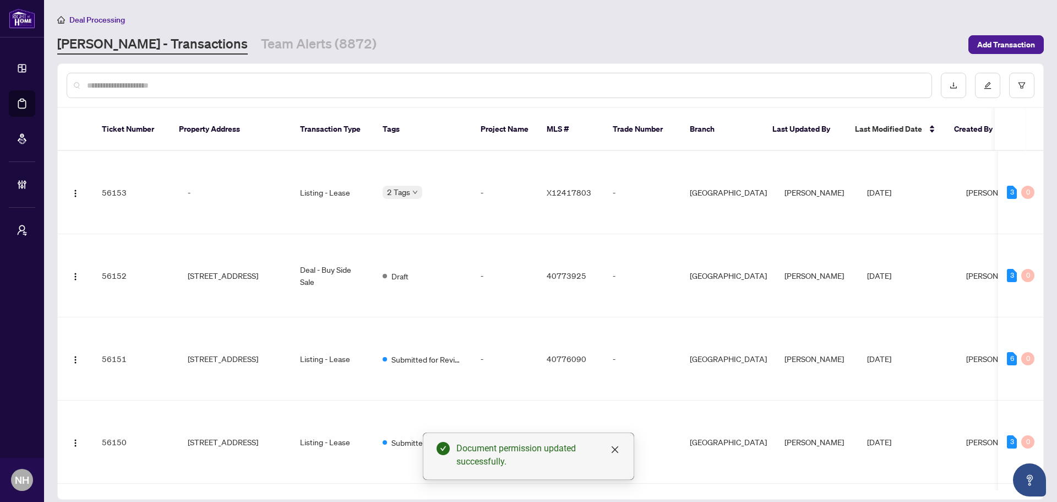
click at [215, 91] on div at bounding box center [500, 85] width 866 height 25
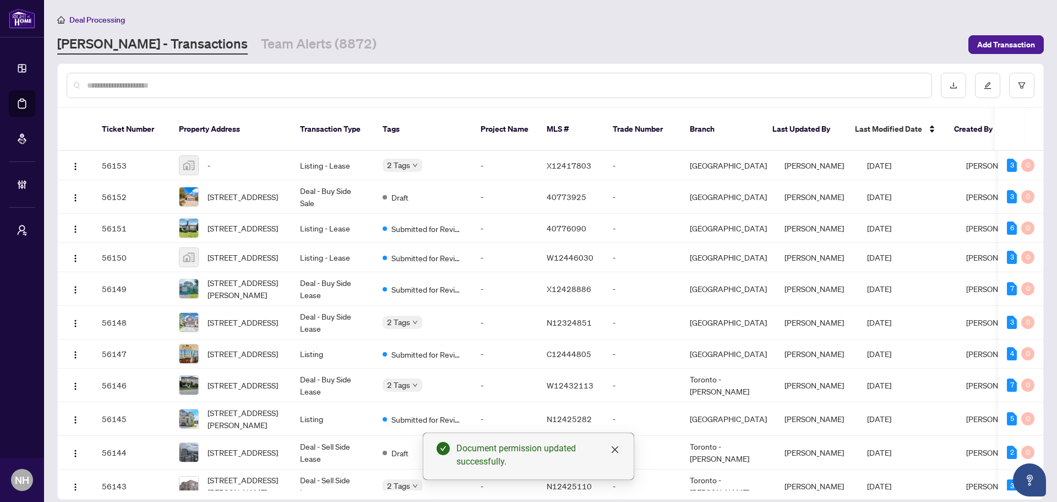
click at [214, 85] on input "text" at bounding box center [505, 85] width 836 height 12
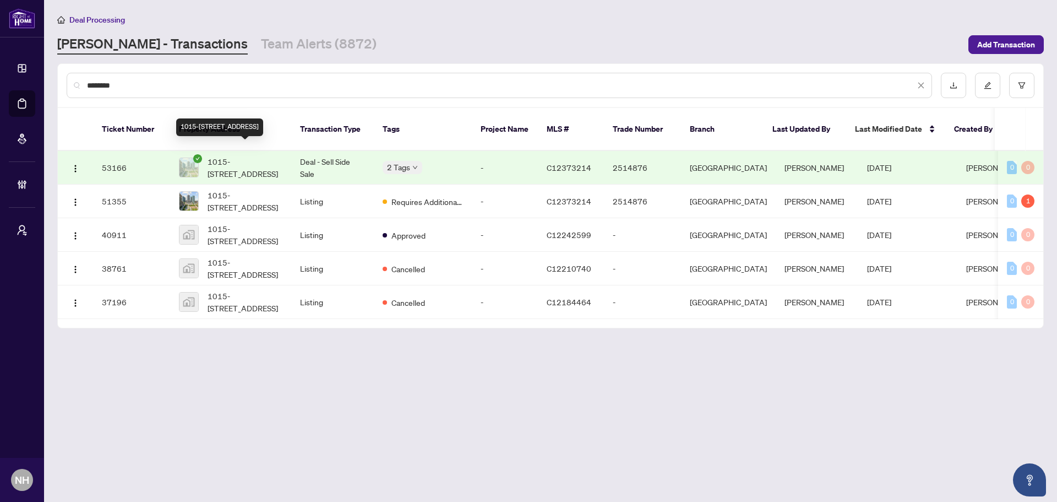
type input "*******"
click at [234, 155] on span "1015-[STREET_ADDRESS]" at bounding box center [245, 167] width 75 height 24
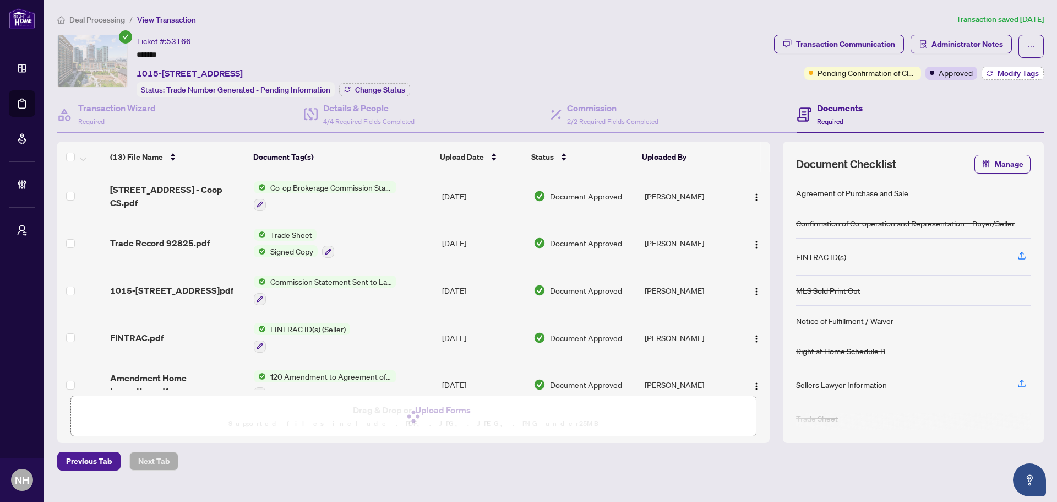
click at [1028, 77] on span "Modify Tags" at bounding box center [1018, 73] width 41 height 8
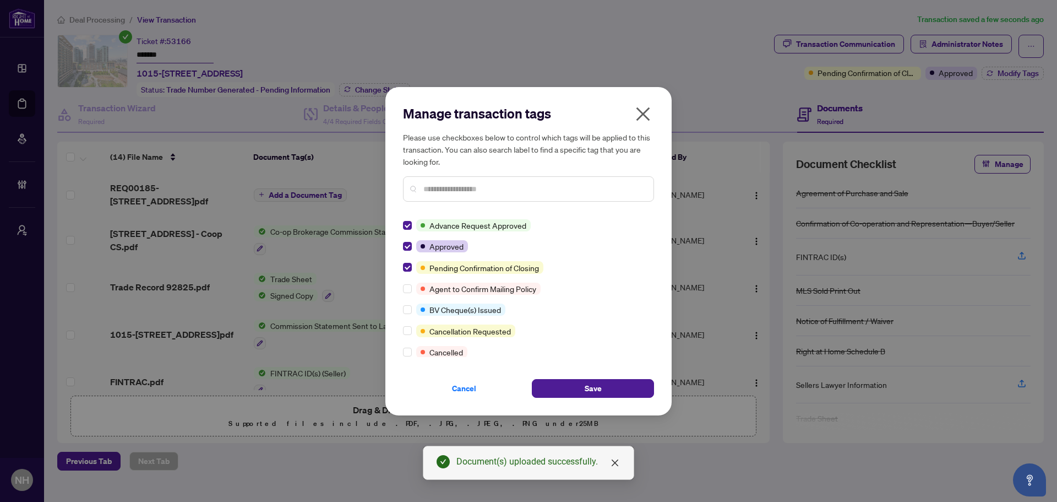
click at [549, 376] on div "Cancel Save" at bounding box center [528, 382] width 251 height 32
click at [566, 387] on button "Save" at bounding box center [593, 388] width 122 height 19
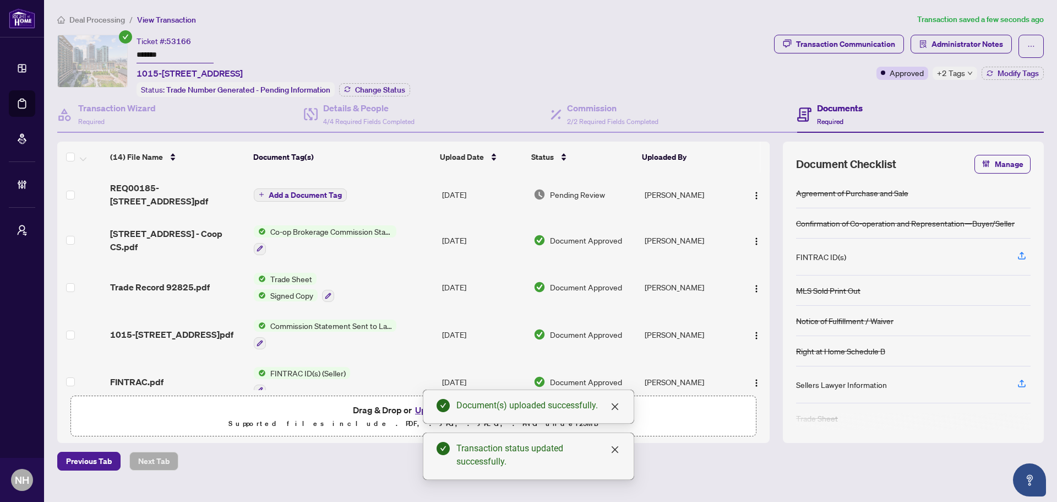
click at [303, 191] on span "Add a Document Tag" at bounding box center [305, 195] width 73 height 8
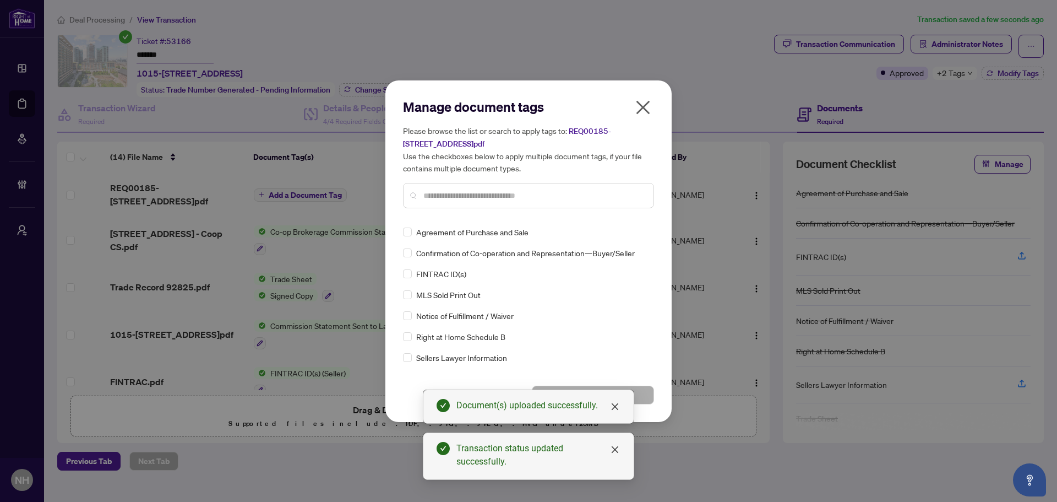
click at [449, 213] on div "Manage document tags Please browse the list or search to apply tags to: REQ0018…" at bounding box center [528, 157] width 251 height 119
click at [448, 189] on input "text" at bounding box center [534, 195] width 221 height 12
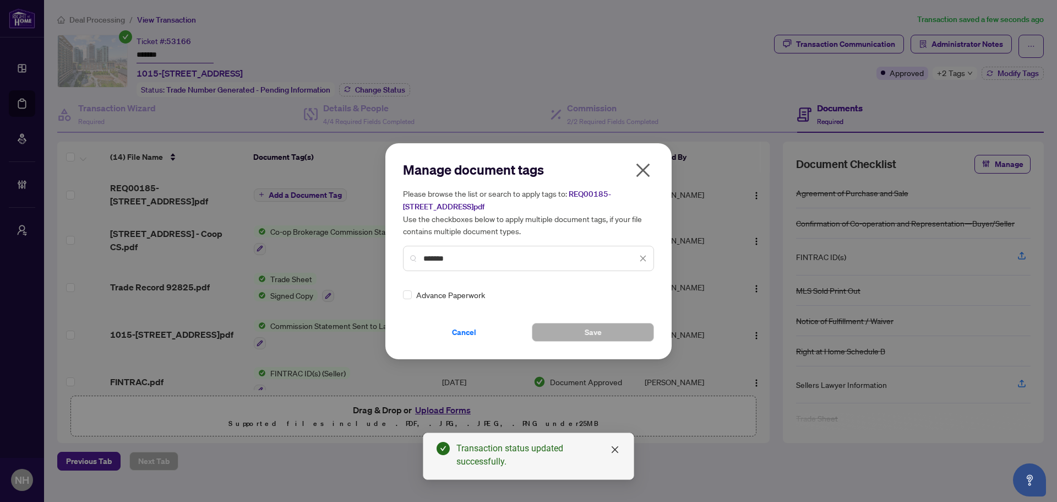
type input "*******"
click at [413, 294] on div "Advance Paperwork" at bounding box center [525, 295] width 245 height 12
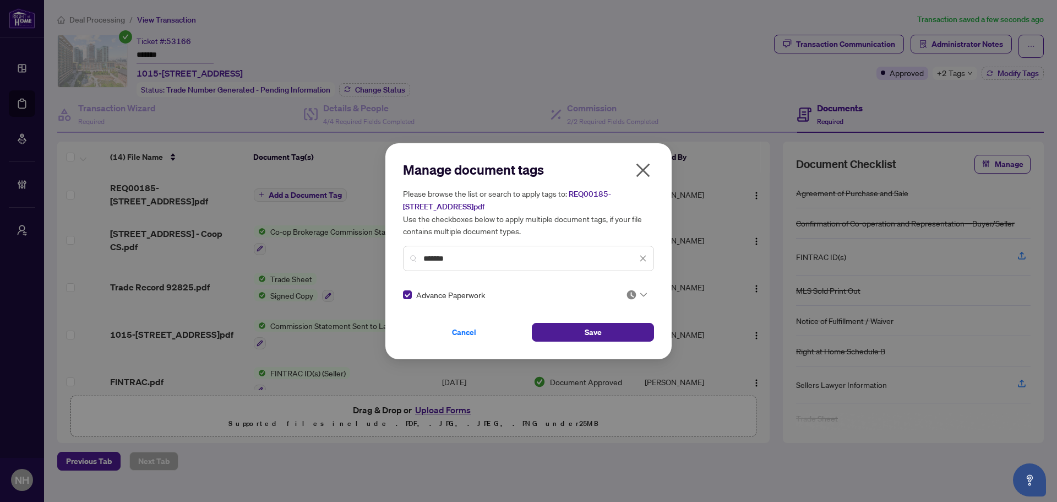
click at [641, 295] on icon at bounding box center [644, 294] width 7 height 4
click at [614, 348] on div "Approved" at bounding box center [600, 348] width 70 height 12
click at [563, 330] on button "Save" at bounding box center [593, 332] width 122 height 19
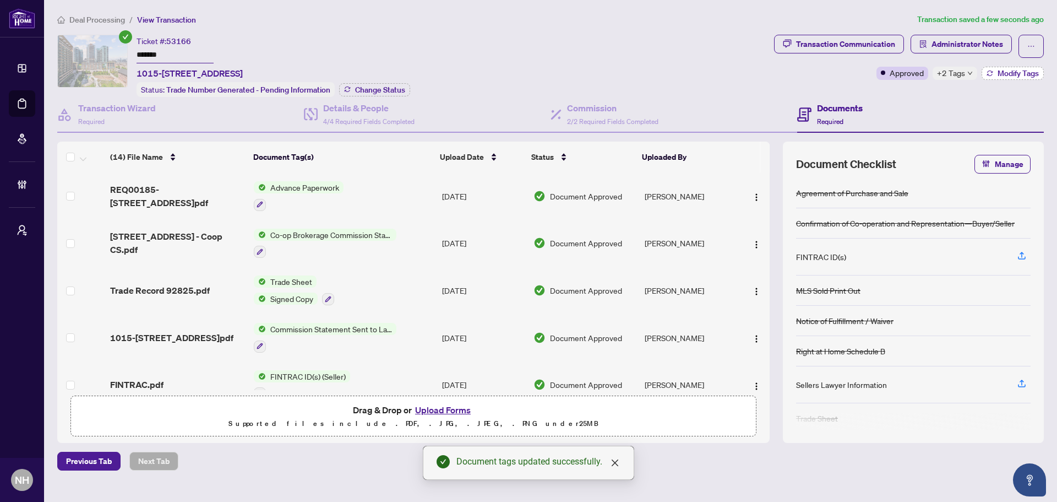
click at [996, 70] on button "Modify Tags" at bounding box center [1013, 73] width 62 height 13
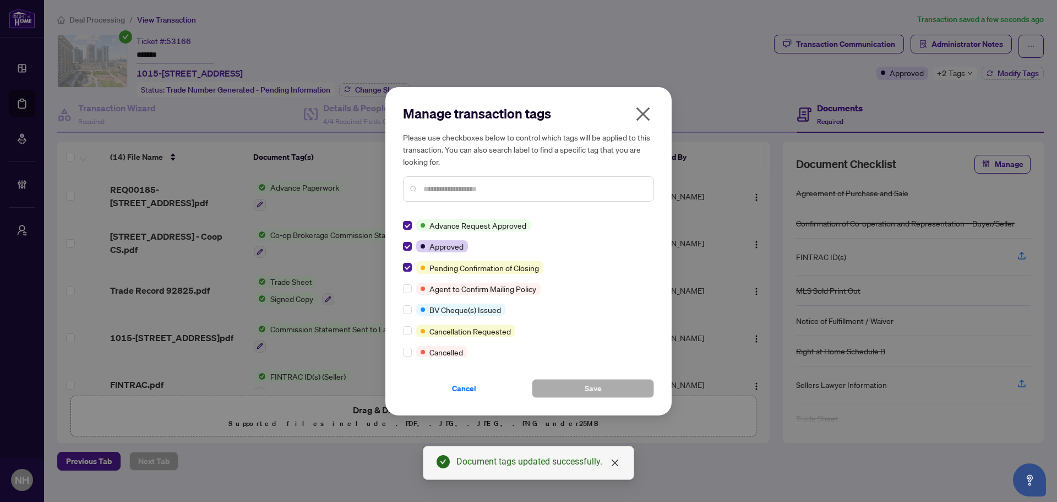
click at [646, 112] on icon "close" at bounding box center [644, 114] width 14 height 14
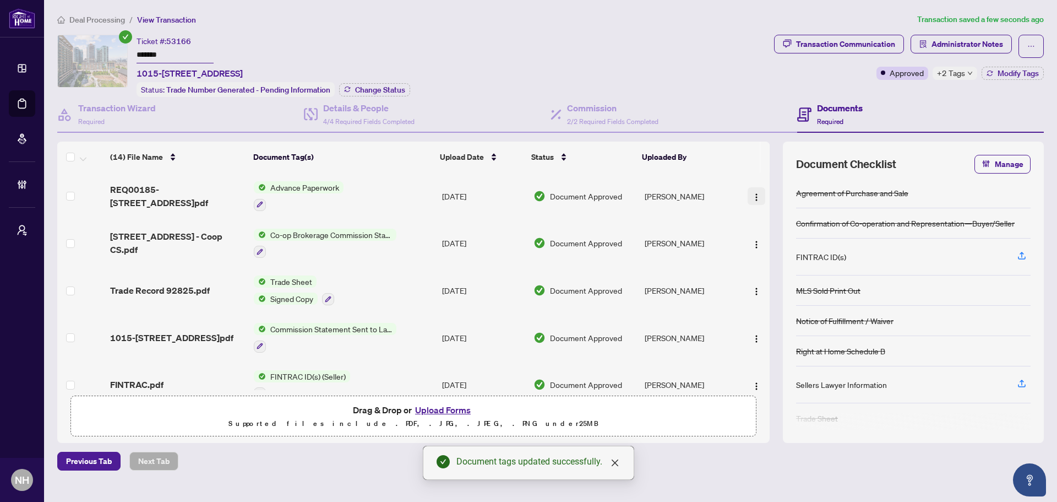
click at [752, 195] on img "button" at bounding box center [756, 197] width 9 height 9
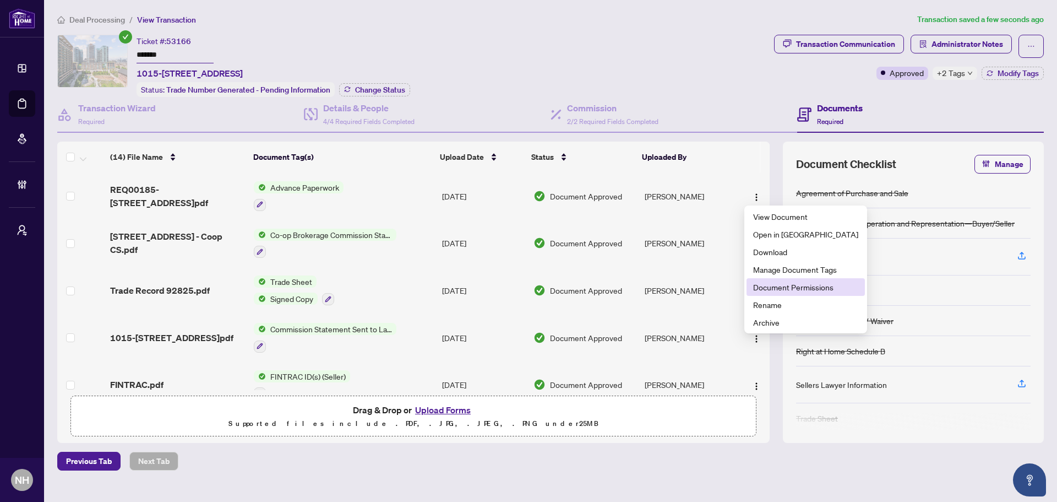
click at [821, 287] on span "Document Permissions" at bounding box center [805, 287] width 105 height 12
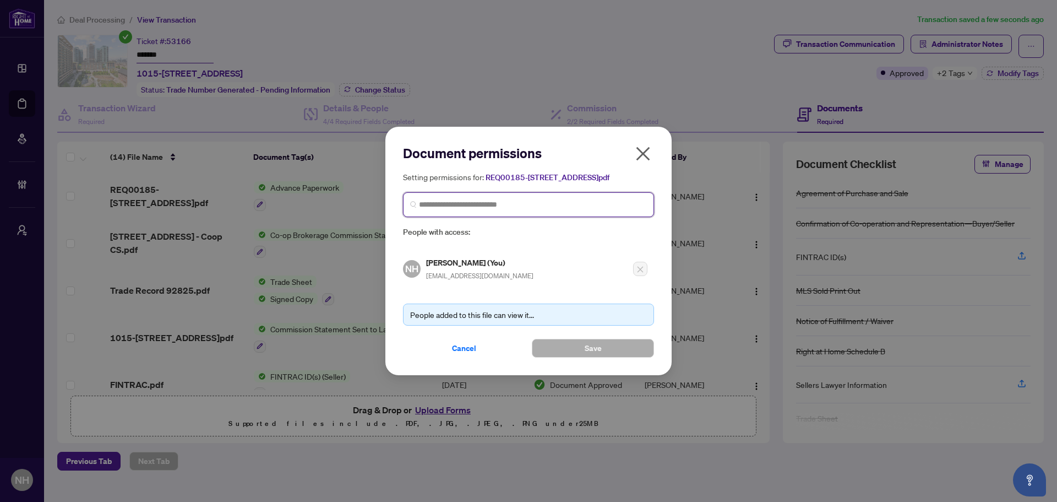
click at [509, 210] on input "search" at bounding box center [533, 205] width 228 height 12
click at [452, 210] on input "****" at bounding box center [533, 205] width 228 height 12
type input "**********"
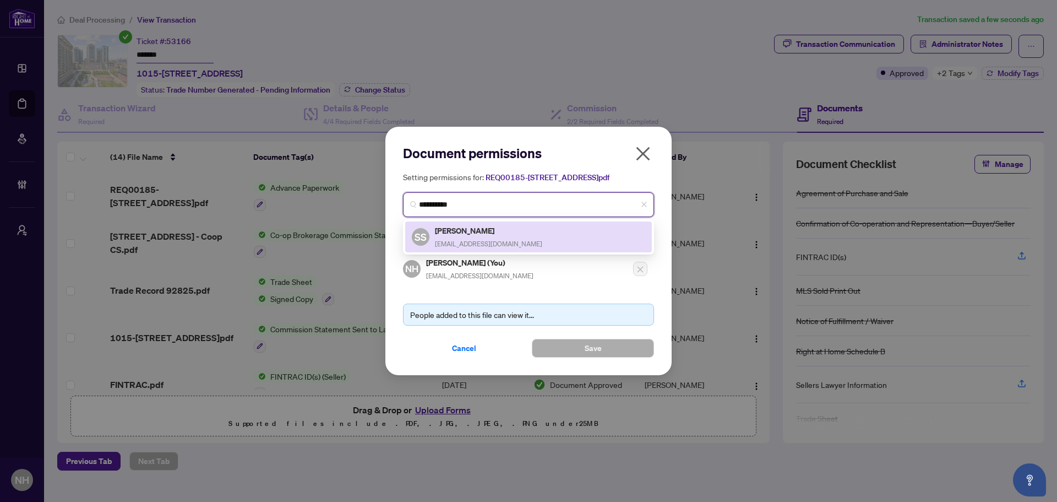
click at [471, 237] on h5 "[PERSON_NAME]" at bounding box center [488, 230] width 107 height 13
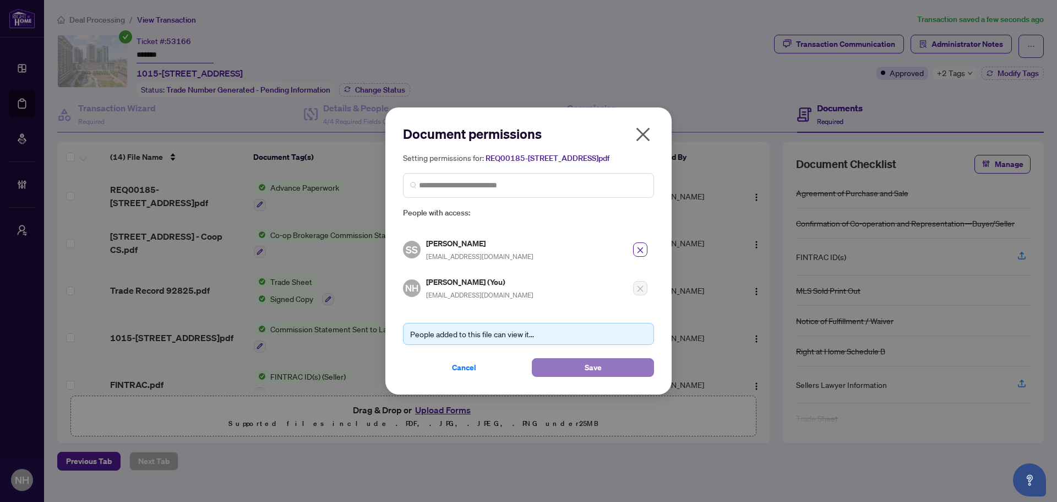
click at [590, 376] on span "Save" at bounding box center [593, 368] width 17 height 18
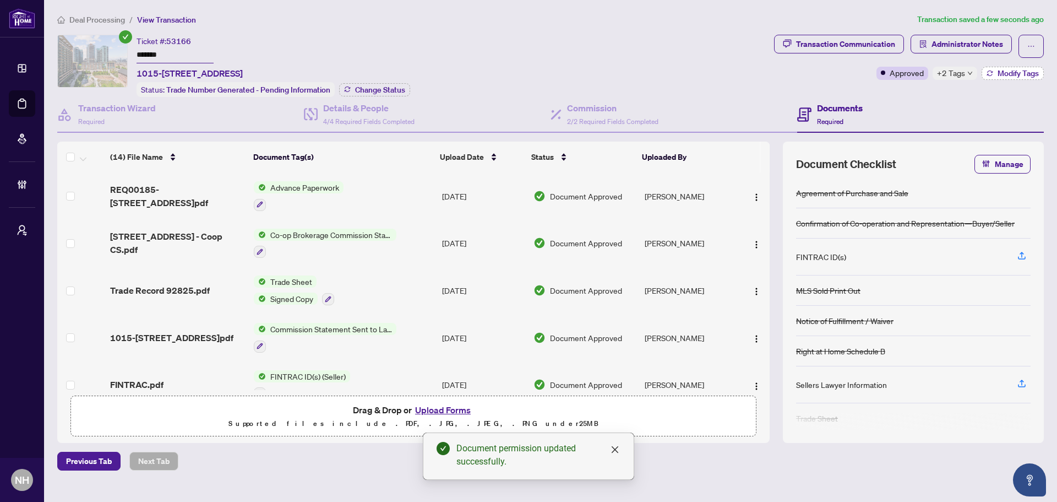
click at [1010, 78] on button "Modify Tags" at bounding box center [1013, 73] width 62 height 13
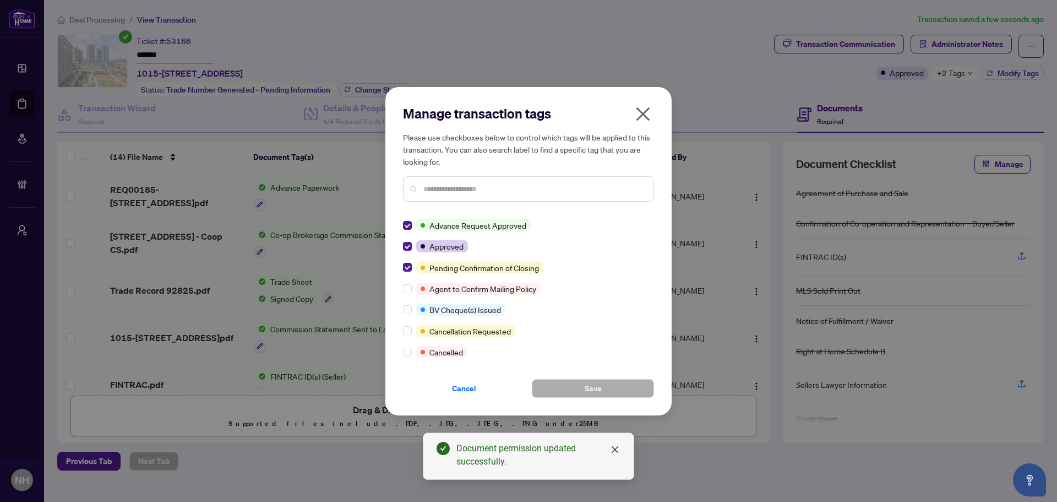
click at [646, 114] on icon "close" at bounding box center [643, 114] width 18 height 18
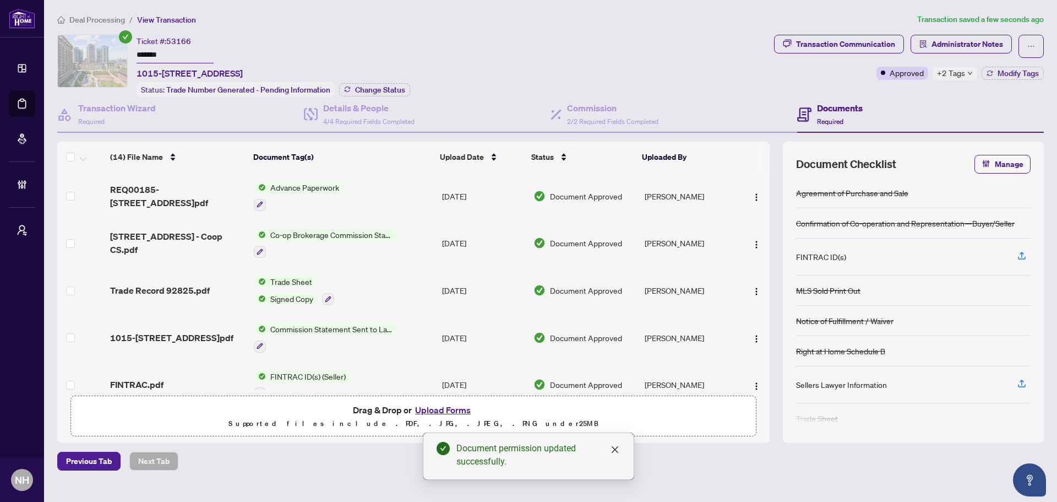
click at [88, 19] on span "Deal Processing" at bounding box center [97, 20] width 56 height 10
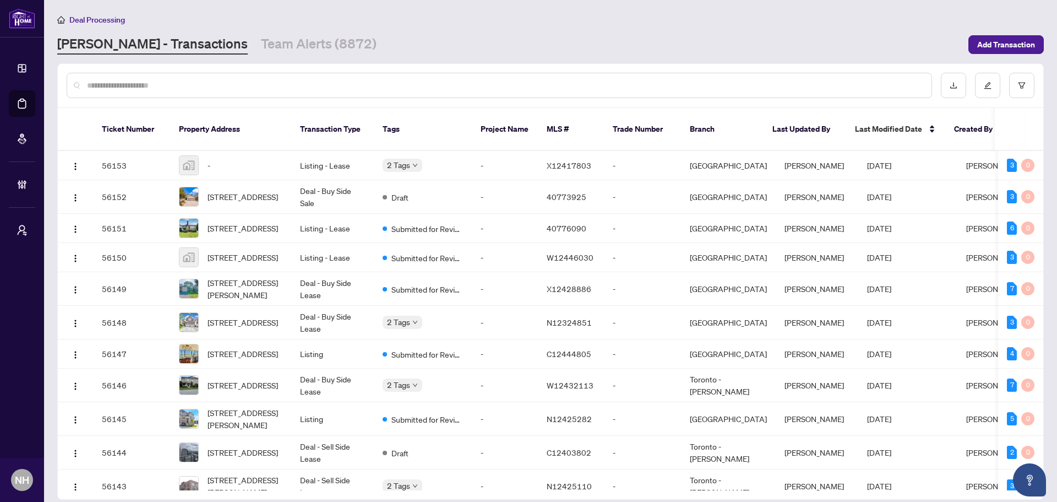
click at [240, 83] on input "text" at bounding box center [505, 85] width 836 height 12
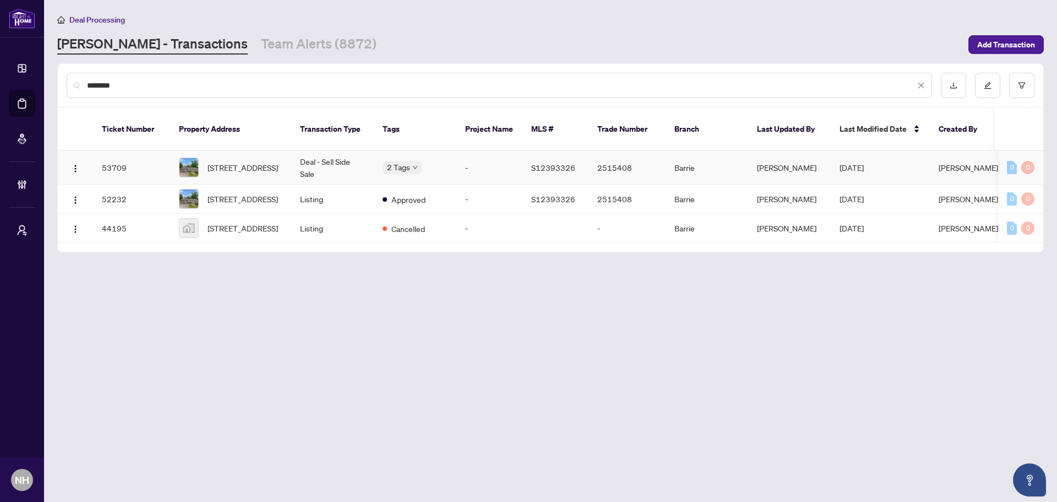
type input "********"
click at [307, 156] on td "Deal - Sell Side Sale" at bounding box center [332, 168] width 83 height 34
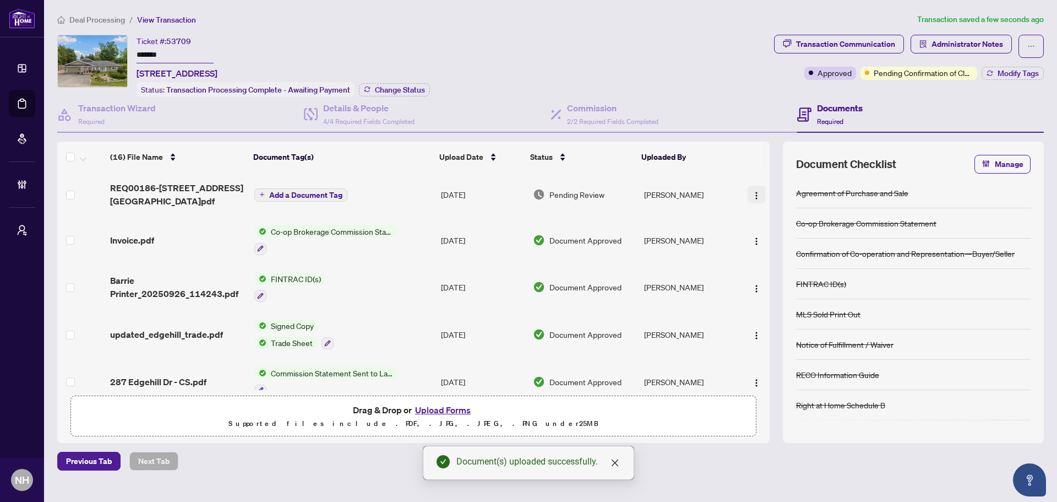
click at [754, 193] on img "button" at bounding box center [756, 195] width 9 height 9
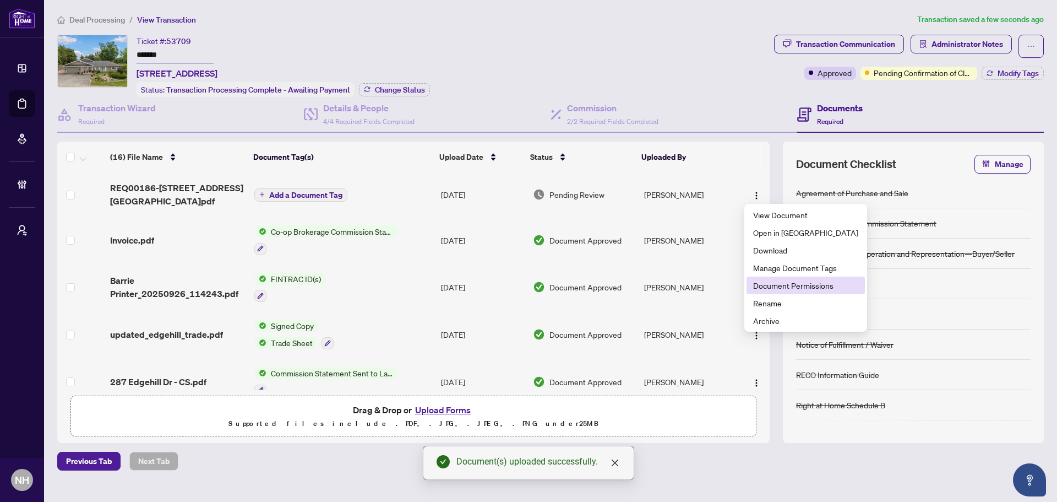
click at [804, 281] on span "Document Permissions" at bounding box center [805, 285] width 105 height 12
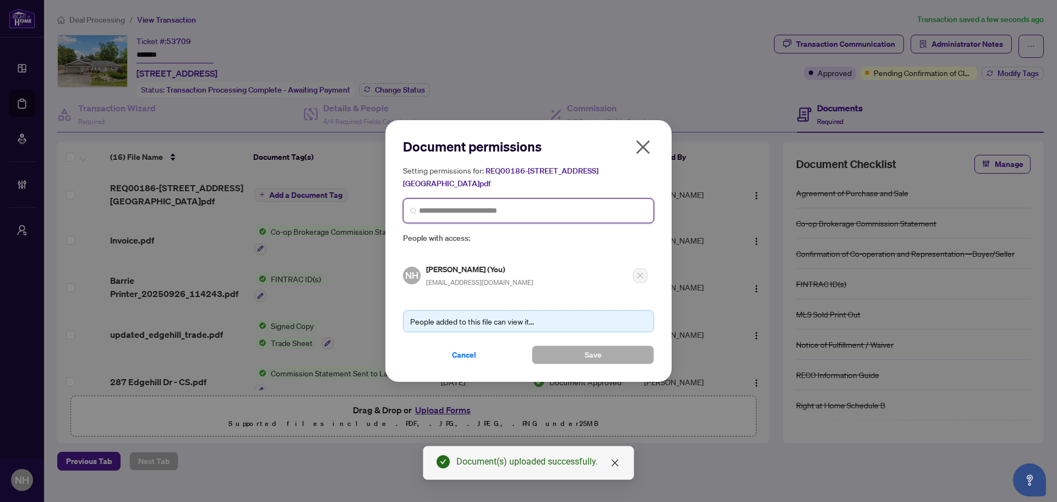
click at [459, 214] on input "search" at bounding box center [533, 211] width 228 height 12
type input "********"
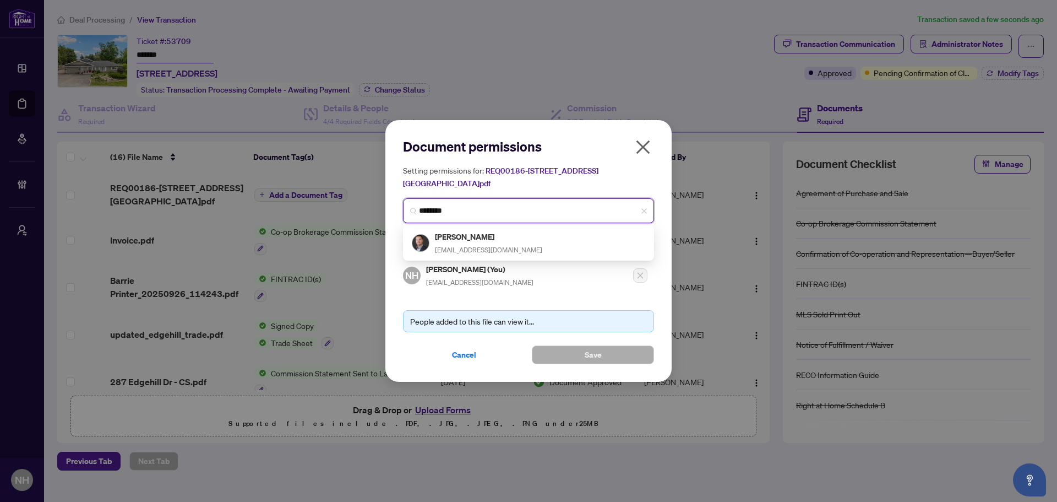
click at [454, 249] on span "[EMAIL_ADDRESS][DOMAIN_NAME]" at bounding box center [488, 250] width 107 height 8
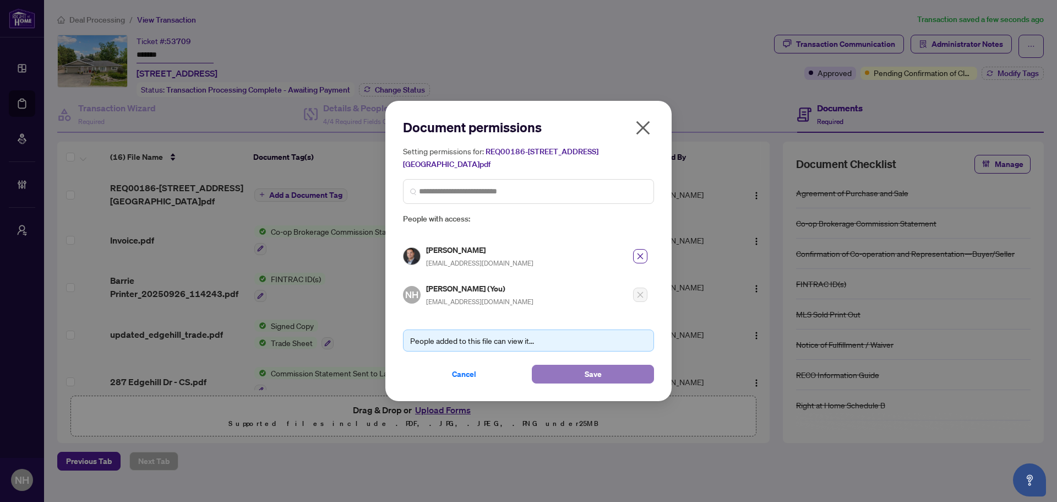
click at [596, 371] on span "Save" at bounding box center [593, 374] width 17 height 18
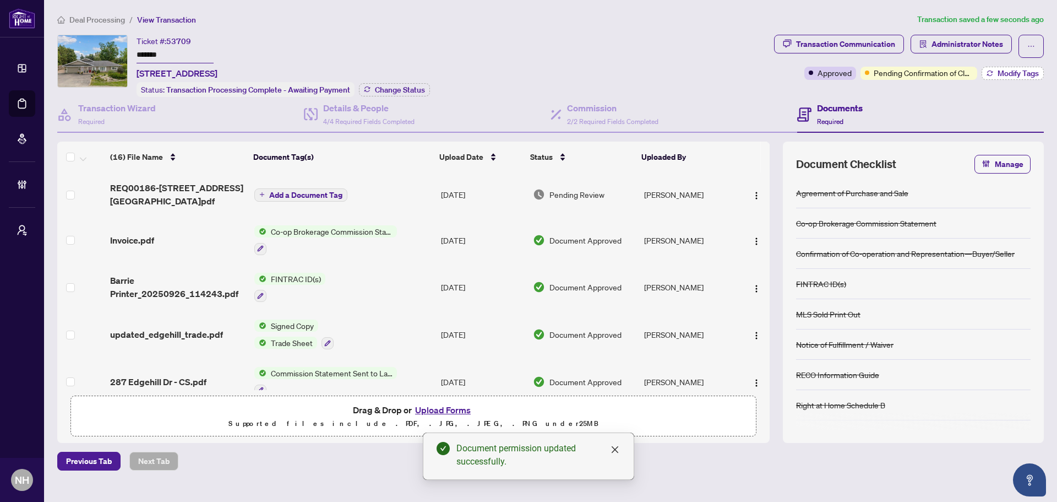
click at [1007, 76] on span "Modify Tags" at bounding box center [1018, 73] width 41 height 8
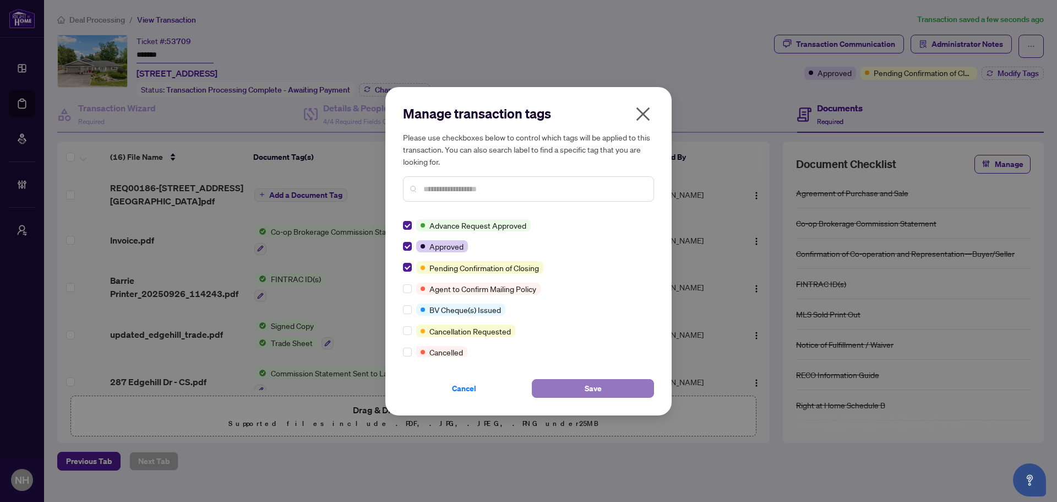
click at [587, 390] on span "Save" at bounding box center [593, 388] width 17 height 18
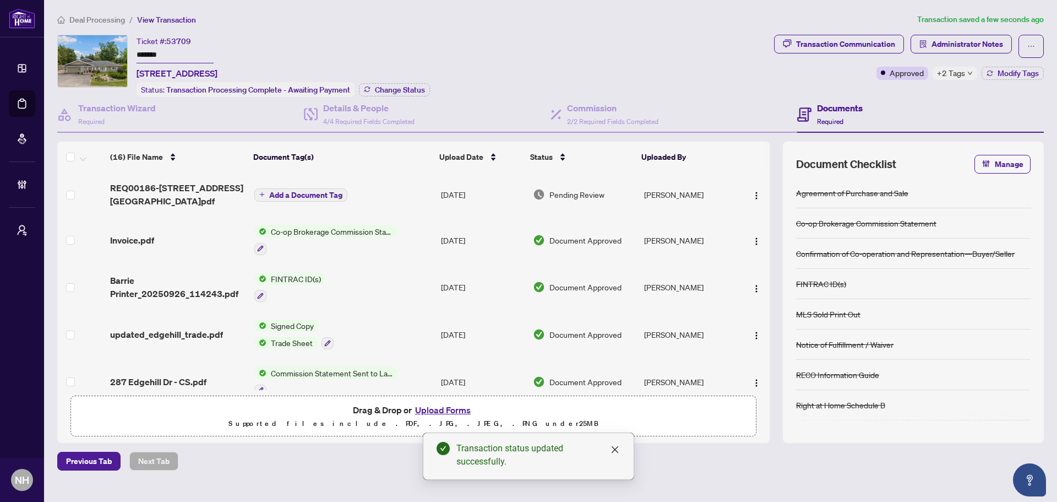
click at [280, 191] on span "Add a Document Tag" at bounding box center [305, 195] width 73 height 8
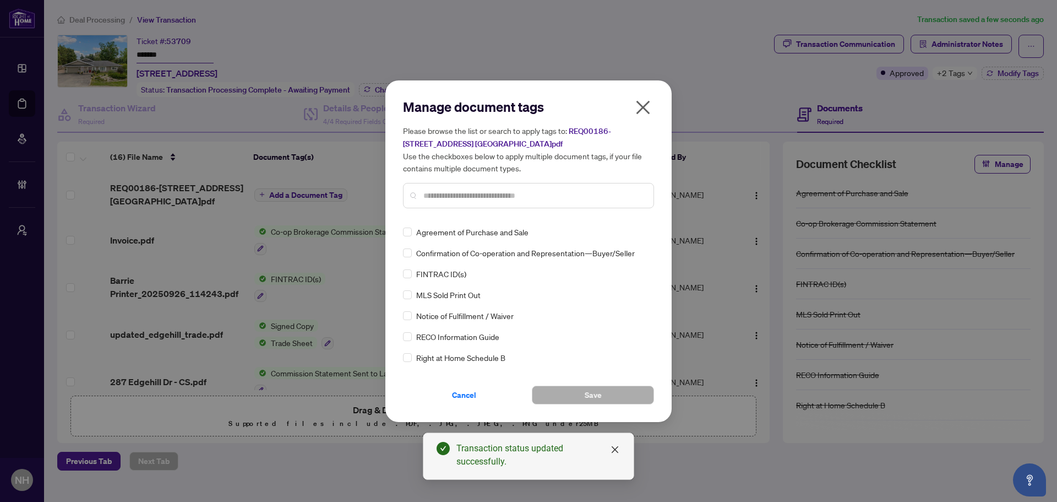
click at [453, 208] on div "Manage document tags Please browse the list or search to apply tags to: REQ0018…" at bounding box center [528, 157] width 251 height 119
click at [452, 201] on div at bounding box center [528, 195] width 251 height 25
click at [457, 189] on input "text" at bounding box center [534, 195] width 221 height 12
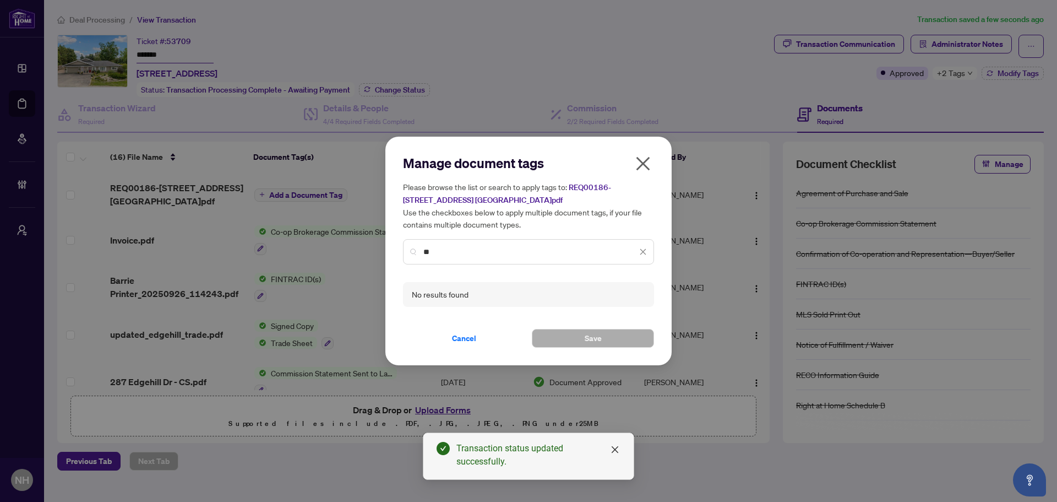
type input "*"
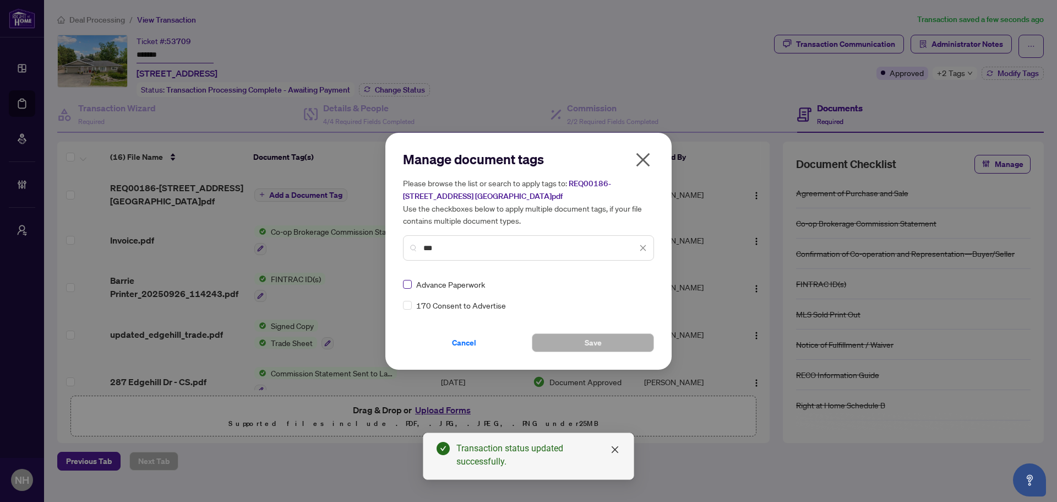
type input "***"
click at [636, 284] on img at bounding box center [631, 284] width 11 height 11
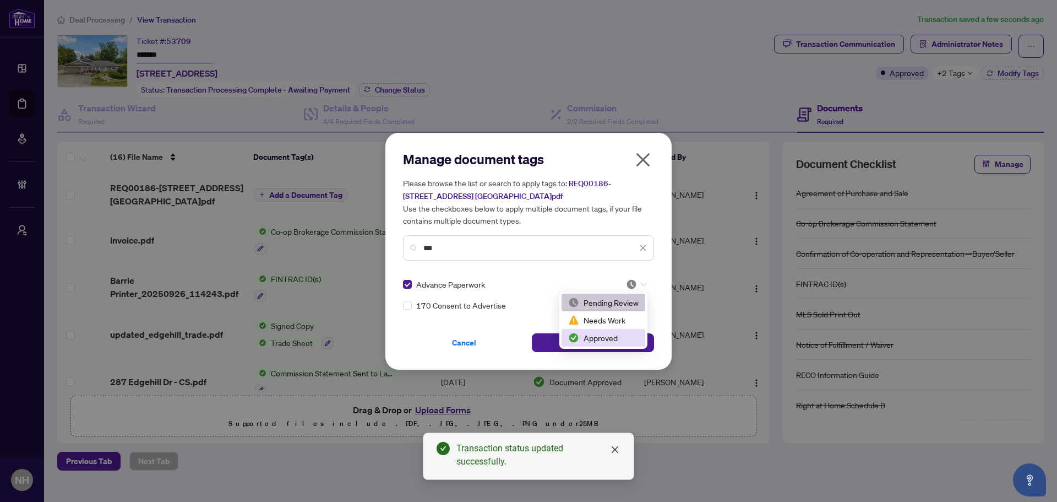
click at [590, 335] on div "Approved" at bounding box center [603, 338] width 70 height 12
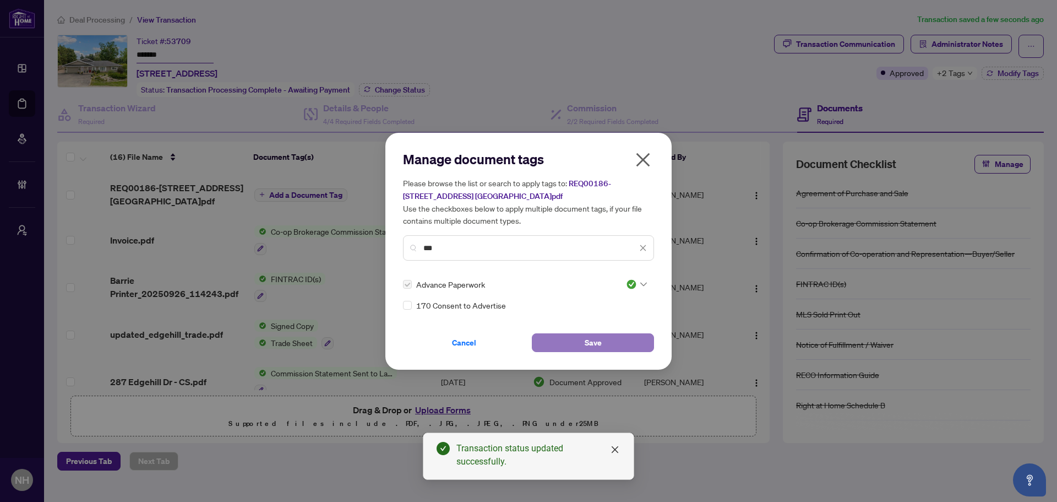
click at [570, 343] on button "Save" at bounding box center [593, 342] width 122 height 19
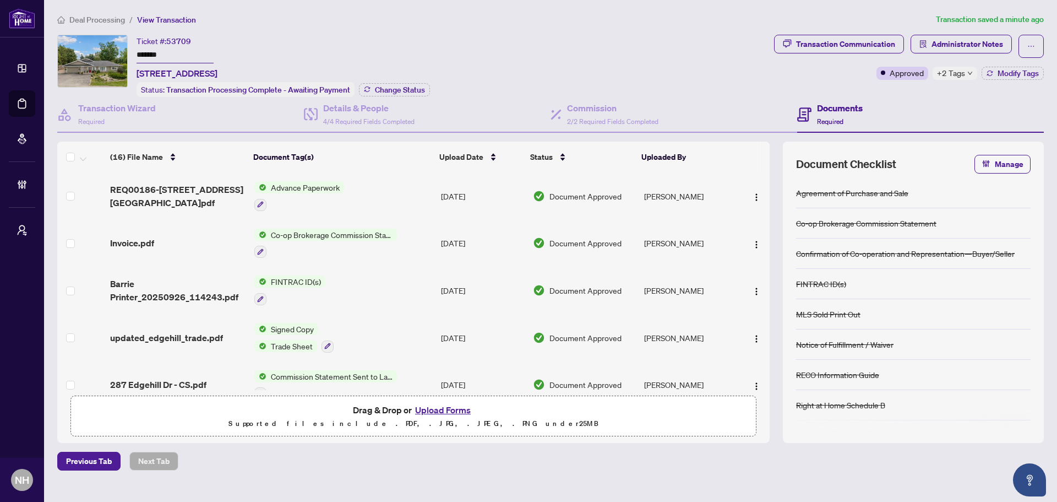
click at [77, 19] on span "Deal Processing" at bounding box center [97, 20] width 56 height 10
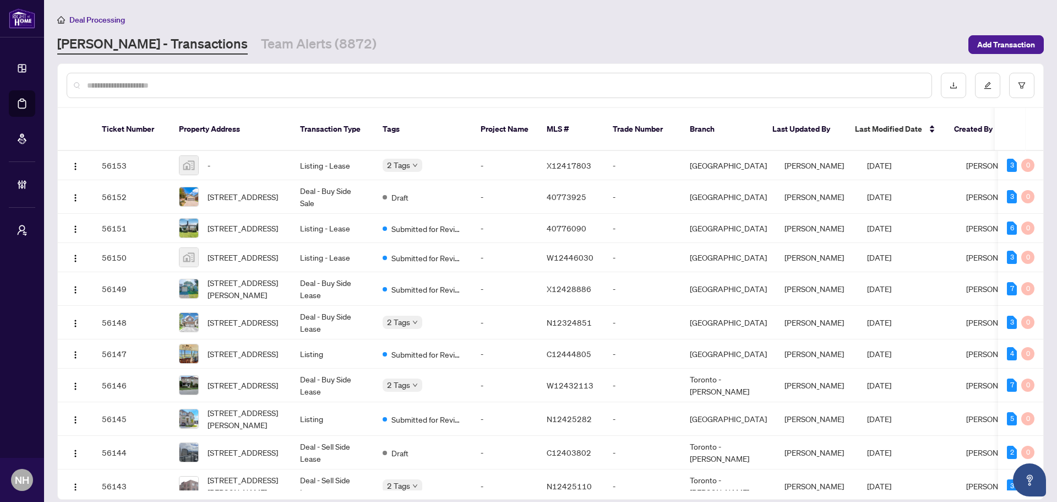
click at [171, 82] on input "text" at bounding box center [505, 85] width 836 height 12
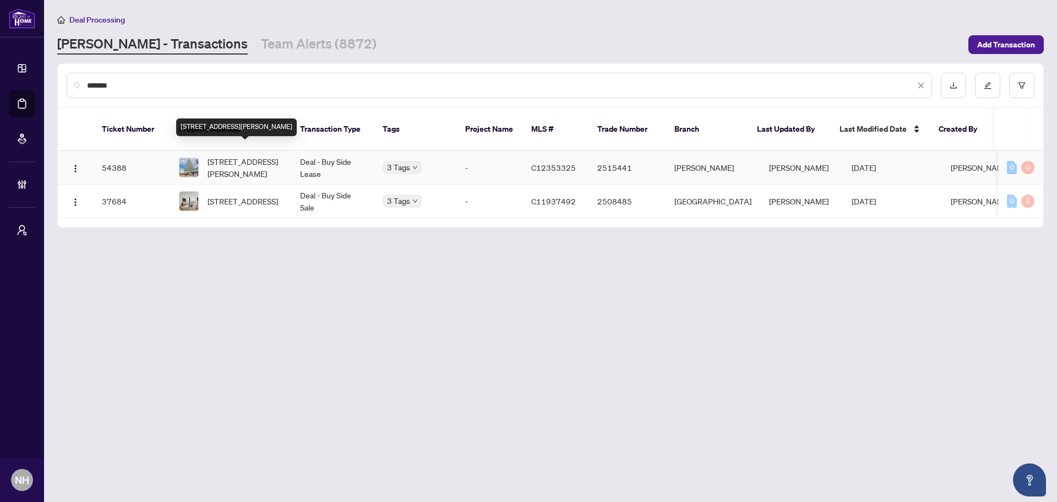
type input "*******"
click at [252, 161] on span "[STREET_ADDRESS][PERSON_NAME]" at bounding box center [245, 167] width 75 height 24
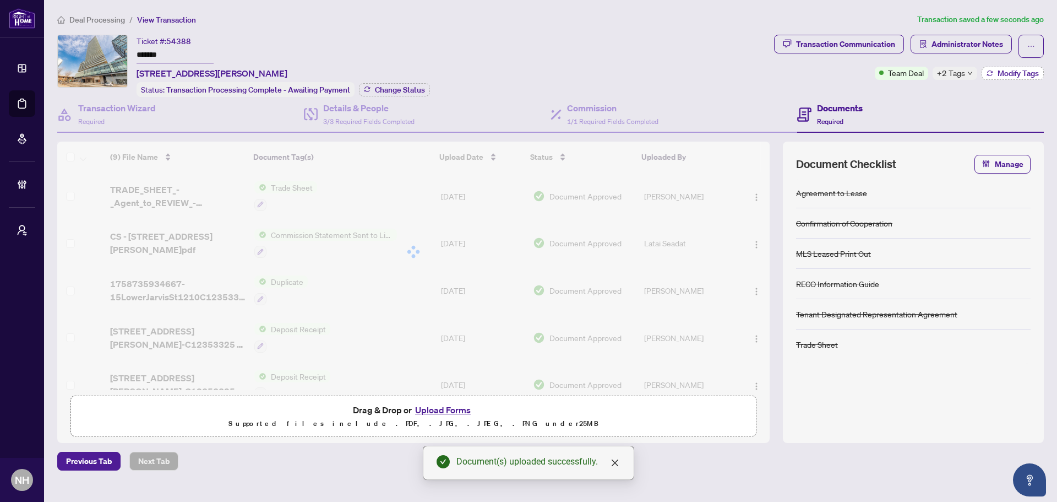
click at [1004, 67] on button "Modify Tags" at bounding box center [1013, 73] width 62 height 13
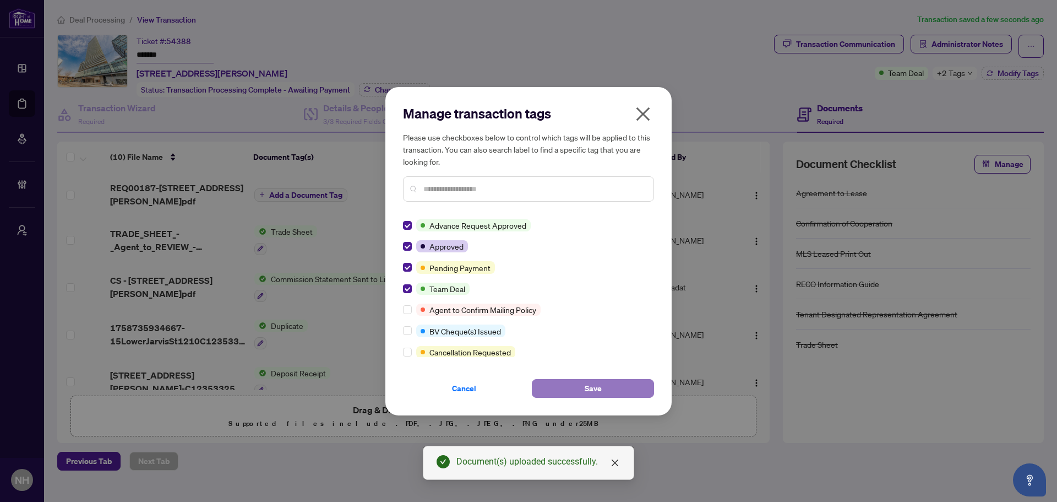
click at [560, 385] on button "Save" at bounding box center [593, 388] width 122 height 19
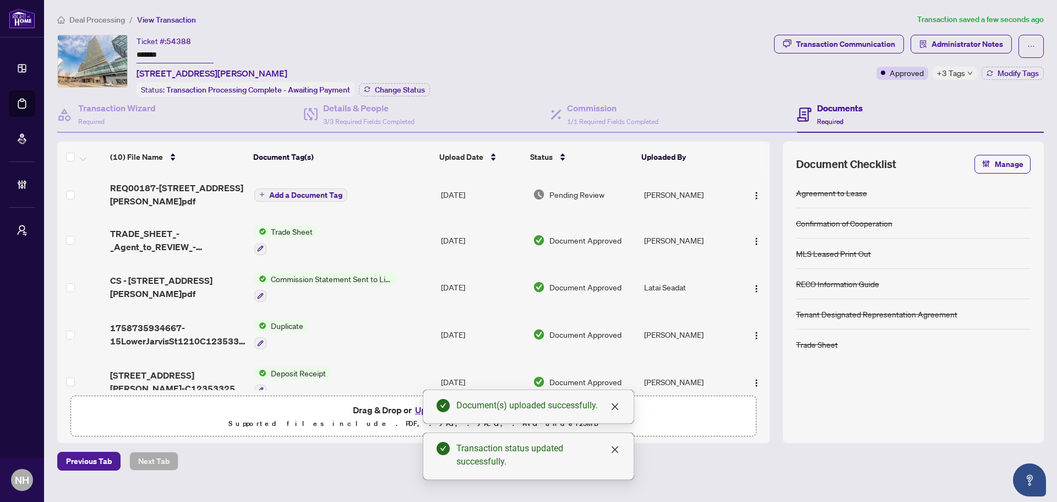
click at [317, 194] on span "Add a Document Tag" at bounding box center [305, 195] width 73 height 8
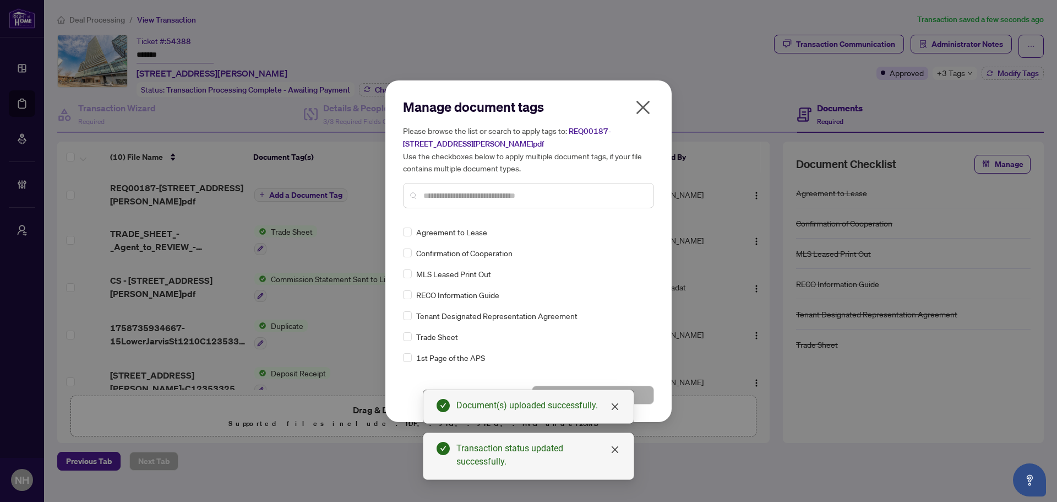
click at [430, 214] on div "Manage document tags Please browse the list or search to apply tags to: REQ0018…" at bounding box center [528, 157] width 251 height 119
click at [432, 198] on input "text" at bounding box center [534, 195] width 221 height 12
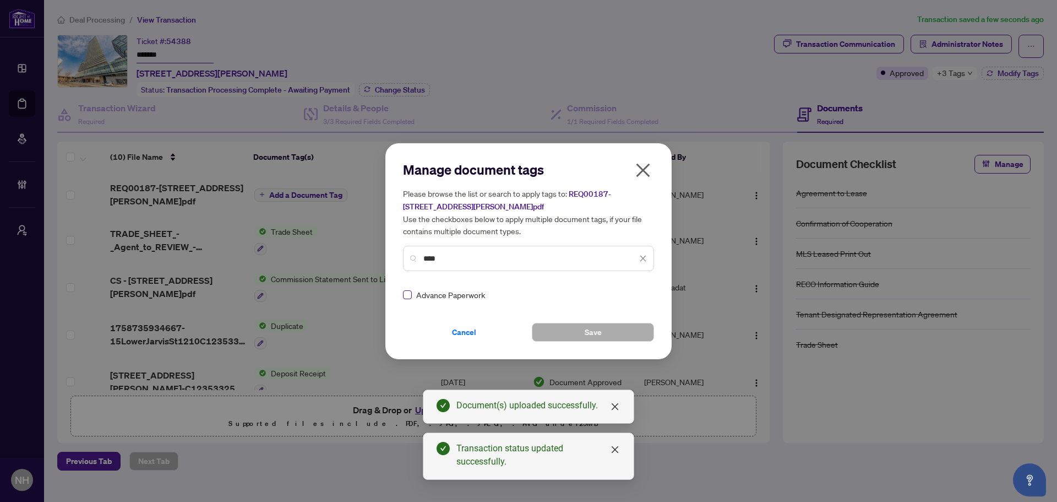
type input "****"
click at [641, 299] on div at bounding box center [636, 294] width 21 height 11
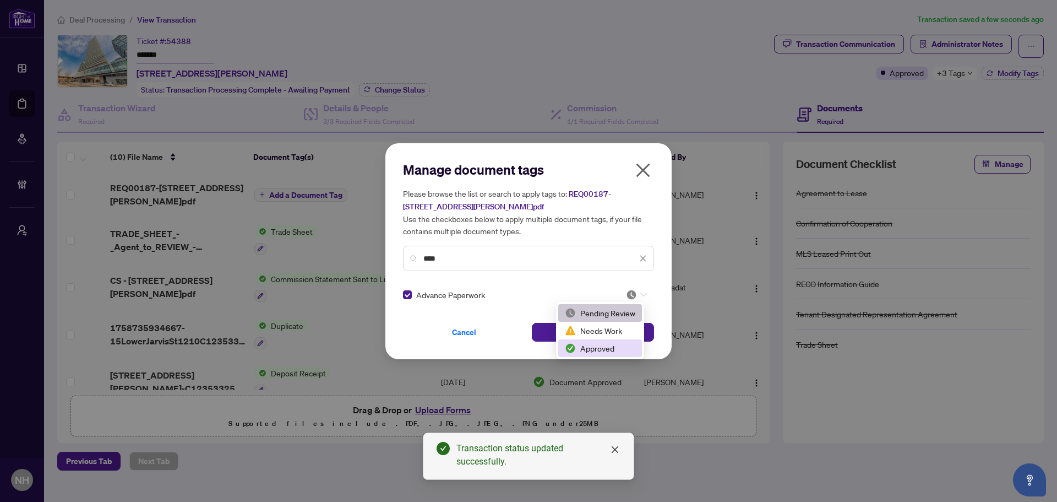
click at [615, 347] on div "Approved" at bounding box center [600, 348] width 70 height 12
click at [551, 332] on button "Save" at bounding box center [593, 332] width 122 height 19
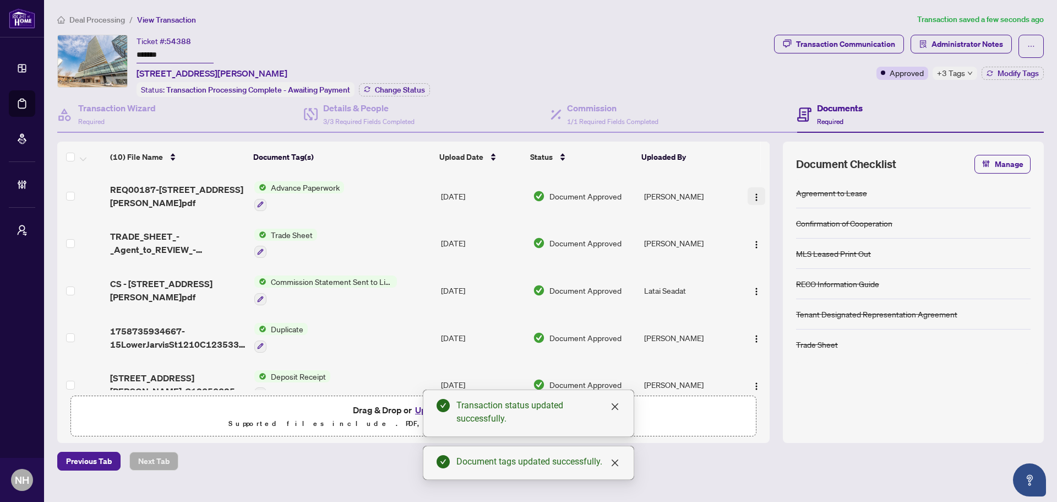
click at [755, 197] on img "button" at bounding box center [756, 197] width 9 height 9
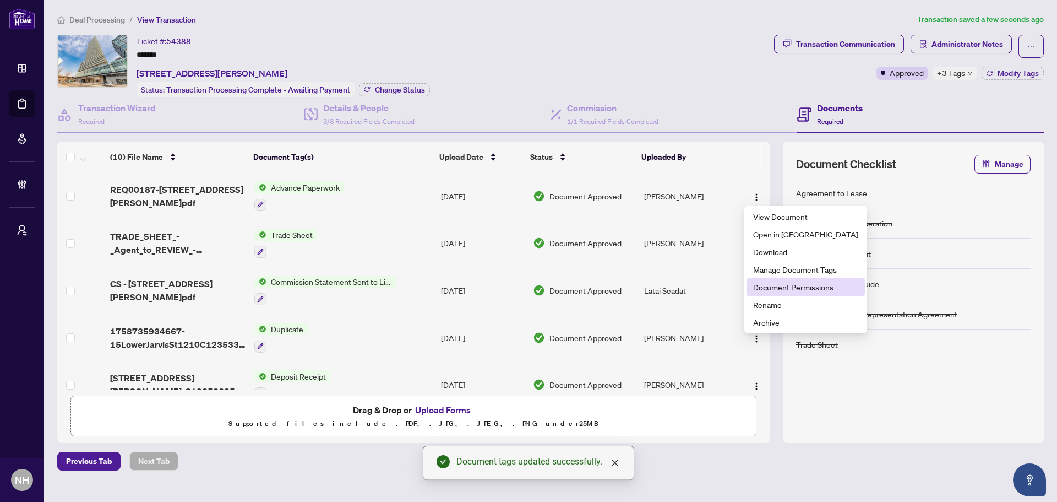
click at [801, 286] on span "Document Permissions" at bounding box center [805, 287] width 105 height 12
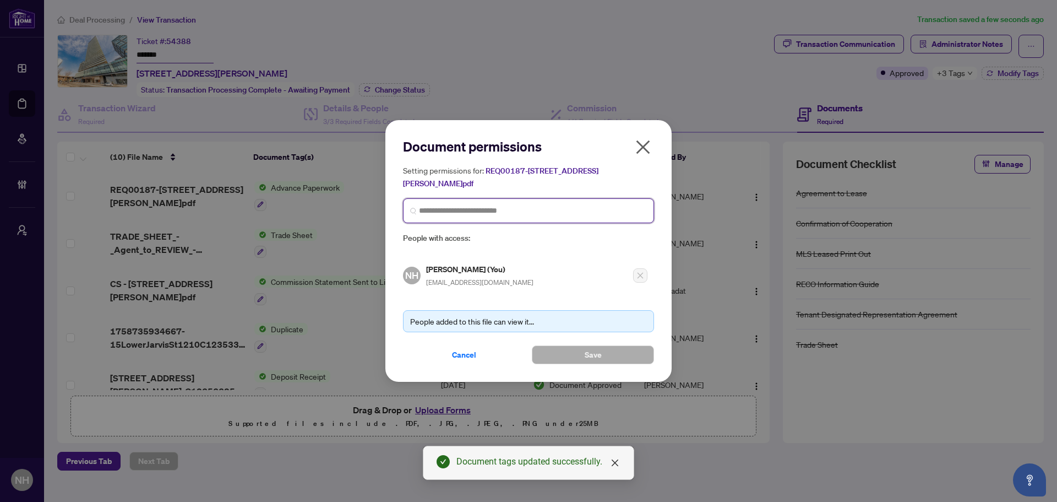
click at [507, 210] on input "search" at bounding box center [533, 211] width 228 height 12
type input "*****"
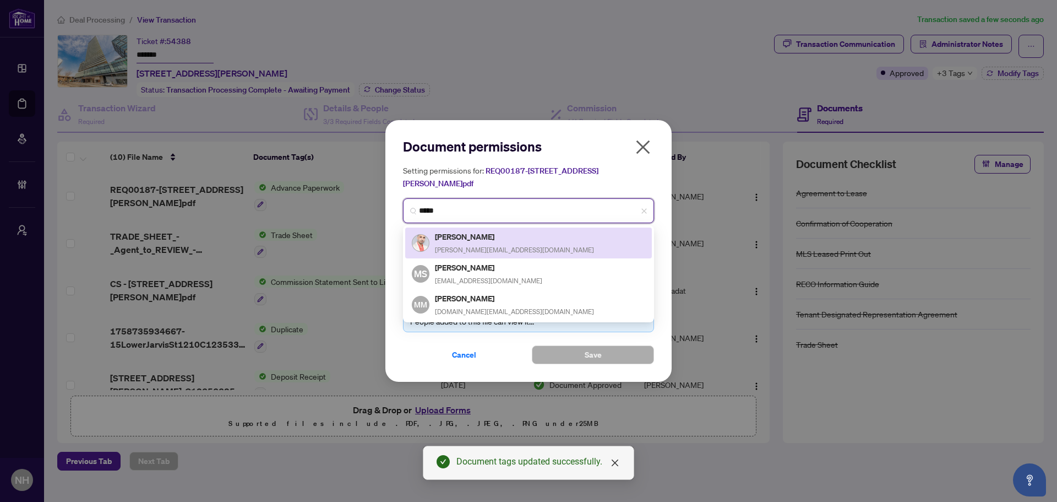
click at [488, 244] on div "[PERSON_NAME] [PERSON_NAME][EMAIL_ADDRESS][DOMAIN_NAME]" at bounding box center [514, 242] width 159 height 25
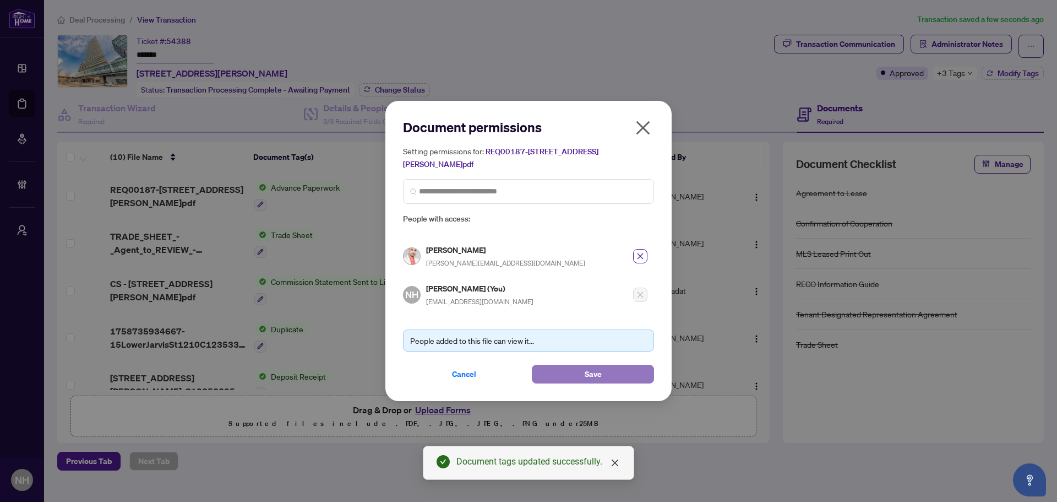
click at [588, 368] on span "Save" at bounding box center [593, 374] width 17 height 18
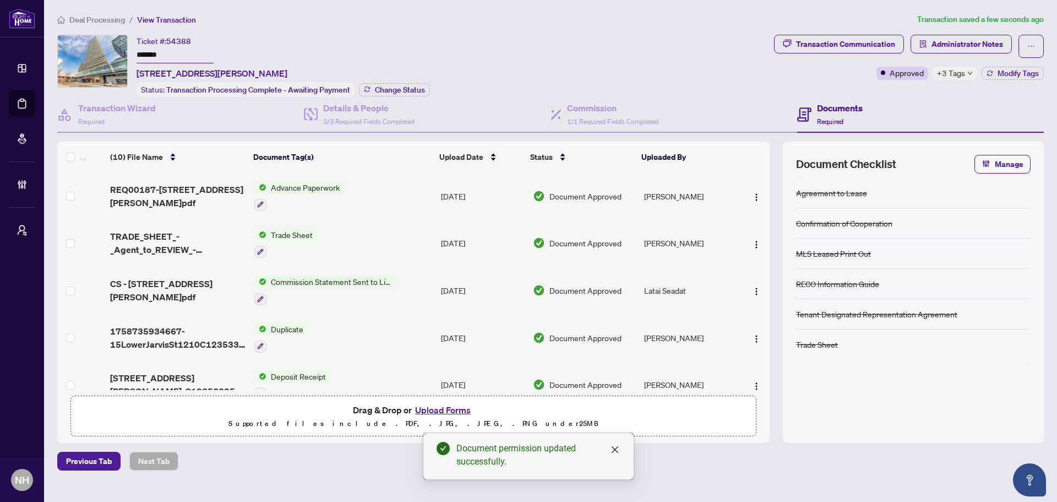
click at [109, 19] on span "Deal Processing" at bounding box center [97, 20] width 56 height 10
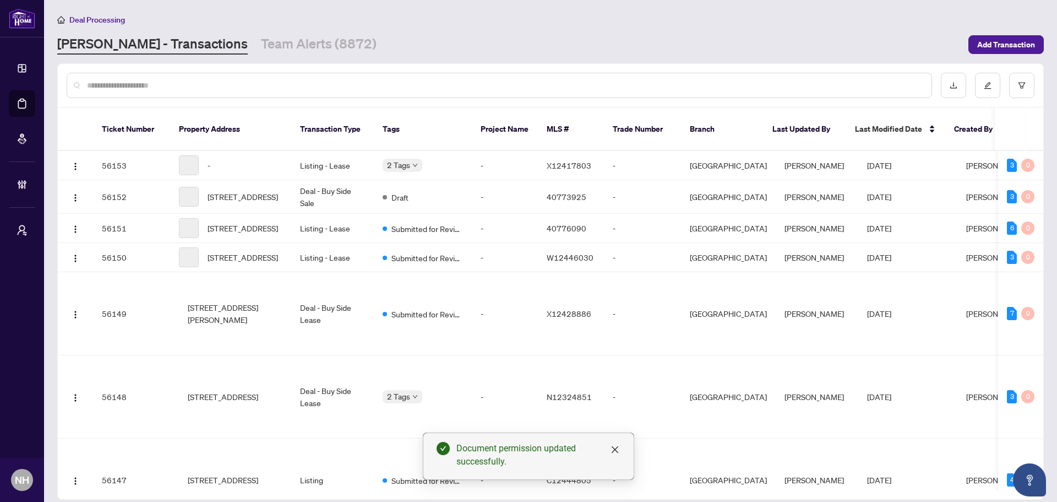
click at [153, 84] on input "text" at bounding box center [505, 85] width 836 height 12
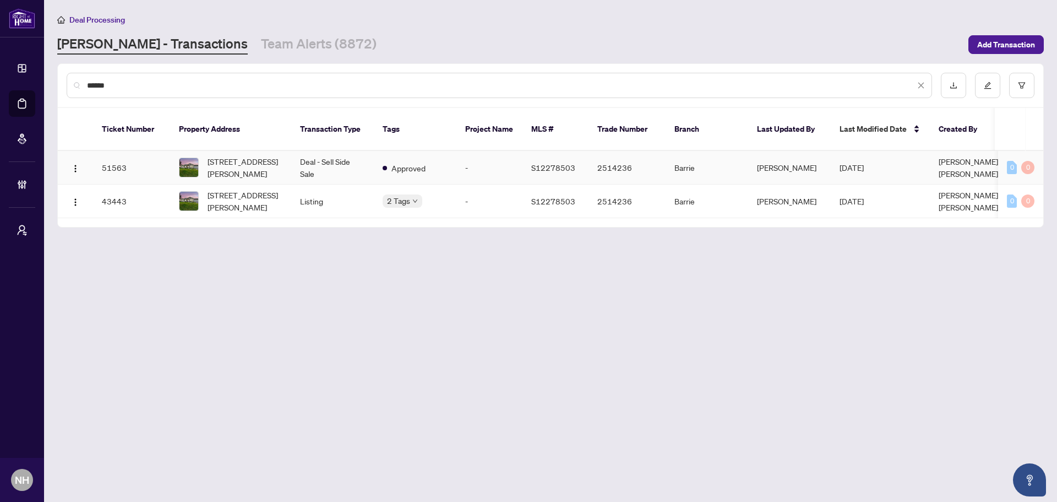
type input "******"
click at [246, 155] on span "[STREET_ADDRESS][PERSON_NAME]" at bounding box center [245, 167] width 75 height 24
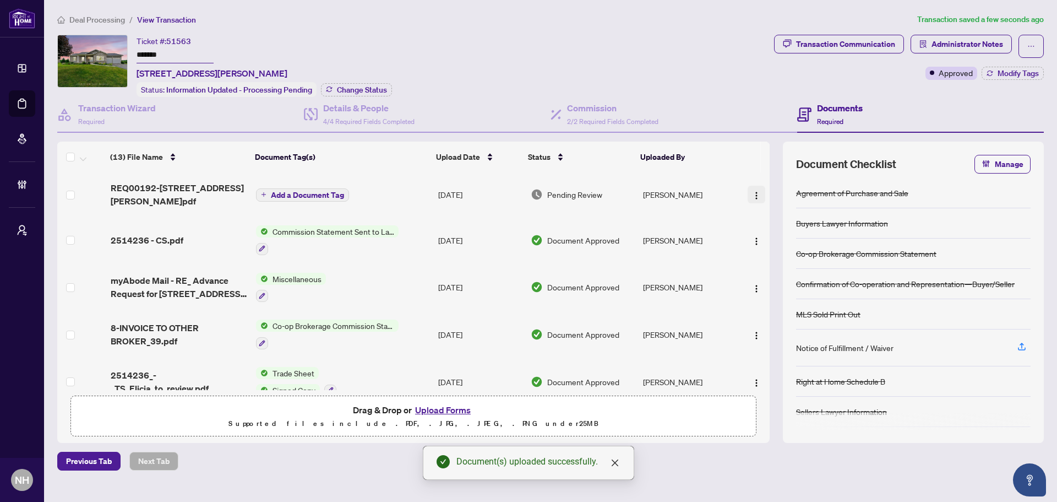
click at [752, 189] on span "button" at bounding box center [756, 194] width 9 height 12
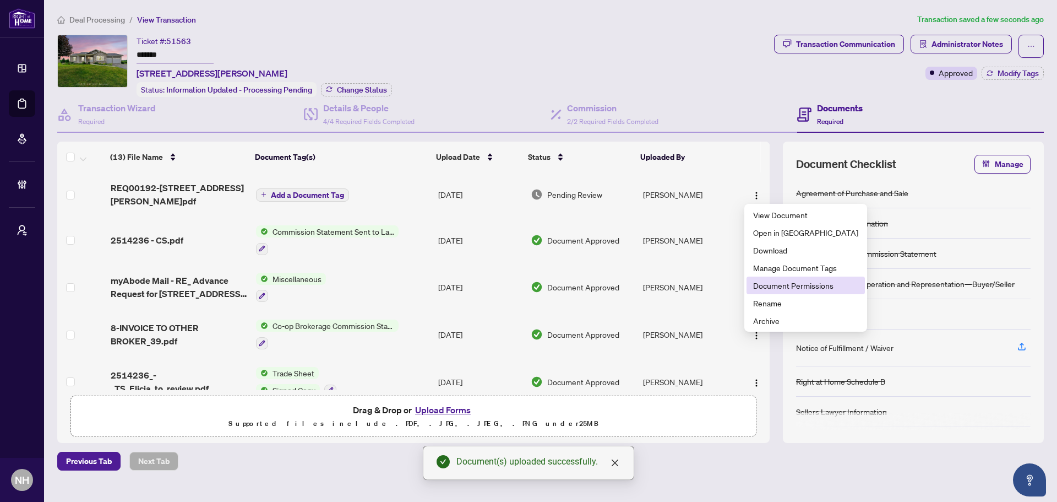
click at [790, 281] on span "Document Permissions" at bounding box center [805, 285] width 105 height 12
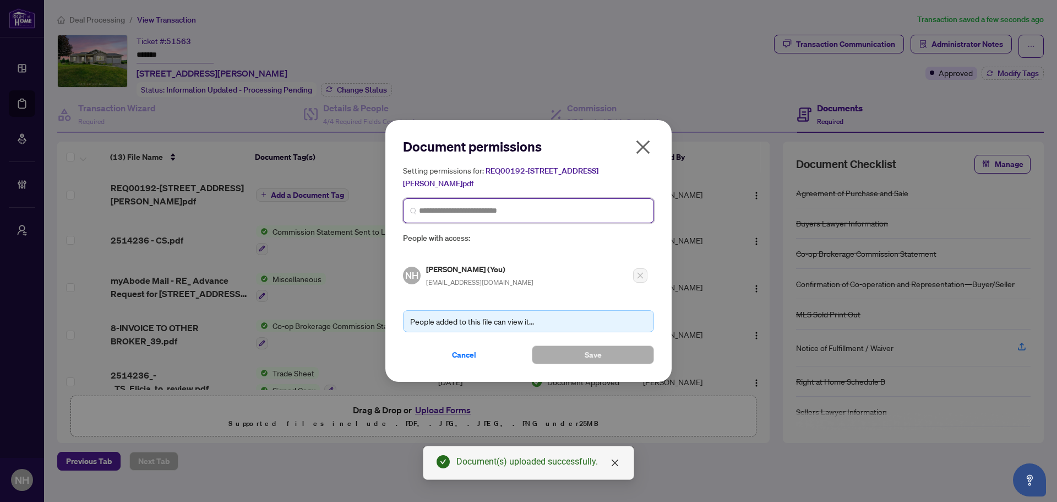
click at [532, 208] on input "search" at bounding box center [533, 211] width 228 height 12
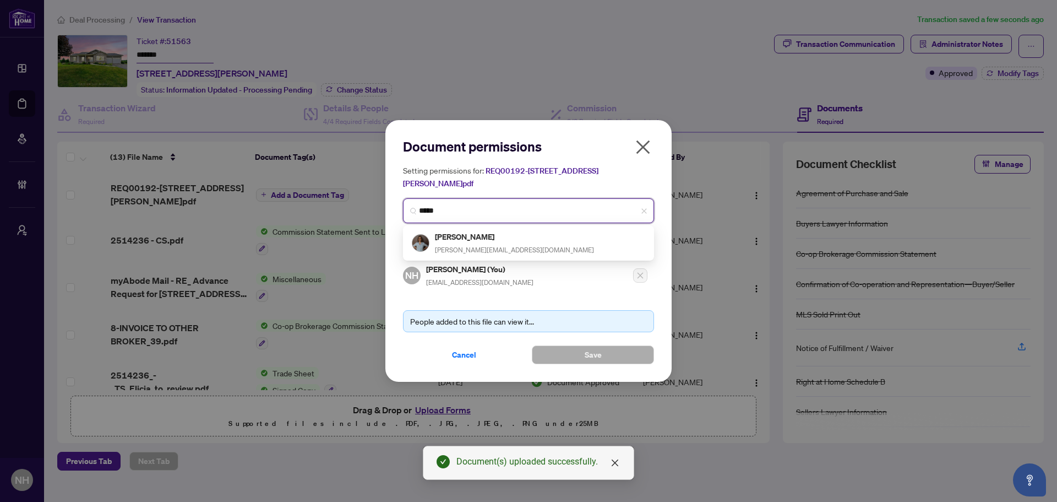
type input "******"
click at [485, 235] on h3 at bounding box center [485, 236] width 102 height 12
click at [485, 235] on h5 "[PERSON_NAME]" at bounding box center [514, 236] width 159 height 13
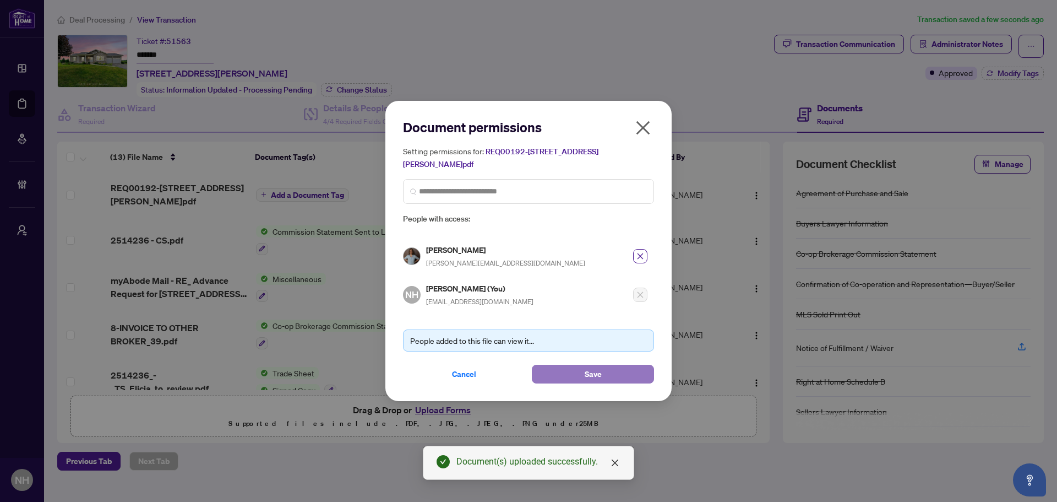
click at [587, 375] on span "Save" at bounding box center [593, 374] width 17 height 18
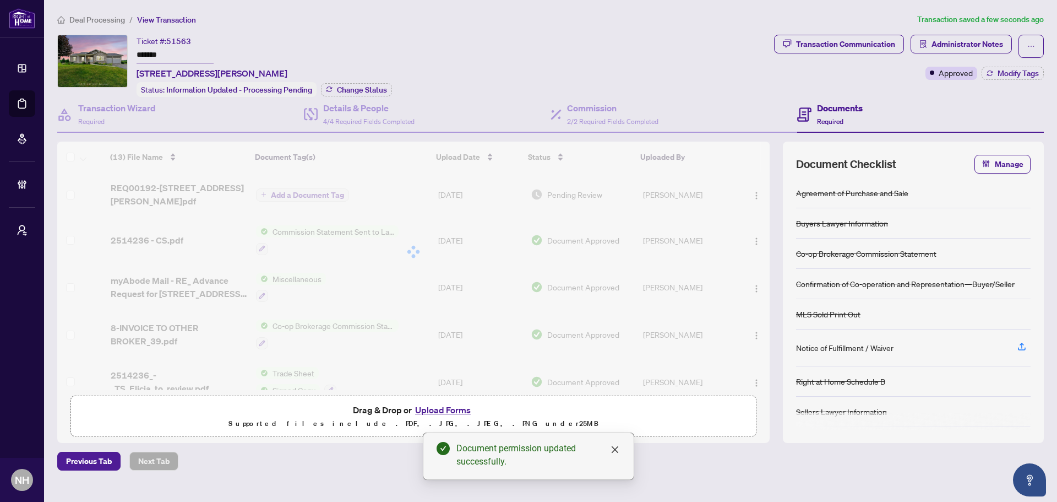
click at [279, 191] on div at bounding box center [413, 252] width 713 height 220
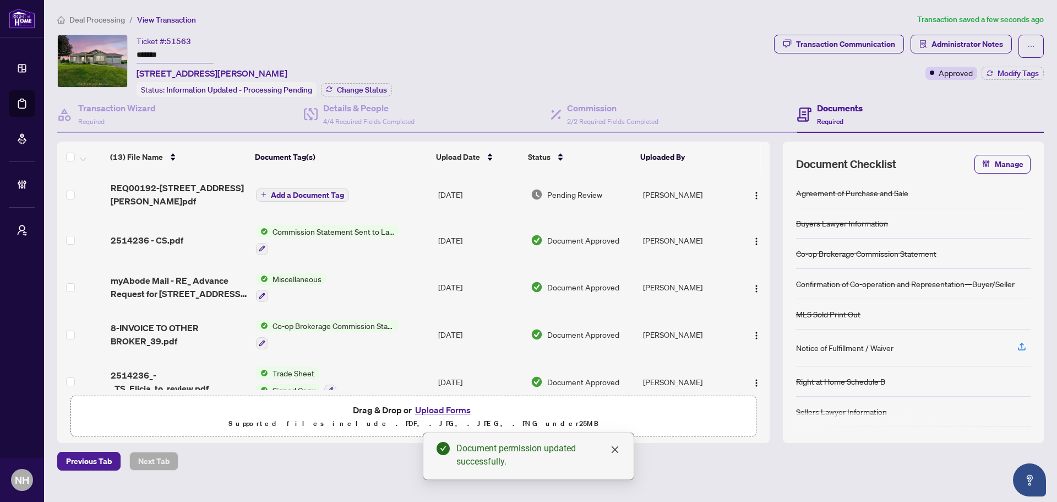
click at [296, 193] on span "Add a Document Tag" at bounding box center [307, 195] width 73 height 8
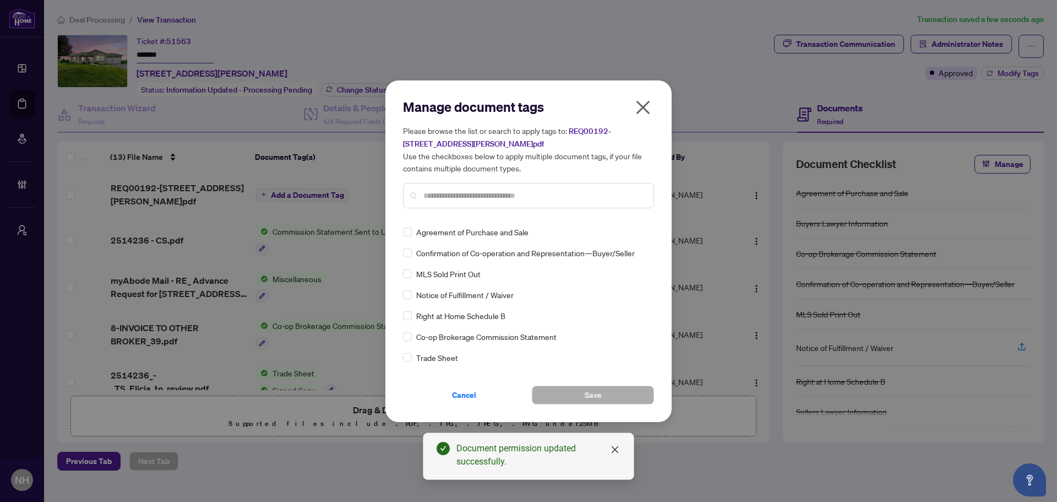
click at [431, 213] on div "Manage document tags Please browse the list or search to apply tags to: REQ0019…" at bounding box center [528, 157] width 251 height 119
click at [440, 197] on input "text" at bounding box center [534, 195] width 221 height 12
type input "*"
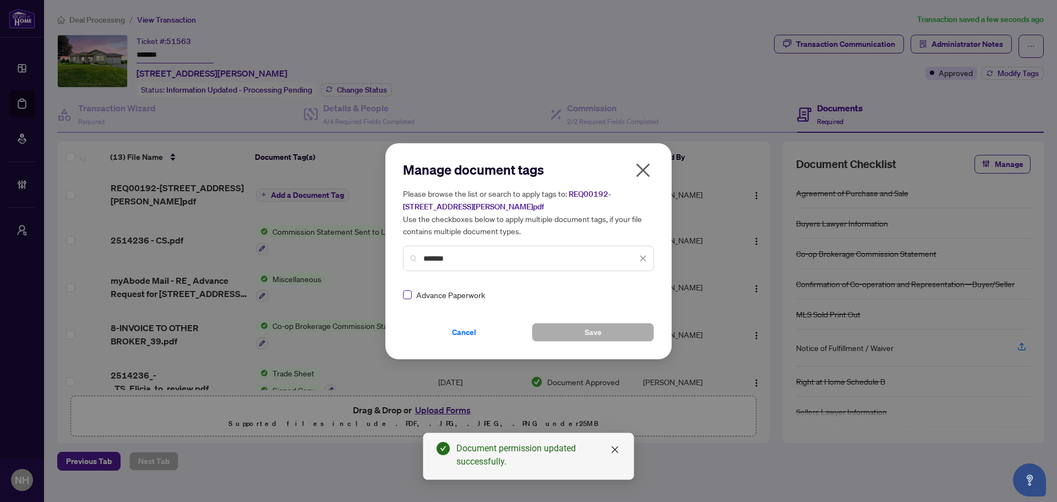
type input "*******"
click at [631, 294] on img at bounding box center [631, 294] width 11 height 11
click at [607, 349] on div "Approved" at bounding box center [600, 348] width 70 height 12
click at [557, 337] on button "Save" at bounding box center [593, 332] width 122 height 19
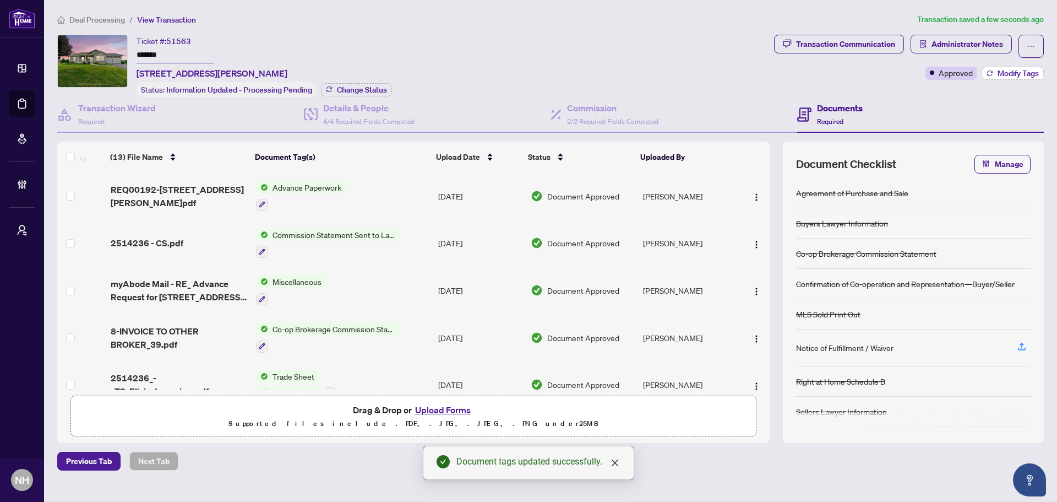
click at [1030, 73] on span "Modify Tags" at bounding box center [1018, 73] width 41 height 8
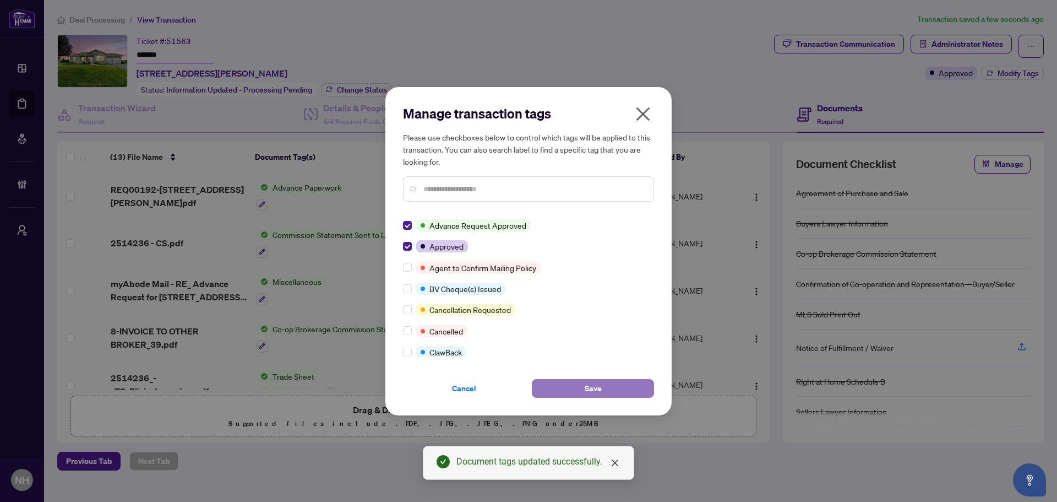
click at [571, 383] on button "Save" at bounding box center [593, 388] width 122 height 19
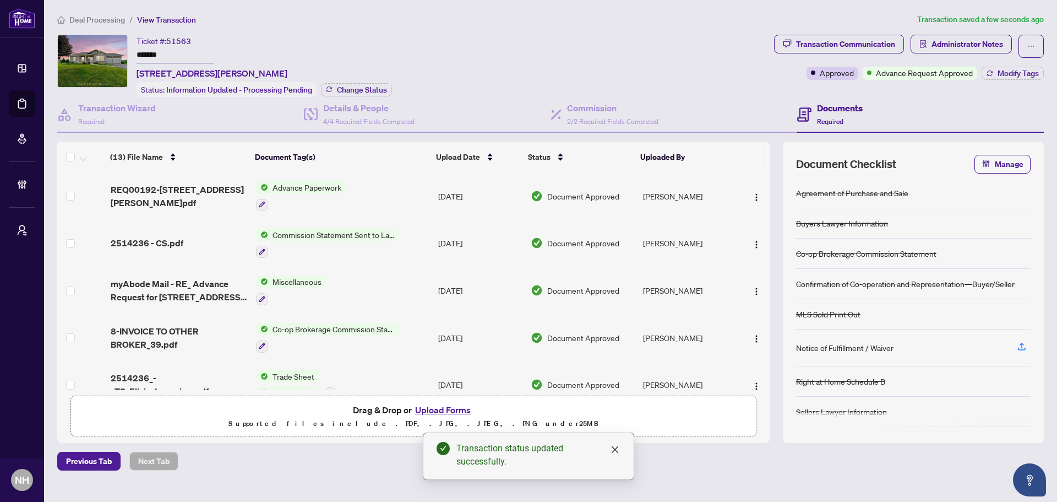
click at [110, 21] on span "Deal Processing" at bounding box center [97, 20] width 56 height 10
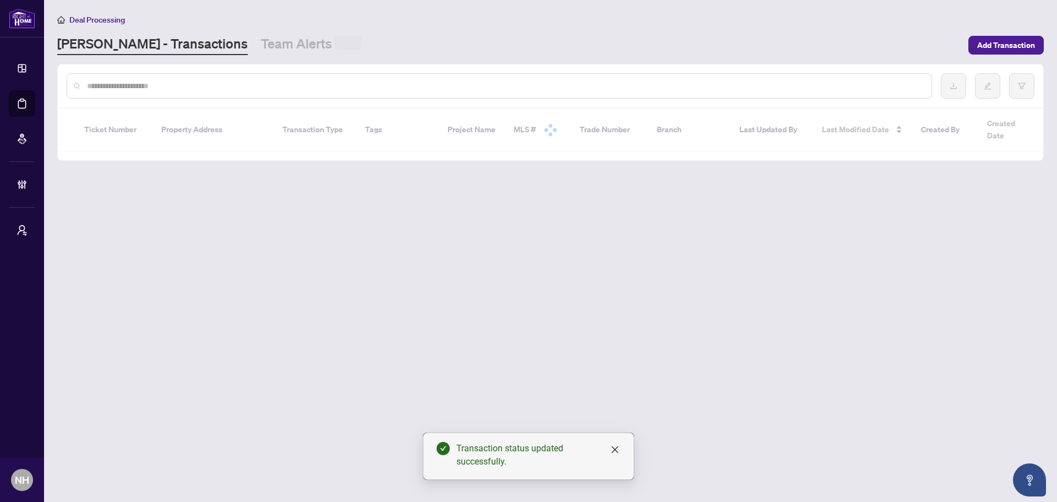
click at [159, 85] on input "text" at bounding box center [505, 86] width 836 height 12
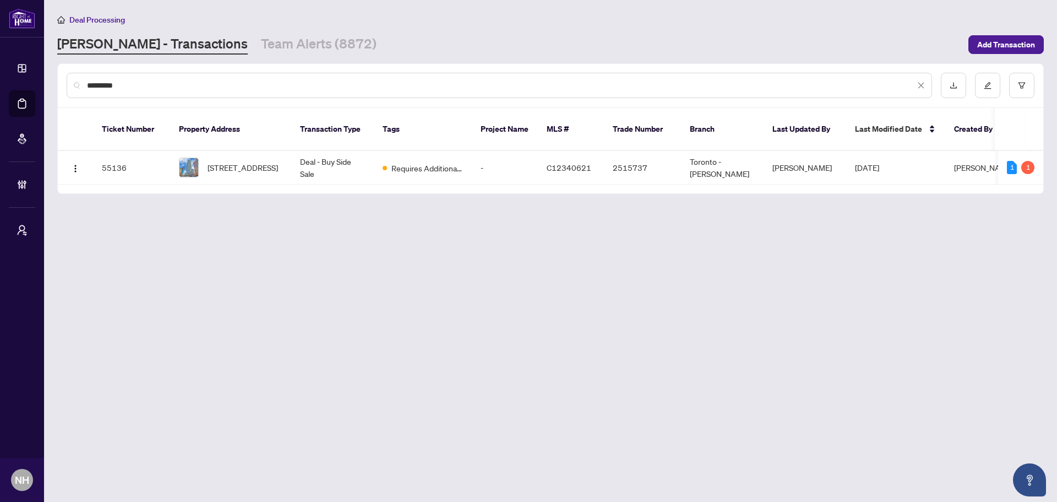
type input "********"
click at [241, 161] on span "[STREET_ADDRESS]" at bounding box center [243, 167] width 70 height 12
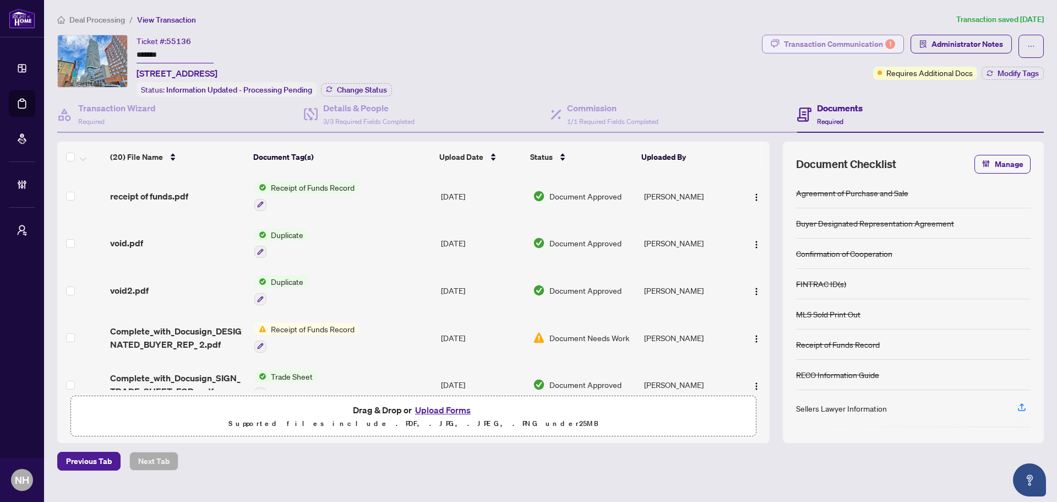
click at [831, 43] on div "Transaction Communication 1" at bounding box center [839, 44] width 111 height 18
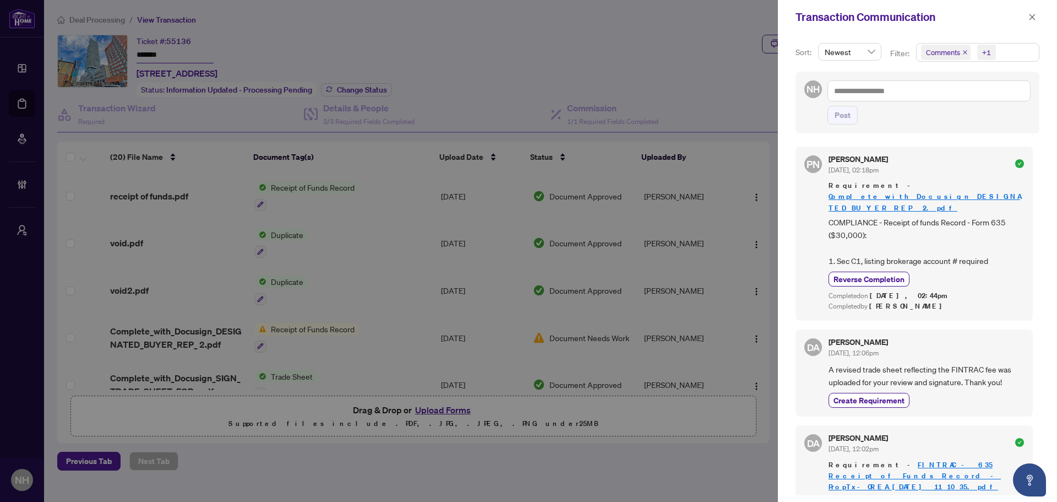
click at [964, 51] on icon "close" at bounding box center [966, 53] width 6 height 6
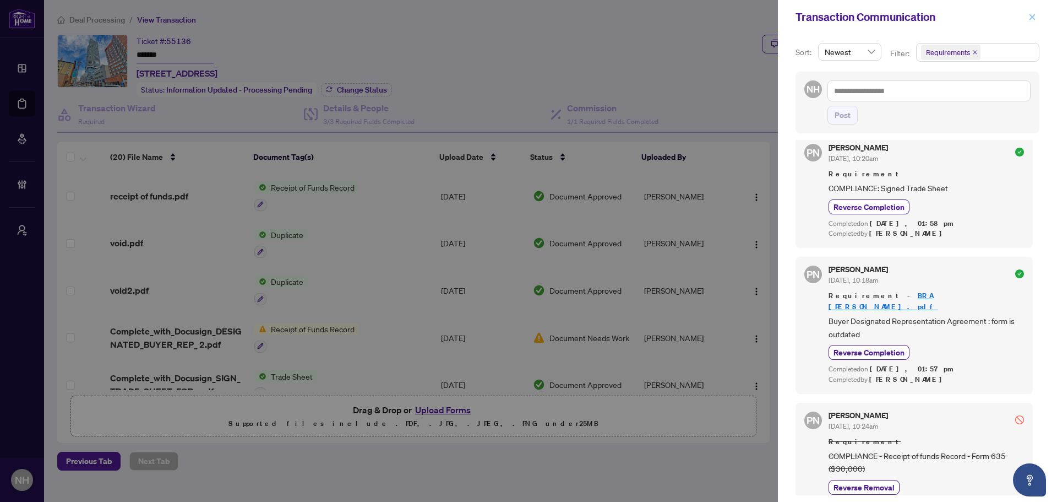
click at [1029, 18] on icon "close" at bounding box center [1033, 17] width 8 height 8
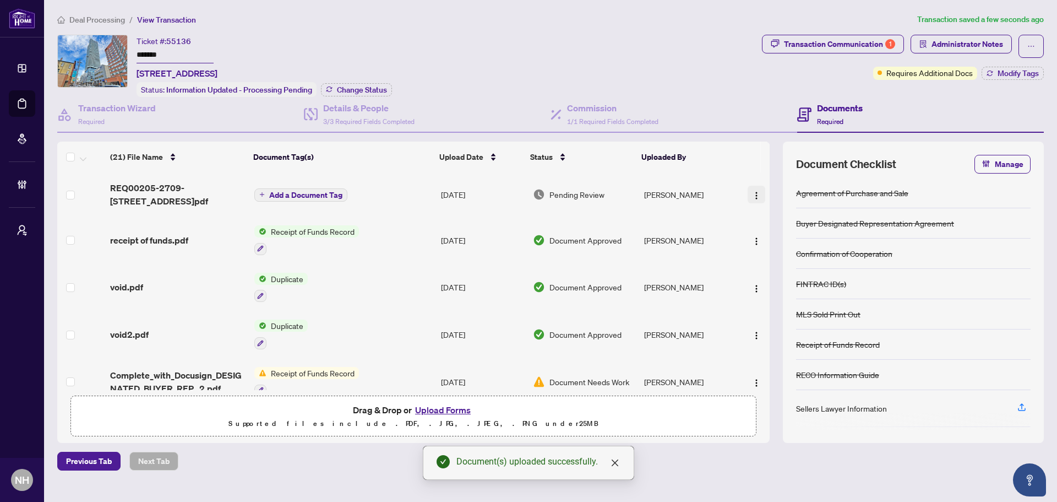
click at [752, 197] on img "button" at bounding box center [756, 195] width 9 height 9
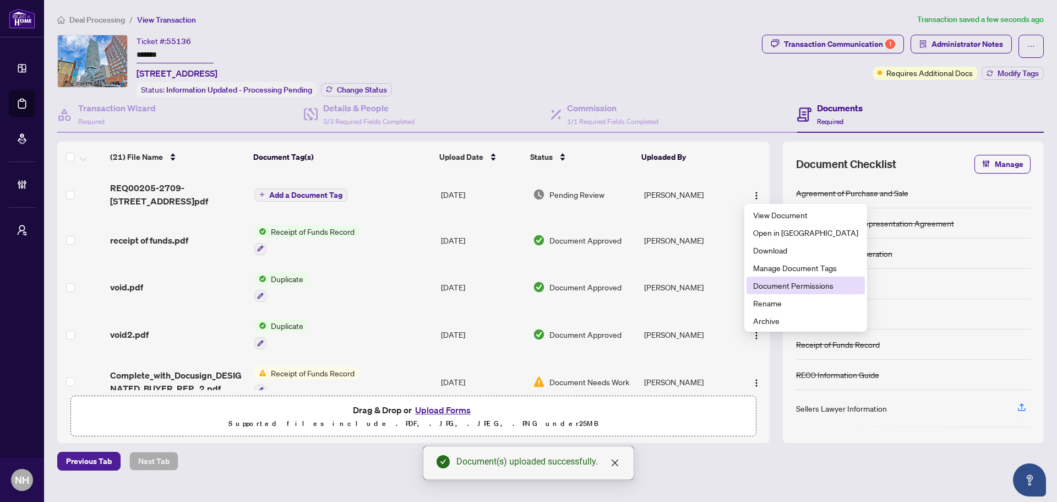
click at [796, 287] on span "Document Permissions" at bounding box center [805, 285] width 105 height 12
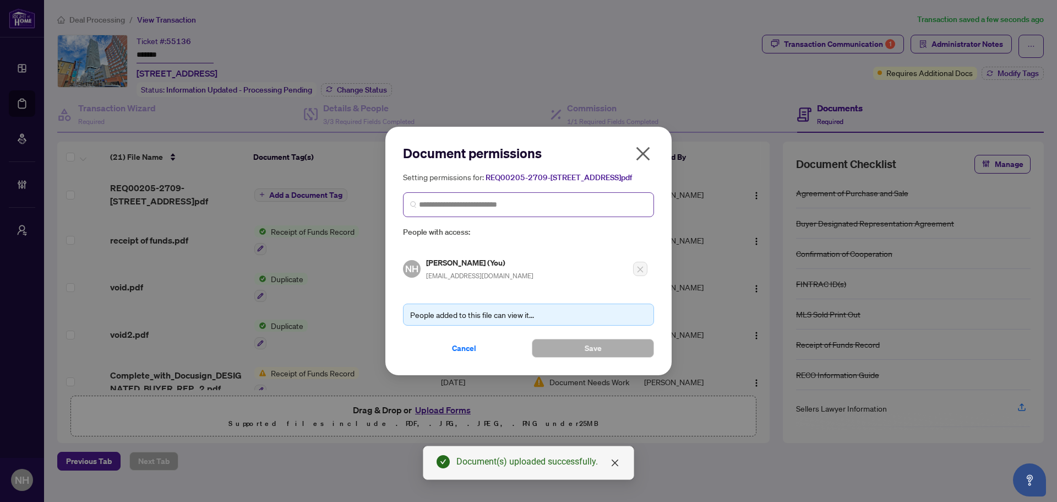
click at [452, 217] on span at bounding box center [528, 204] width 251 height 25
type input "**********"
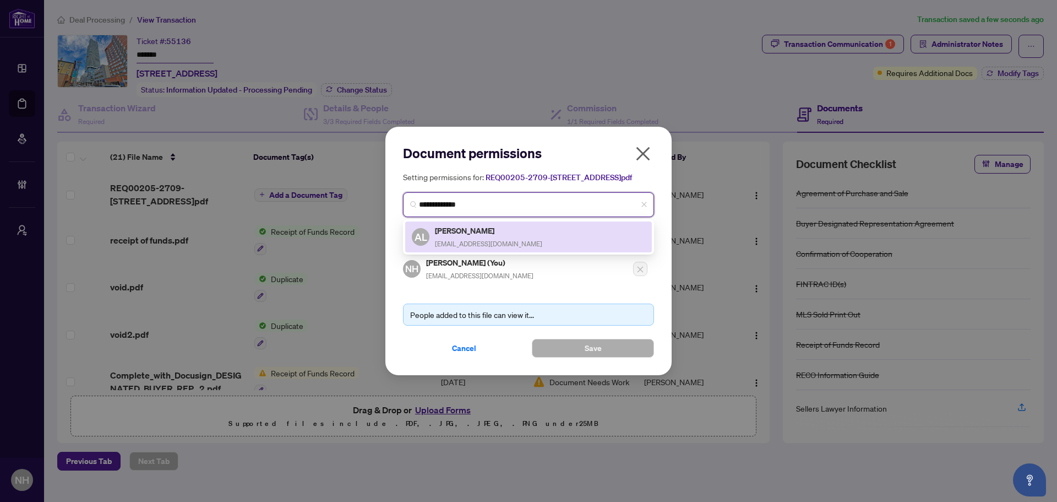
click at [495, 245] on span "[EMAIL_ADDRESS][DOMAIN_NAME]" at bounding box center [488, 244] width 107 height 8
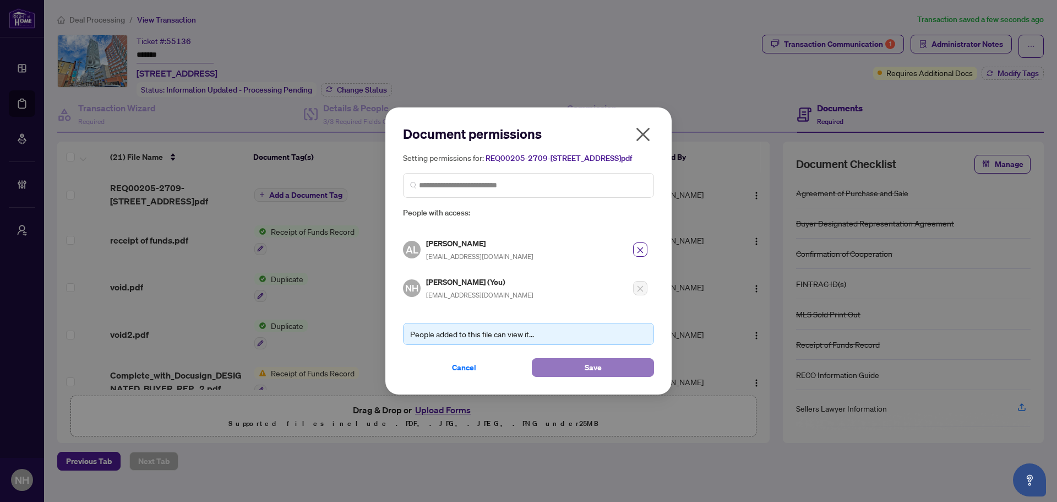
click at [614, 371] on button "Save" at bounding box center [593, 367] width 122 height 19
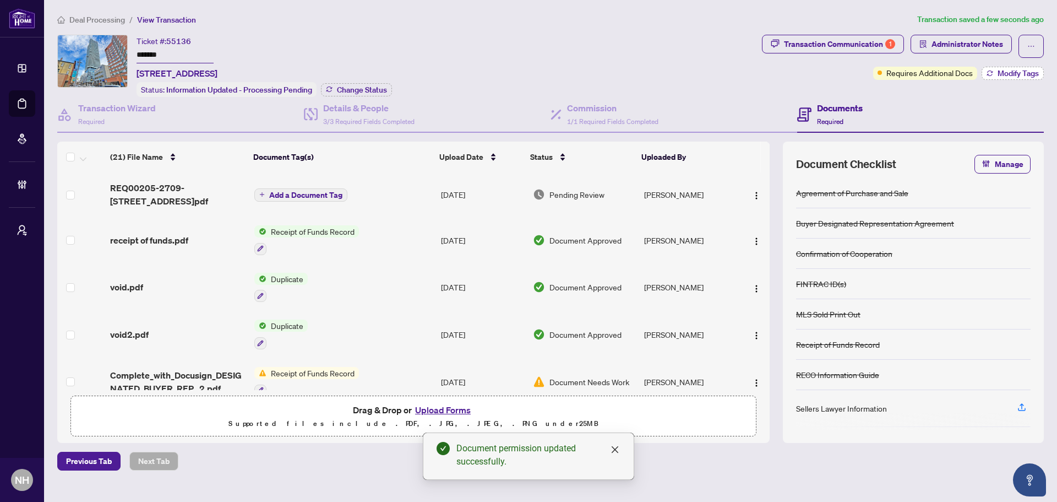
click at [1007, 73] on span "Modify Tags" at bounding box center [1018, 73] width 41 height 8
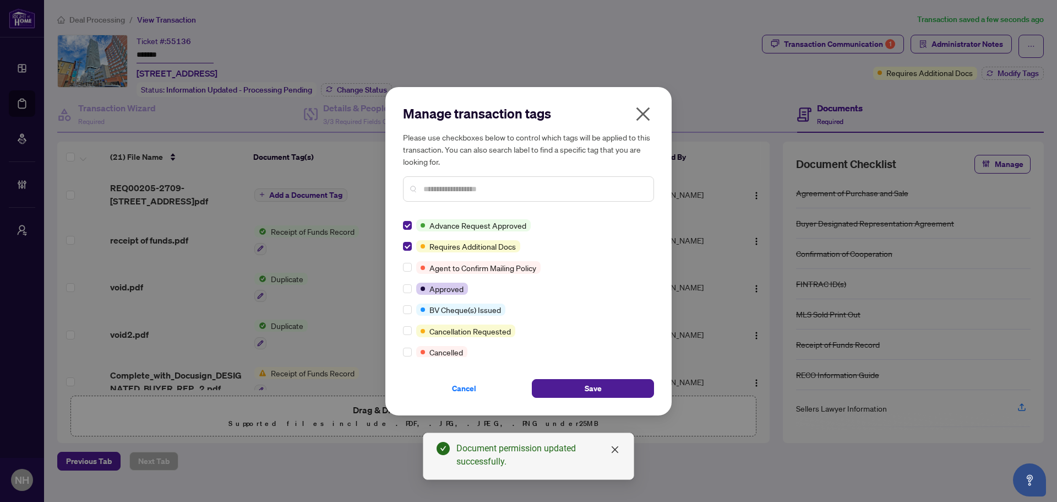
click at [558, 388] on button "Save" at bounding box center [593, 388] width 122 height 19
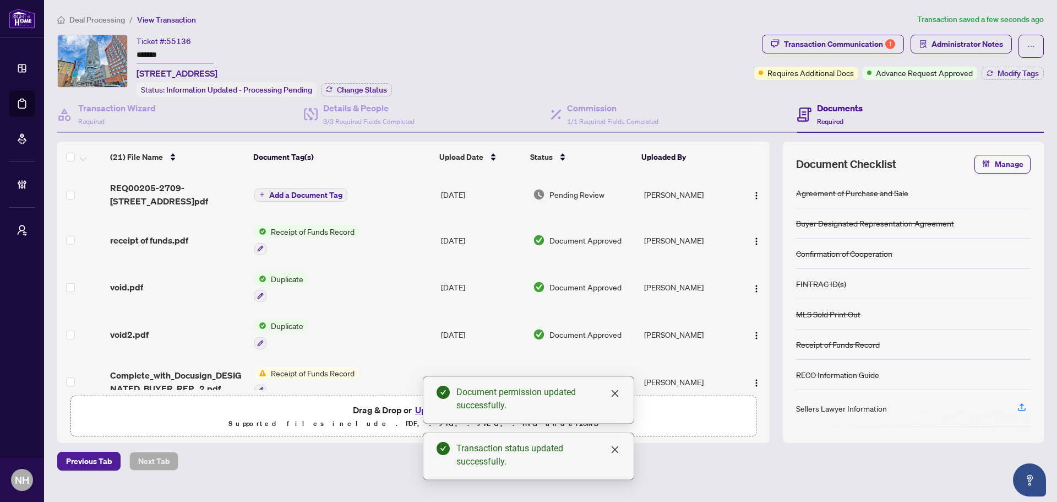
click at [283, 194] on span "Add a Document Tag" at bounding box center [305, 195] width 73 height 8
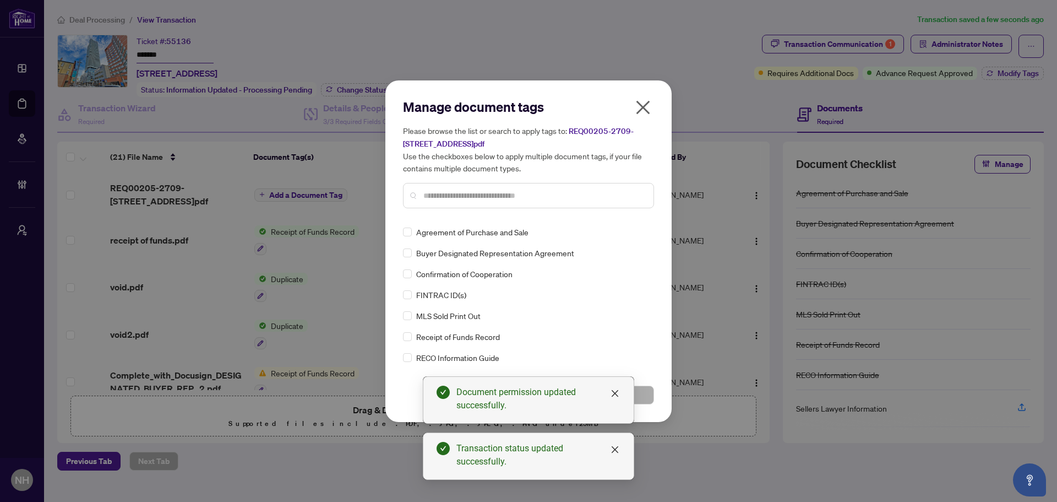
click at [512, 211] on div "Manage document tags Please browse the list or search to apply tags to: REQ0020…" at bounding box center [528, 157] width 251 height 119
click at [477, 199] on input "text" at bounding box center [534, 195] width 221 height 12
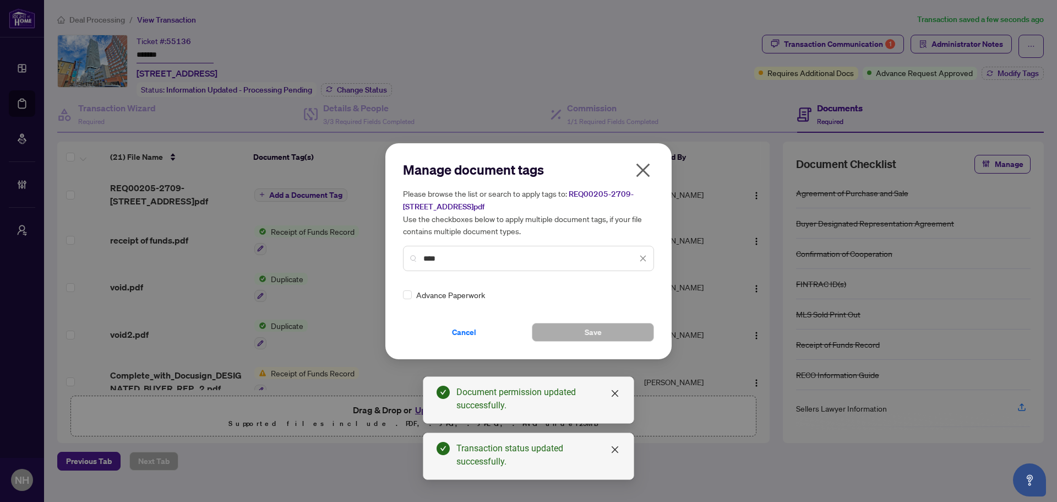
type input "****"
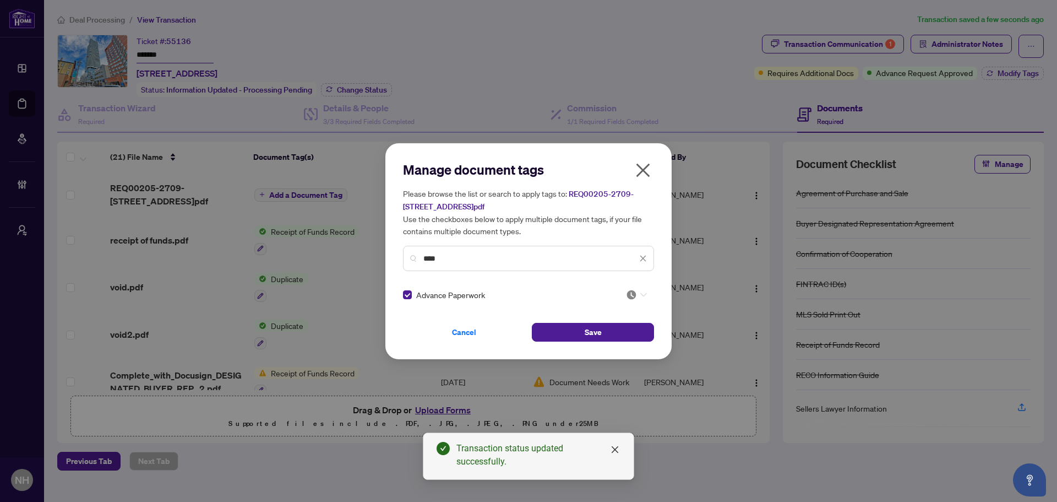
click at [626, 290] on img at bounding box center [631, 294] width 11 height 11
click at [607, 348] on div "Approved" at bounding box center [600, 348] width 70 height 12
click at [563, 331] on button "Save" at bounding box center [593, 332] width 122 height 19
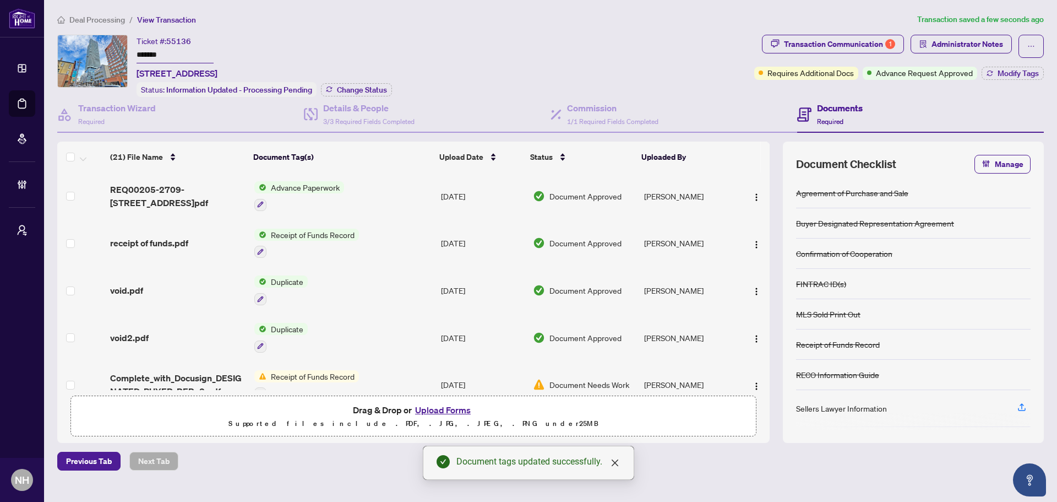
click at [96, 19] on span "Deal Processing" at bounding box center [97, 20] width 56 height 10
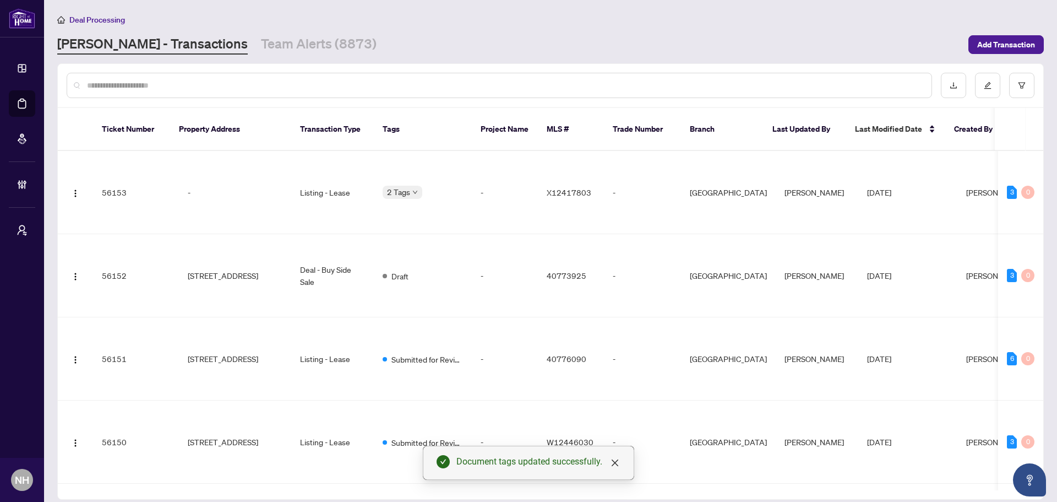
click at [223, 89] on input "text" at bounding box center [505, 85] width 836 height 12
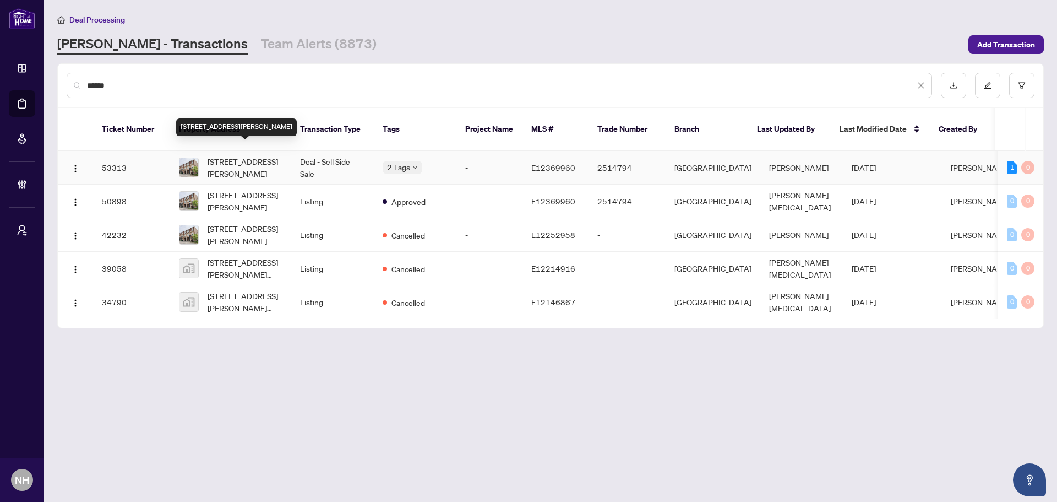
type input "******"
click at [235, 155] on span "[STREET_ADDRESS][PERSON_NAME]" at bounding box center [245, 167] width 75 height 24
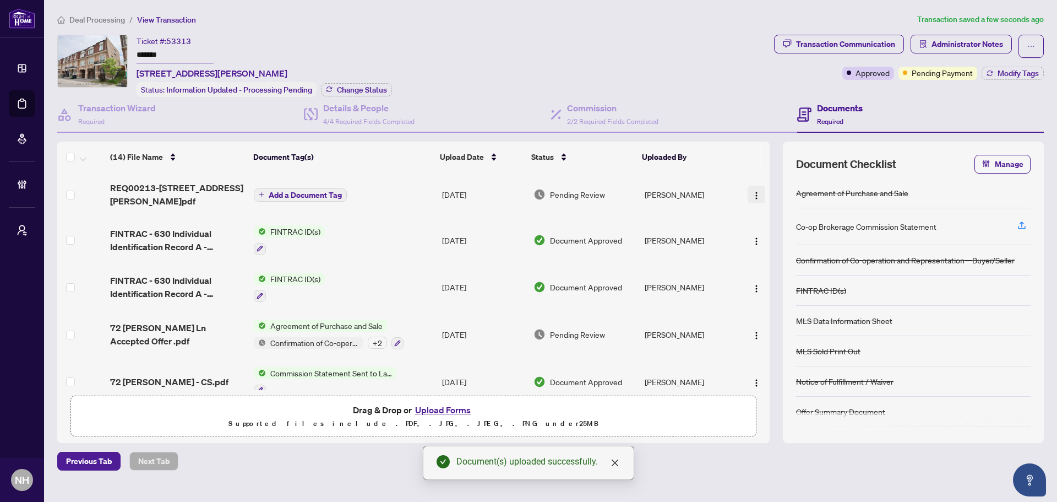
click at [754, 194] on img "button" at bounding box center [756, 195] width 9 height 9
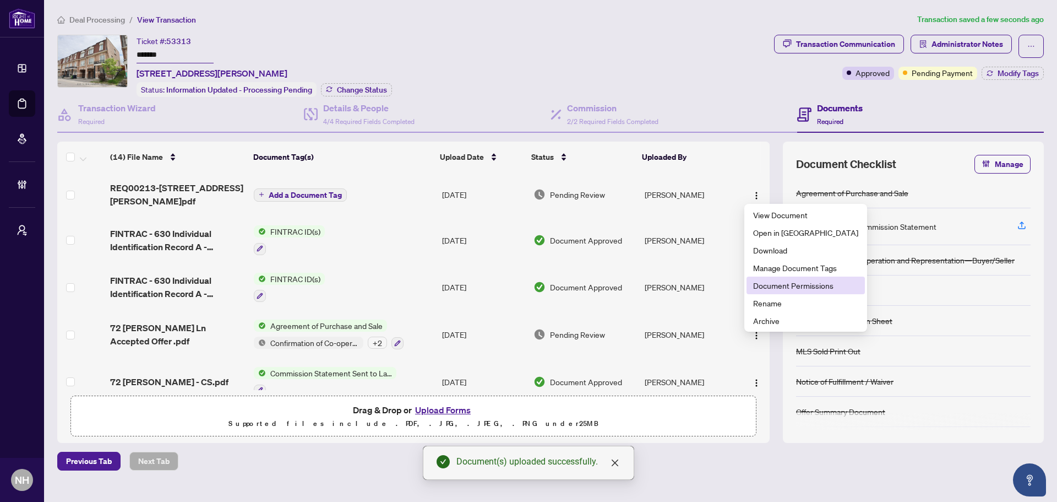
click at [784, 287] on span "Document Permissions" at bounding box center [805, 285] width 105 height 12
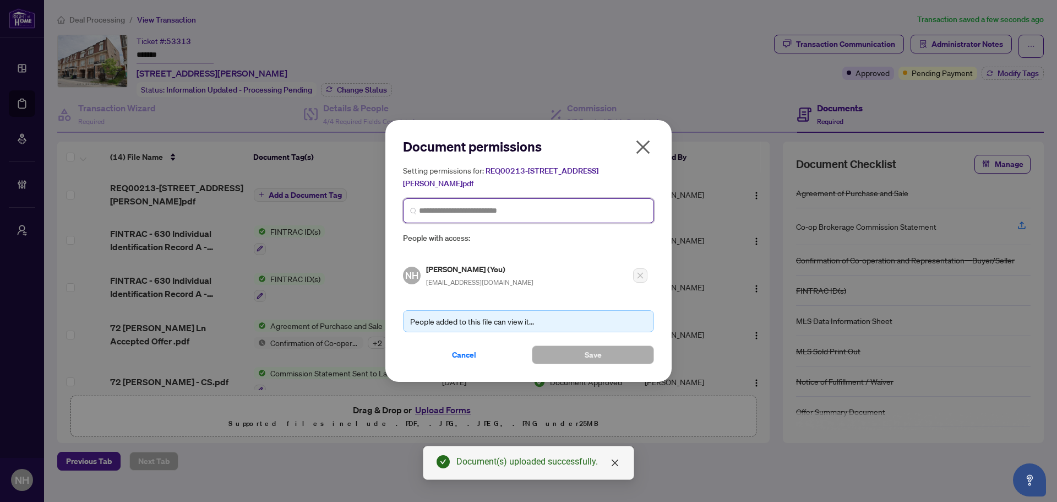
click at [576, 216] on input "search" at bounding box center [533, 211] width 228 height 12
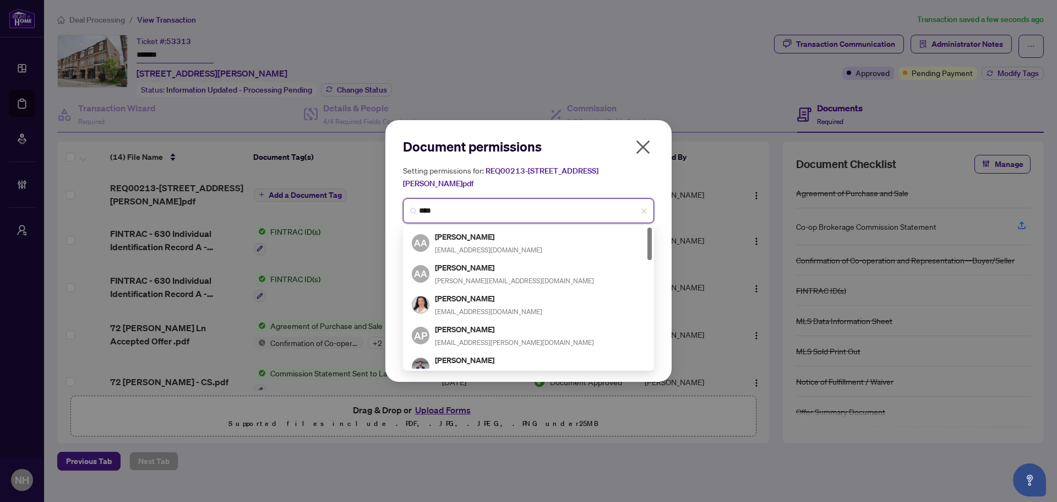
type input "*****"
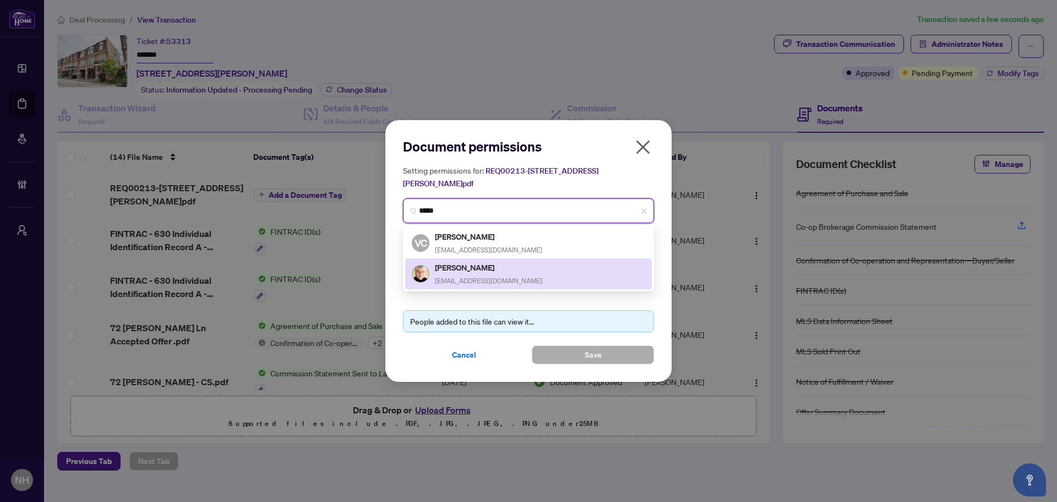
click at [502, 268] on h5 "[PERSON_NAME]" at bounding box center [488, 267] width 107 height 13
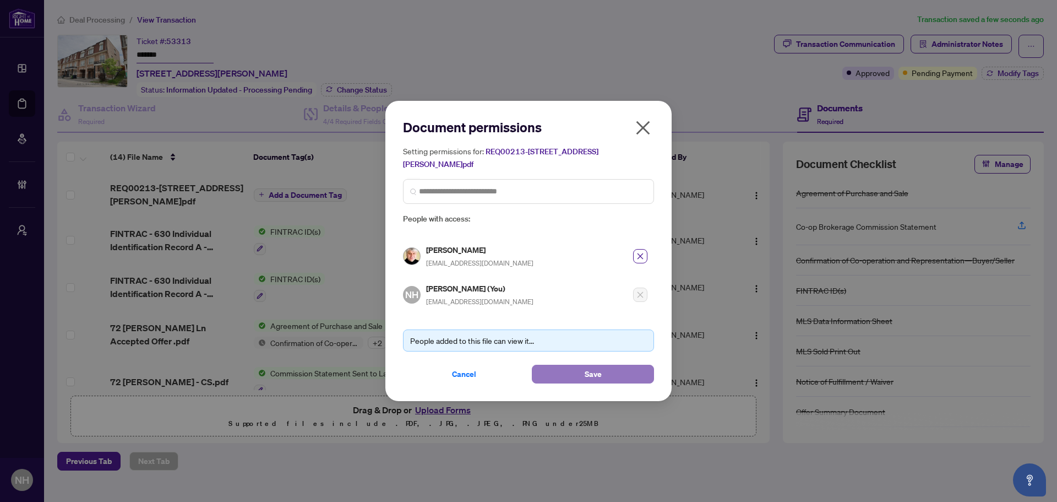
click at [614, 372] on button "Save" at bounding box center [593, 374] width 122 height 19
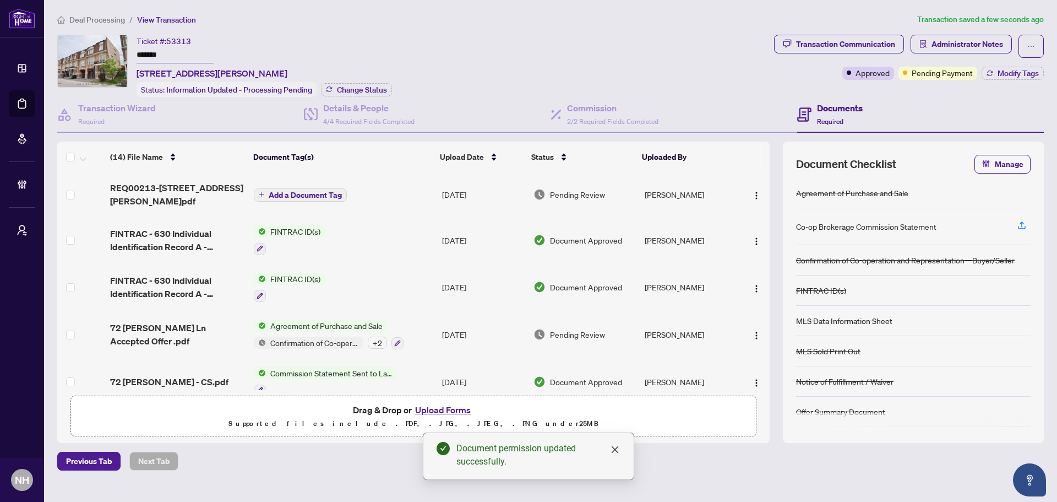
click at [260, 188] on button "Add a Document Tag" at bounding box center [300, 194] width 93 height 13
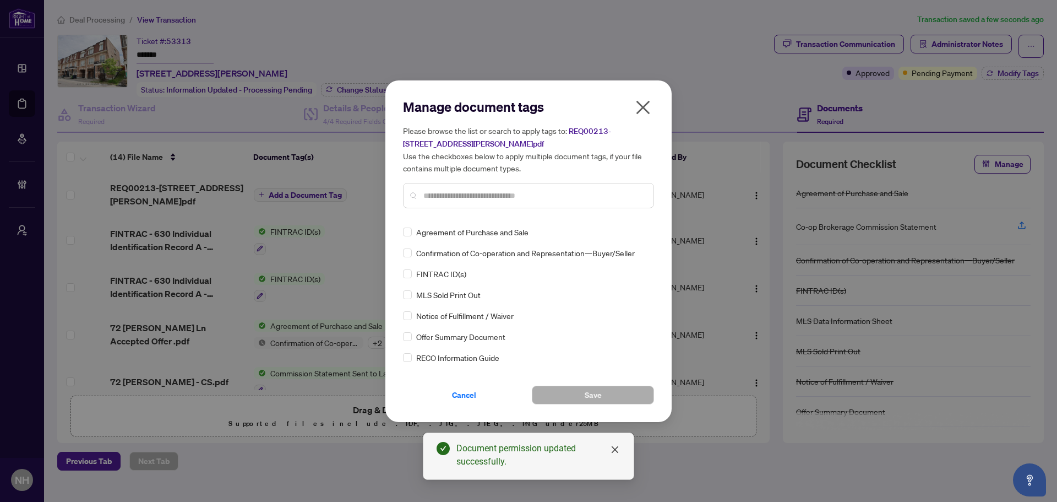
click at [432, 195] on input "text" at bounding box center [534, 195] width 221 height 12
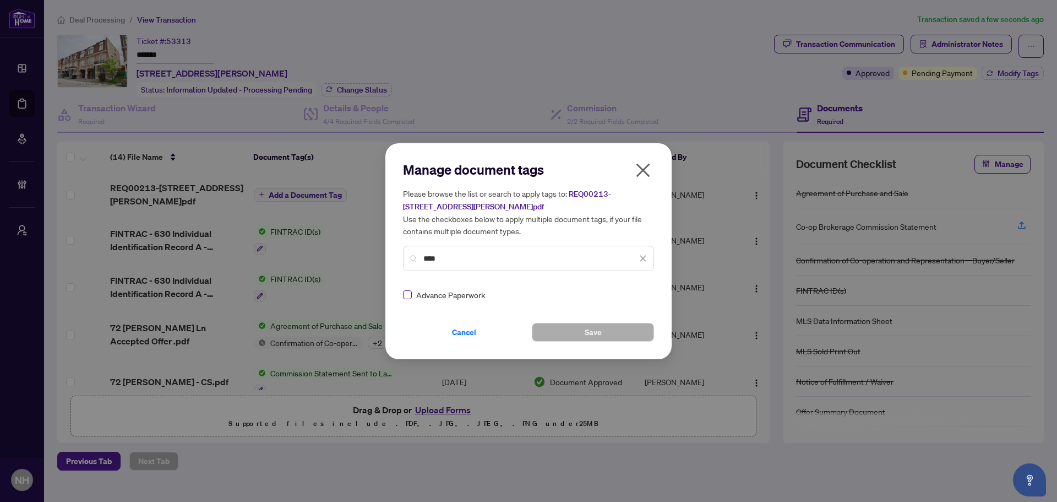
type input "****"
click at [641, 295] on icon at bounding box center [644, 294] width 7 height 4
click at [618, 345] on div "Approved" at bounding box center [600, 348] width 70 height 12
click at [626, 332] on button "Save" at bounding box center [593, 332] width 122 height 19
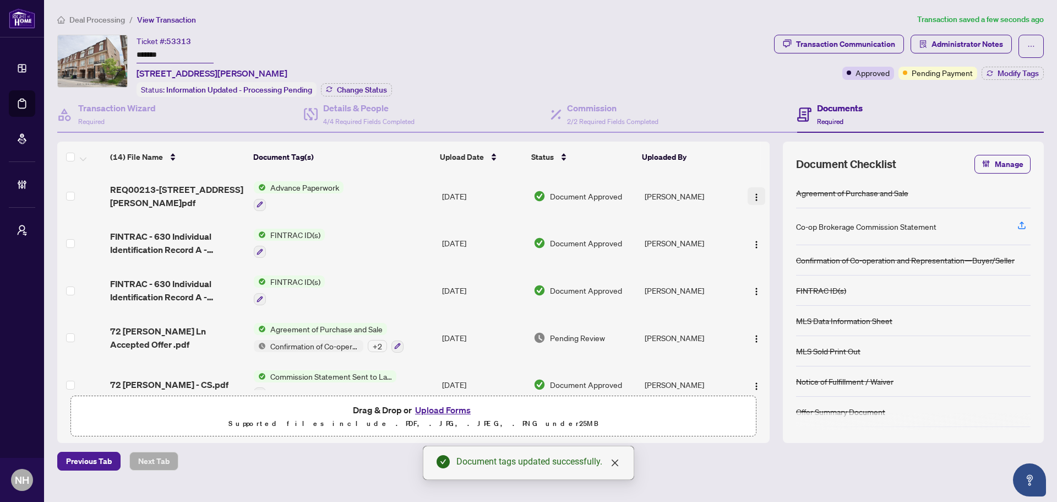
click at [752, 196] on img "button" at bounding box center [756, 197] width 9 height 9
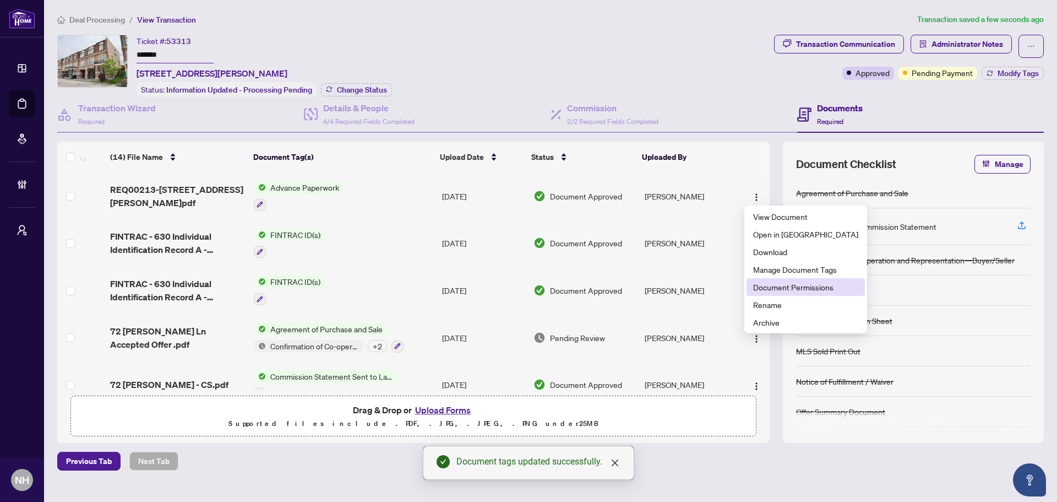
click at [783, 286] on span "Document Permissions" at bounding box center [805, 287] width 105 height 12
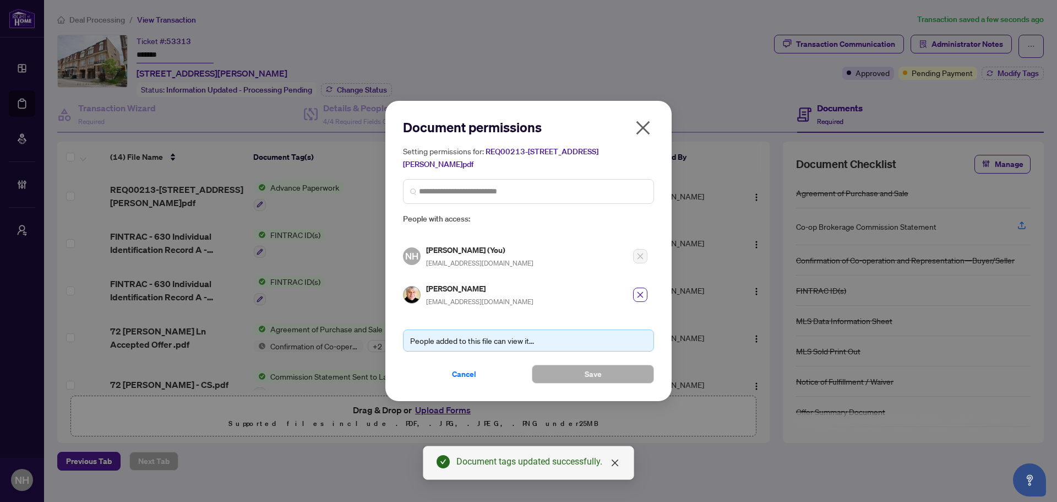
click at [643, 127] on icon "close" at bounding box center [643, 128] width 18 height 18
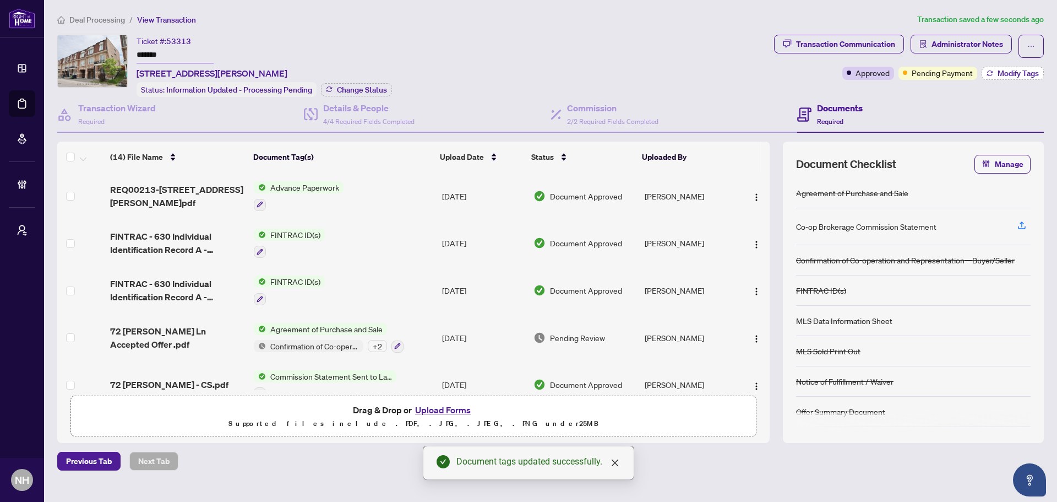
click at [1017, 69] on span "Modify Tags" at bounding box center [1018, 73] width 41 height 8
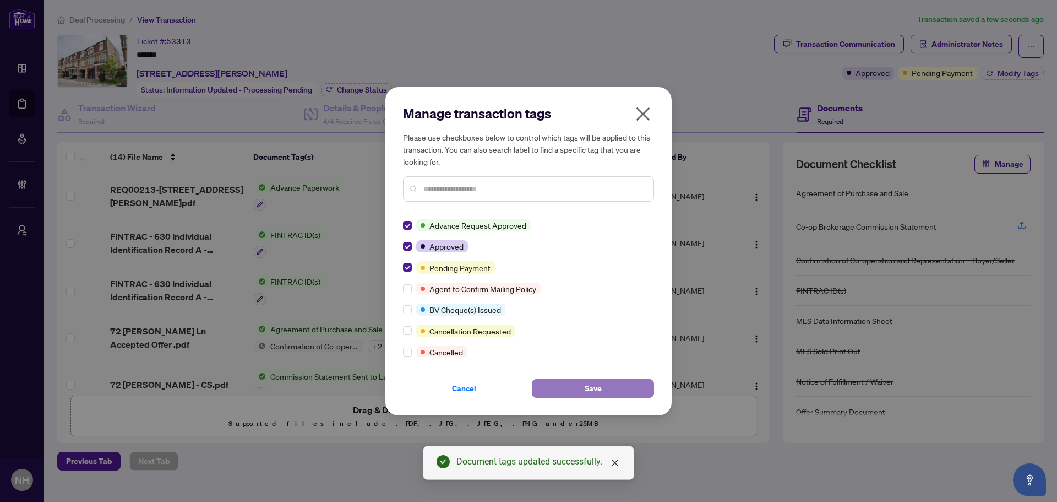
click at [560, 385] on button "Save" at bounding box center [593, 388] width 122 height 19
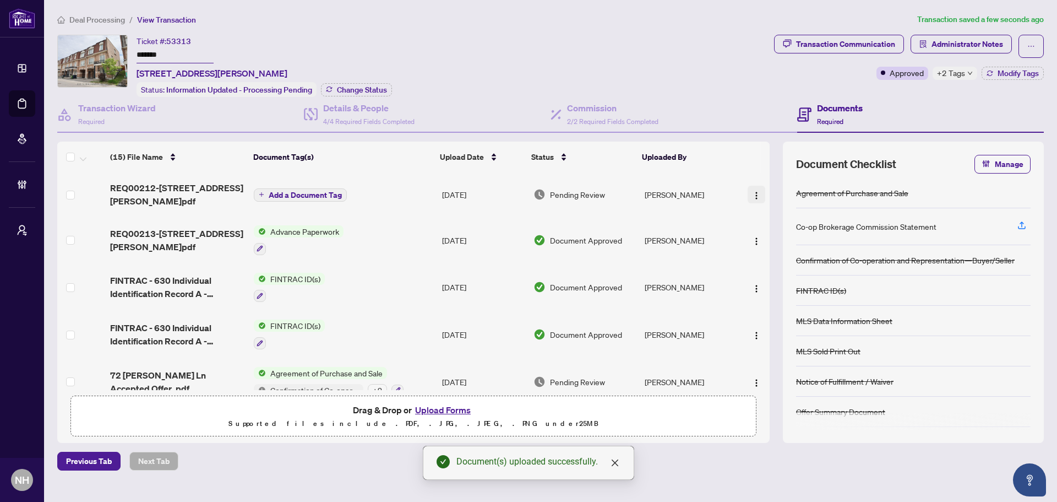
click at [752, 191] on img "button" at bounding box center [756, 195] width 9 height 9
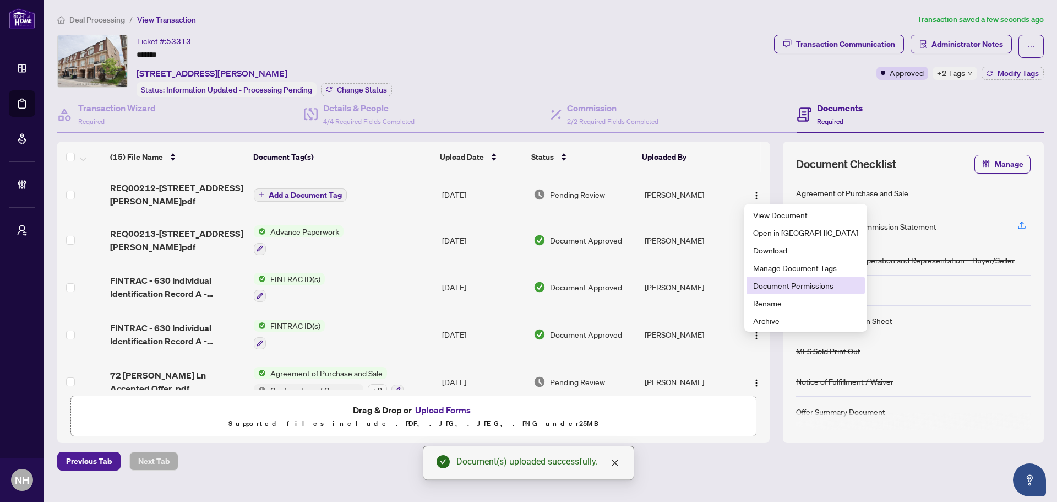
click at [785, 285] on span "Document Permissions" at bounding box center [805, 285] width 105 height 12
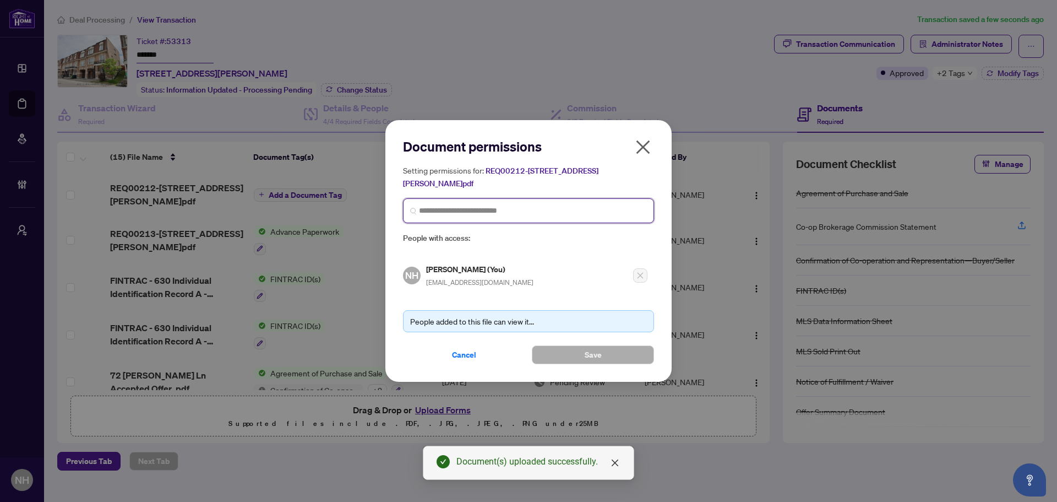
click at [534, 211] on input "search" at bounding box center [533, 211] width 228 height 12
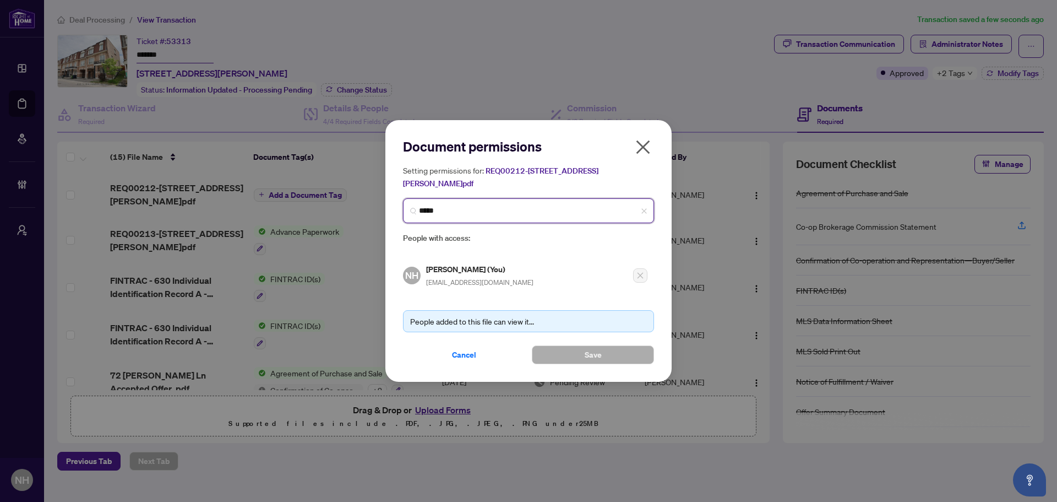
click at [496, 208] on input "*****" at bounding box center [533, 211] width 228 height 12
drag, startPoint x: 462, startPoint y: 208, endPoint x: 438, endPoint y: 217, distance: 25.3
click at [404, 205] on span "**********" at bounding box center [528, 210] width 251 height 25
paste input "****"
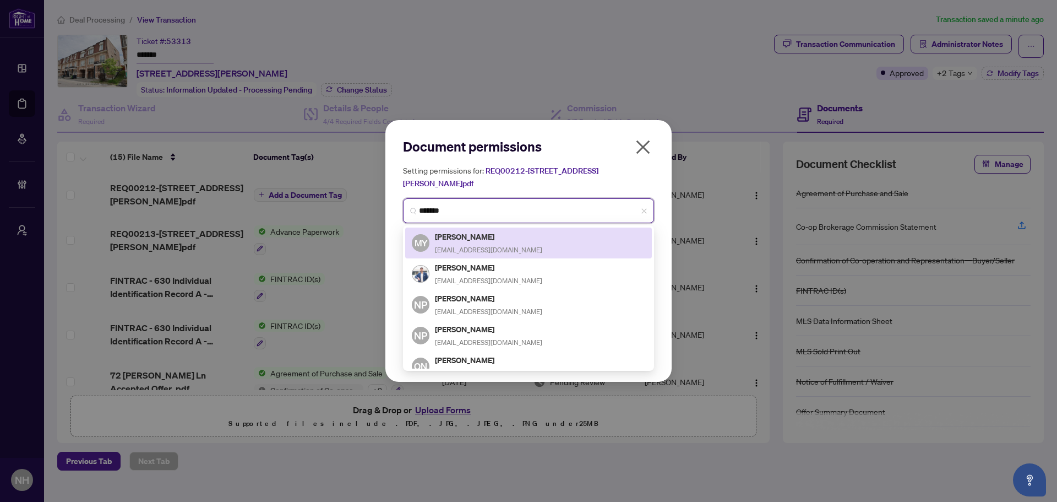
type input "******"
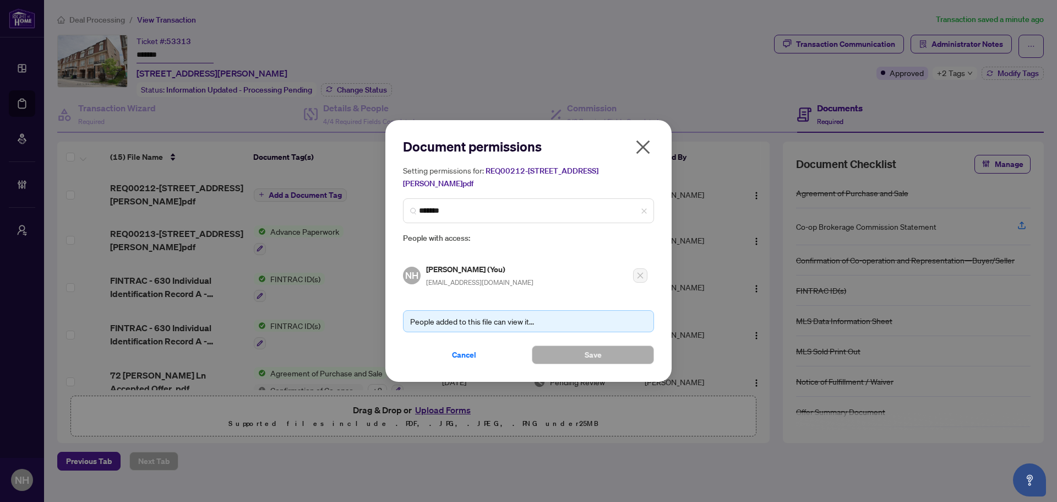
drag, startPoint x: 641, startPoint y: 150, endPoint x: 558, endPoint y: 132, distance: 84.1
click at [641, 150] on icon "close" at bounding box center [644, 147] width 14 height 14
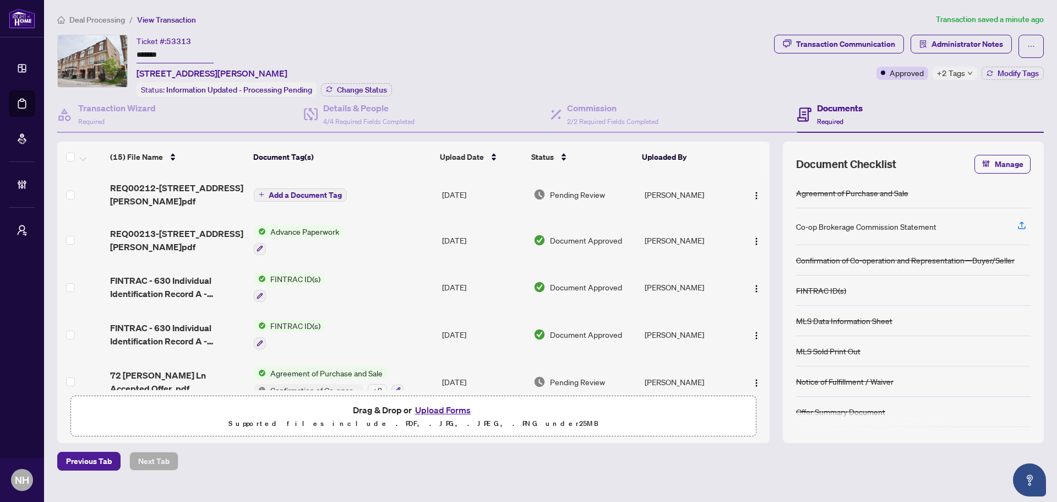
click at [278, 197] on span "Add a Document Tag" at bounding box center [305, 195] width 73 height 8
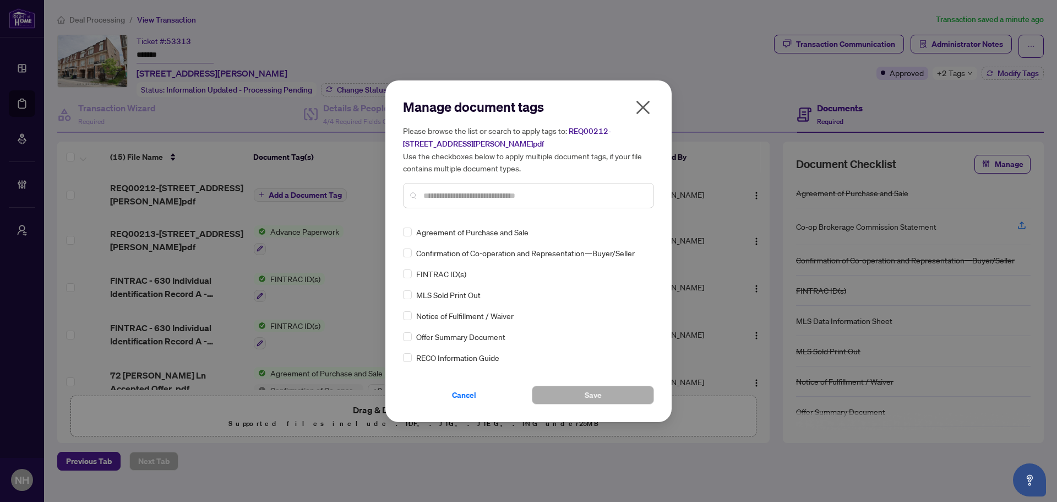
click at [453, 195] on input "text" at bounding box center [534, 195] width 221 height 12
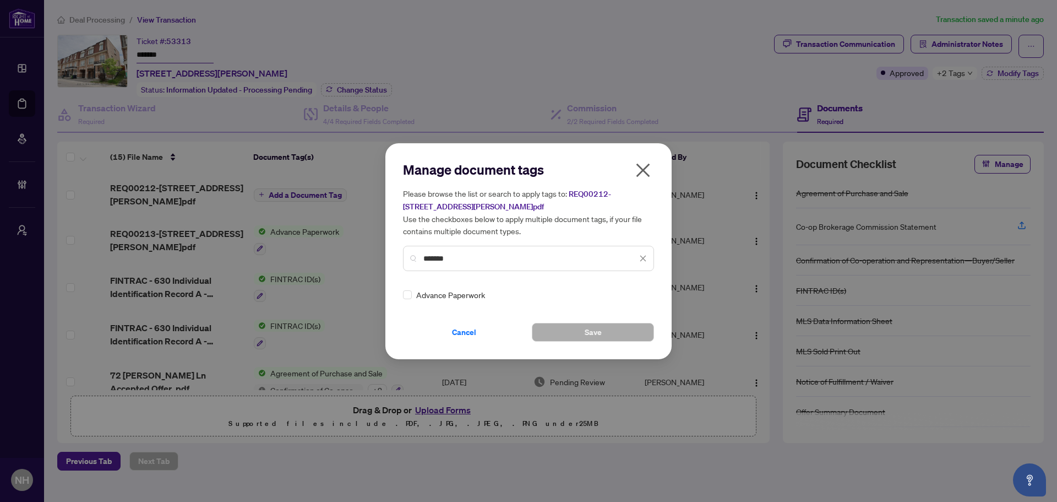
type input "*******"
click at [631, 292] on img at bounding box center [631, 294] width 11 height 11
click at [609, 347] on div "Approved" at bounding box center [600, 348] width 70 height 12
click at [558, 334] on button "Save" at bounding box center [593, 332] width 122 height 19
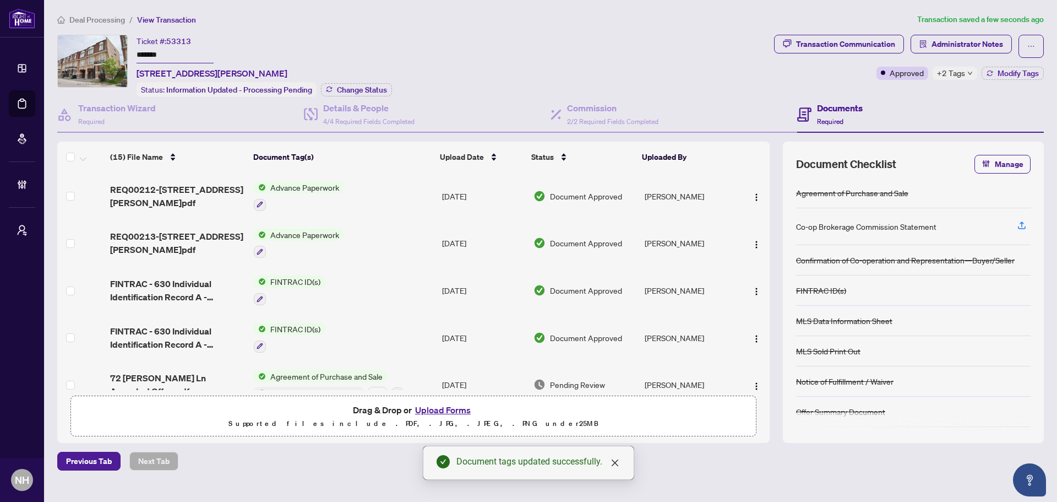
click at [118, 22] on span "Deal Processing" at bounding box center [97, 20] width 56 height 10
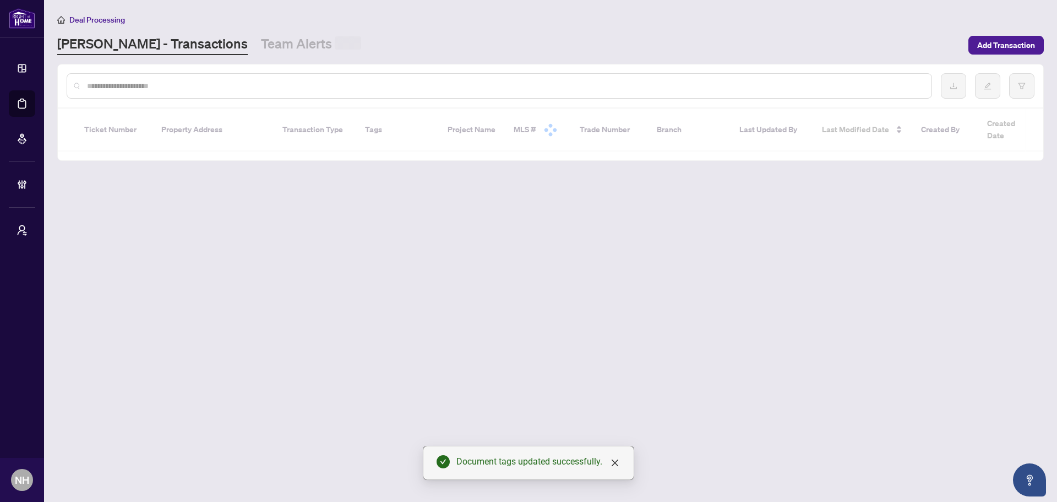
click at [148, 84] on input "text" at bounding box center [505, 86] width 836 height 12
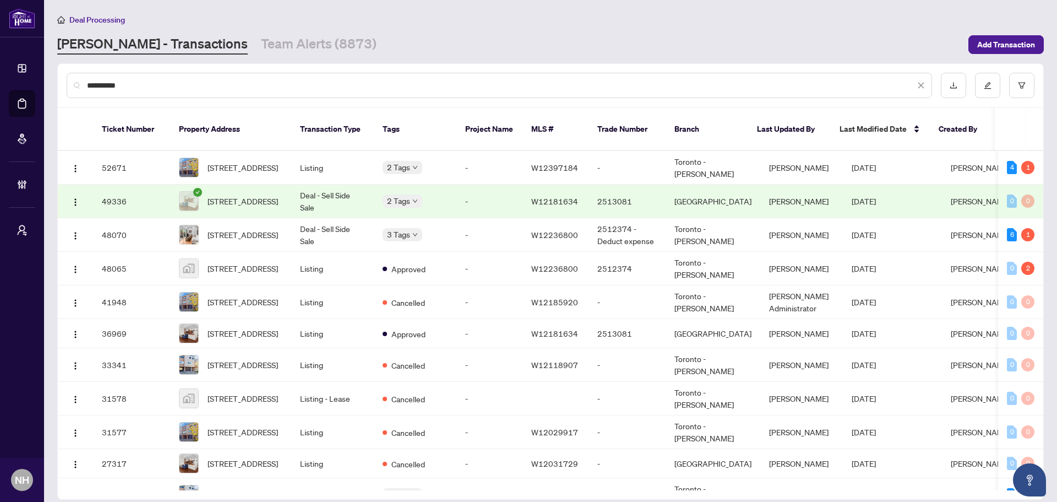
type input "*********"
click at [254, 202] on span "[STREET_ADDRESS]" at bounding box center [243, 201] width 70 height 12
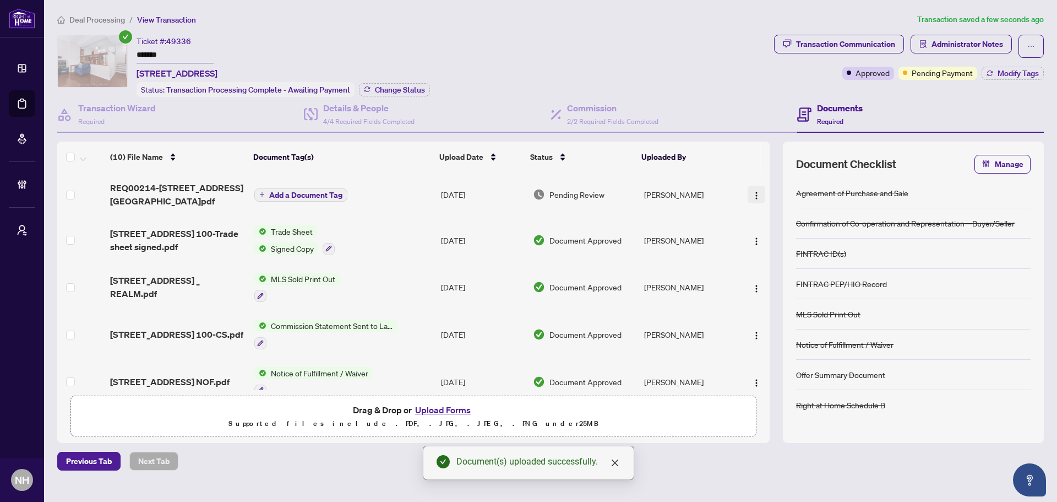
click at [755, 188] on span "button" at bounding box center [756, 194] width 9 height 12
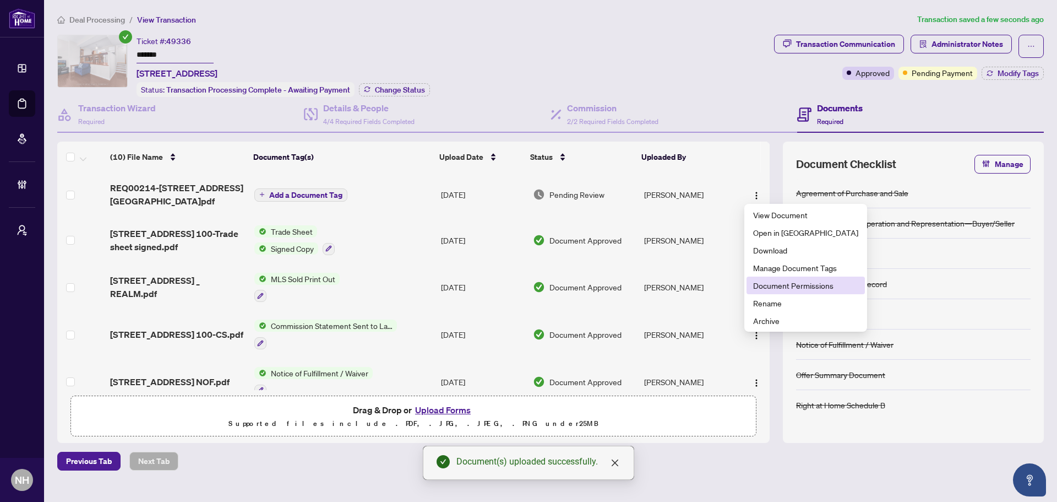
click at [785, 289] on span "Document Permissions" at bounding box center [805, 285] width 105 height 12
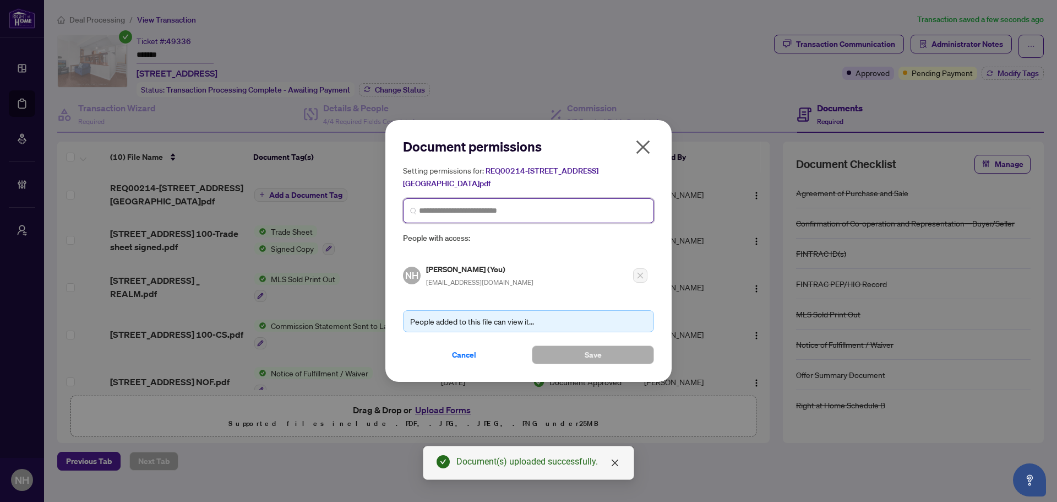
click at [535, 213] on input "search" at bounding box center [533, 211] width 228 height 12
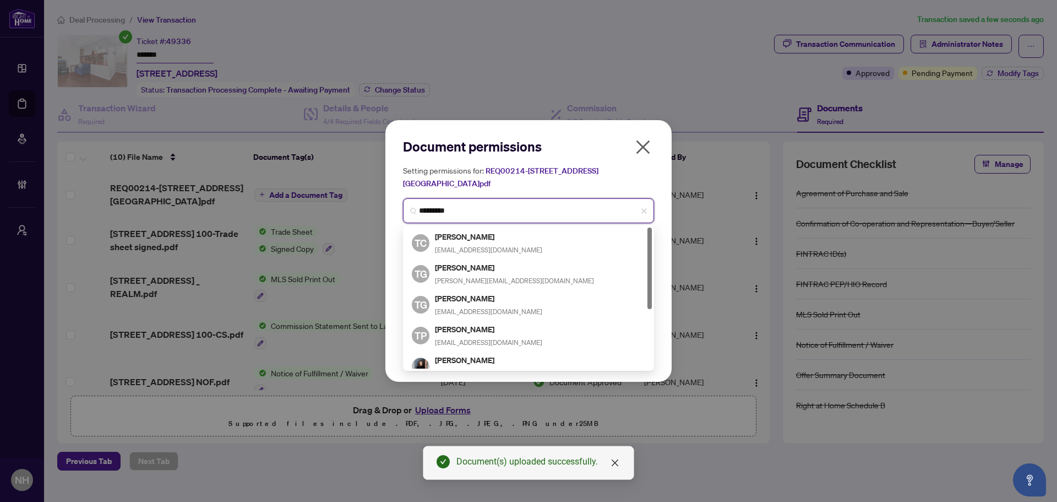
type input "**********"
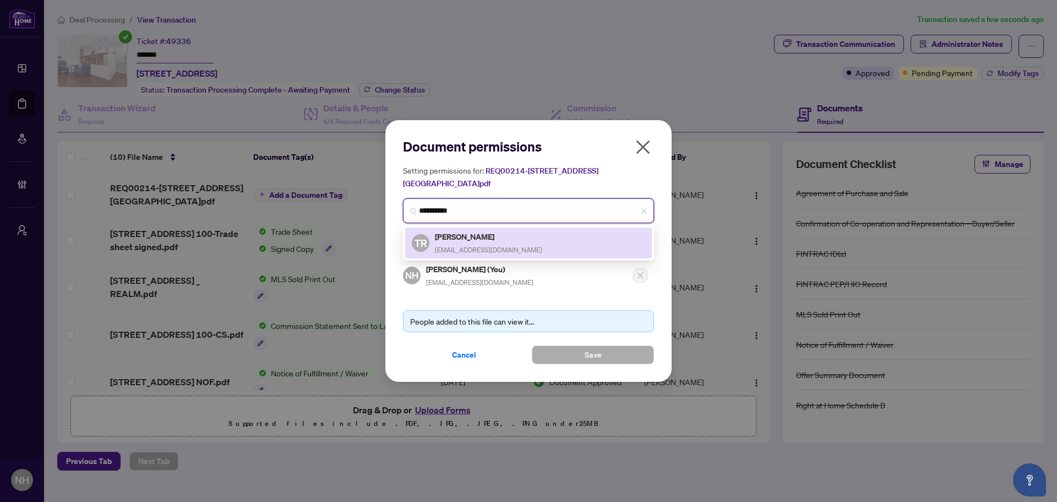
click at [500, 246] on span "[EMAIL_ADDRESS][DOMAIN_NAME]" at bounding box center [488, 250] width 107 height 8
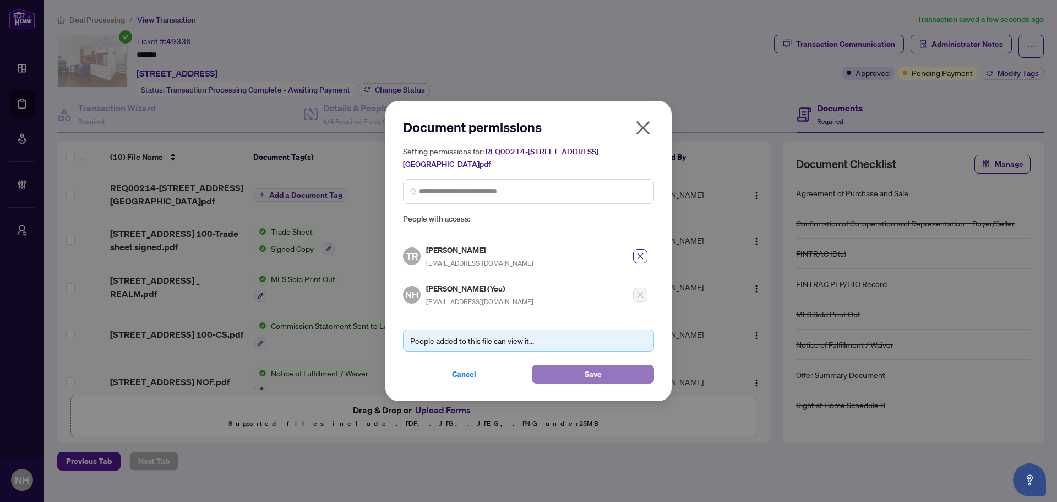
click at [561, 369] on button "Save" at bounding box center [593, 374] width 122 height 19
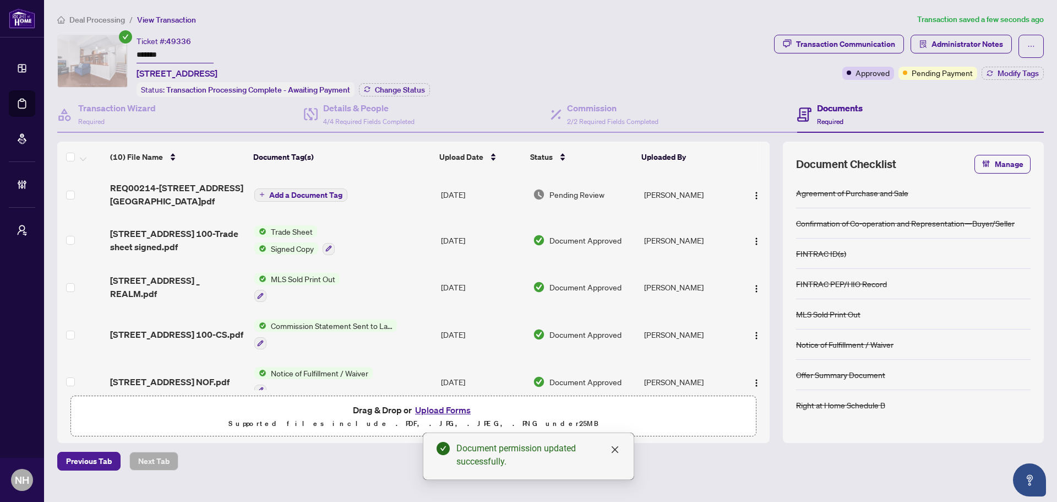
click at [299, 194] on span "Add a Document Tag" at bounding box center [305, 195] width 73 height 8
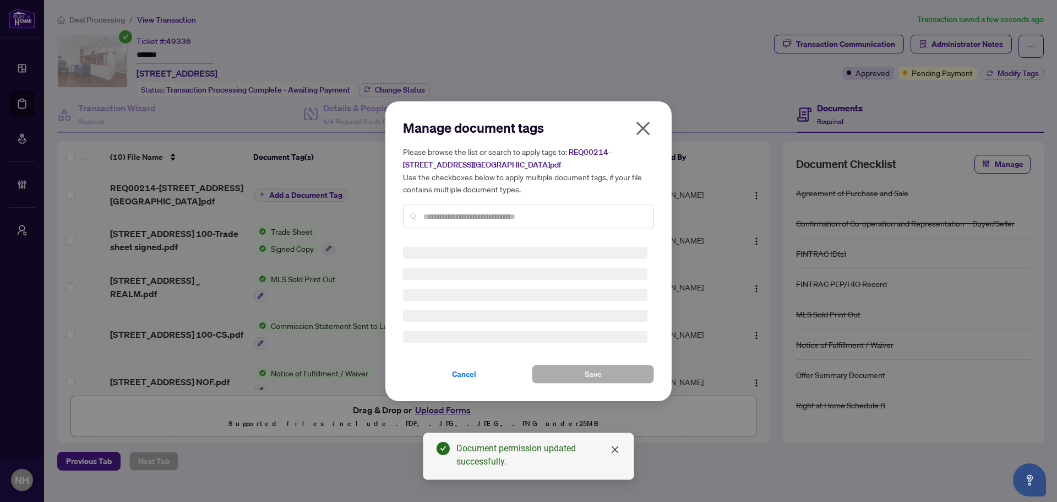
click at [448, 220] on div "Manage document tags Please browse the list or search to apply tags to: REQ0021…" at bounding box center [528, 251] width 251 height 264
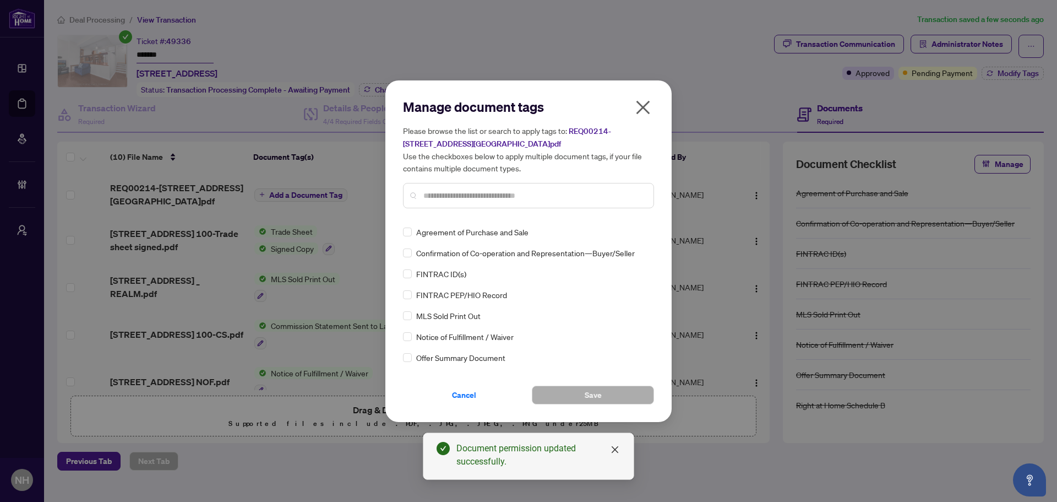
click at [452, 214] on div "Manage document tags Please browse the list or search to apply tags to: REQ0021…" at bounding box center [528, 157] width 251 height 119
click at [482, 199] on input "text" at bounding box center [534, 195] width 221 height 12
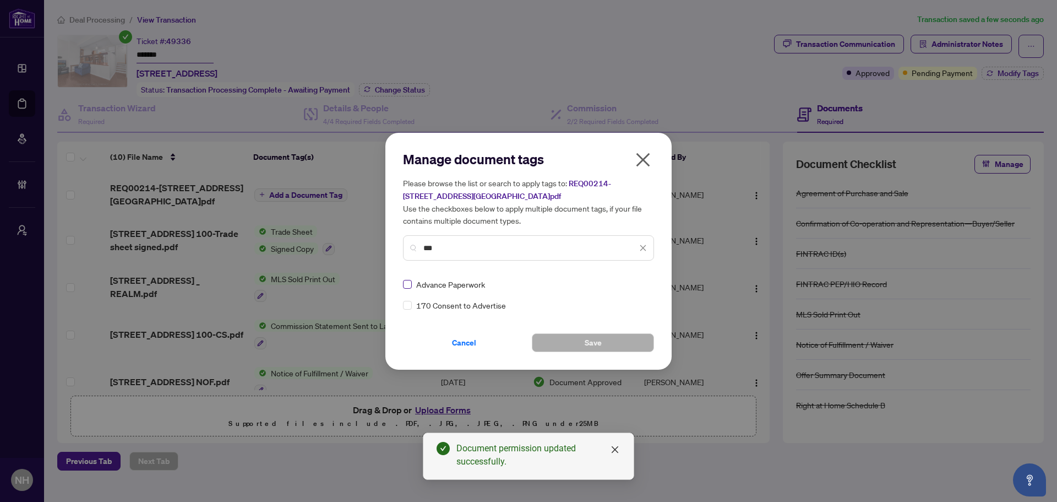
type input "***"
click at [643, 286] on div at bounding box center [636, 284] width 21 height 11
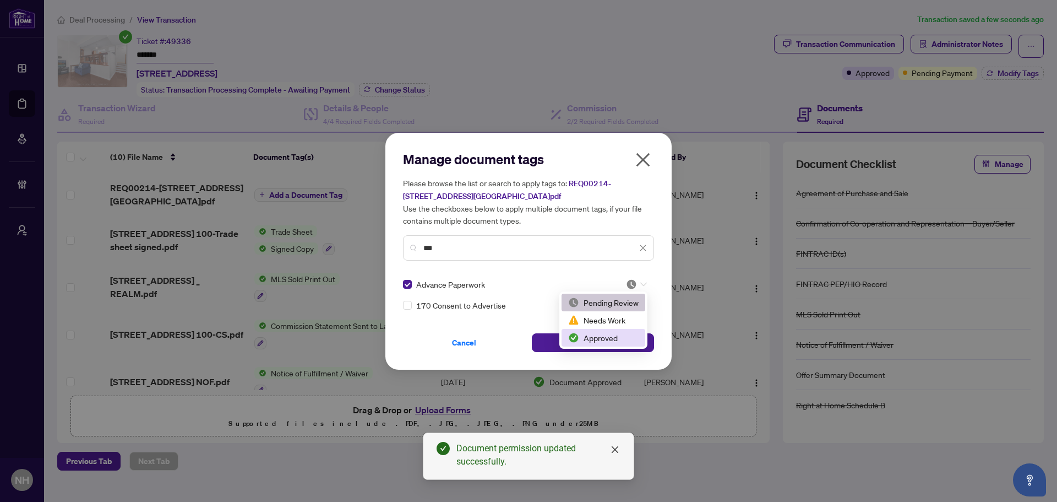
click at [609, 339] on div "Approved" at bounding box center [603, 338] width 70 height 12
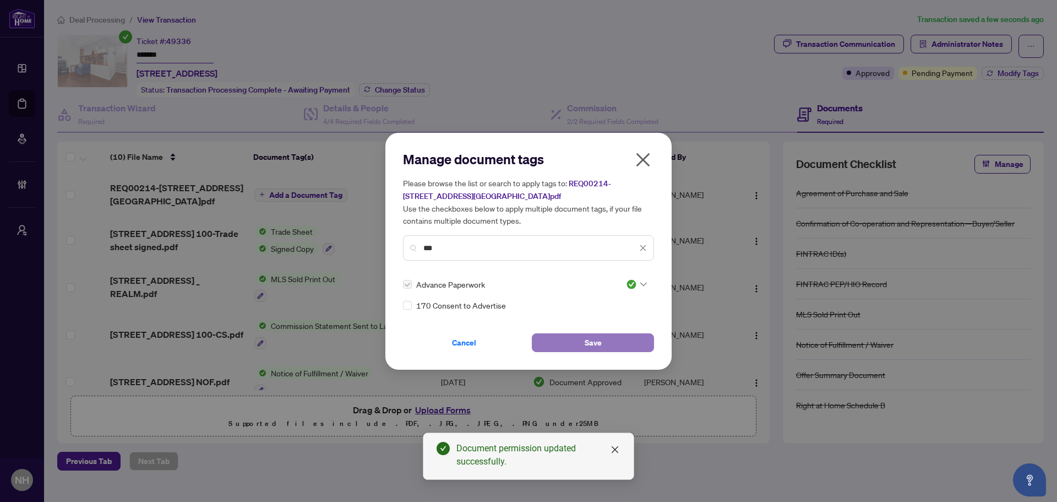
click at [585, 345] on span "Save" at bounding box center [593, 343] width 17 height 18
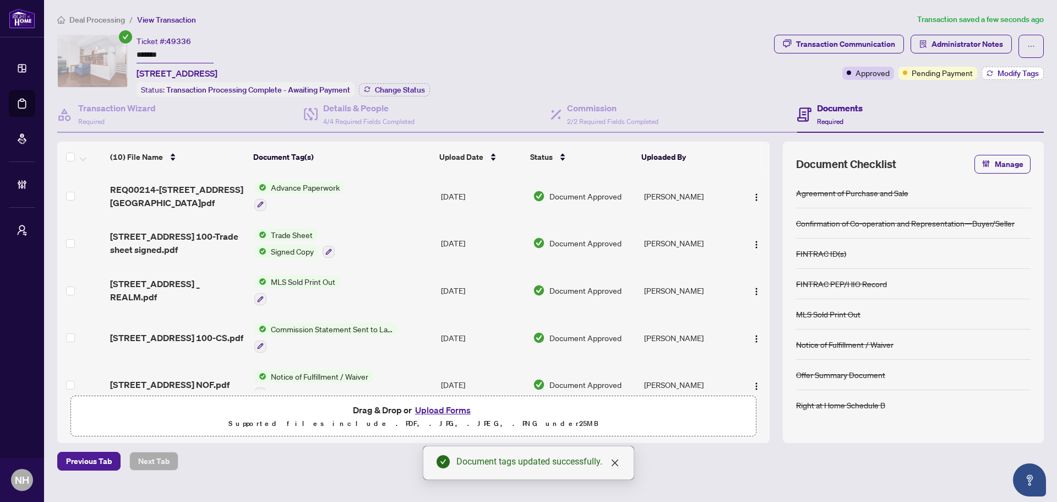
click at [1001, 72] on span "Modify Tags" at bounding box center [1018, 73] width 41 height 8
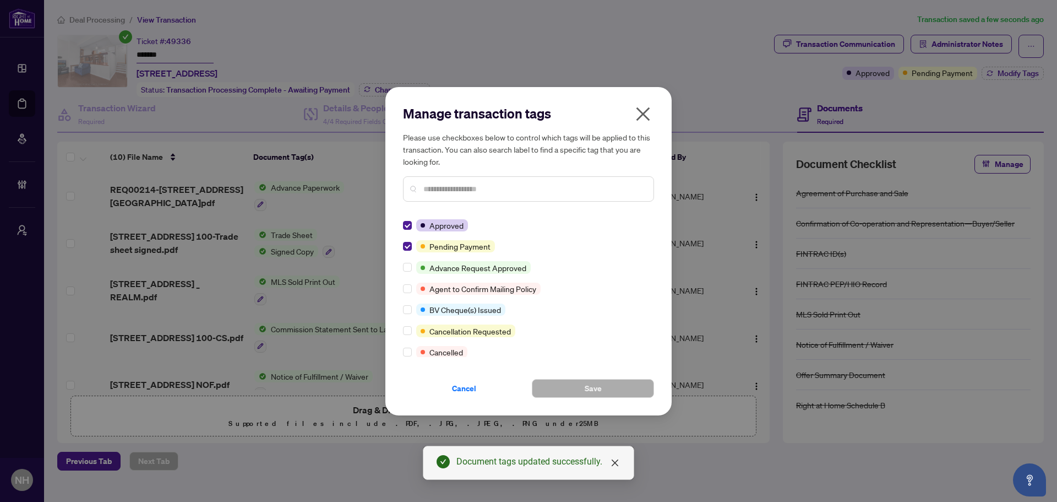
click at [412, 269] on div at bounding box center [409, 267] width 13 height 12
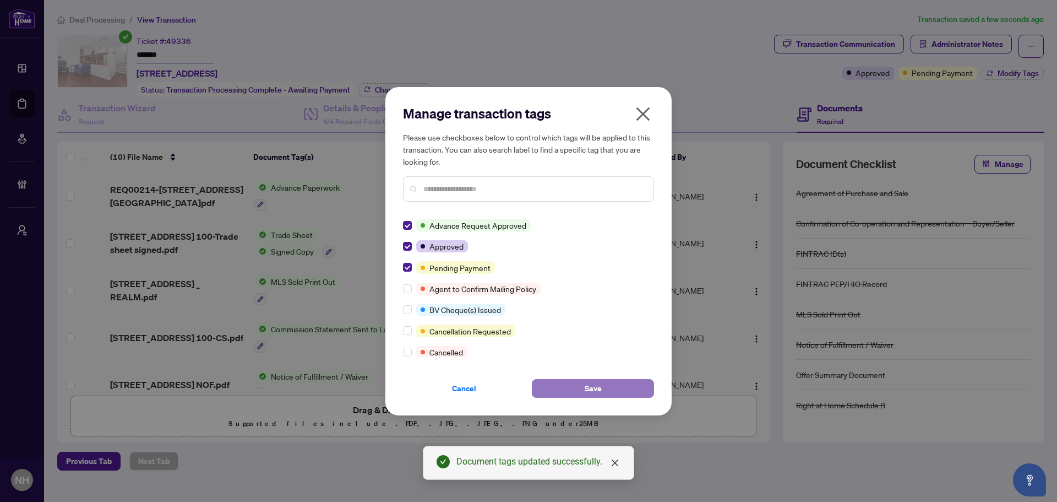
click at [569, 380] on button "Save" at bounding box center [593, 388] width 122 height 19
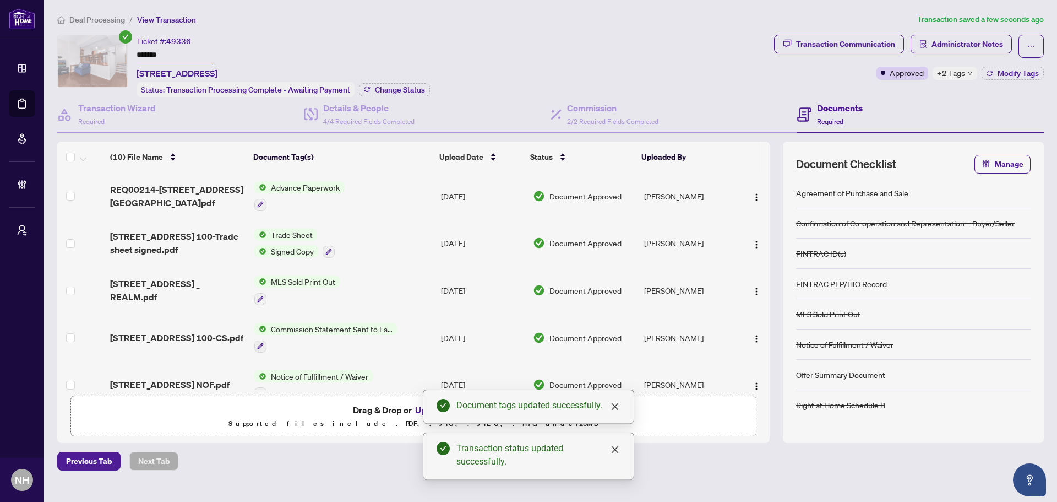
click at [105, 21] on span "Deal Processing" at bounding box center [97, 20] width 56 height 10
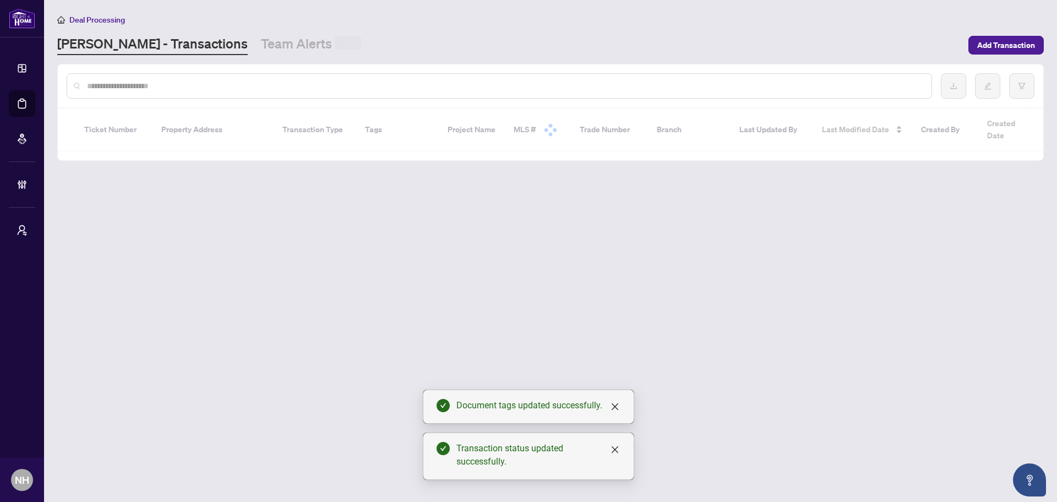
click at [191, 84] on input "text" at bounding box center [505, 86] width 836 height 12
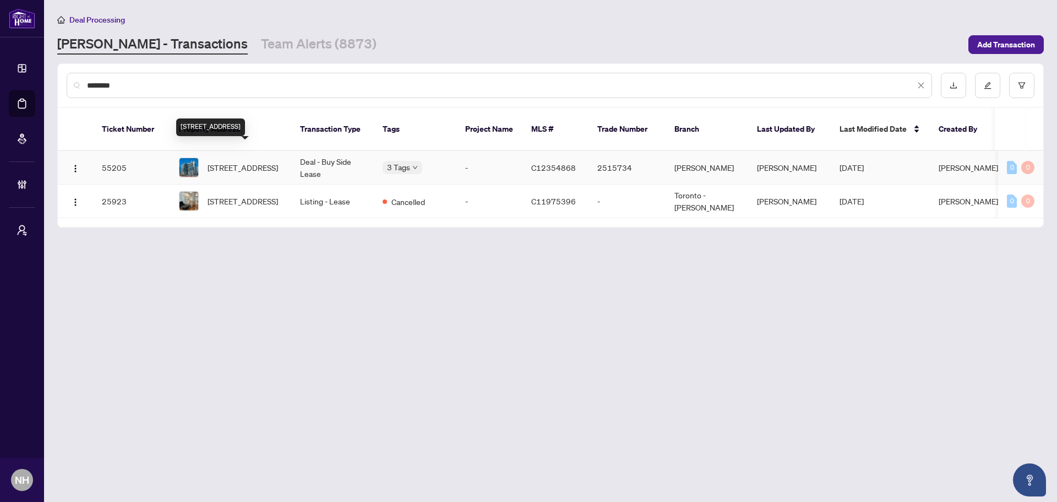
type input "********"
click at [254, 161] on span "[STREET_ADDRESS]" at bounding box center [243, 167] width 70 height 12
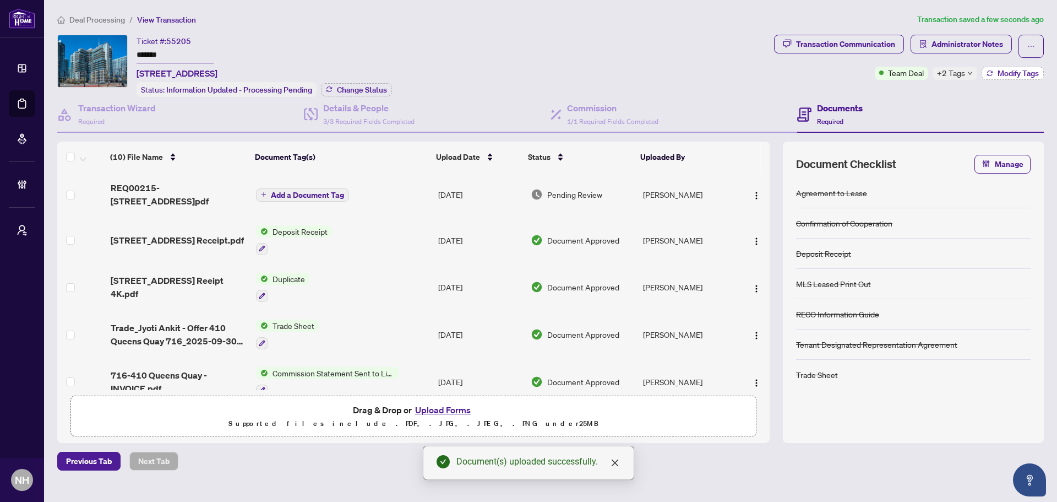
click at [1007, 73] on span "Modify Tags" at bounding box center [1018, 73] width 41 height 8
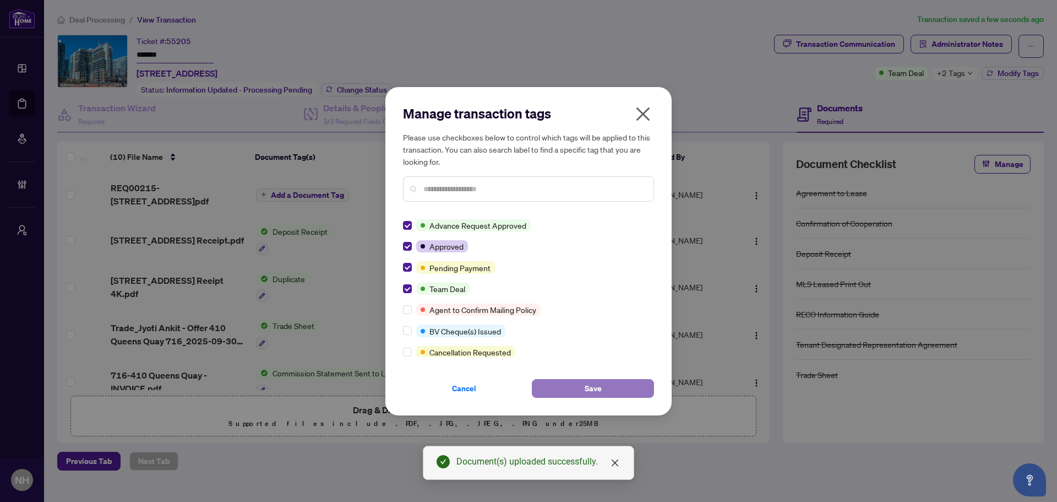
click at [567, 393] on button "Save" at bounding box center [593, 388] width 122 height 19
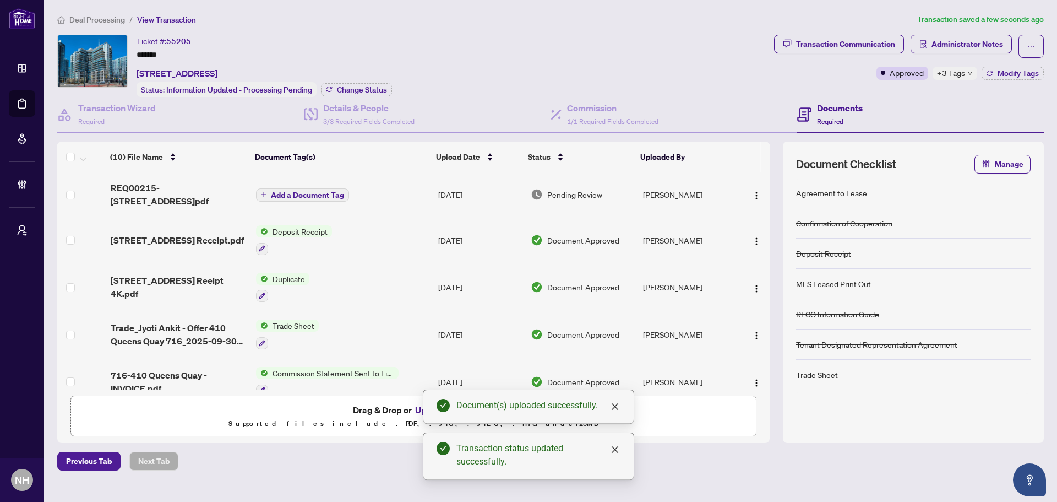
click at [290, 198] on button "Add a Document Tag" at bounding box center [302, 194] width 93 height 13
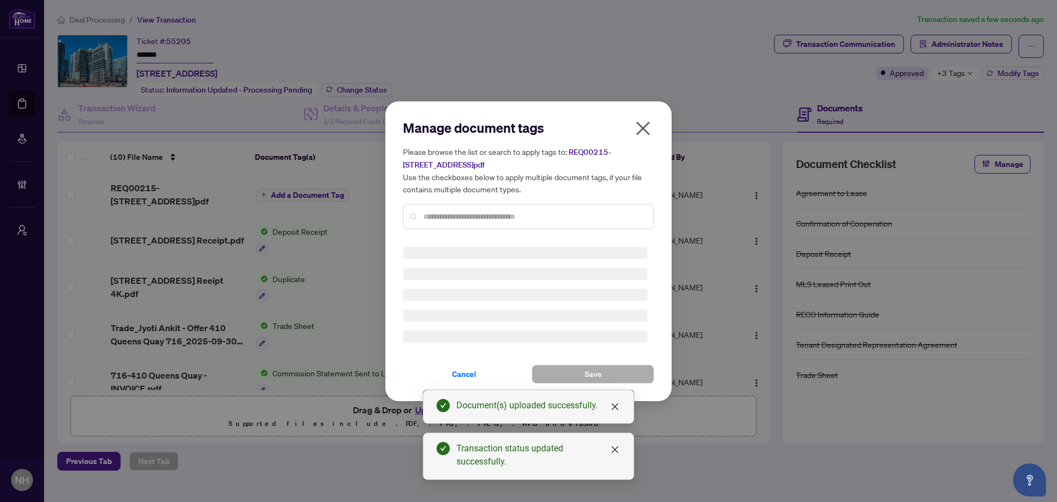
click at [502, 212] on div "Manage document tags Please browse the list or search to apply tags to: REQ0021…" at bounding box center [528, 178] width 251 height 119
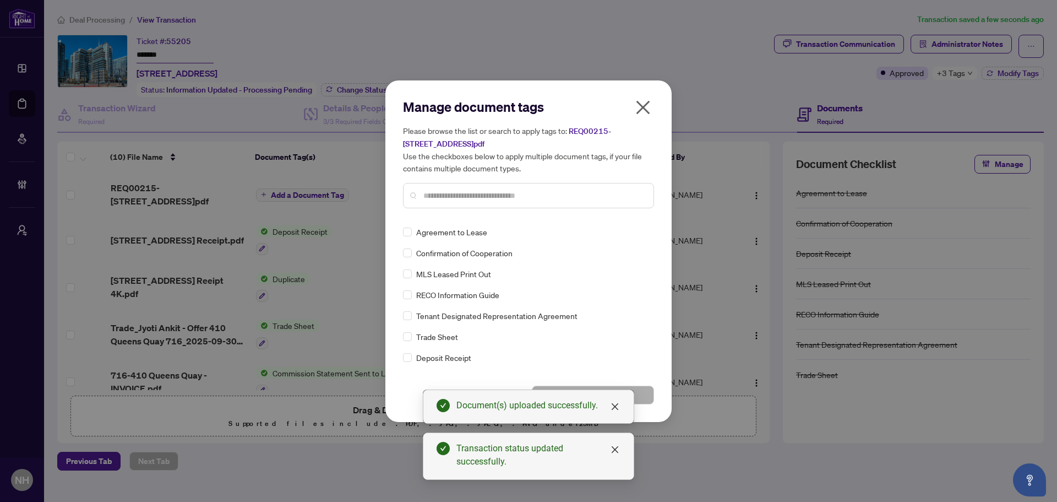
click at [455, 199] on input "text" at bounding box center [534, 195] width 221 height 12
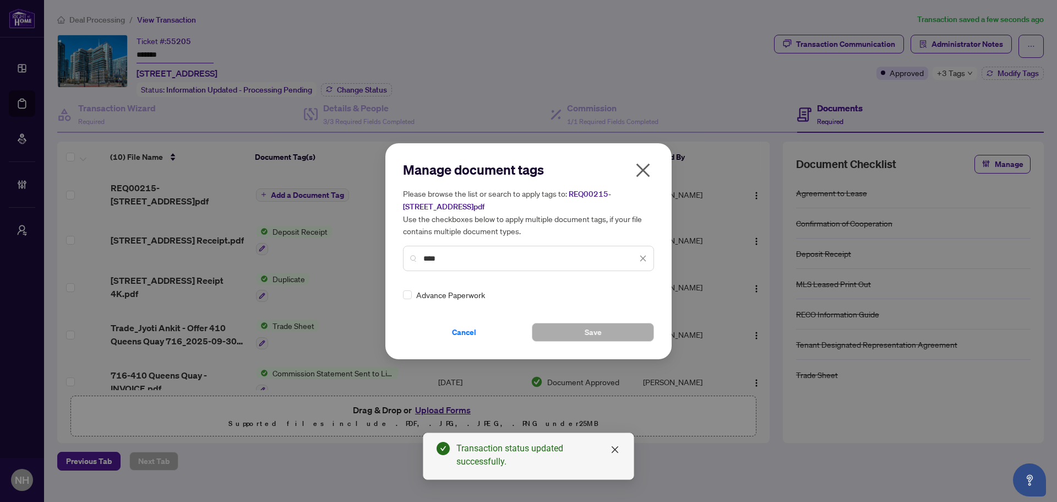
type input "****"
click at [633, 294] on img at bounding box center [631, 294] width 11 height 11
drag, startPoint x: 603, startPoint y: 349, endPoint x: 604, endPoint y: 343, distance: 6.3
click at [603, 349] on div "Approved" at bounding box center [600, 348] width 70 height 12
click at [628, 329] on button "Save" at bounding box center [593, 332] width 122 height 19
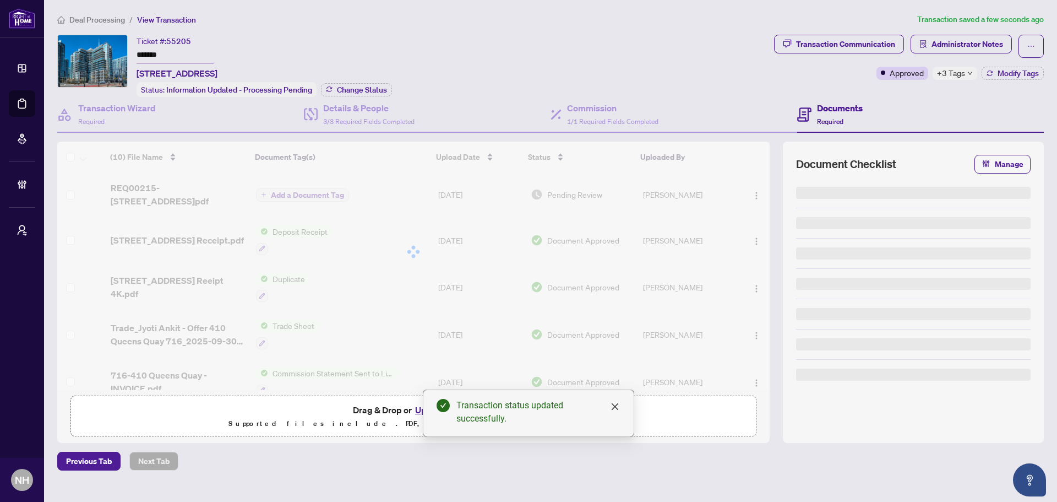
click at [753, 196] on div "Manage document tags Please browse the list or search to apply tags to: REQ0021…" at bounding box center [528, 251] width 1057 height 502
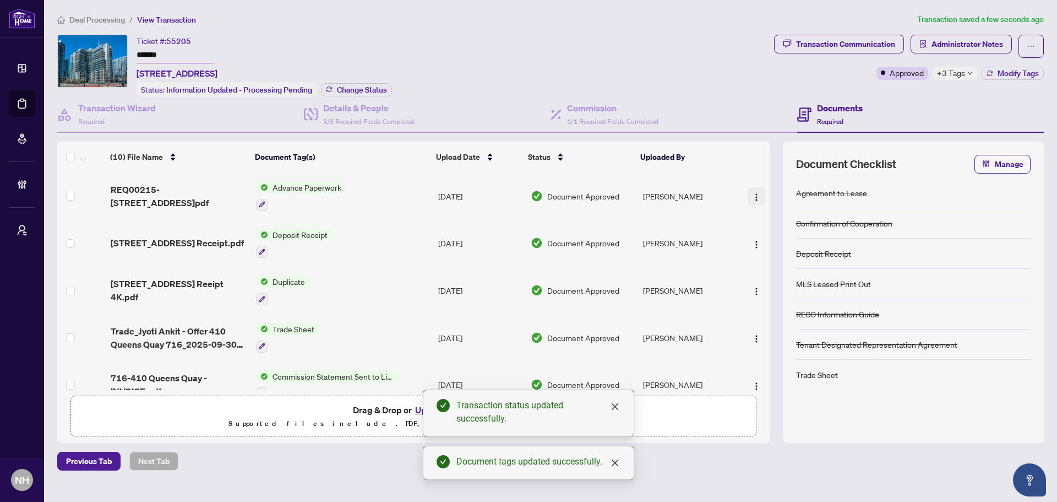
click at [752, 194] on img "button" at bounding box center [756, 197] width 9 height 9
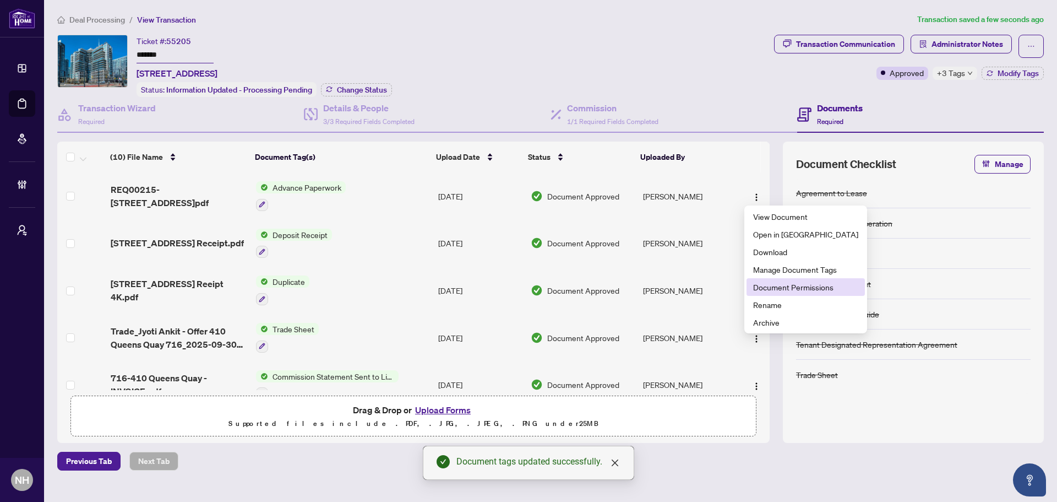
click at [808, 283] on span "Document Permissions" at bounding box center [805, 287] width 105 height 12
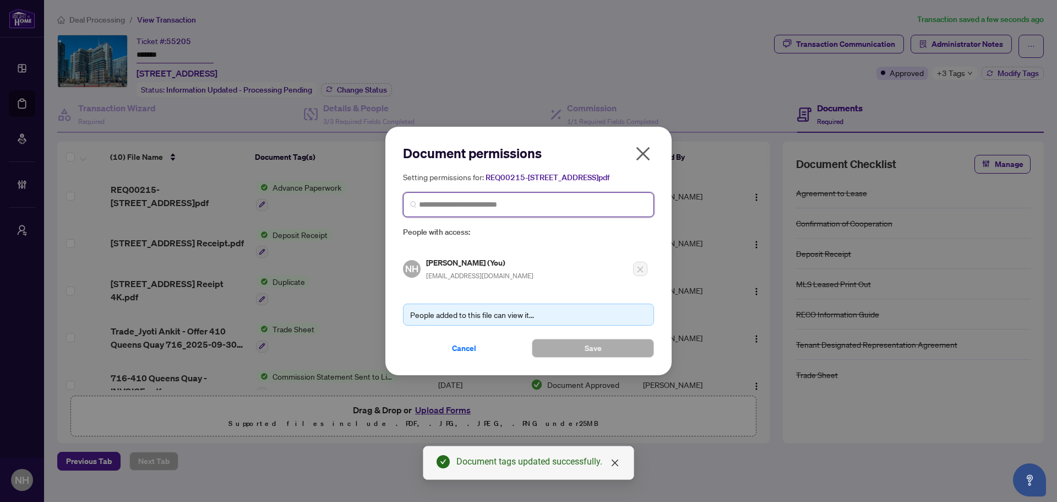
click at [537, 210] on input "search" at bounding box center [533, 205] width 228 height 12
type input "*****"
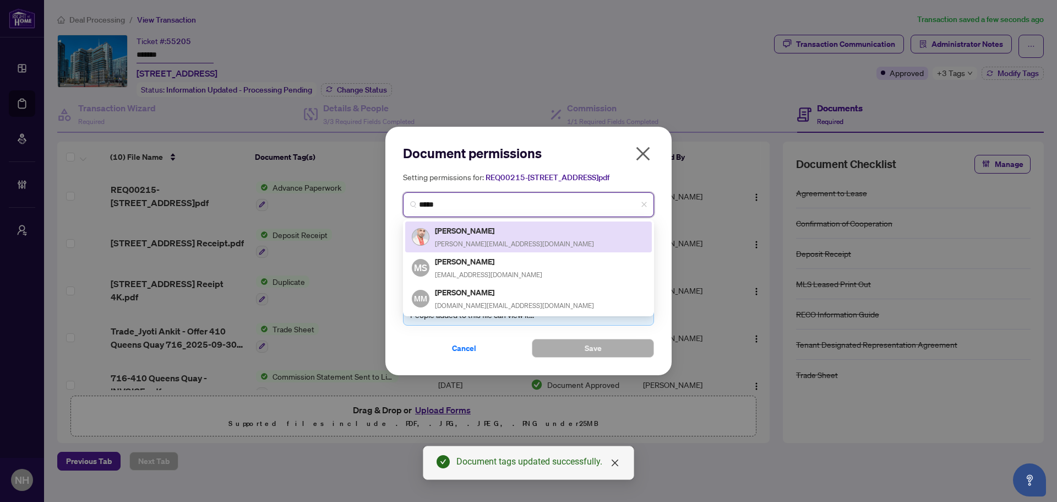
click at [469, 242] on div "[PERSON_NAME] [PERSON_NAME][EMAIL_ADDRESS][DOMAIN_NAME]" at bounding box center [514, 236] width 159 height 25
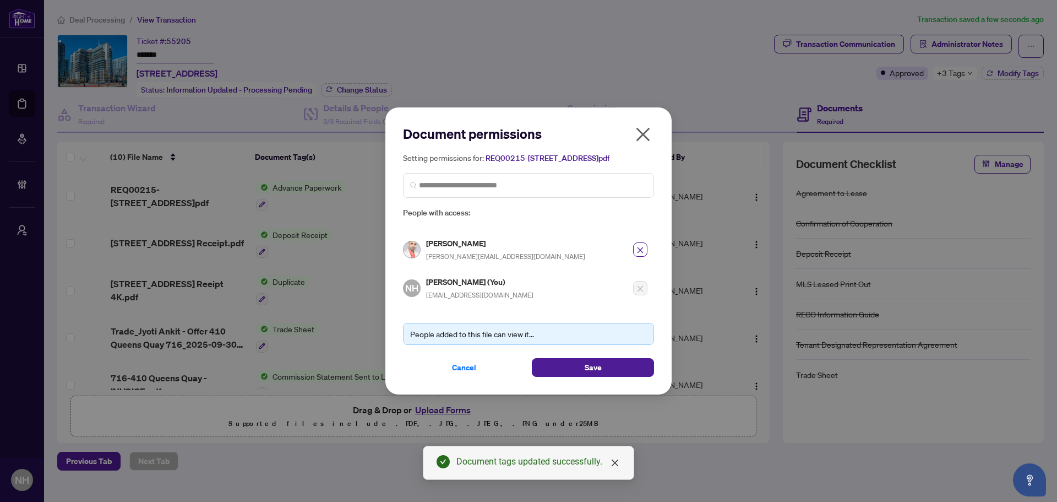
drag, startPoint x: 604, startPoint y: 370, endPoint x: 638, endPoint y: 358, distance: 36.2
click at [604, 366] on button "Save" at bounding box center [593, 367] width 122 height 19
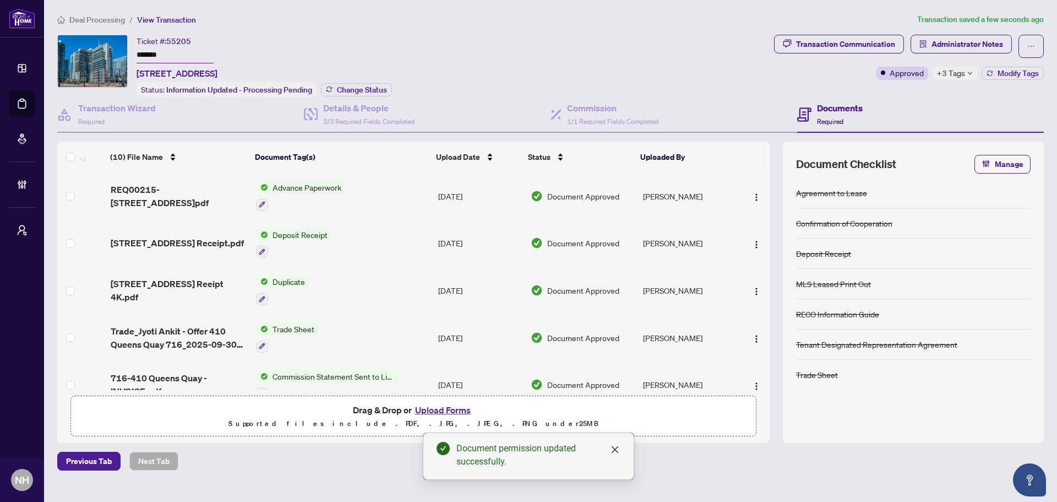
click at [82, 19] on span "Deal Processing" at bounding box center [97, 20] width 56 height 10
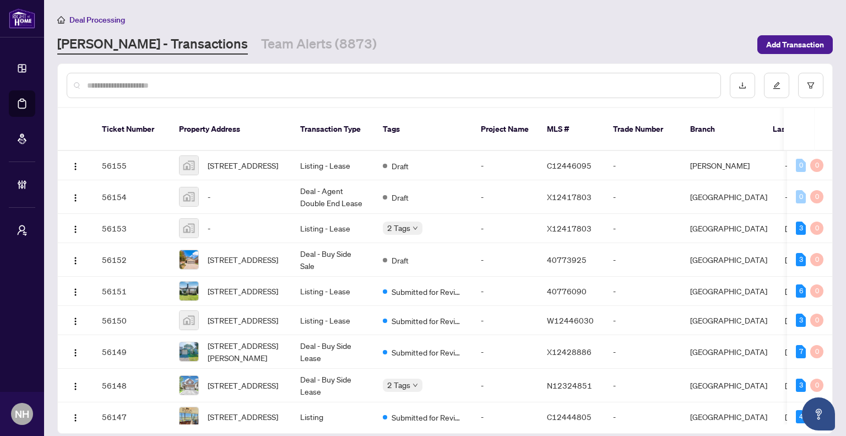
click at [155, 83] on input "text" at bounding box center [399, 85] width 625 height 12
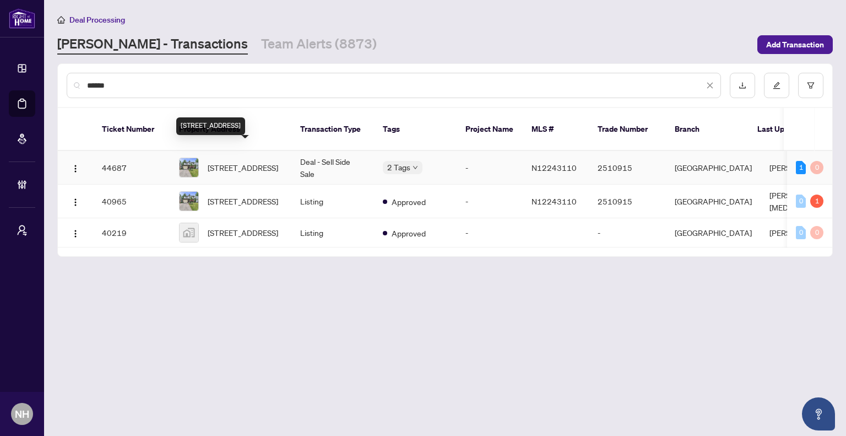
type input "******"
click at [245, 161] on span "59 Kitsilano Cres, Richmond Hill, Ontario L4C 5A4, Canada" at bounding box center [243, 167] width 70 height 12
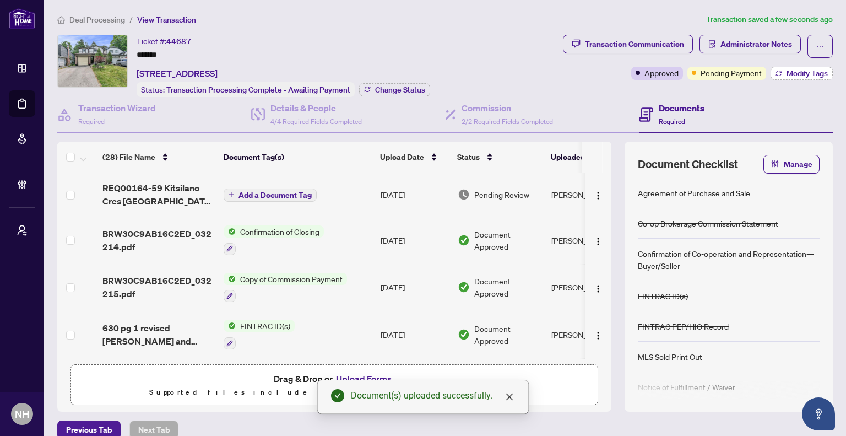
click at [806, 72] on span "Modify Tags" at bounding box center [807, 73] width 41 height 8
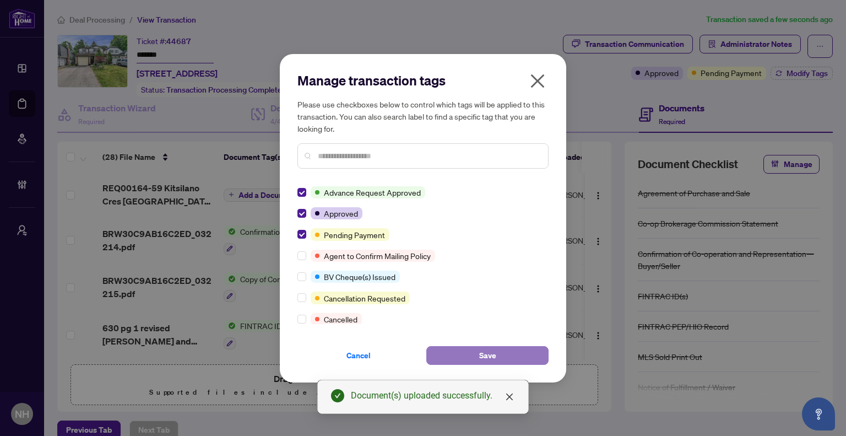
click at [478, 354] on button "Save" at bounding box center [487, 355] width 122 height 19
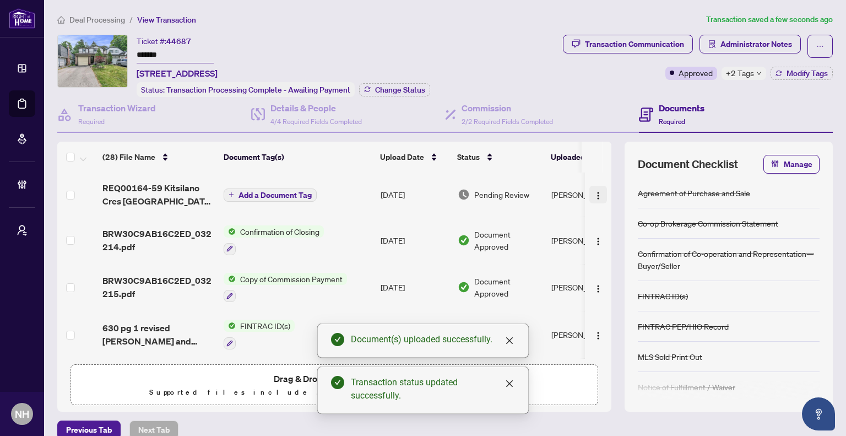
click at [592, 189] on button "button" at bounding box center [598, 195] width 18 height 18
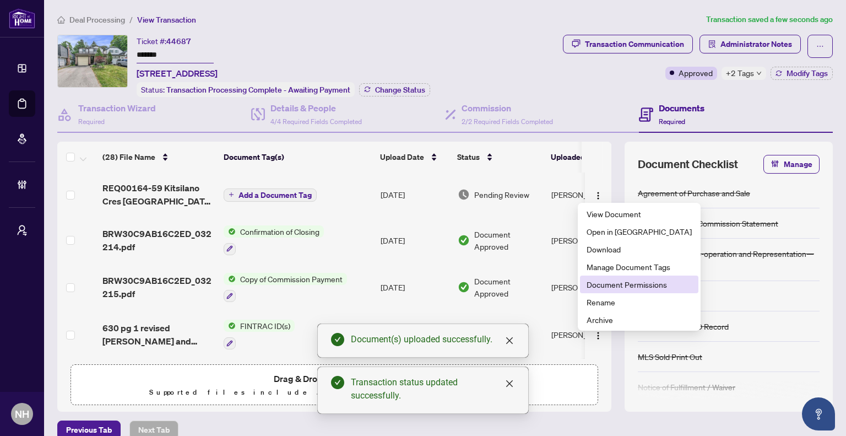
click at [623, 285] on span "Document Permissions" at bounding box center [639, 284] width 105 height 12
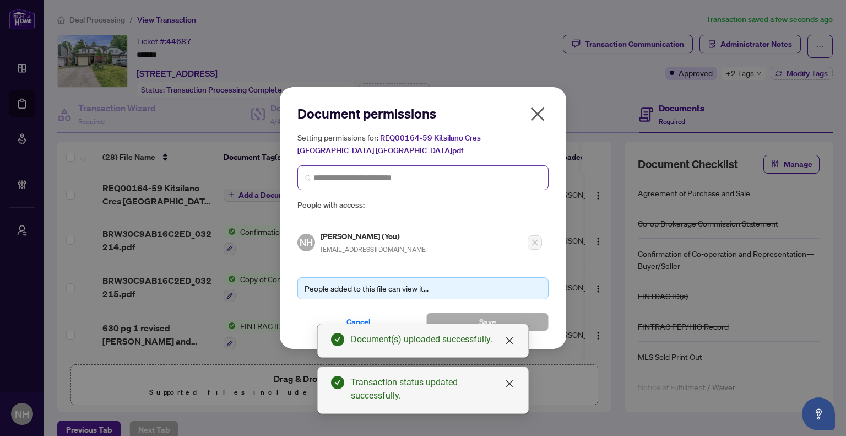
click at [339, 185] on span at bounding box center [422, 177] width 251 height 25
click at [341, 173] on input "search" at bounding box center [427, 178] width 228 height 12
type input "****"
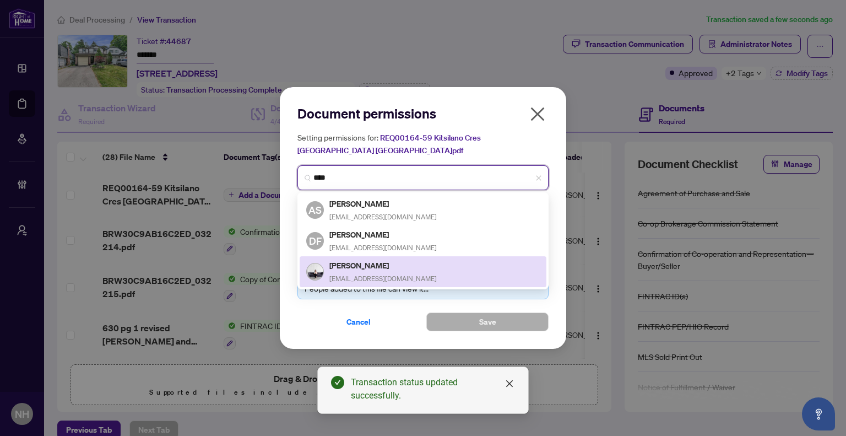
click at [359, 274] on span "enzastyles@gmail.com" at bounding box center [382, 278] width 107 height 8
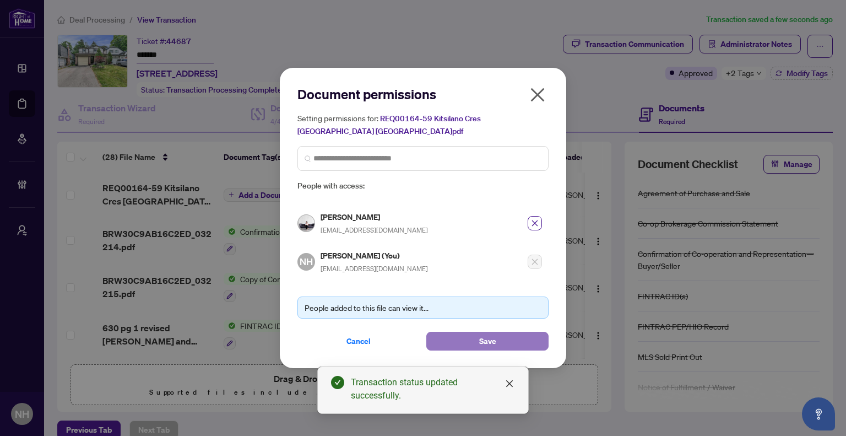
click at [458, 340] on button "Save" at bounding box center [487, 341] width 122 height 19
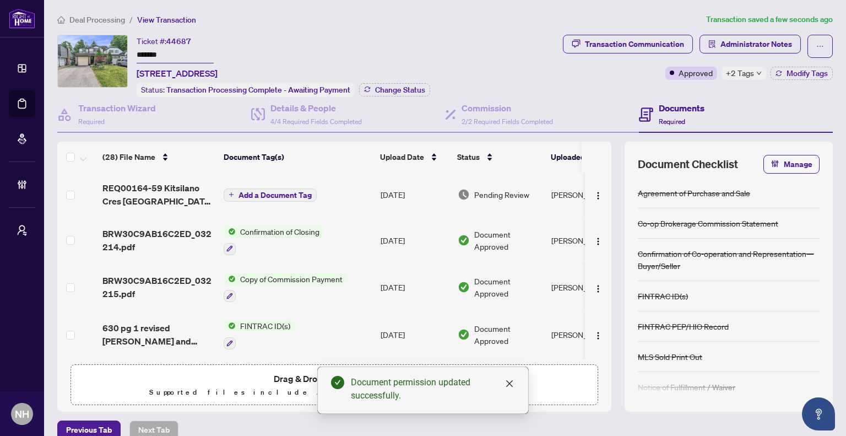
click at [262, 191] on span "Add a Document Tag" at bounding box center [274, 195] width 73 height 8
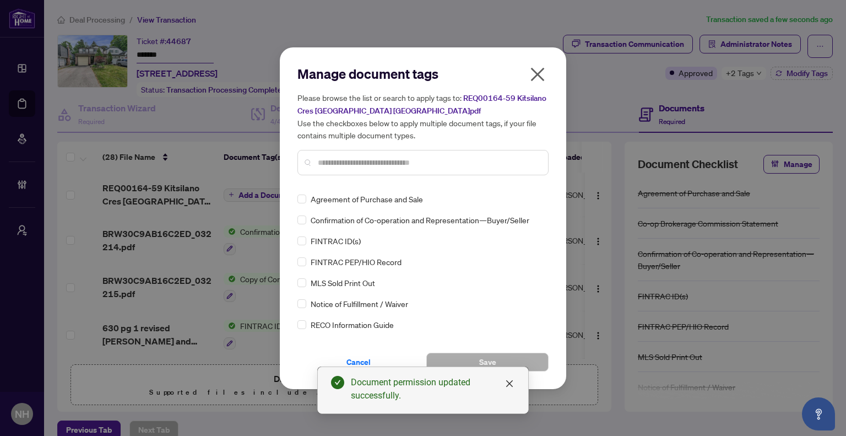
click at [340, 181] on div "Manage document tags Please browse the list or search to apply tags to: REQ0016…" at bounding box center [422, 124] width 251 height 119
click at [326, 161] on input "text" at bounding box center [428, 162] width 221 height 12
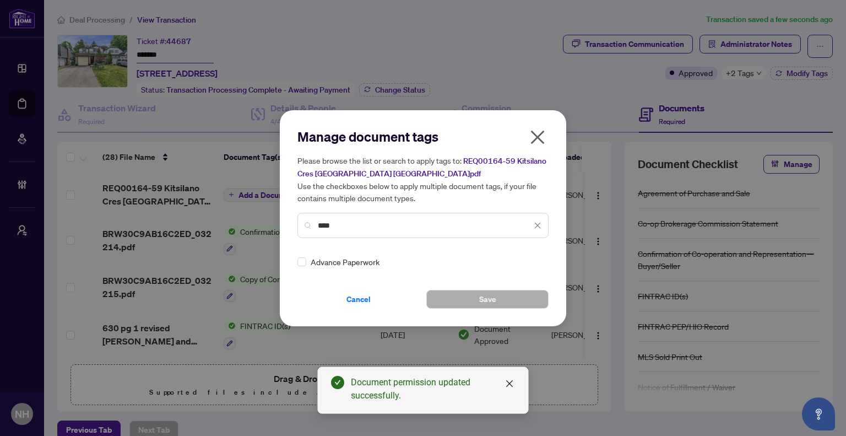
type input "****"
click at [520, 257] on img at bounding box center [525, 261] width 11 height 11
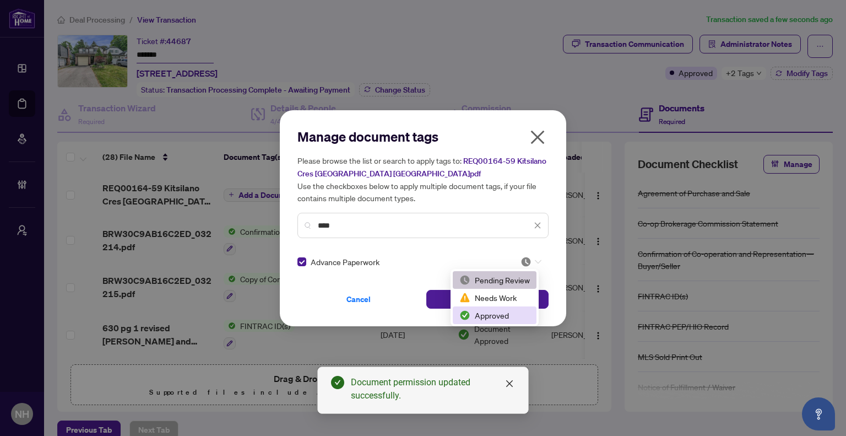
click at [493, 314] on div "Approved" at bounding box center [494, 315] width 70 height 12
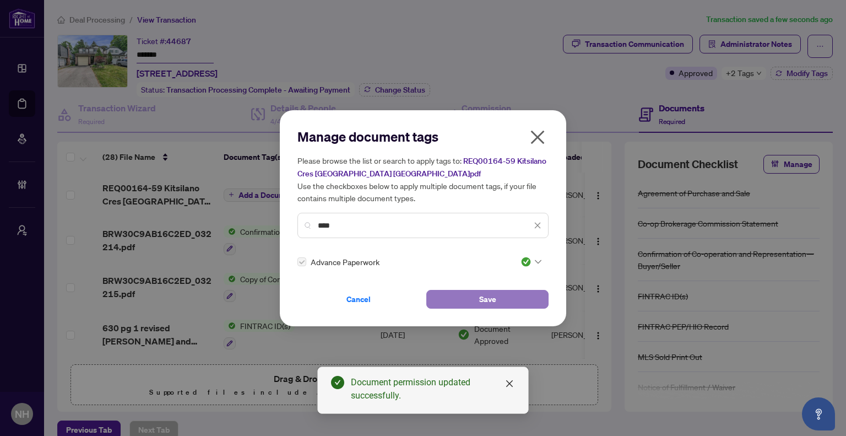
click at [456, 299] on button "Save" at bounding box center [487, 299] width 122 height 19
